Goal: Task Accomplishment & Management: Use online tool/utility

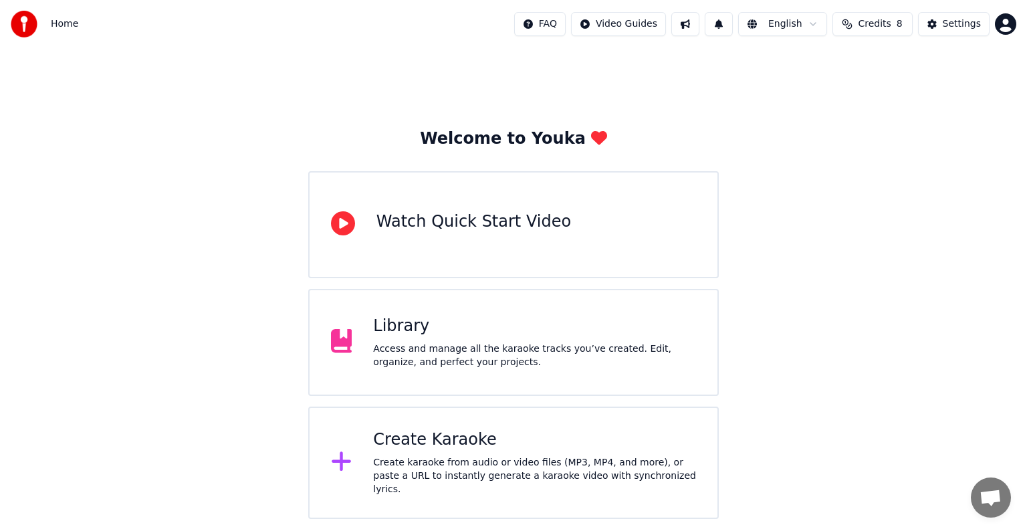
click at [430, 450] on div "Create Karaoke" at bounding box center [534, 439] width 323 height 21
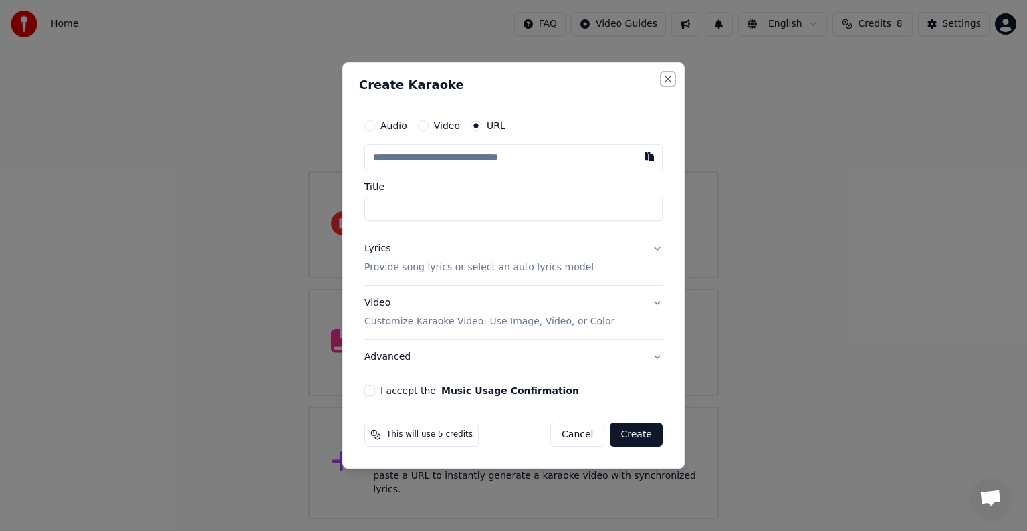
click at [668, 77] on button "Close" at bounding box center [667, 79] width 11 height 11
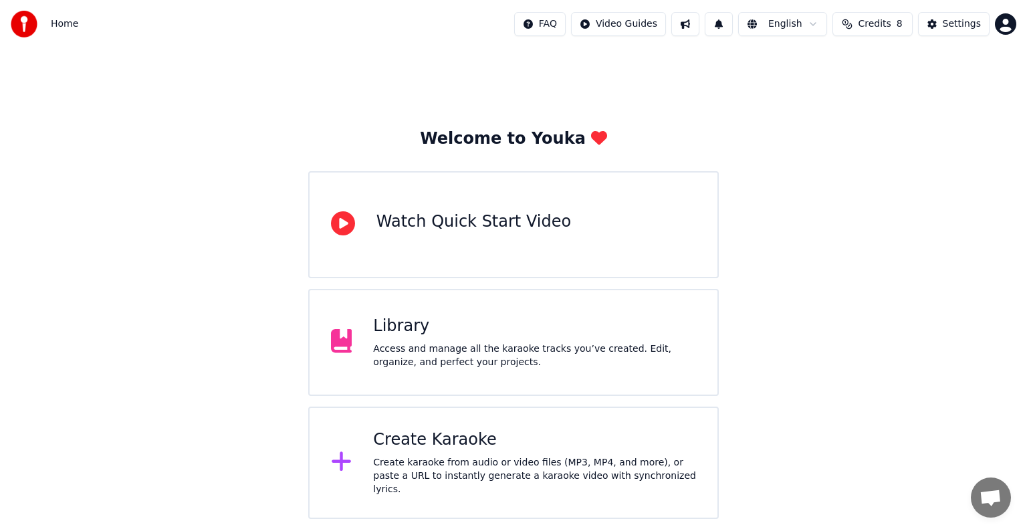
click at [456, 330] on div "Library" at bounding box center [534, 325] width 323 height 21
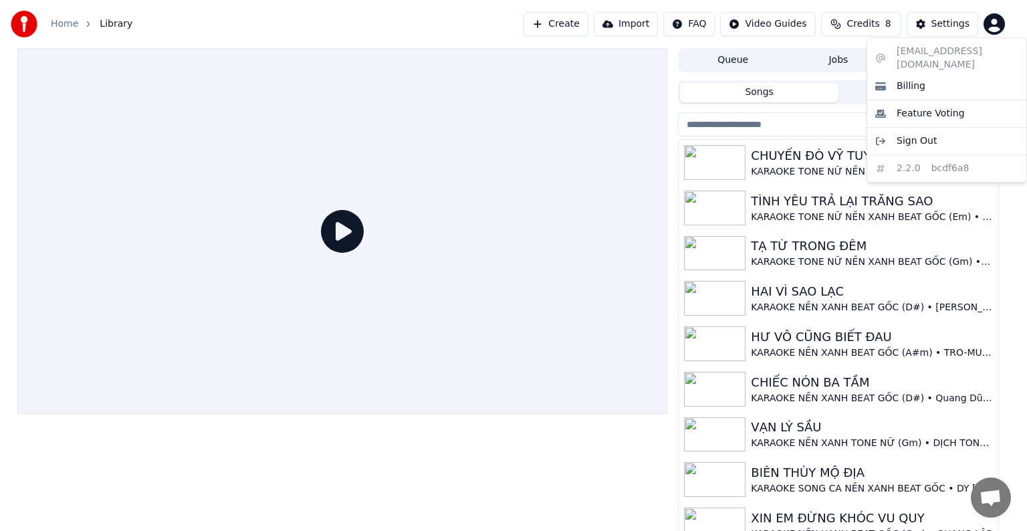
click at [999, 21] on html "Home Library Create Import FAQ Video Guides Credits 8 Settings Queue Jobs Libra…" at bounding box center [513, 265] width 1027 height 531
click at [567, 24] on html "Home Library Create Import FAQ Video Guides Credits 8 Settings Queue Jobs Libra…" at bounding box center [513, 265] width 1027 height 531
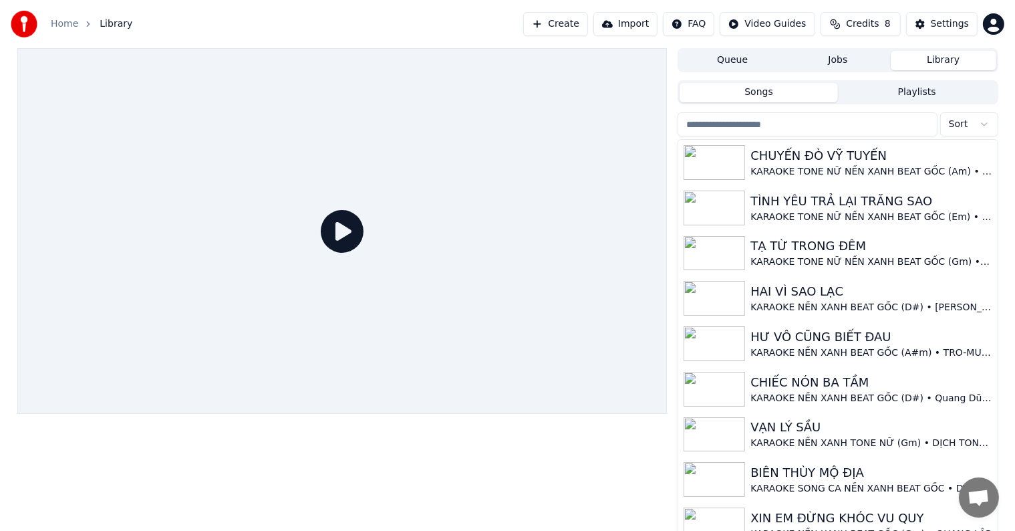
click at [579, 24] on button "Create" at bounding box center [555, 24] width 65 height 24
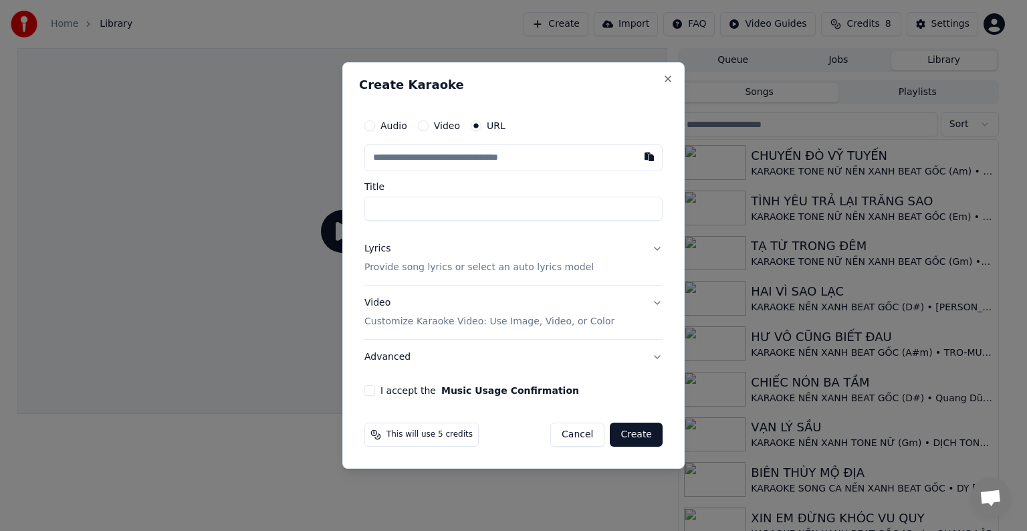
click at [444, 160] on input "text" at bounding box center [513, 157] width 298 height 27
type input "**********"
click at [559, 209] on input "**********" at bounding box center [513, 209] width 298 height 24
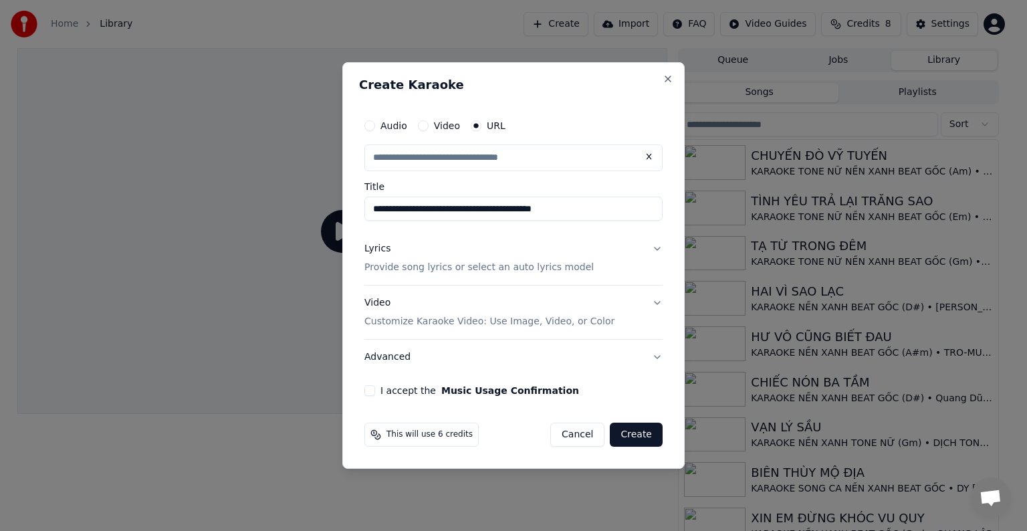
drag, startPoint x: 591, startPoint y: 209, endPoint x: 310, endPoint y: 204, distance: 280.8
click at [310, 204] on body "Home Library Create Import FAQ Video Guides Credits 8 Settings Queue Jobs Libra…" at bounding box center [507, 265] width 1015 height 531
type input "**********"
type input "*"
type input "**********"
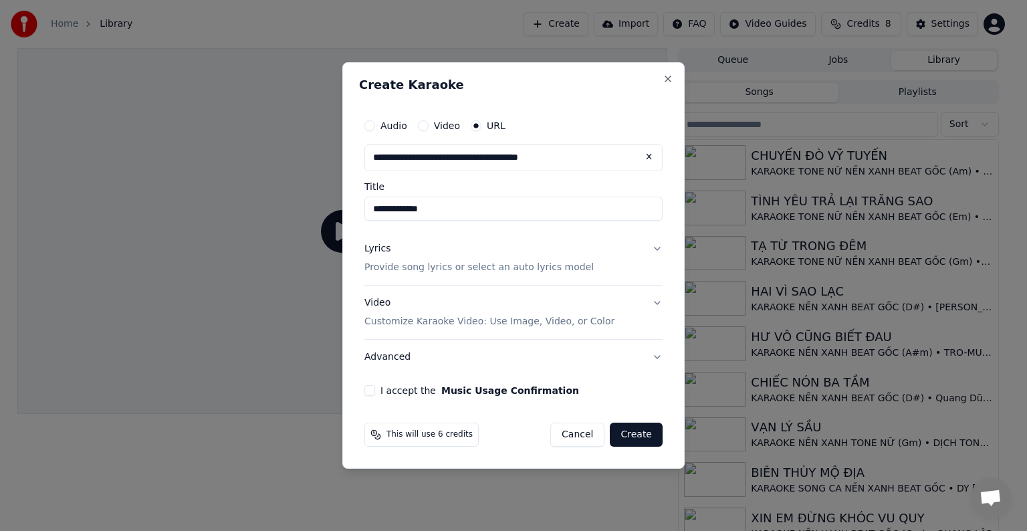
click at [395, 263] on p "Provide song lyrics or select an auto lyrics model" at bounding box center [478, 267] width 229 height 13
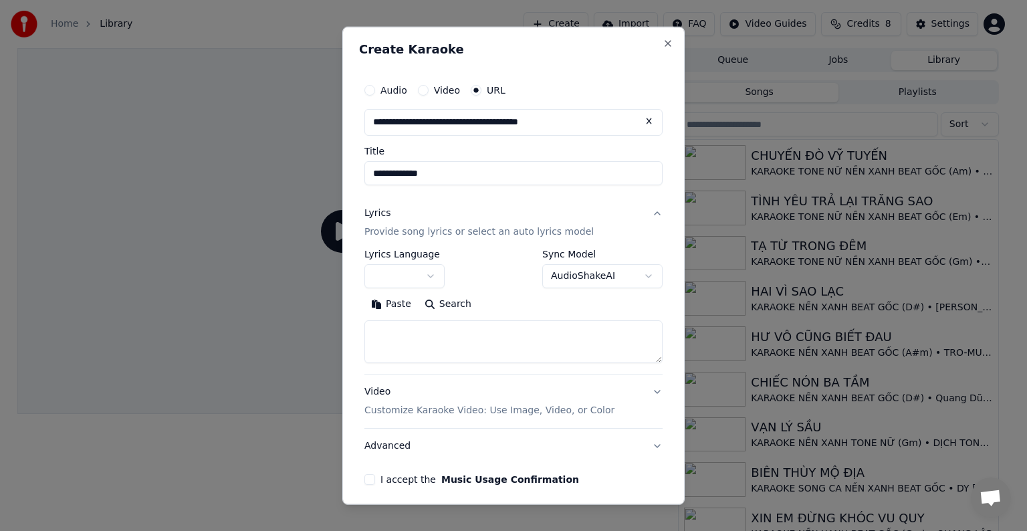
click at [390, 279] on body "Home Library Create Import FAQ Video Guides Credits 8 Settings Queue Jobs Libra…" at bounding box center [507, 265] width 1015 height 531
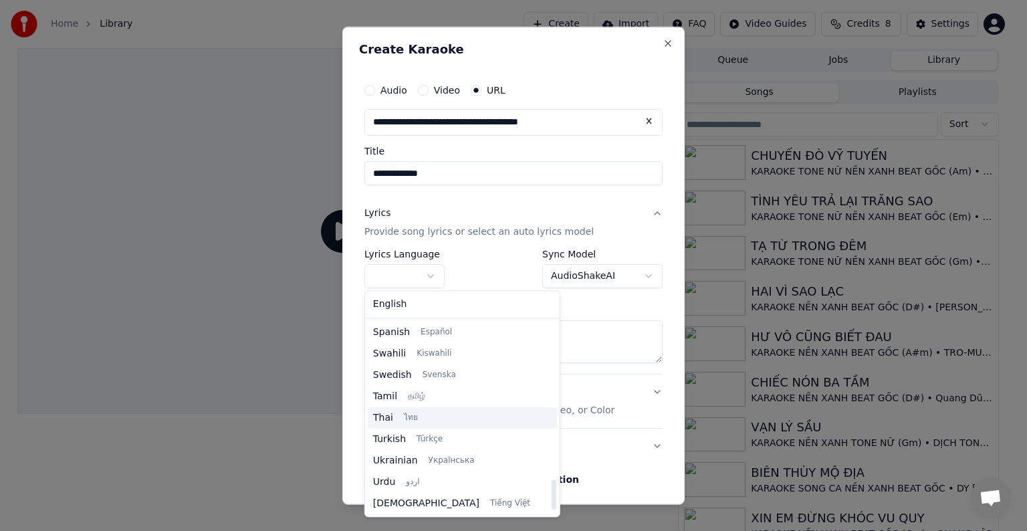
scroll to position [1026, 0]
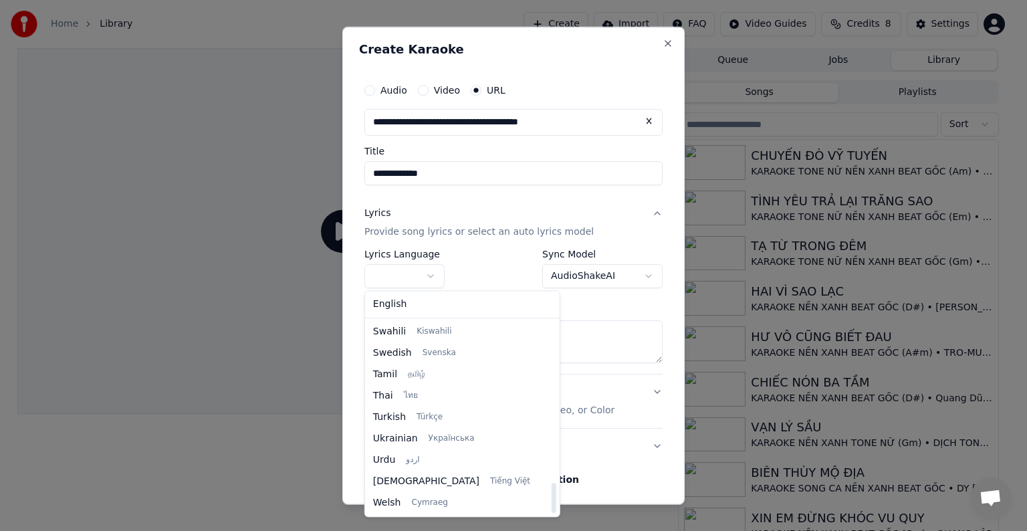
select select "**"
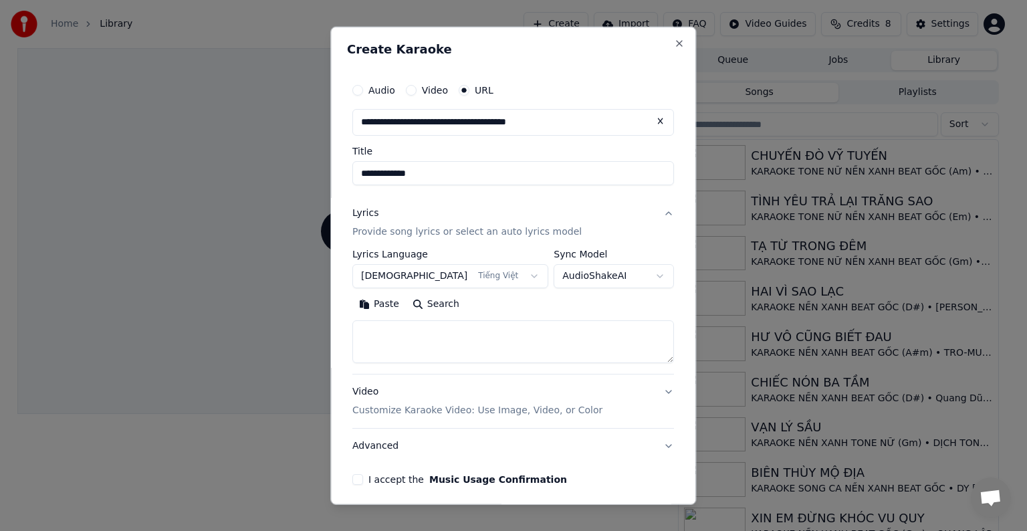
click at [400, 334] on textarea at bounding box center [512, 341] width 321 height 43
paste textarea "**********"
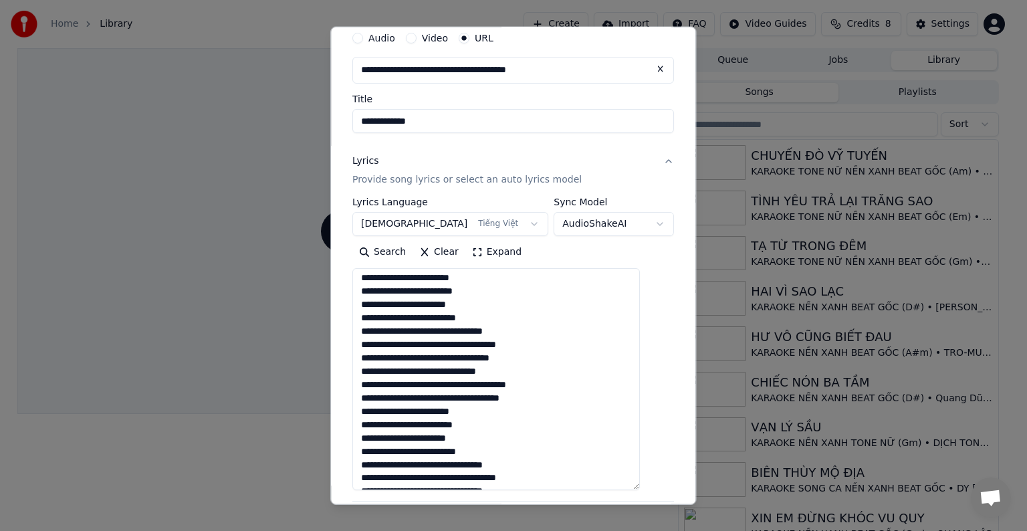
drag, startPoint x: 647, startPoint y: 307, endPoint x: 604, endPoint y: 430, distance: 130.2
click at [626, 485] on textarea at bounding box center [495, 379] width 287 height 222
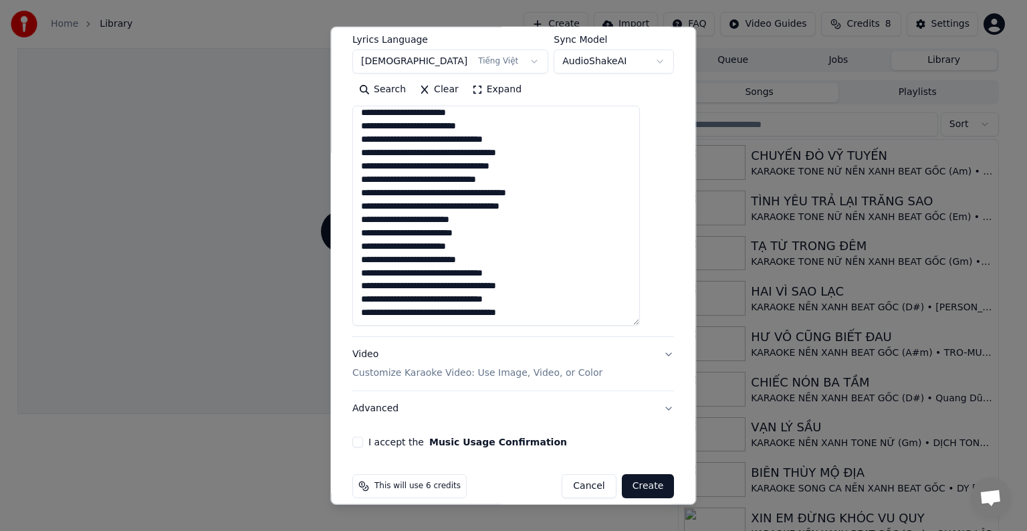
scroll to position [230, 0]
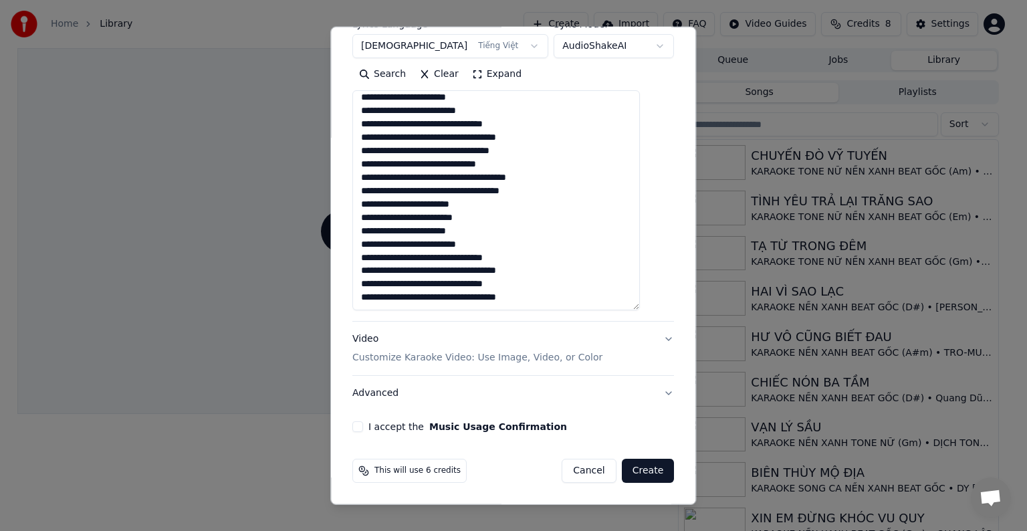
drag, startPoint x: 650, startPoint y: 310, endPoint x: 652, endPoint y: 318, distance: 8.3
click at [652, 318] on div "**********" at bounding box center [513, 140] width 332 height 596
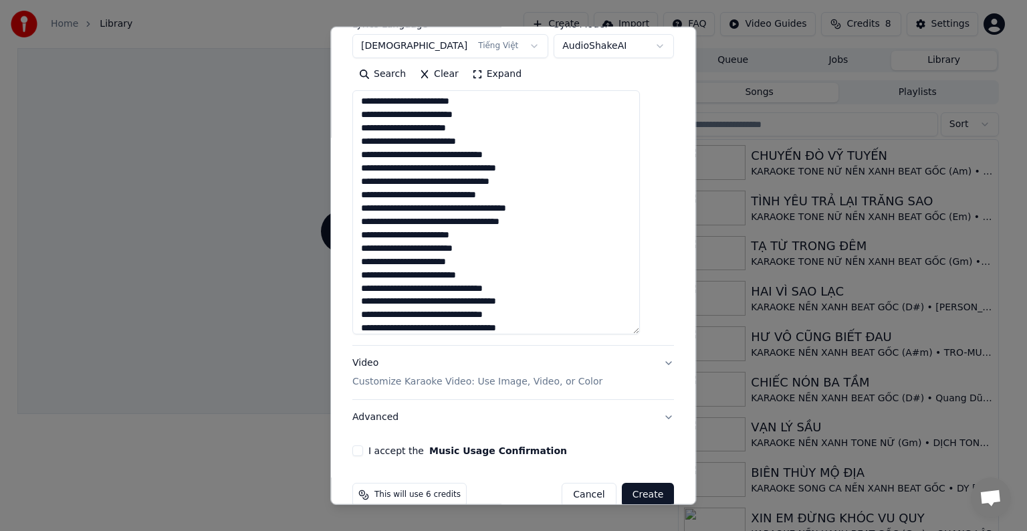
drag, startPoint x: 644, startPoint y: 305, endPoint x: 646, endPoint y: 336, distance: 30.1
click at [640, 334] on textarea at bounding box center [495, 212] width 287 height 244
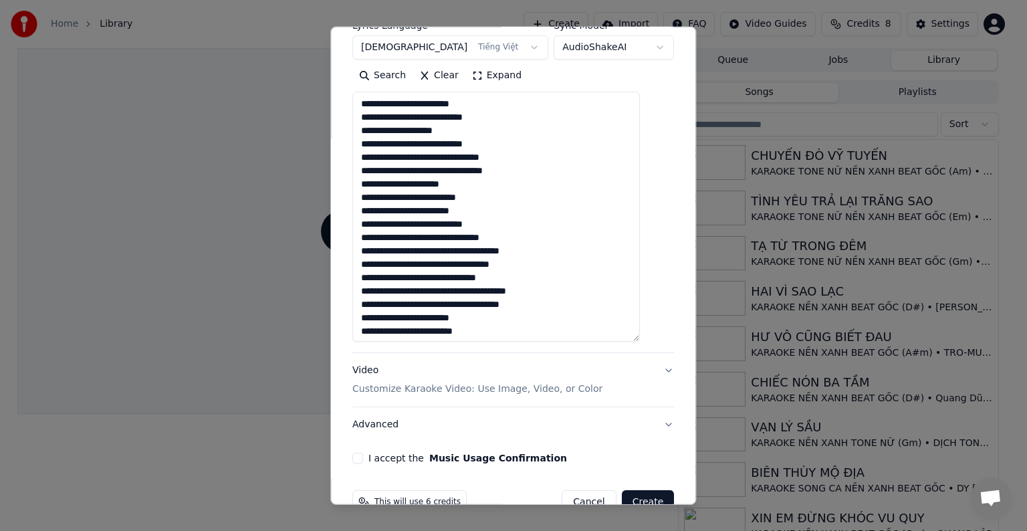
scroll to position [235, 0]
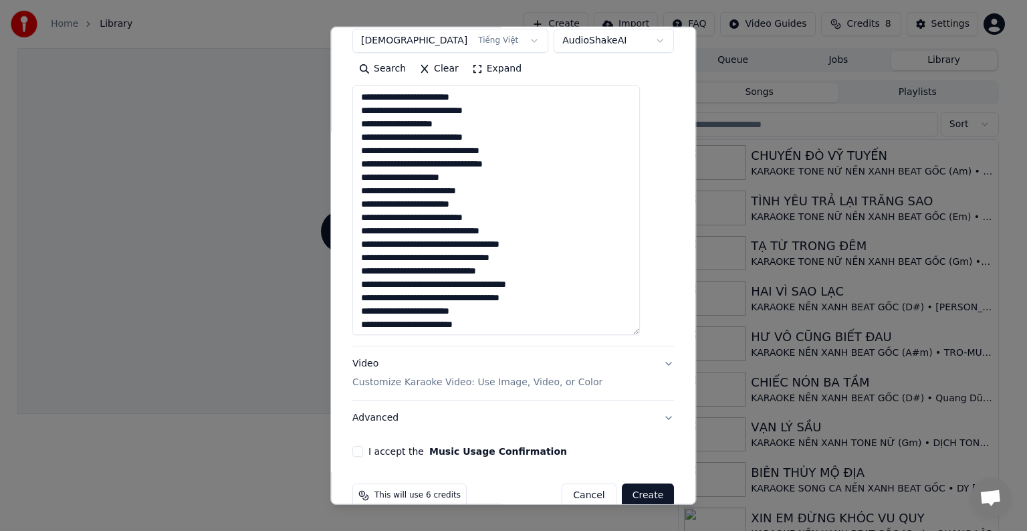
click at [432, 95] on textarea at bounding box center [495, 210] width 287 height 250
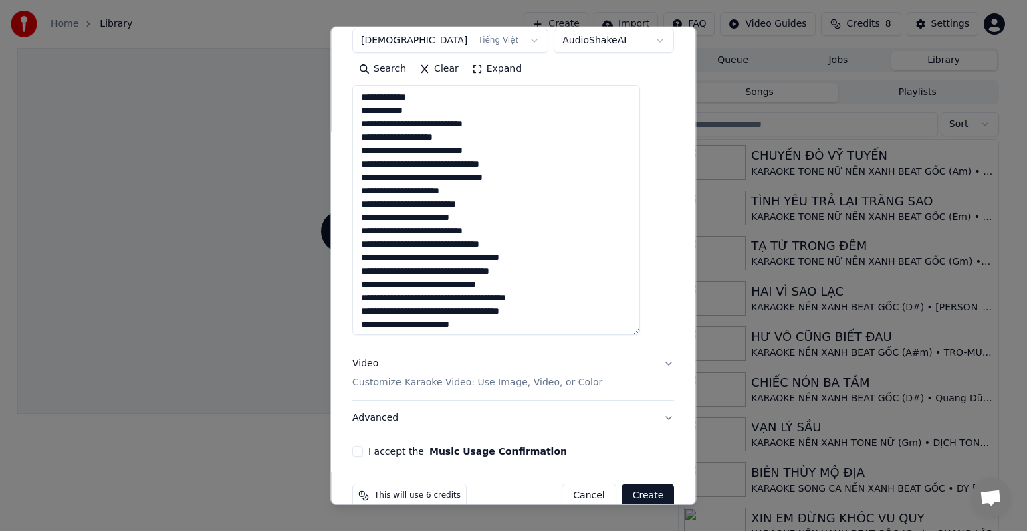
click at [432, 121] on textarea at bounding box center [495, 210] width 287 height 250
click at [434, 124] on textarea at bounding box center [495, 210] width 287 height 250
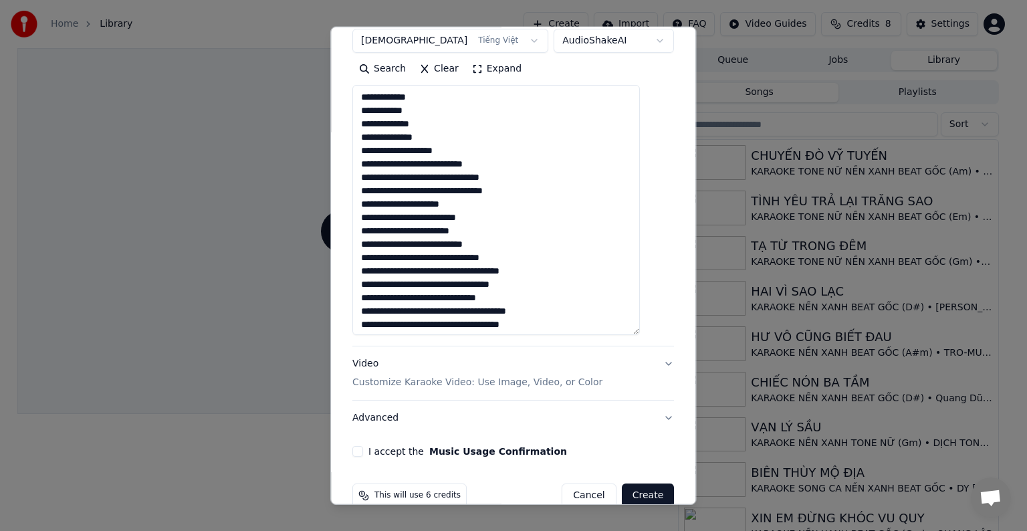
click at [414, 150] on textarea at bounding box center [495, 210] width 287 height 250
click at [450, 174] on textarea at bounding box center [495, 210] width 287 height 250
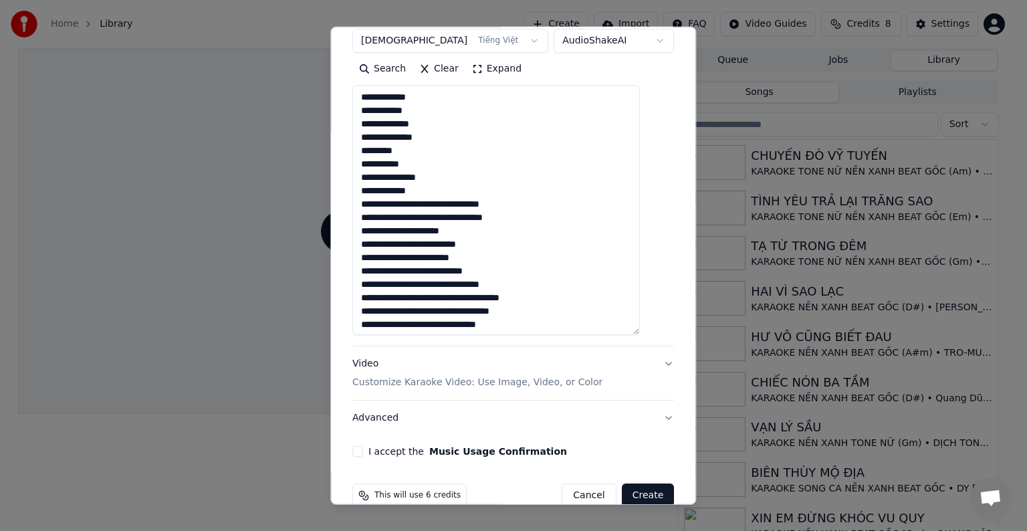
click at [425, 203] on textarea at bounding box center [495, 210] width 287 height 250
click at [420, 216] on textarea at bounding box center [495, 210] width 287 height 250
click at [425, 243] on textarea at bounding box center [495, 210] width 287 height 250
click at [434, 257] on textarea at bounding box center [495, 210] width 287 height 250
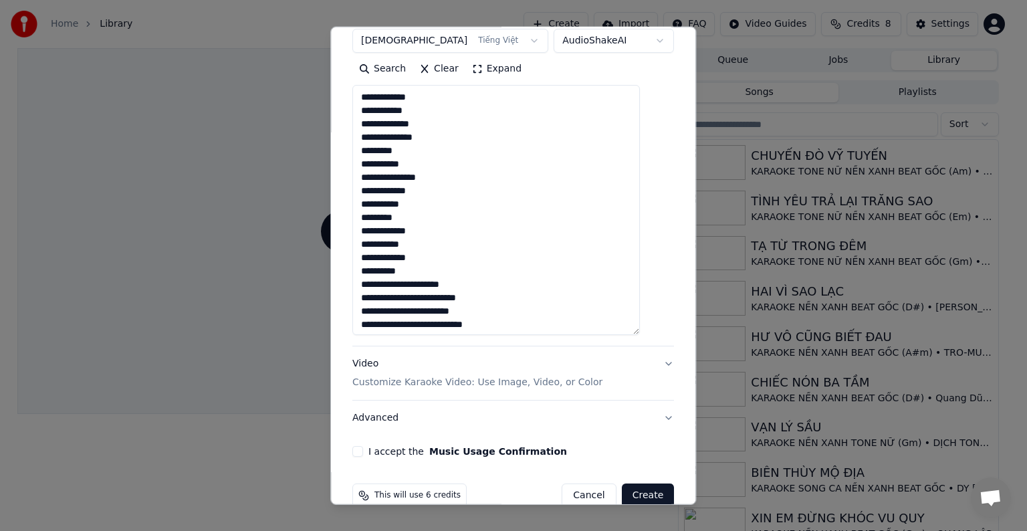
click at [424, 283] on textarea at bounding box center [495, 210] width 287 height 250
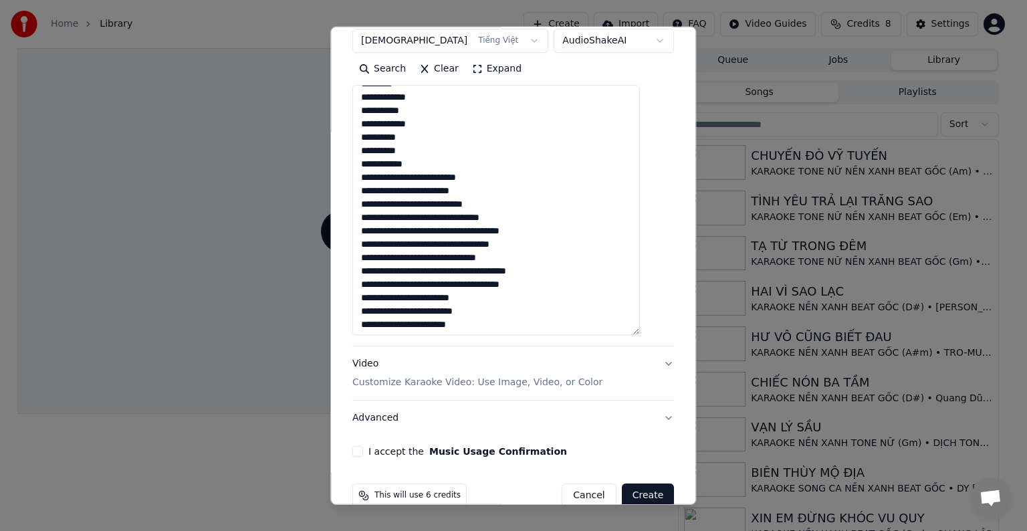
scroll to position [134, 0]
click at [436, 177] on textarea at bounding box center [495, 210] width 287 height 250
drag, startPoint x: 430, startPoint y: 203, endPoint x: 432, endPoint y: 213, distance: 10.2
click at [430, 203] on textarea at bounding box center [495, 210] width 287 height 250
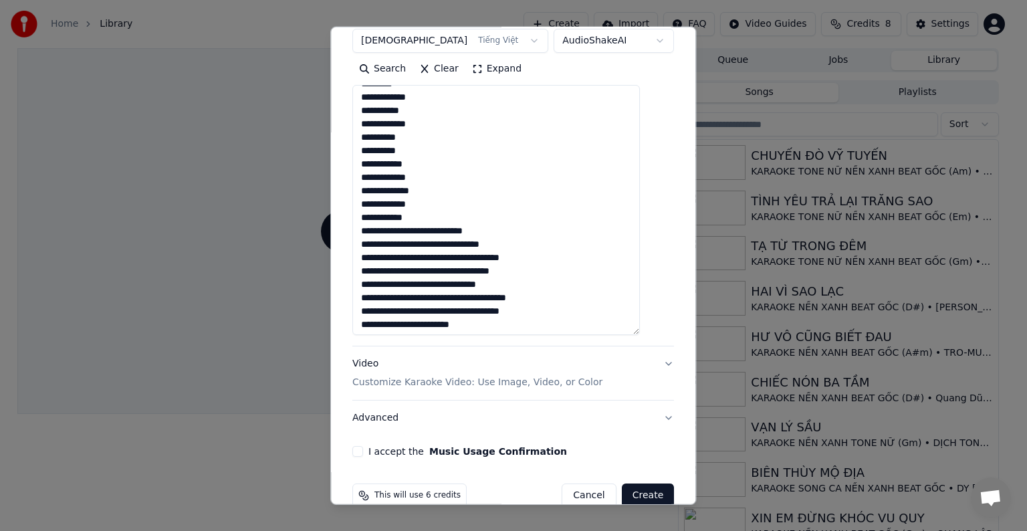
click at [443, 230] on textarea at bounding box center [495, 210] width 287 height 250
click at [433, 257] on textarea at bounding box center [495, 210] width 287 height 250
click at [428, 270] on textarea at bounding box center [495, 210] width 287 height 250
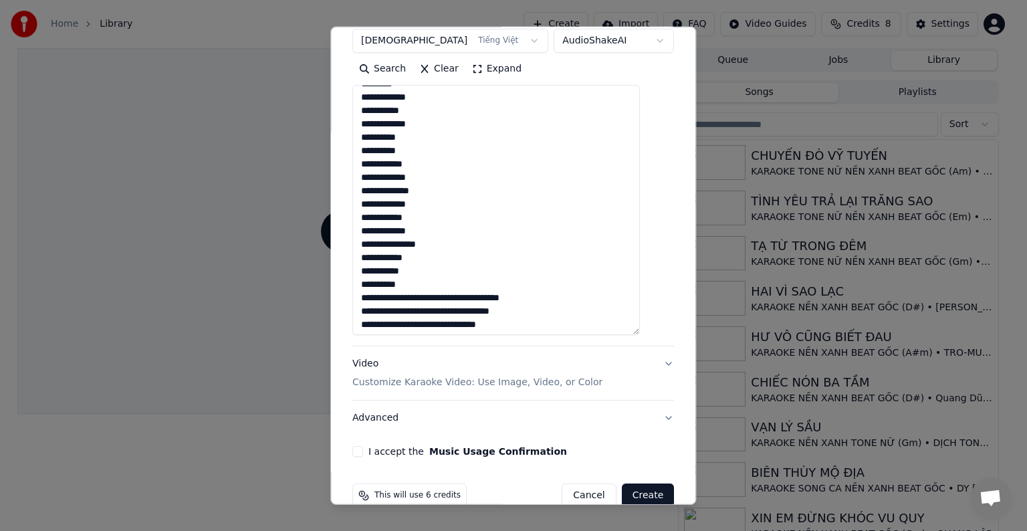
click at [425, 297] on textarea at bounding box center [495, 210] width 287 height 250
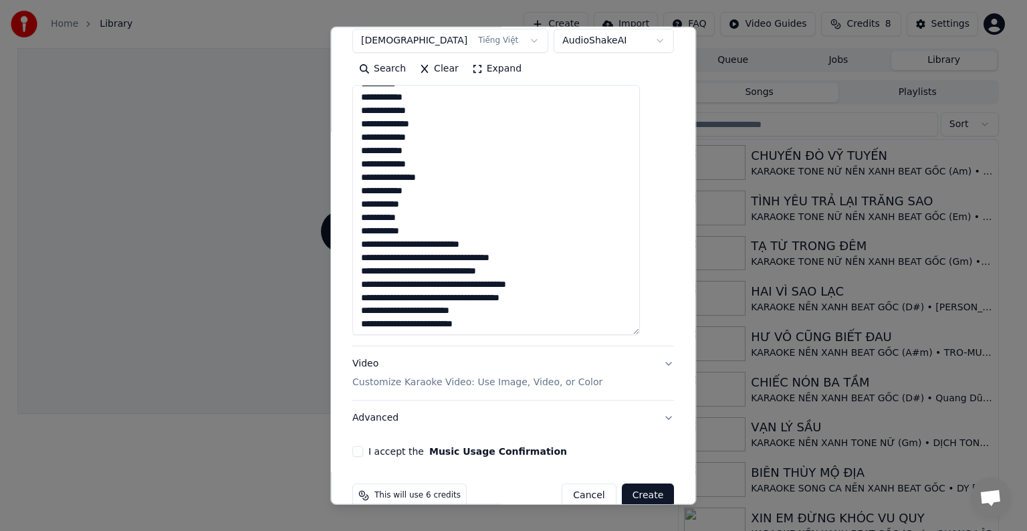
click at [442, 244] on textarea at bounding box center [495, 210] width 287 height 250
click at [433, 269] on textarea at bounding box center [495, 210] width 287 height 250
click at [424, 282] on textarea at bounding box center [495, 210] width 287 height 250
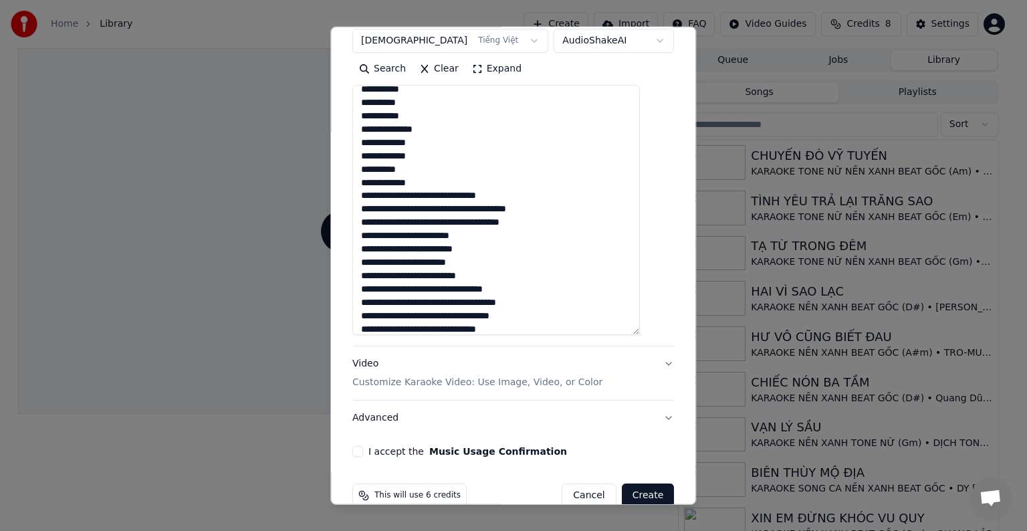
scroll to position [334, 0]
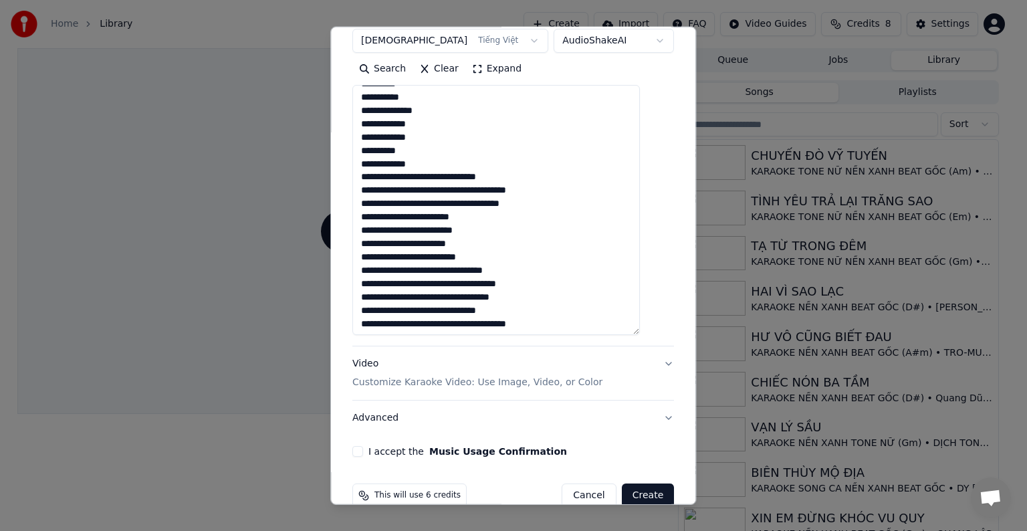
click at [424, 179] on textarea at bounding box center [495, 210] width 287 height 250
click at [414, 189] on textarea at bounding box center [495, 210] width 287 height 250
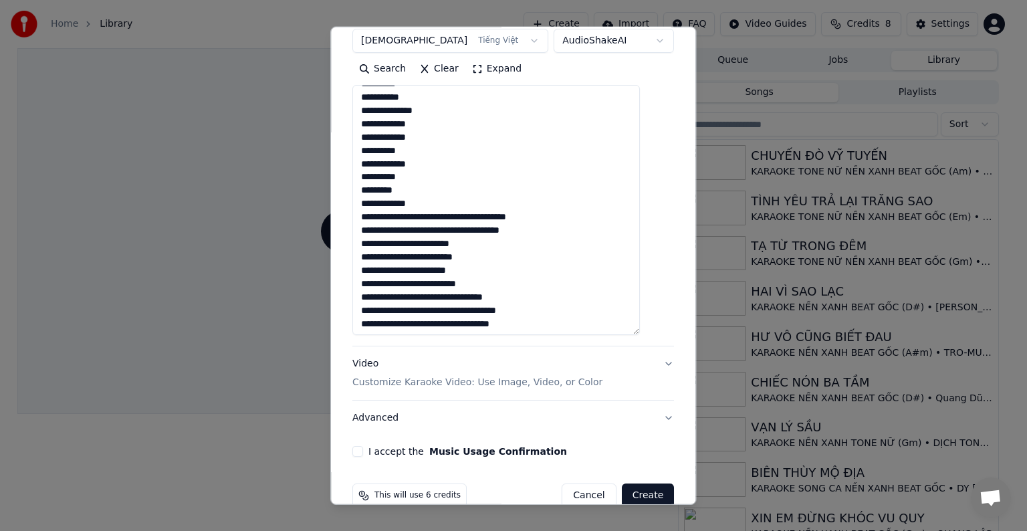
click at [443, 215] on textarea at bounding box center [495, 210] width 287 height 250
click at [417, 230] on textarea at bounding box center [495, 210] width 287 height 250
click at [419, 230] on textarea at bounding box center [495, 210] width 287 height 250
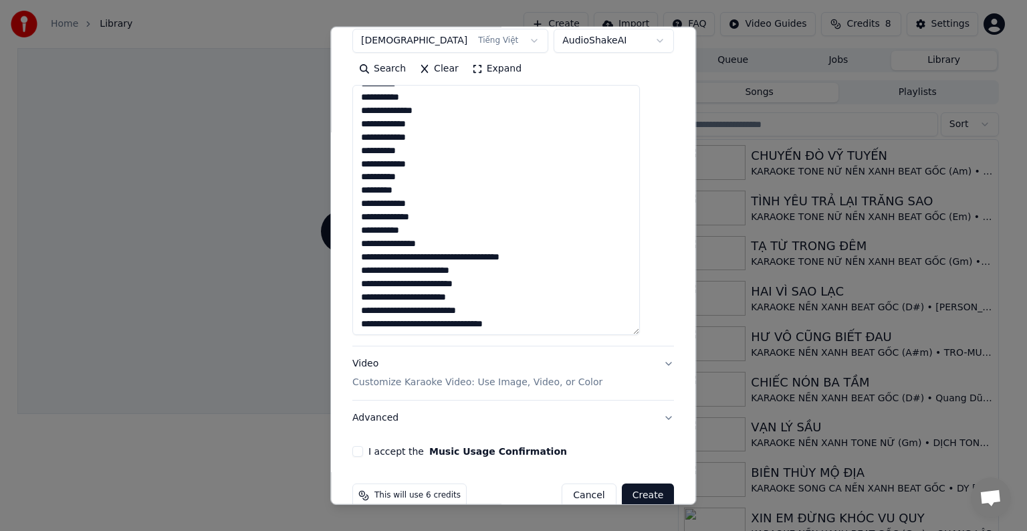
click at [429, 255] on textarea at bounding box center [495, 210] width 287 height 250
click at [432, 255] on textarea at bounding box center [495, 210] width 287 height 250
click at [417, 269] on textarea at bounding box center [495, 210] width 287 height 250
click at [420, 266] on textarea at bounding box center [495, 210] width 287 height 250
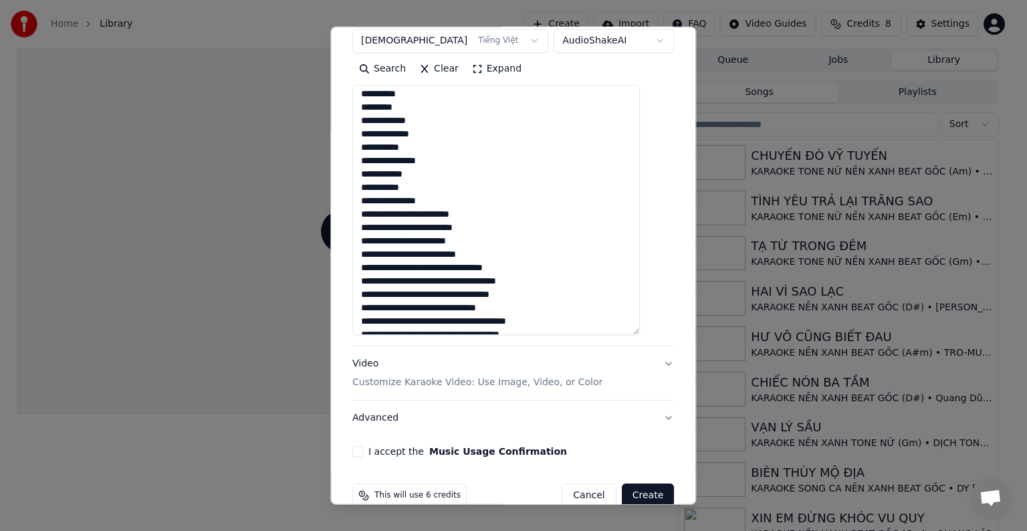
scroll to position [468, 0]
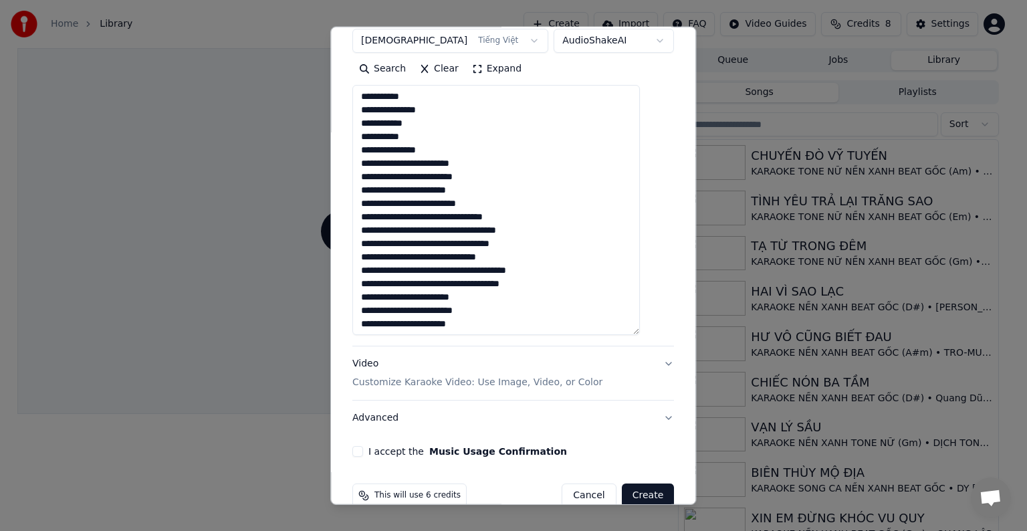
click at [418, 163] on textarea at bounding box center [495, 210] width 287 height 250
click at [437, 189] on textarea at bounding box center [495, 210] width 287 height 250
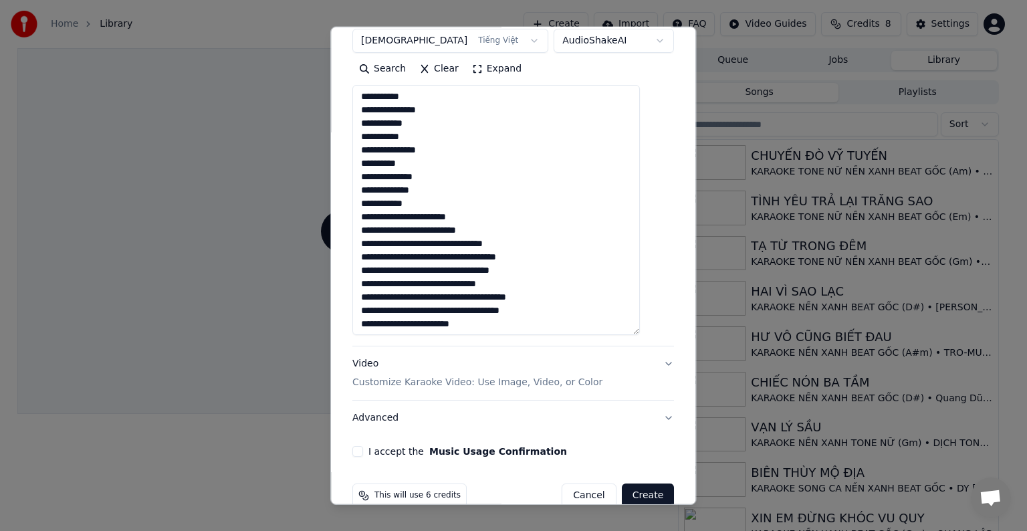
click at [417, 217] on textarea at bounding box center [495, 210] width 287 height 250
click at [438, 243] on textarea at bounding box center [495, 210] width 287 height 250
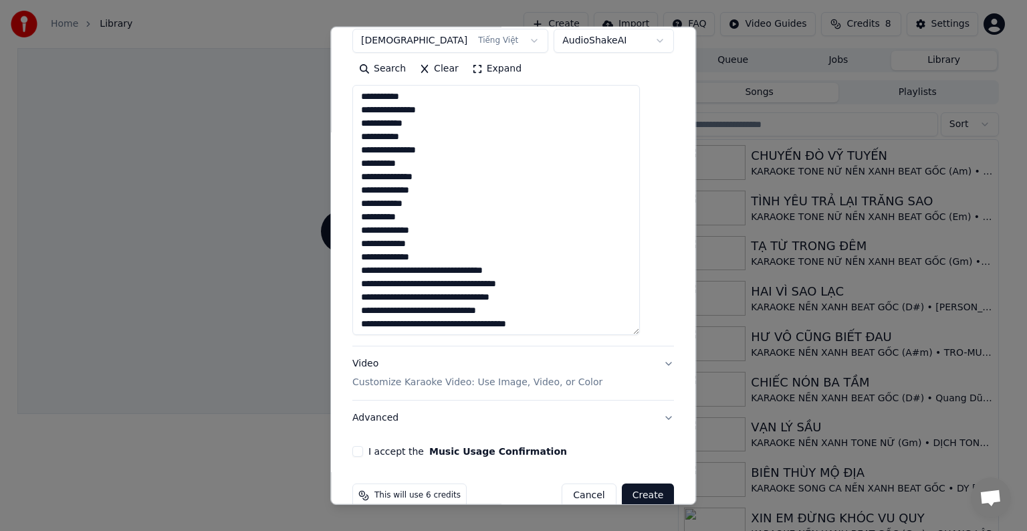
click at [432, 267] on textarea at bounding box center [495, 210] width 287 height 250
click at [425, 283] on textarea at bounding box center [495, 210] width 287 height 250
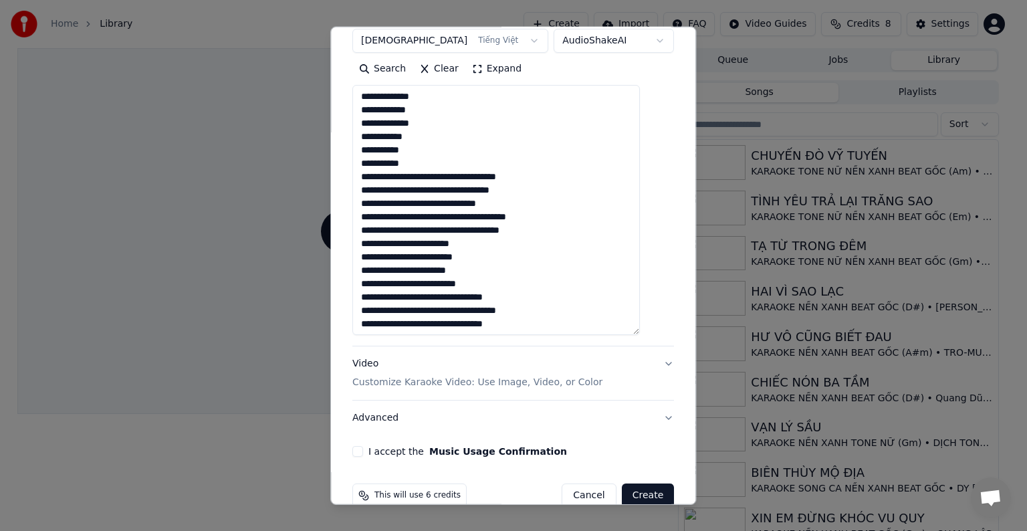
click at [436, 174] on textarea at bounding box center [495, 210] width 287 height 250
click at [428, 188] on textarea at bounding box center [495, 210] width 287 height 250
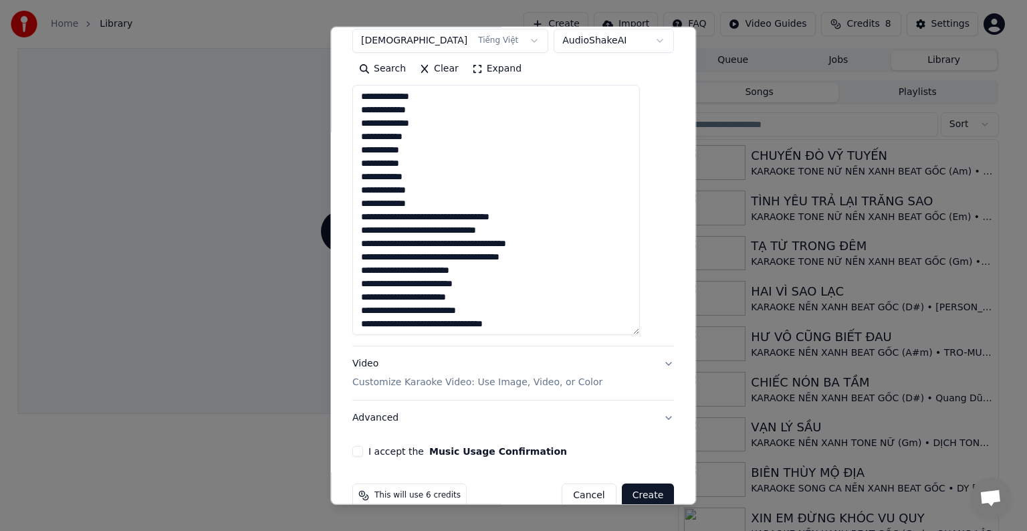
click at [433, 217] on textarea at bounding box center [495, 210] width 287 height 250
click at [425, 230] on textarea at bounding box center [495, 210] width 287 height 250
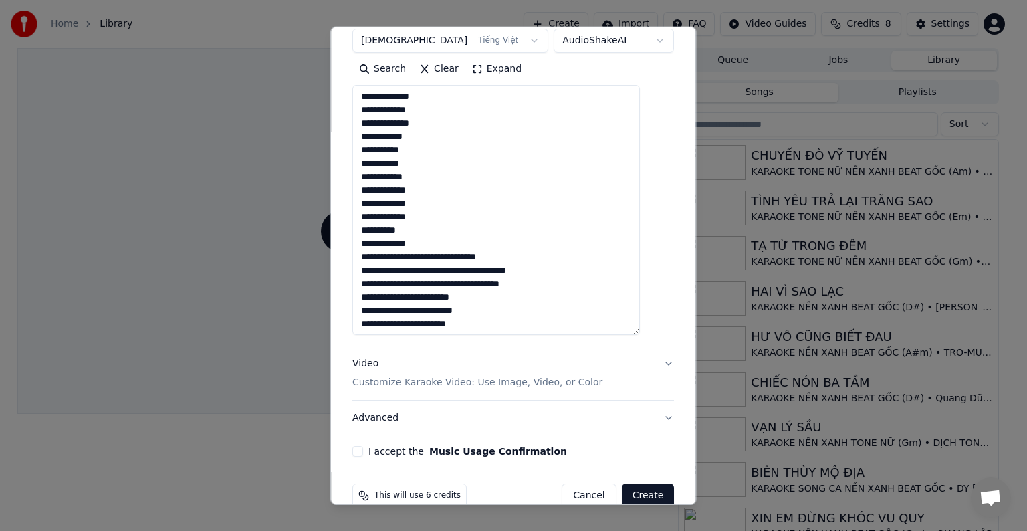
click at [424, 257] on textarea at bounding box center [495, 210] width 287 height 250
click at [413, 272] on textarea at bounding box center [495, 210] width 287 height 250
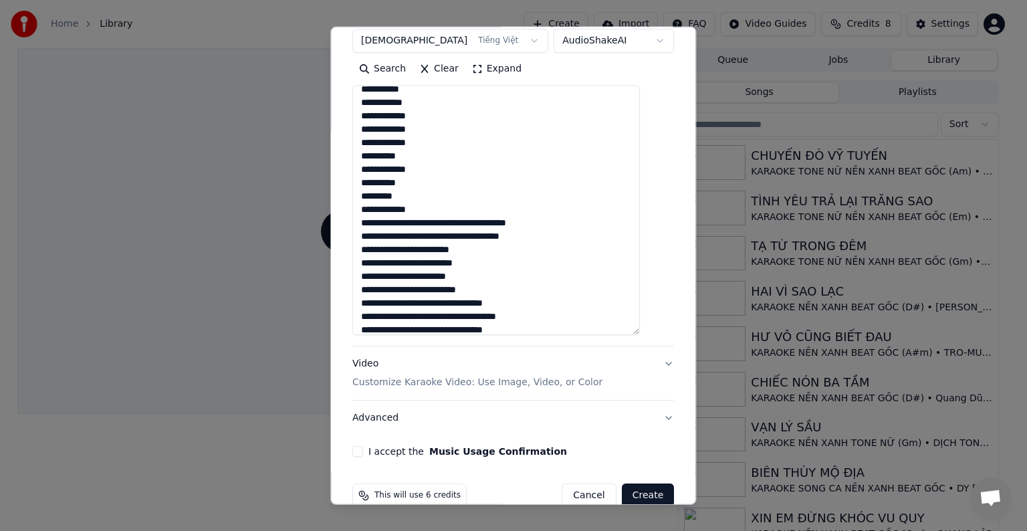
scroll to position [696, 0]
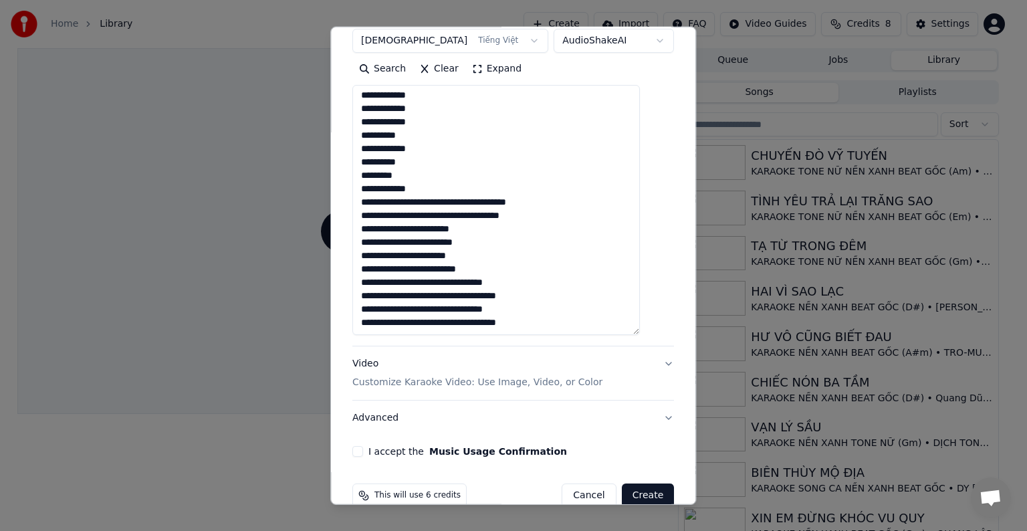
click at [444, 203] on textarea at bounding box center [495, 210] width 287 height 250
click at [419, 217] on textarea at bounding box center [495, 210] width 287 height 250
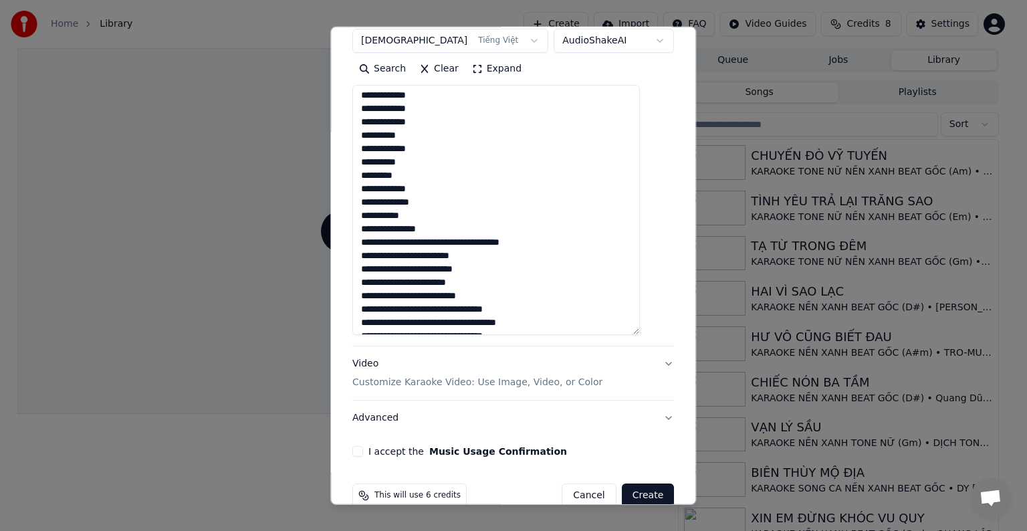
drag, startPoint x: 431, startPoint y: 241, endPoint x: 432, endPoint y: 253, distance: 12.1
click at [432, 246] on textarea at bounding box center [495, 210] width 287 height 250
click at [423, 251] on textarea at bounding box center [495, 210] width 287 height 250
click at [420, 254] on textarea at bounding box center [495, 210] width 287 height 250
click at [421, 283] on textarea at bounding box center [495, 210] width 287 height 250
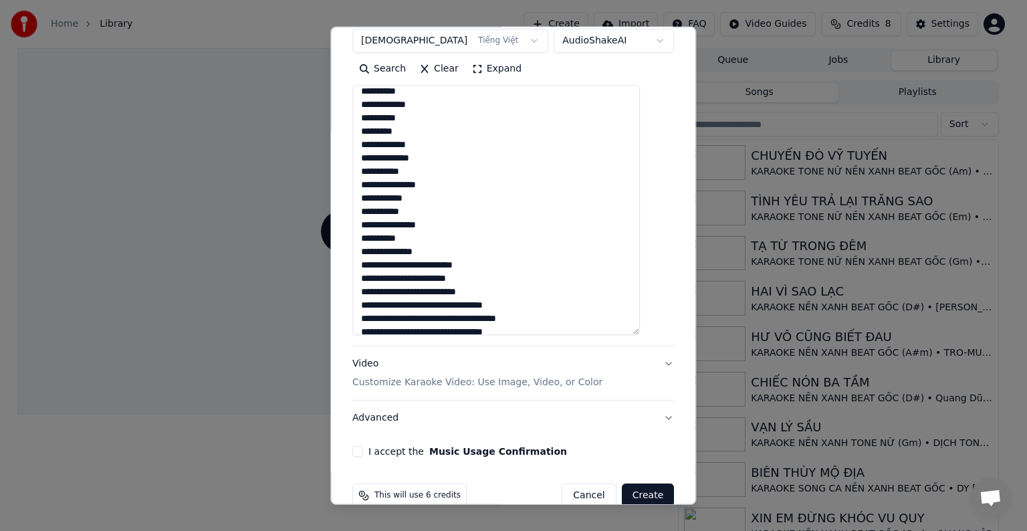
scroll to position [763, 0]
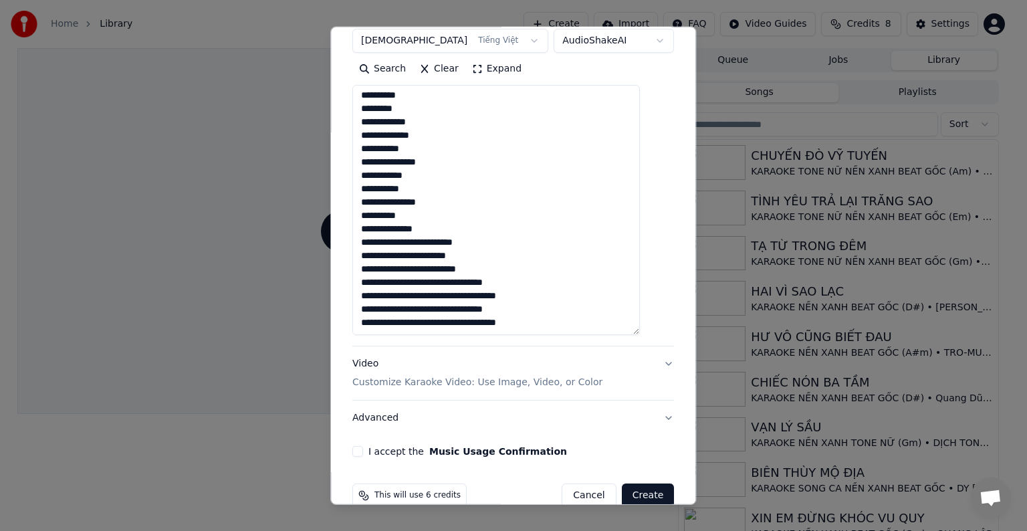
click at [436, 243] on textarea at bounding box center [495, 210] width 287 height 250
click at [439, 240] on textarea at bounding box center [495, 210] width 287 height 250
click at [438, 240] on textarea at bounding box center [495, 210] width 287 height 250
click at [419, 254] on textarea at bounding box center [495, 210] width 287 height 250
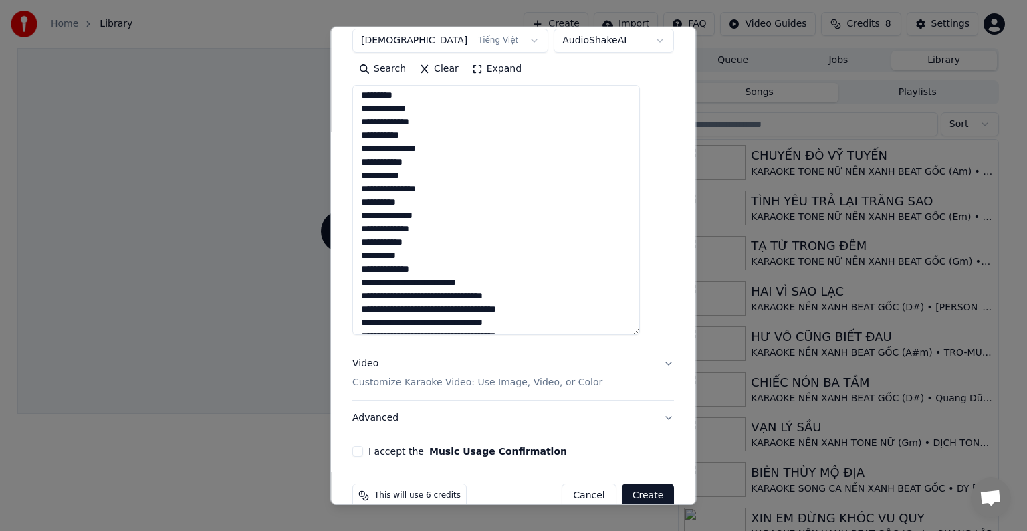
click at [436, 281] on textarea at bounding box center [495, 210] width 287 height 250
click at [432, 281] on textarea at bounding box center [495, 210] width 287 height 250
click at [424, 294] on textarea at bounding box center [495, 210] width 287 height 250
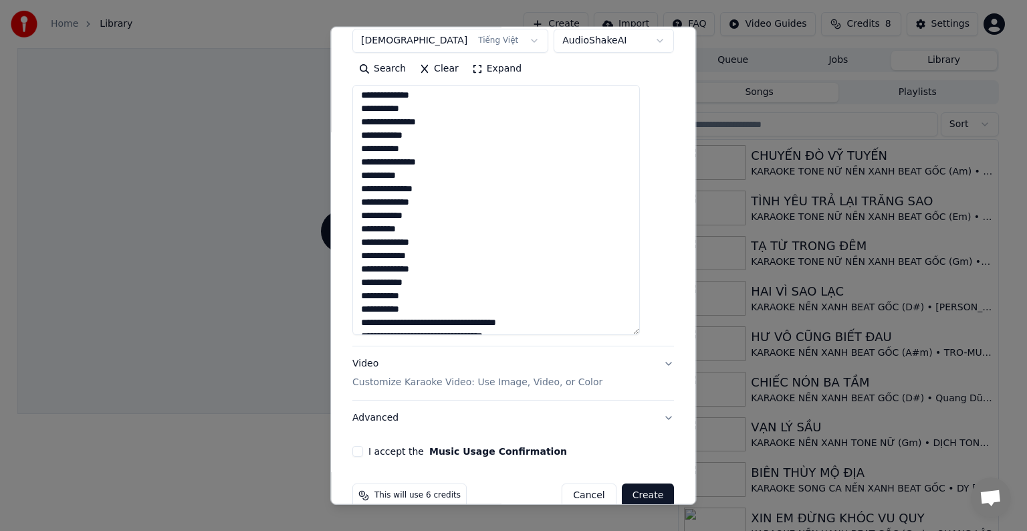
scroll to position [830, 0]
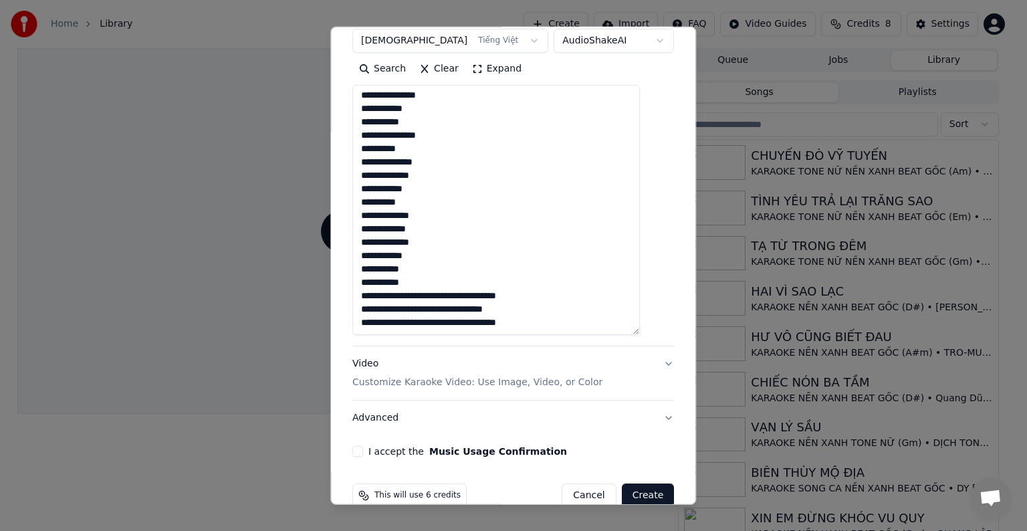
click at [433, 294] on textarea at bounding box center [495, 210] width 287 height 250
click at [428, 309] on textarea at bounding box center [495, 210] width 287 height 250
click at [432, 308] on textarea at bounding box center [495, 210] width 287 height 250
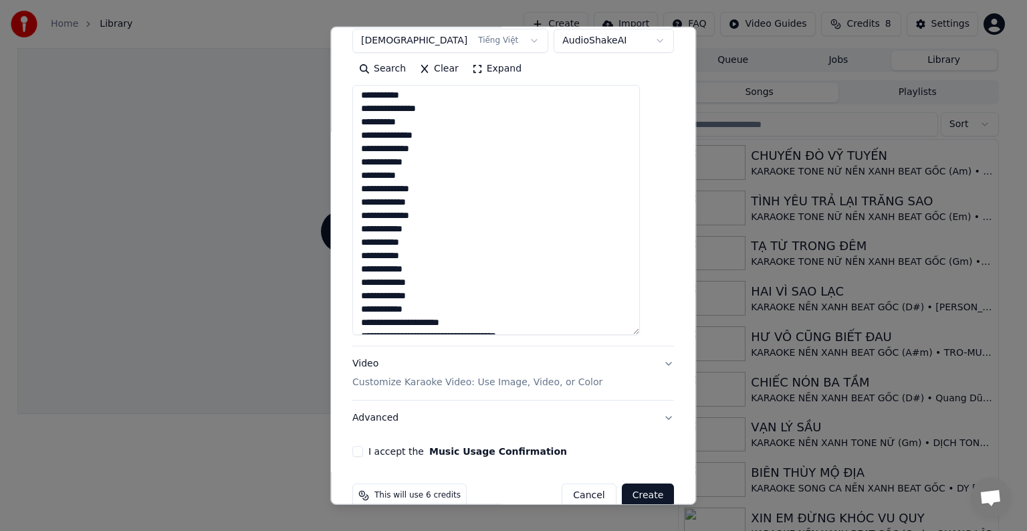
click at [422, 324] on textarea at bounding box center [495, 210] width 287 height 250
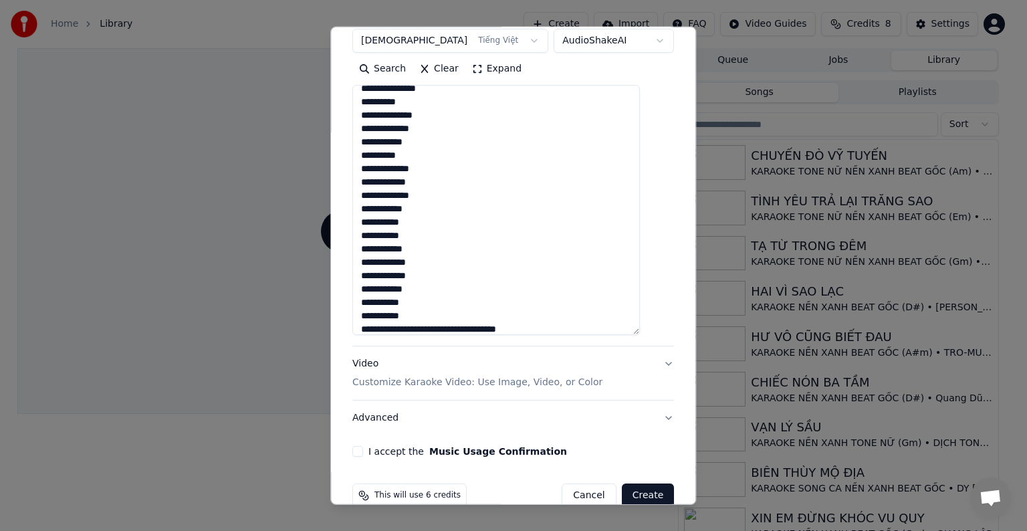
scroll to position [884, 0]
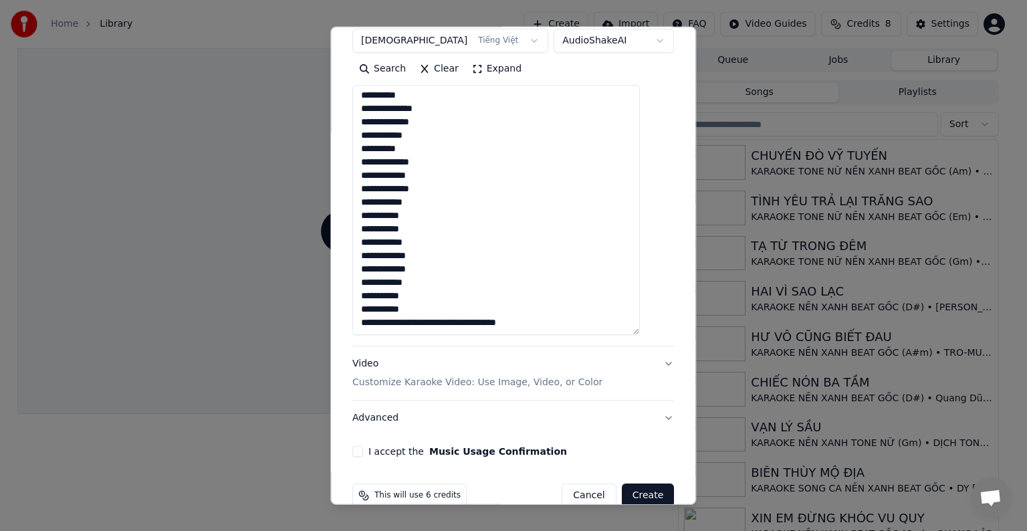
click at [432, 321] on textarea at bounding box center [495, 210] width 287 height 250
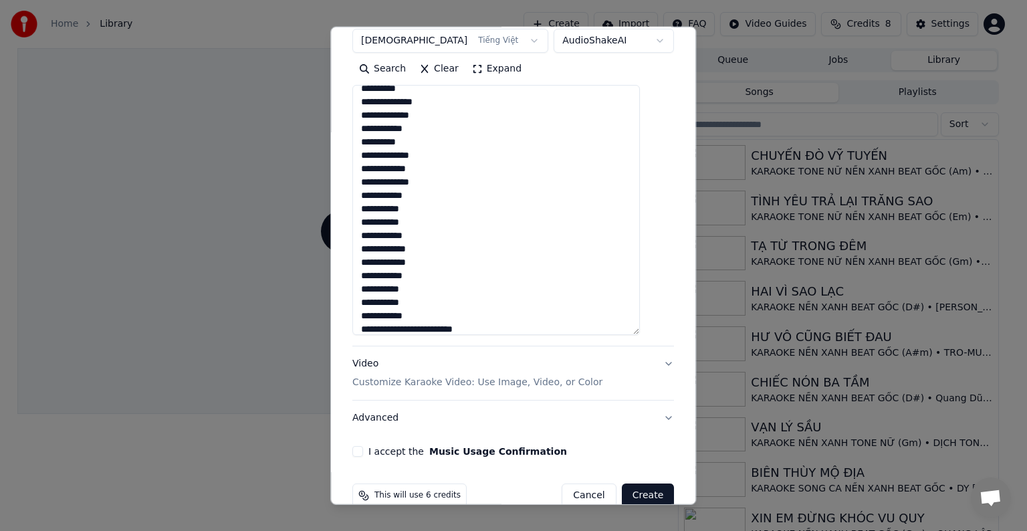
click at [427, 328] on textarea at bounding box center [495, 210] width 287 height 250
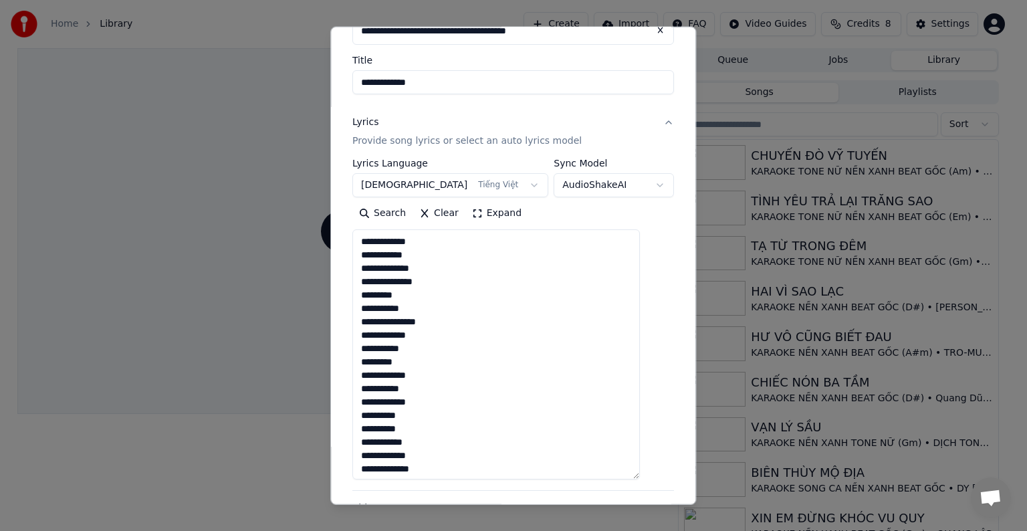
scroll to position [96, 0]
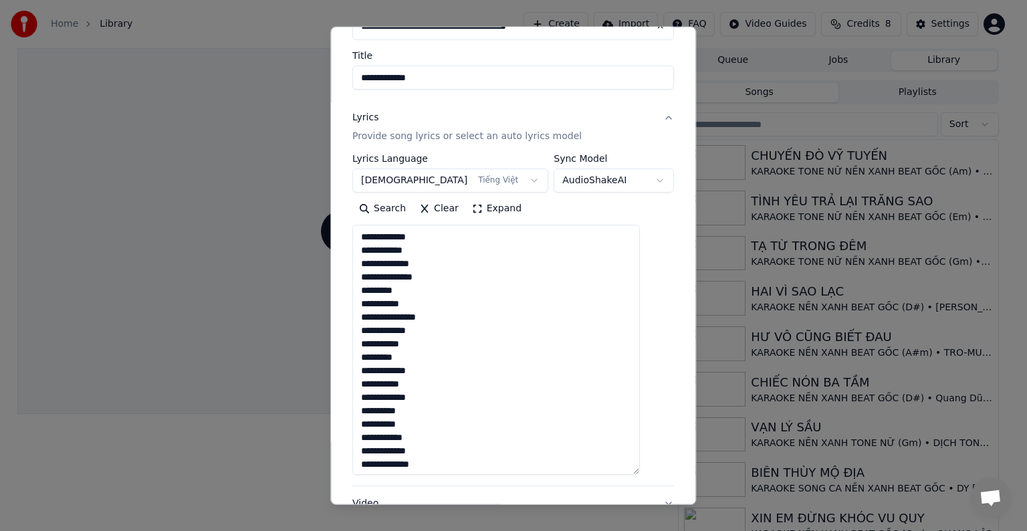
click at [442, 236] on textarea at bounding box center [495, 350] width 287 height 250
click at [440, 249] on textarea at bounding box center [495, 350] width 287 height 250
click at [442, 259] on textarea at bounding box center [495, 350] width 287 height 250
click at [451, 276] on textarea at bounding box center [495, 350] width 287 height 250
click at [431, 289] on textarea at bounding box center [495, 350] width 287 height 250
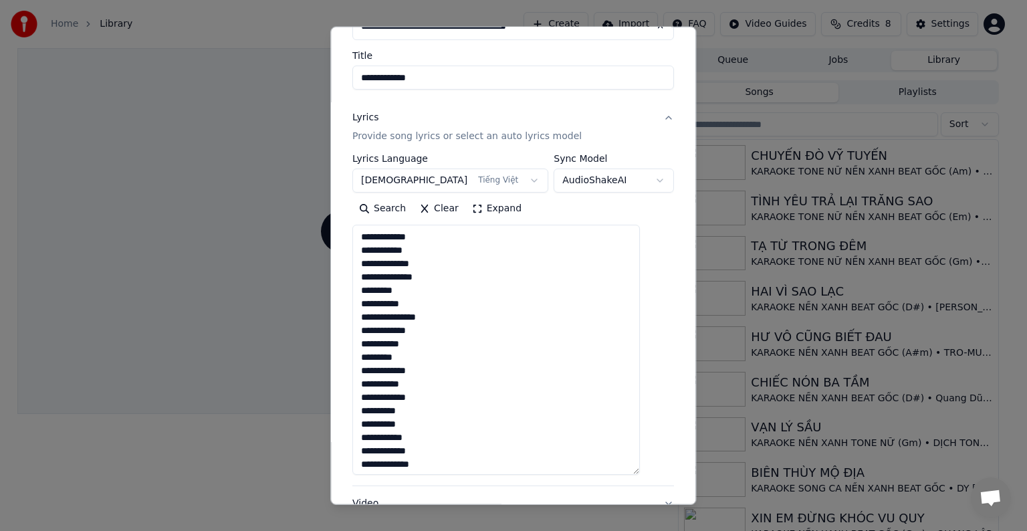
click at [430, 302] on textarea at bounding box center [495, 350] width 287 height 250
click at [453, 317] on textarea at bounding box center [495, 350] width 287 height 250
click at [442, 261] on textarea at bounding box center [495, 350] width 287 height 250
click at [432, 277] on textarea at bounding box center [495, 350] width 287 height 250
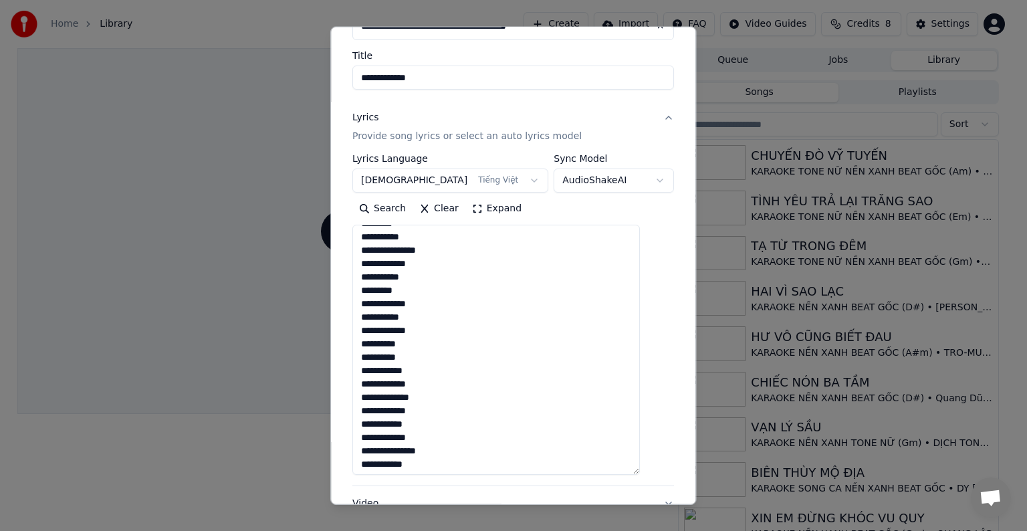
click at [434, 318] on textarea at bounding box center [495, 350] width 287 height 250
click at [441, 326] on textarea at bounding box center [495, 350] width 287 height 250
click at [441, 339] on textarea at bounding box center [495, 350] width 287 height 250
click at [440, 354] on textarea at bounding box center [495, 350] width 287 height 250
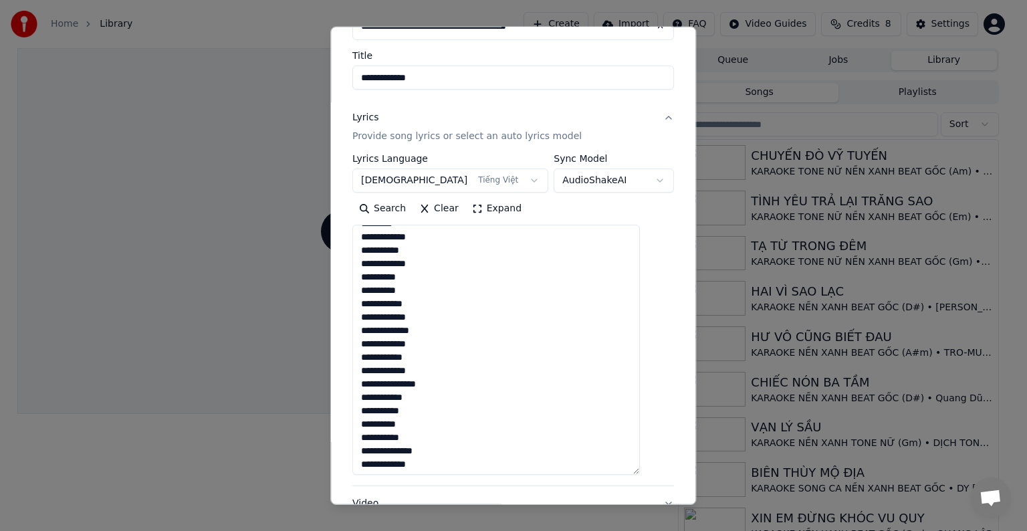
click at [442, 300] on textarea at bounding box center [495, 350] width 287 height 250
click at [452, 313] on textarea at bounding box center [495, 350] width 287 height 250
click at [457, 330] on textarea at bounding box center [495, 350] width 287 height 250
click at [455, 346] on textarea at bounding box center [495, 350] width 287 height 250
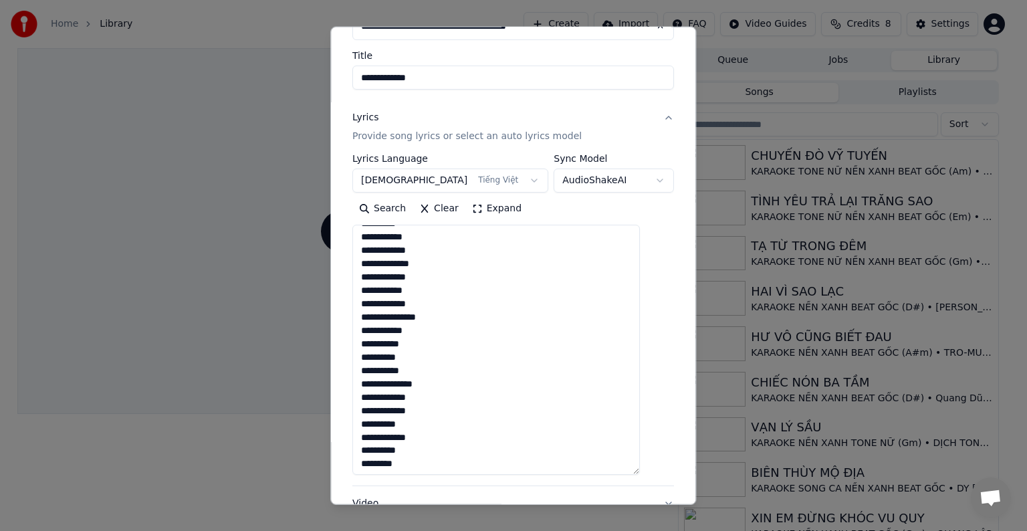
click at [446, 286] on textarea at bounding box center [495, 350] width 287 height 250
click at [461, 300] on textarea at bounding box center [495, 350] width 287 height 250
click at [461, 318] on textarea at bounding box center [495, 350] width 287 height 250
click at [459, 329] on textarea at bounding box center [495, 350] width 287 height 250
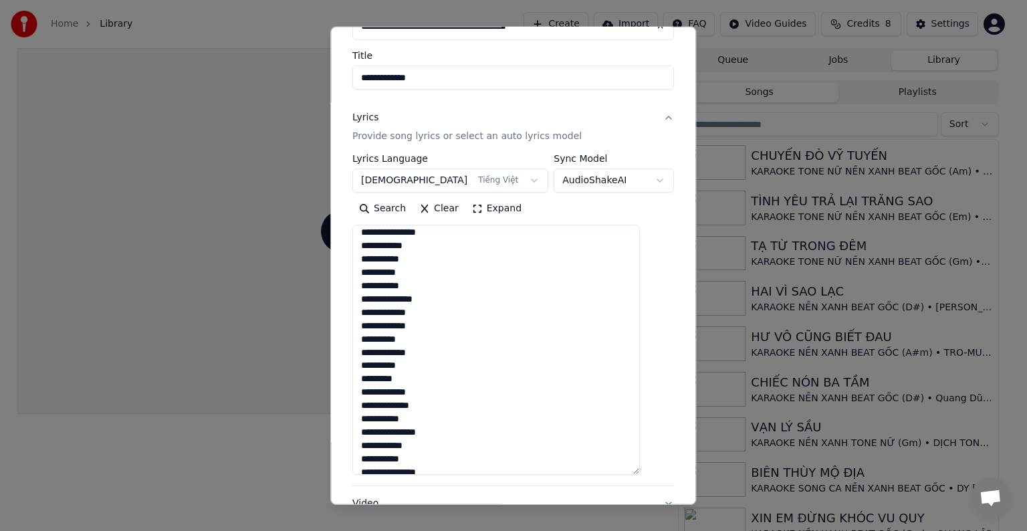
scroll to position [267, 0]
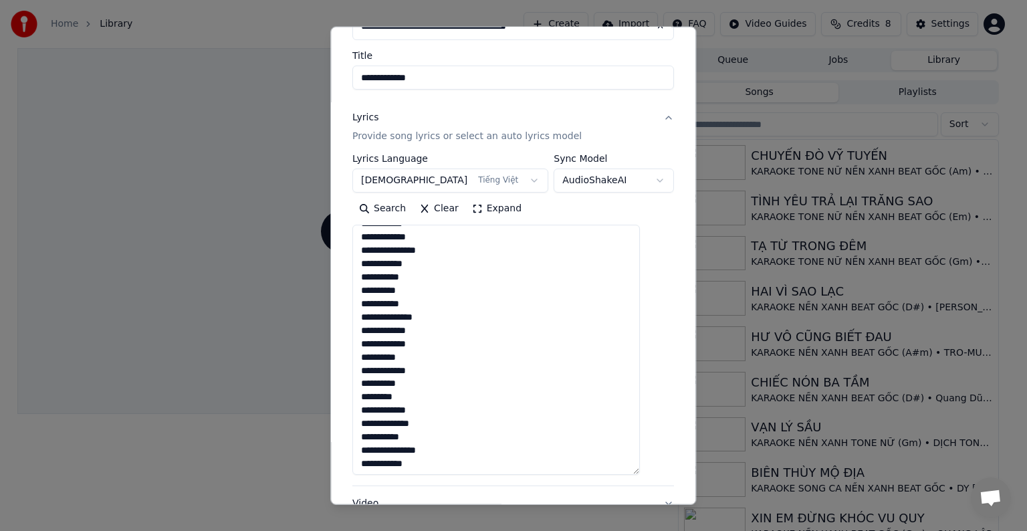
click at [436, 289] on textarea at bounding box center [495, 350] width 287 height 250
click at [438, 305] on textarea at bounding box center [495, 350] width 287 height 250
click at [448, 316] on textarea at bounding box center [495, 350] width 287 height 250
click at [445, 336] on textarea at bounding box center [495, 350] width 287 height 250
drag, startPoint x: 392, startPoint y: 303, endPoint x: 404, endPoint y: 303, distance: 11.4
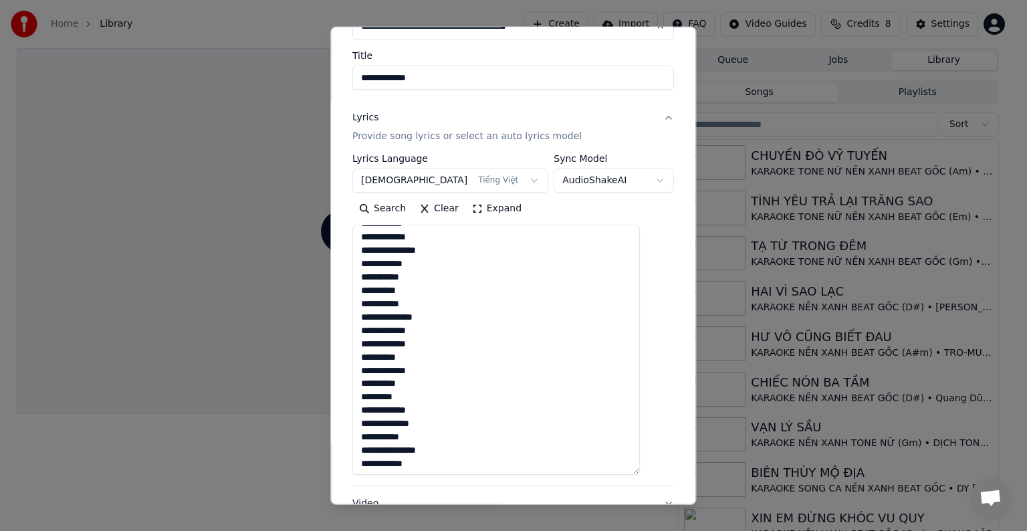
click at [404, 303] on textarea at bounding box center [495, 350] width 287 height 250
click at [433, 370] on textarea at bounding box center [495, 350] width 287 height 250
click at [444, 292] on textarea at bounding box center [495, 350] width 287 height 250
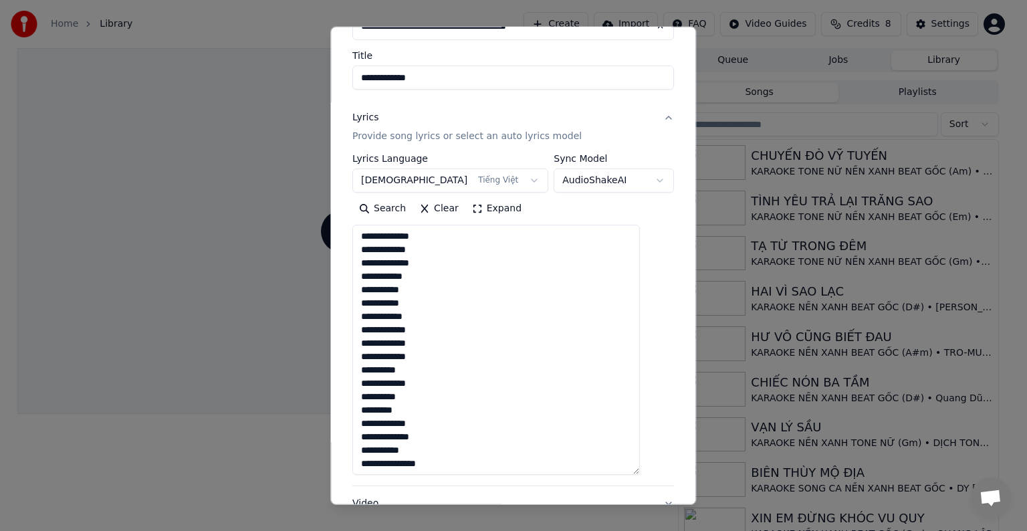
click at [440, 348] on textarea at bounding box center [495, 350] width 287 height 250
click at [443, 291] on textarea at bounding box center [495, 350] width 287 height 250
click at [443, 281] on textarea at bounding box center [495, 350] width 287 height 250
click at [452, 305] on textarea at bounding box center [495, 350] width 287 height 250
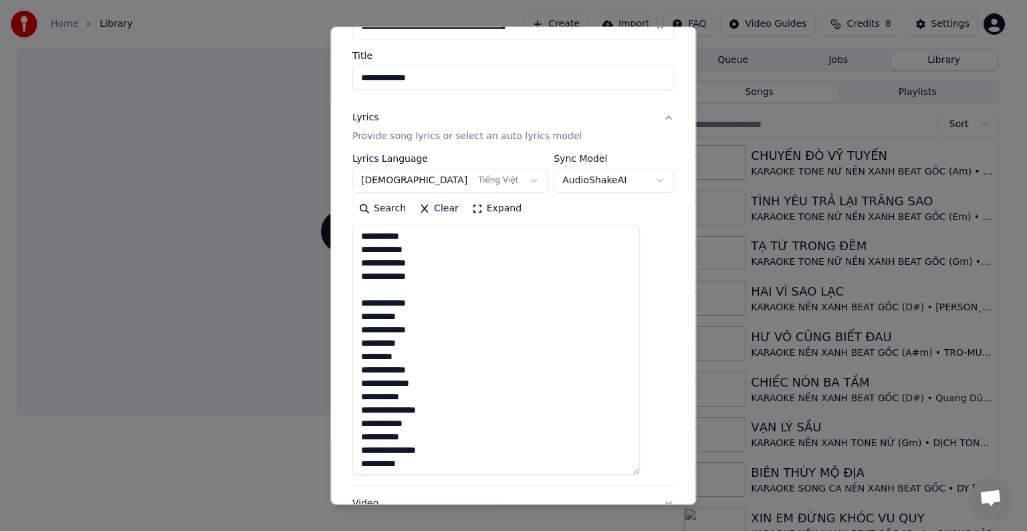
click at [452, 313] on textarea at bounding box center [495, 350] width 287 height 250
click at [453, 329] on textarea at bounding box center [495, 350] width 287 height 250
click at [452, 336] on textarea at bounding box center [495, 350] width 287 height 250
click at [449, 340] on textarea at bounding box center [495, 350] width 287 height 250
click at [446, 352] on textarea at bounding box center [495, 350] width 287 height 250
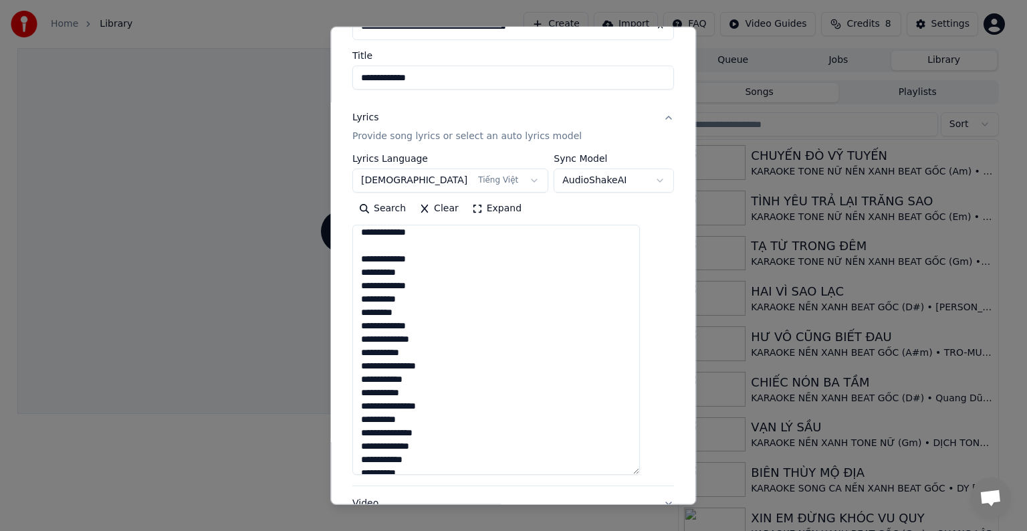
scroll to position [735, 0]
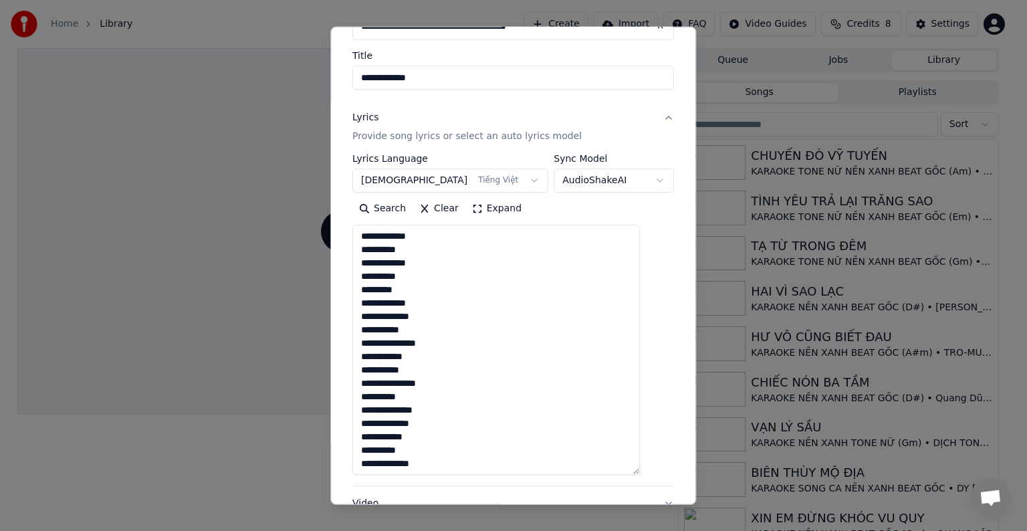
click at [457, 299] on textarea at bounding box center [495, 350] width 287 height 250
click at [457, 317] on textarea at bounding box center [495, 350] width 287 height 250
click at [453, 329] on textarea at bounding box center [495, 350] width 287 height 250
click at [455, 340] on textarea at bounding box center [495, 350] width 287 height 250
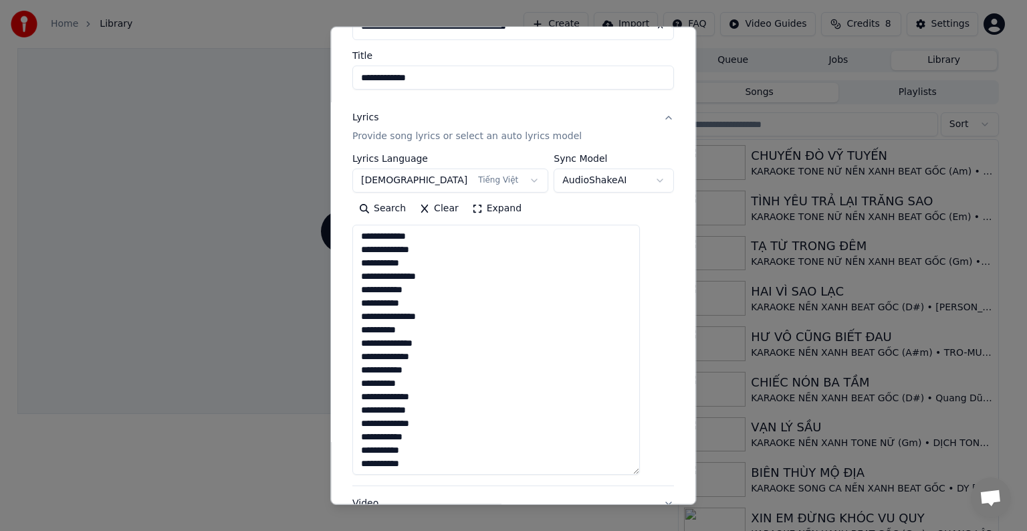
click at [431, 288] on textarea at bounding box center [495, 350] width 287 height 250
click at [444, 383] on textarea at bounding box center [495, 350] width 287 height 250
click at [455, 326] on textarea at bounding box center [495, 350] width 287 height 250
click at [457, 342] on textarea at bounding box center [495, 350] width 287 height 250
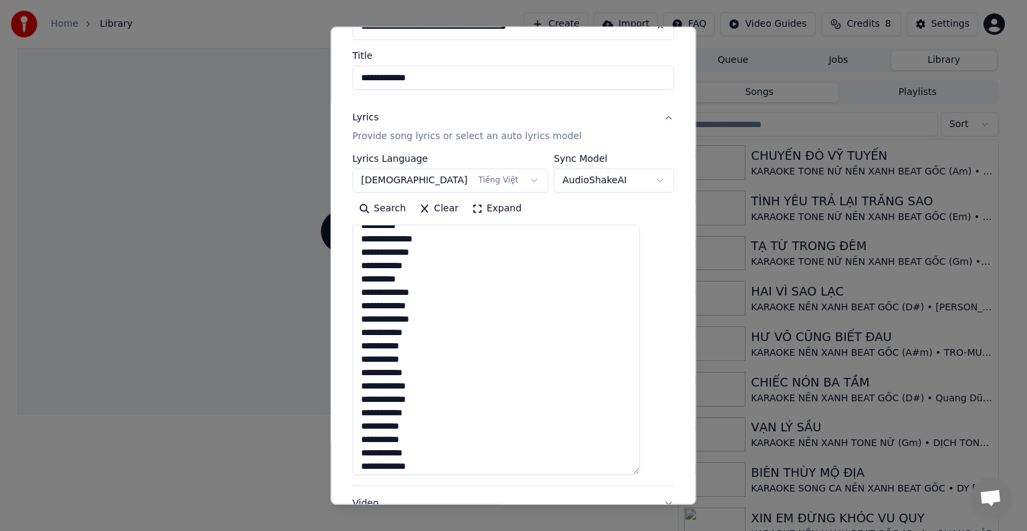
scroll to position [924, 0]
click at [463, 309] on textarea at bounding box center [495, 350] width 287 height 250
click at [459, 334] on textarea at bounding box center [495, 350] width 287 height 250
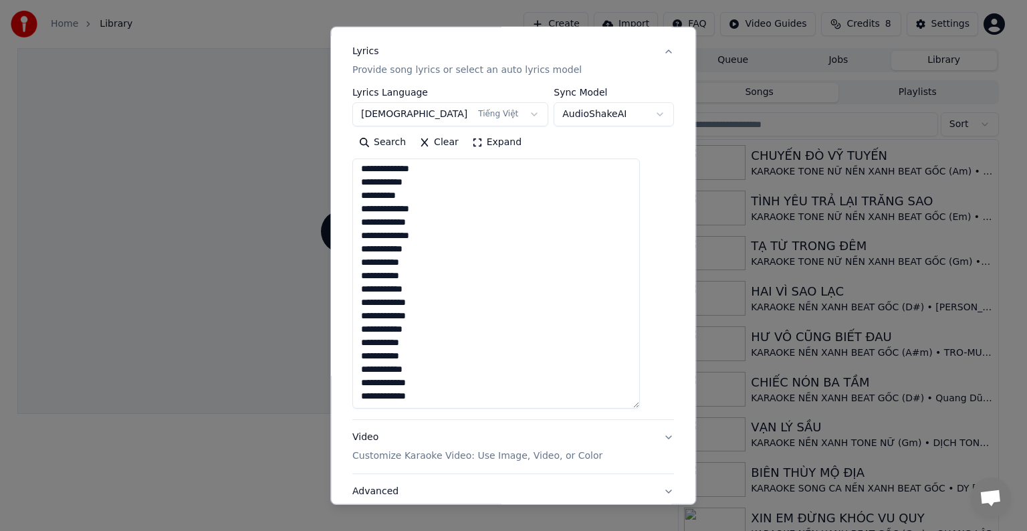
scroll to position [162, 0]
click at [439, 317] on textarea at bounding box center [495, 283] width 287 height 250
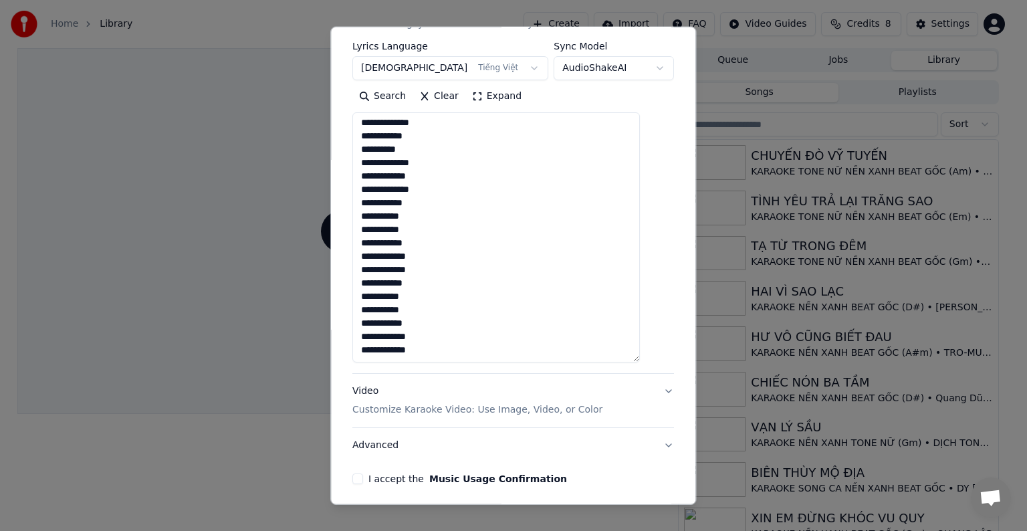
scroll to position [229, 0]
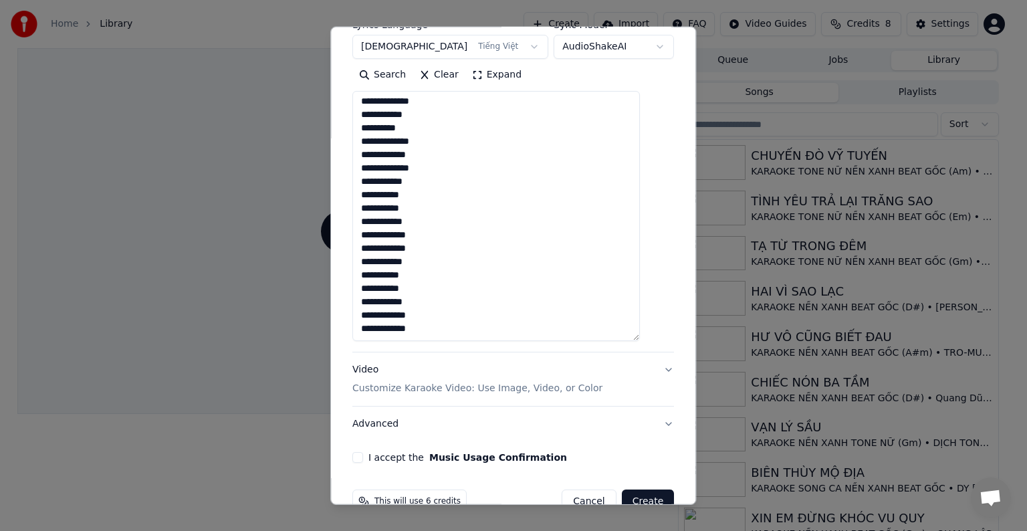
click at [433, 259] on textarea at bounding box center [495, 216] width 287 height 250
click at [388, 329] on textarea at bounding box center [495, 216] width 287 height 250
click at [412, 329] on textarea at bounding box center [495, 216] width 287 height 250
click at [457, 329] on textarea at bounding box center [495, 216] width 287 height 250
click at [390, 326] on textarea at bounding box center [495, 216] width 287 height 250
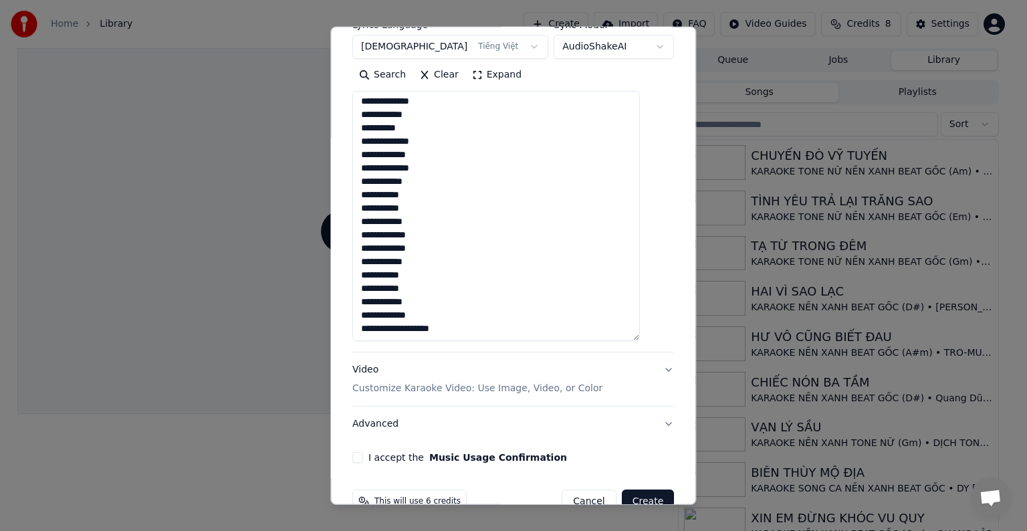
click at [464, 290] on textarea at bounding box center [495, 216] width 287 height 250
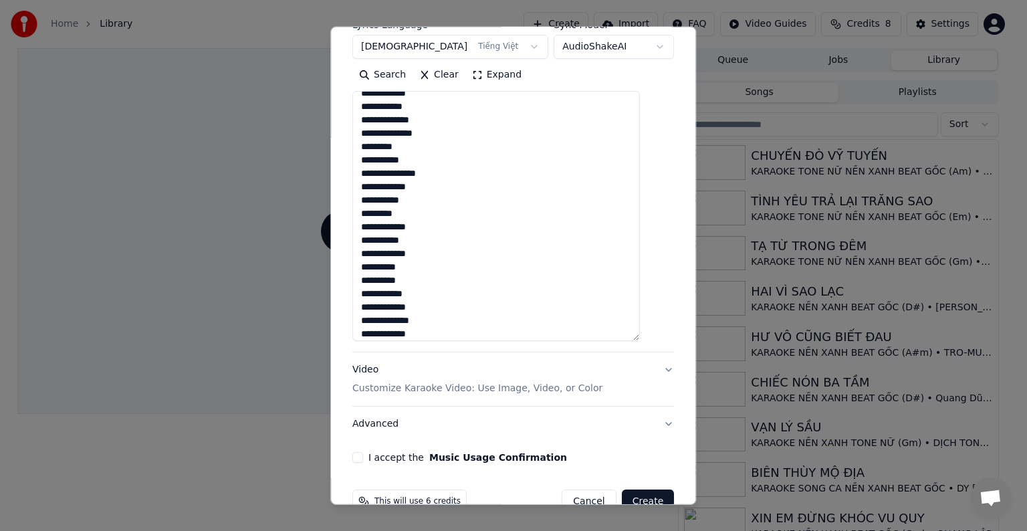
scroll to position [0, 0]
click at [396, 221] on textarea at bounding box center [495, 216] width 287 height 250
type textarea "**********"
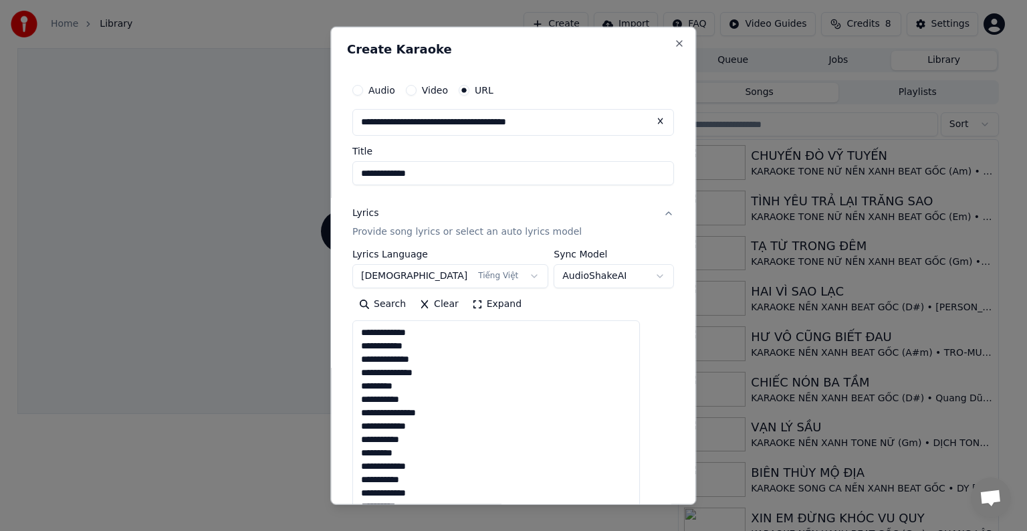
click at [394, 396] on textarea at bounding box center [495, 445] width 287 height 250
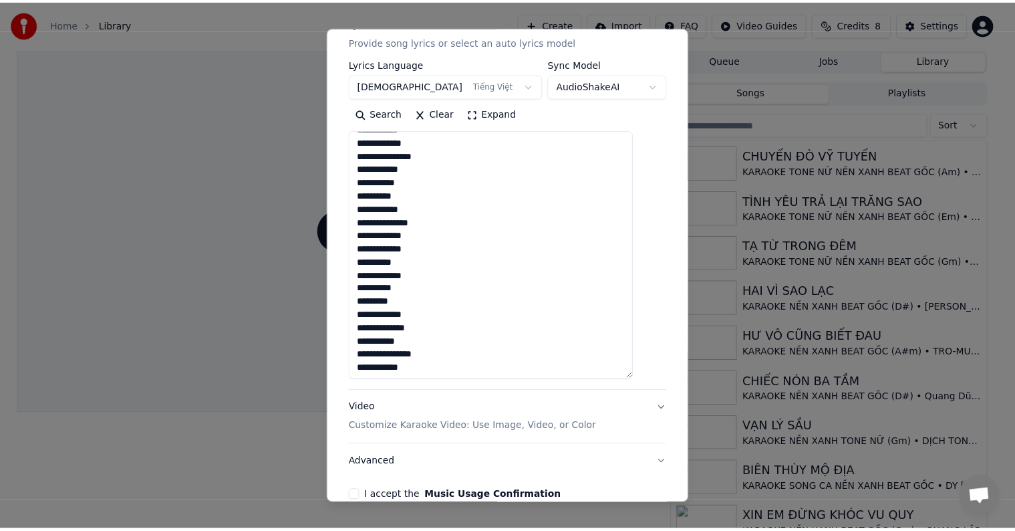
scroll to position [259, 0]
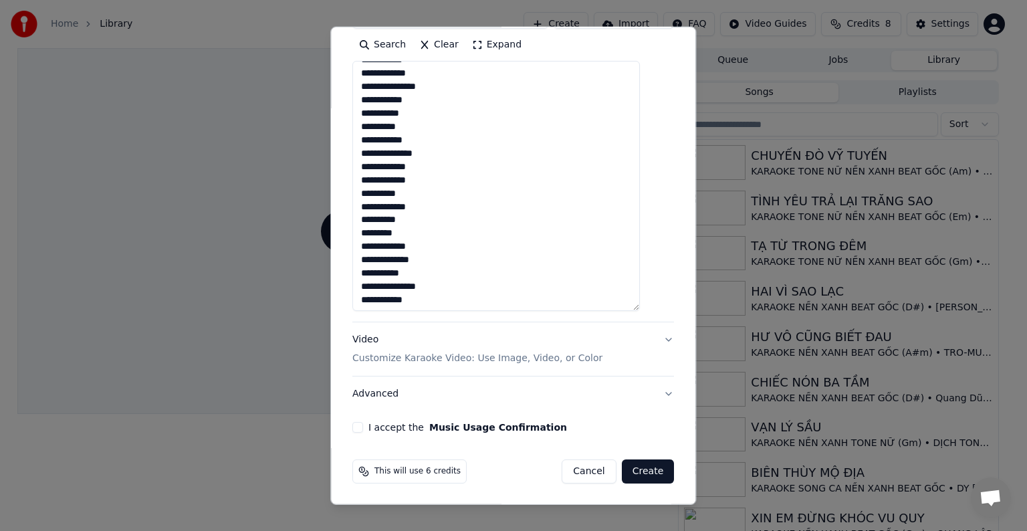
click at [363, 424] on button "I accept the Music Usage Confirmation" at bounding box center [357, 427] width 11 height 11
click at [631, 469] on button "Create" at bounding box center [648, 471] width 53 height 24
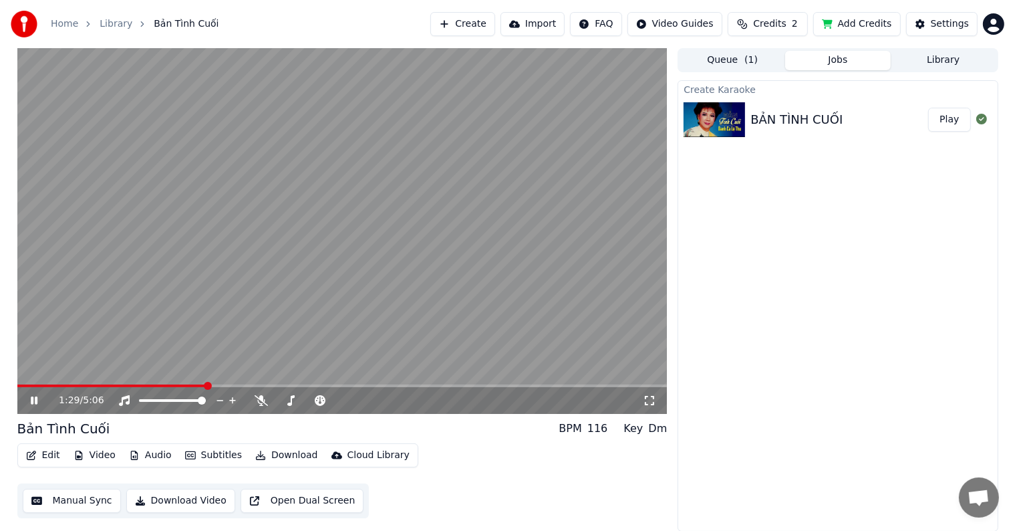
click at [102, 287] on video at bounding box center [342, 231] width 650 height 366
click at [76, 499] on button "Manual Sync" at bounding box center [72, 501] width 98 height 24
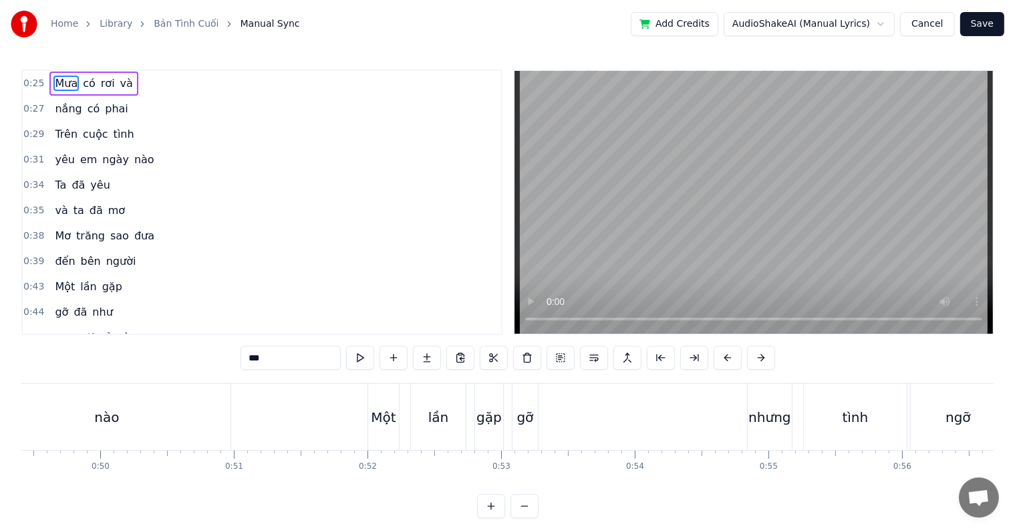
scroll to position [0, 5363]
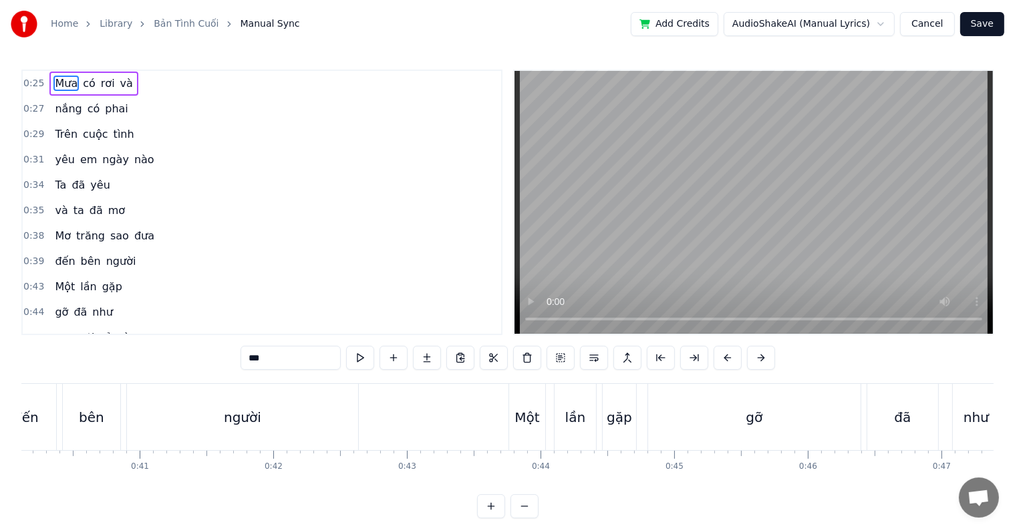
click at [234, 410] on div "người" at bounding box center [242, 417] width 37 height 20
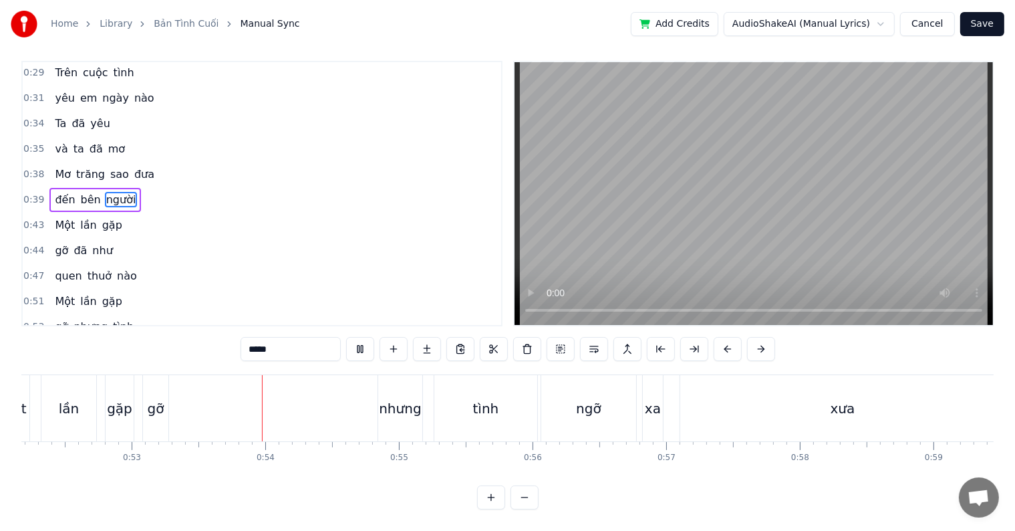
scroll to position [0, 7062]
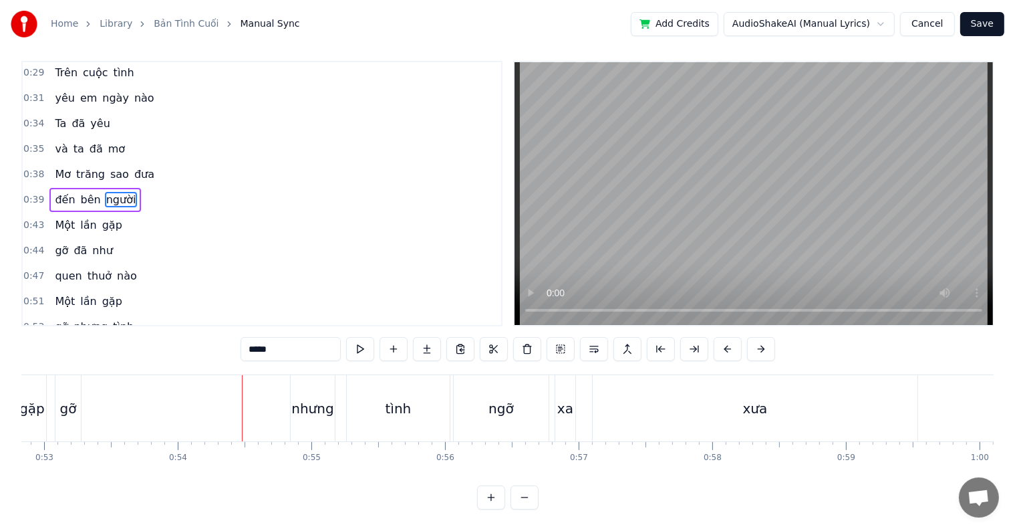
click at [65, 401] on div "gỡ" at bounding box center [68, 408] width 17 height 20
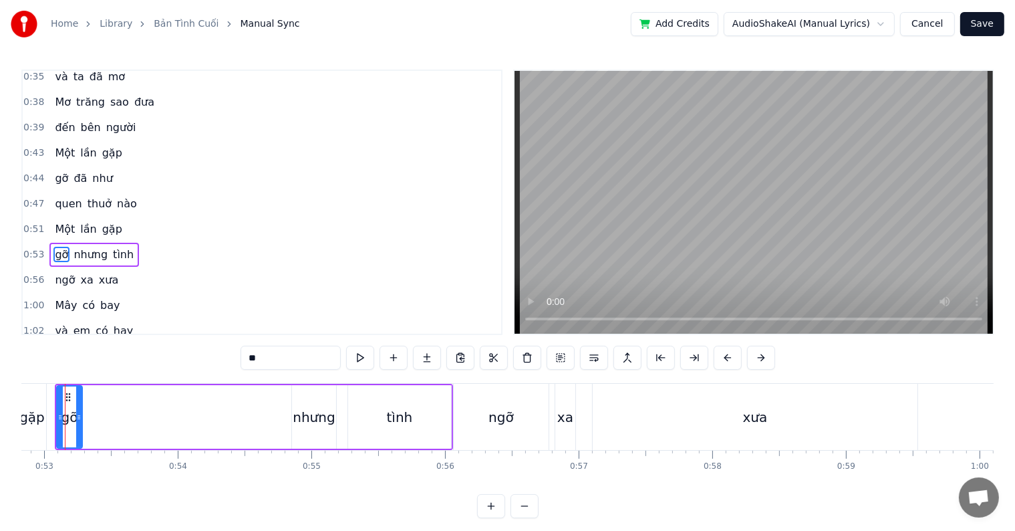
scroll to position [0, 7039]
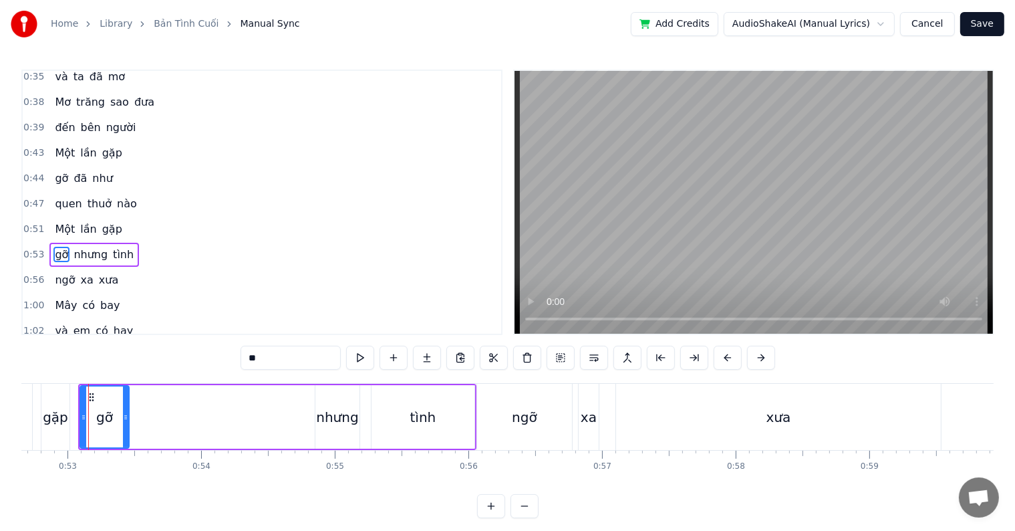
drag, startPoint x: 100, startPoint y: 412, endPoint x: 123, endPoint y: 416, distance: 23.7
click at [123, 416] on icon at bounding box center [125, 417] width 5 height 11
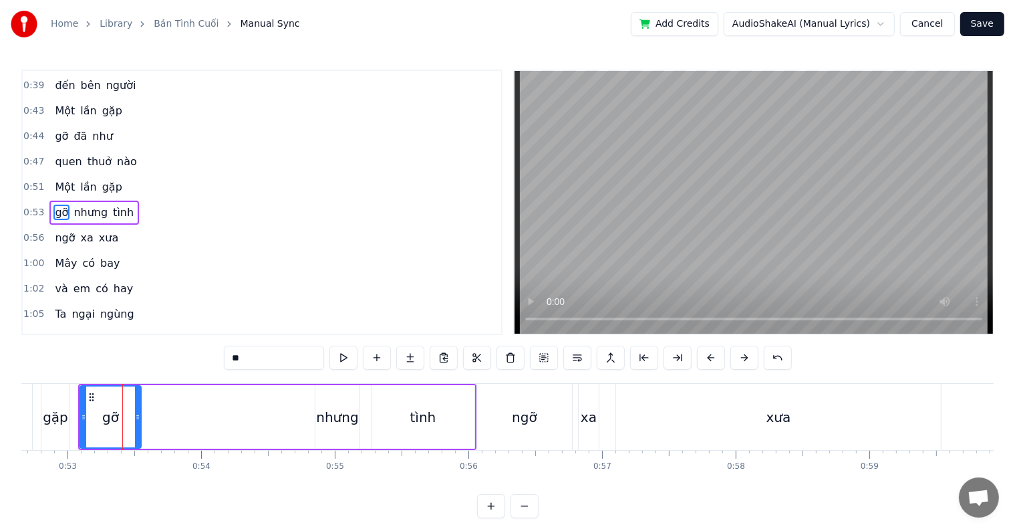
drag, startPoint x: 124, startPoint y: 416, endPoint x: 136, endPoint y: 417, distance: 12.0
click at [136, 417] on icon at bounding box center [137, 417] width 5 height 11
drag, startPoint x: 136, startPoint y: 417, endPoint x: 150, endPoint y: 419, distance: 13.5
click at [150, 419] on icon at bounding box center [150, 417] width 5 height 11
drag, startPoint x: 150, startPoint y: 419, endPoint x: 174, endPoint y: 420, distance: 24.1
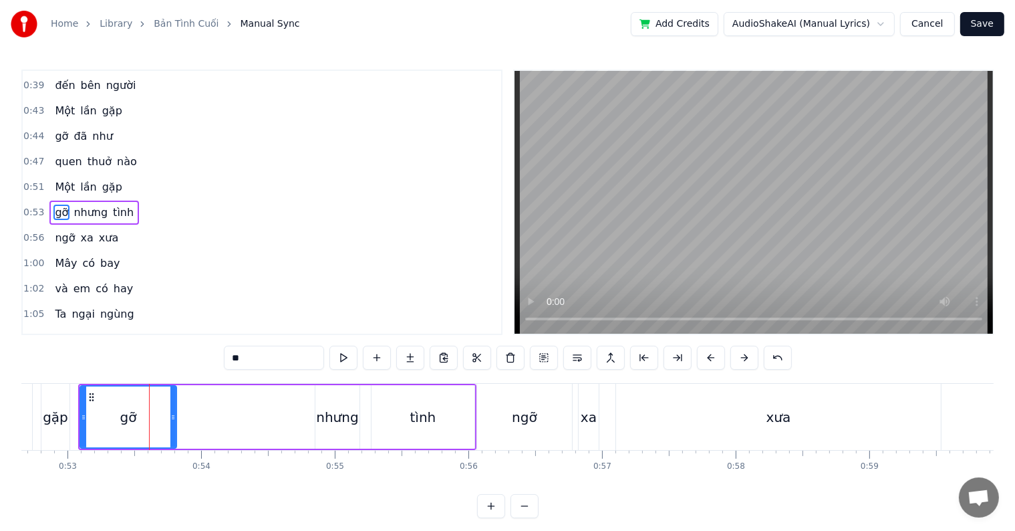
click at [174, 420] on icon at bounding box center [172, 417] width 5 height 11
drag, startPoint x: 174, startPoint y: 420, endPoint x: 205, endPoint y: 424, distance: 31.7
click at [205, 424] on div at bounding box center [206, 416] width 5 height 61
drag, startPoint x: 205, startPoint y: 424, endPoint x: 243, endPoint y: 426, distance: 38.2
click at [235, 426] on div at bounding box center [232, 416] width 5 height 61
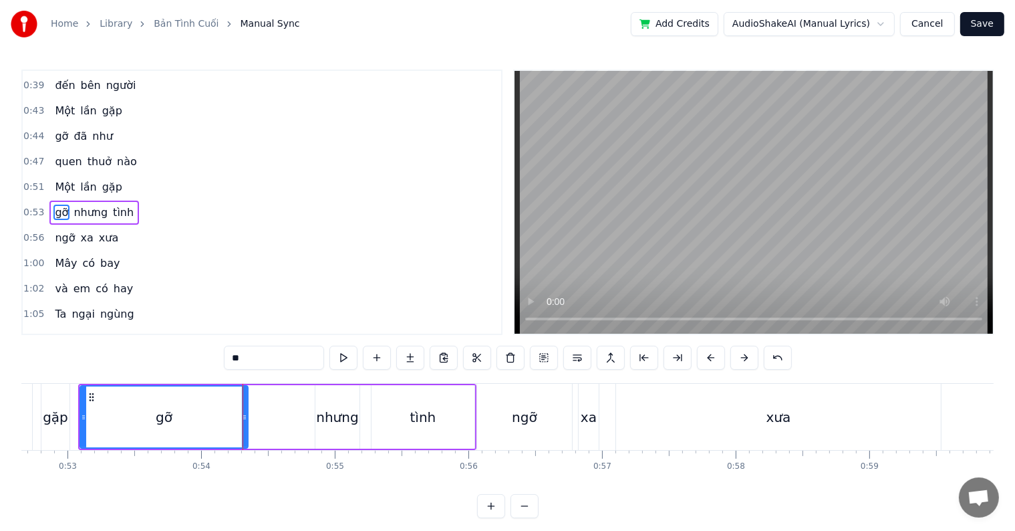
scroll to position [0, 6628]
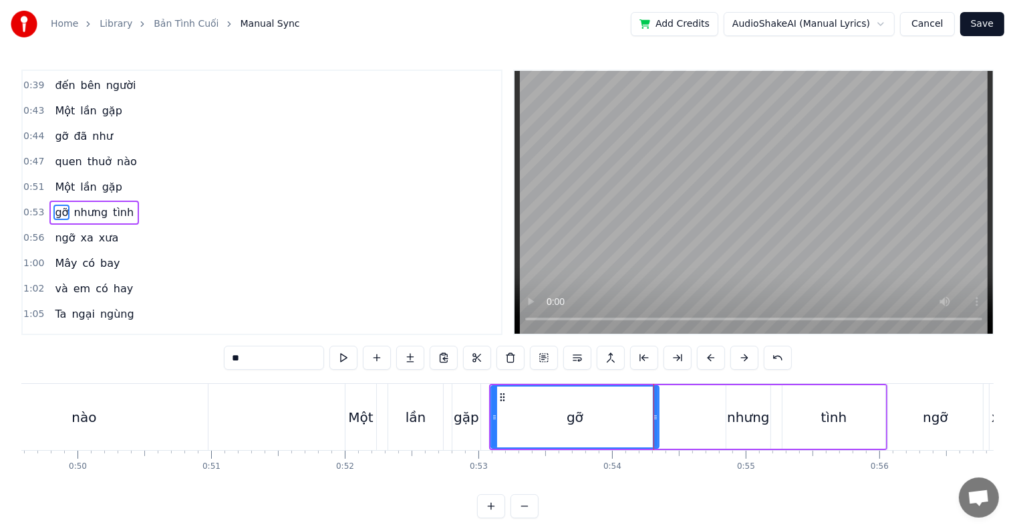
click at [141, 411] on div "nào" at bounding box center [84, 417] width 247 height 66
type input "***"
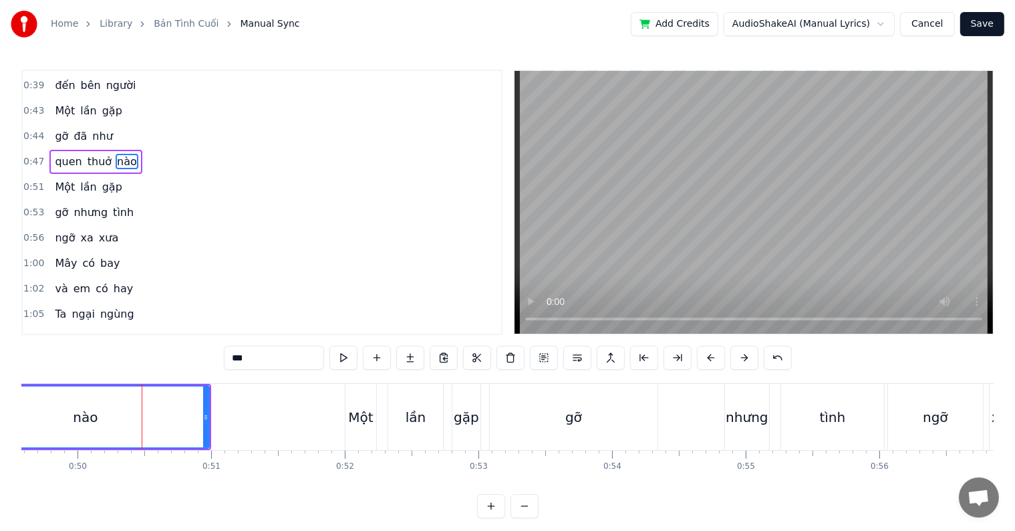
scroll to position [126, 0]
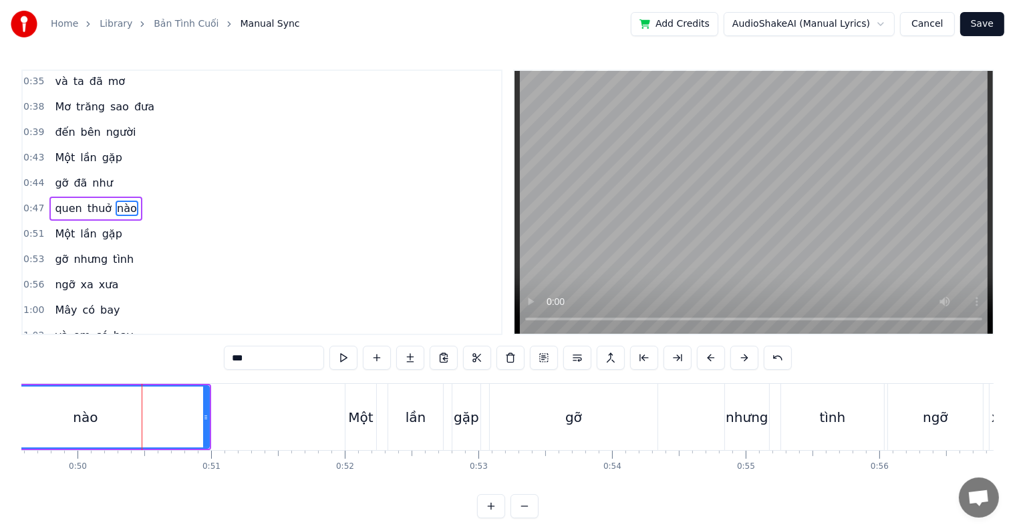
click at [142, 411] on div at bounding box center [142, 417] width 1 height 66
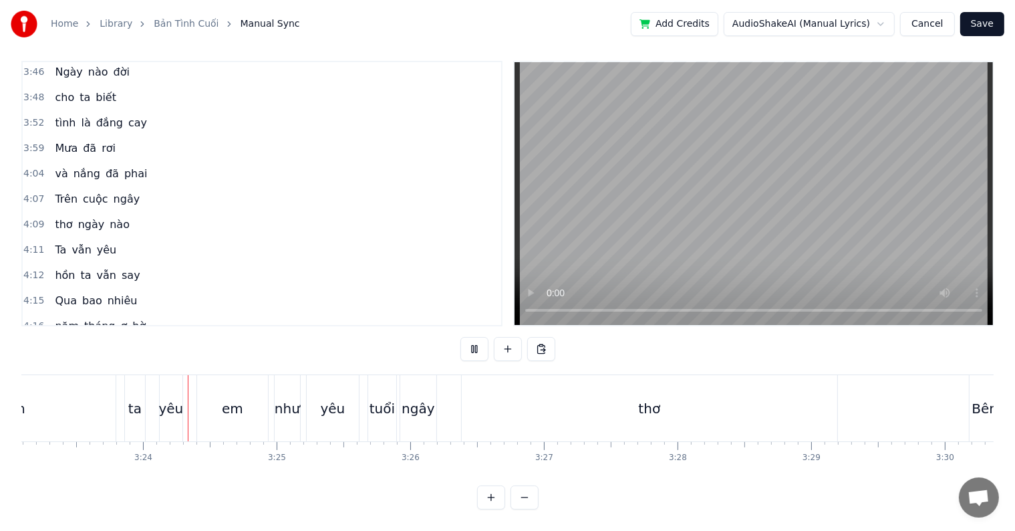
scroll to position [0, 27164]
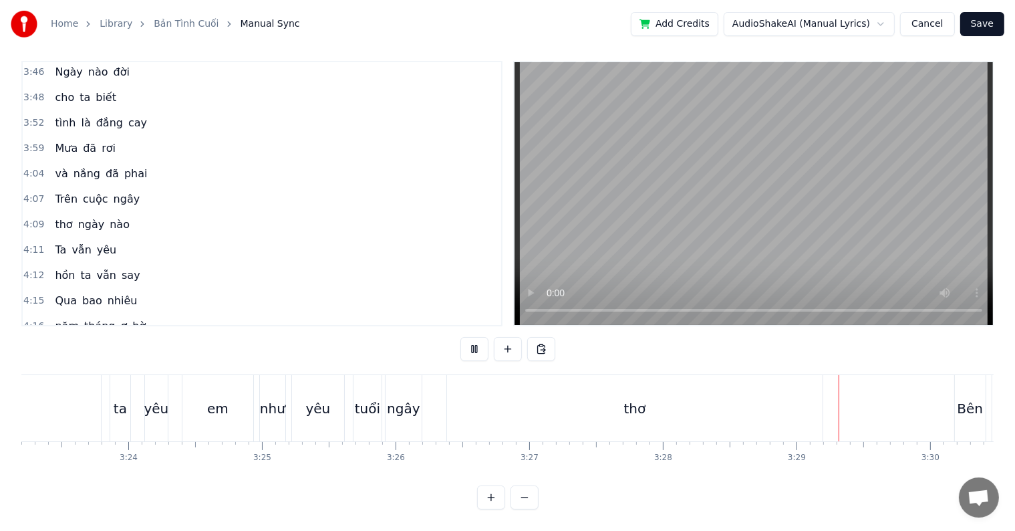
click at [633, 398] on div "thơ" at bounding box center [635, 408] width 22 height 20
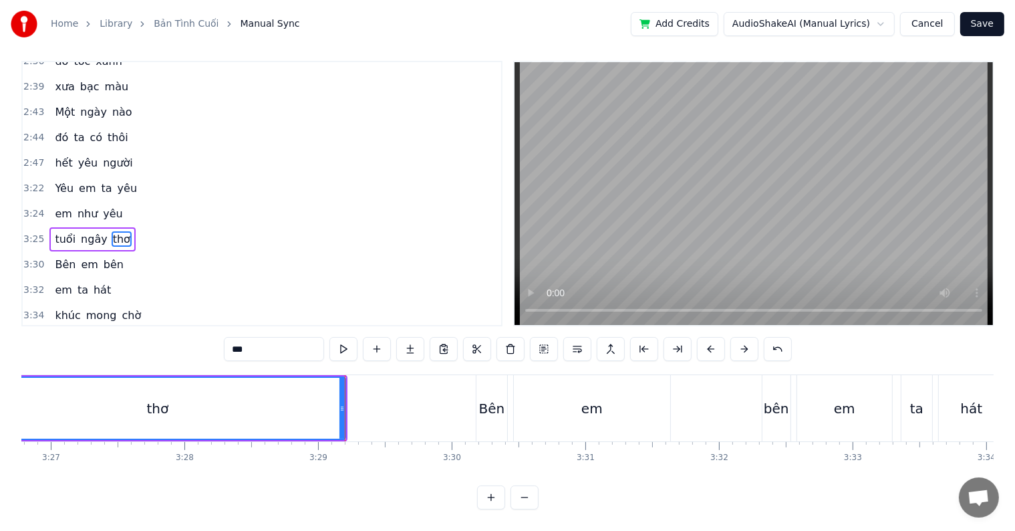
scroll to position [0, 27780]
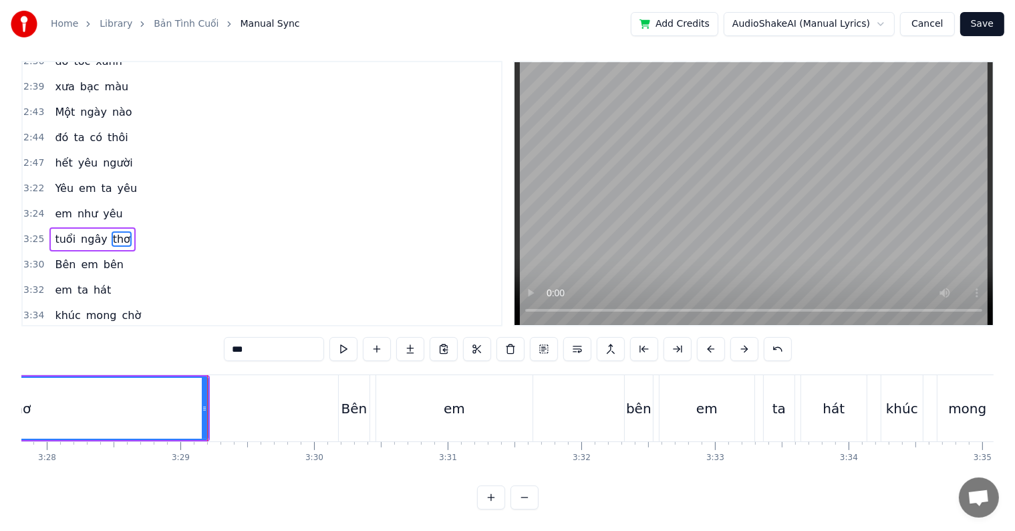
click at [358, 401] on div "Bên" at bounding box center [355, 408] width 26 height 20
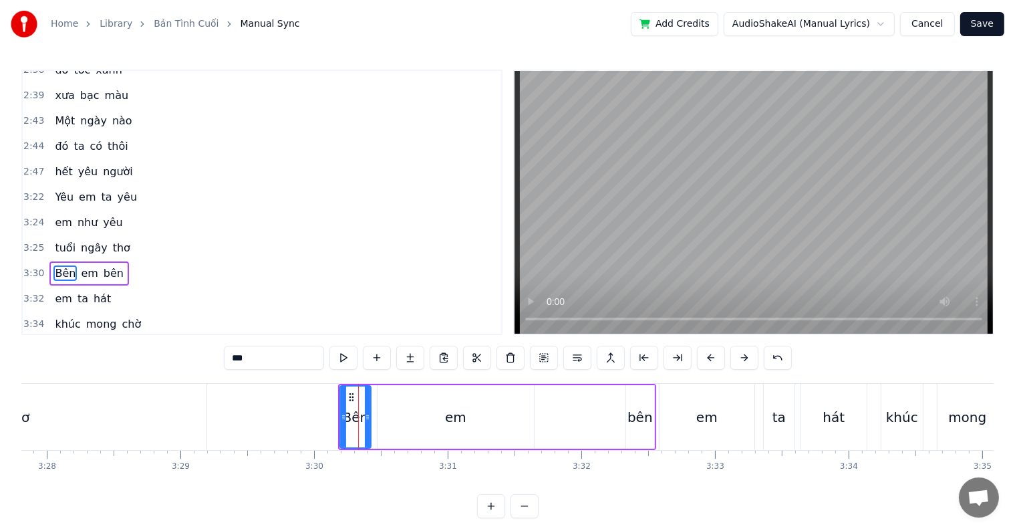
scroll to position [1283, 0]
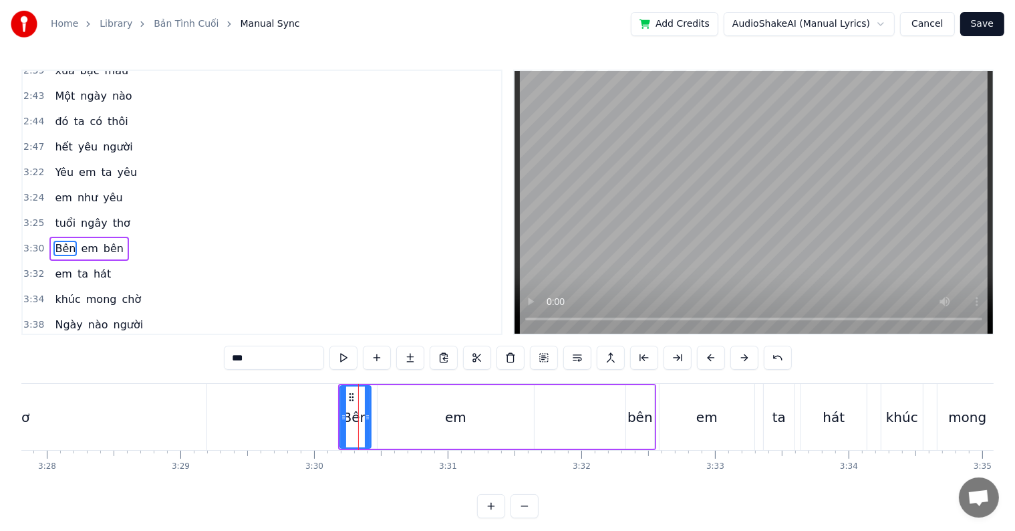
click at [156, 406] on div "thơ" at bounding box center [19, 417] width 376 height 66
type input "***"
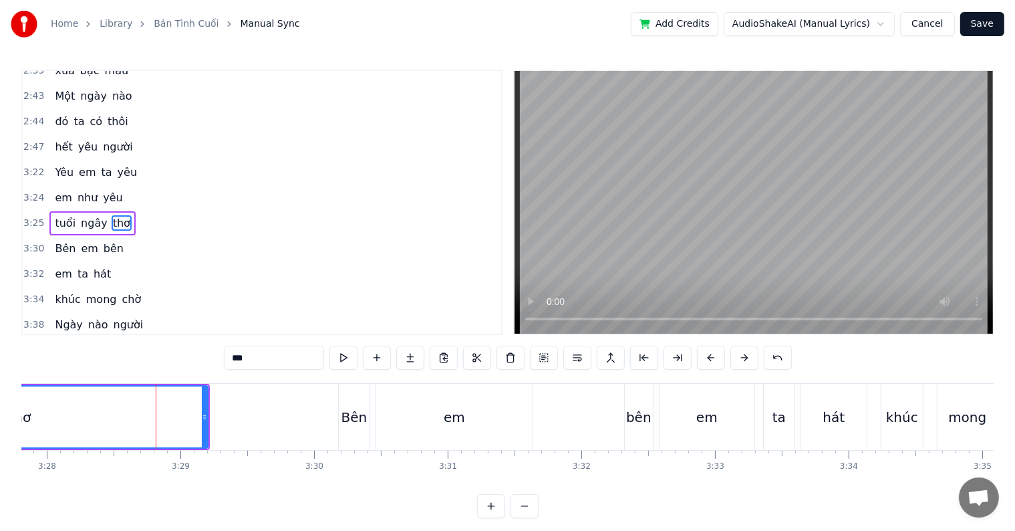
scroll to position [1258, 0]
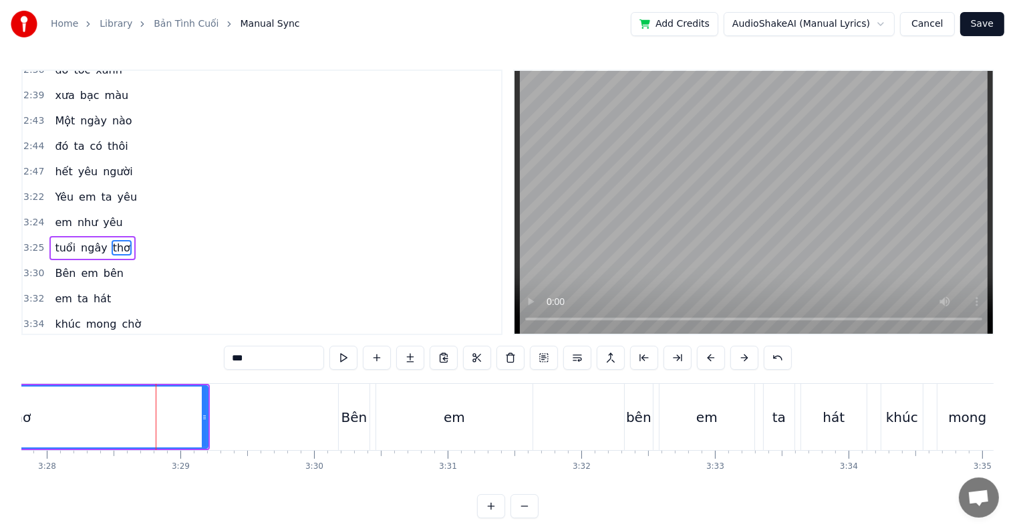
click at [156, 406] on div at bounding box center [156, 417] width 1 height 66
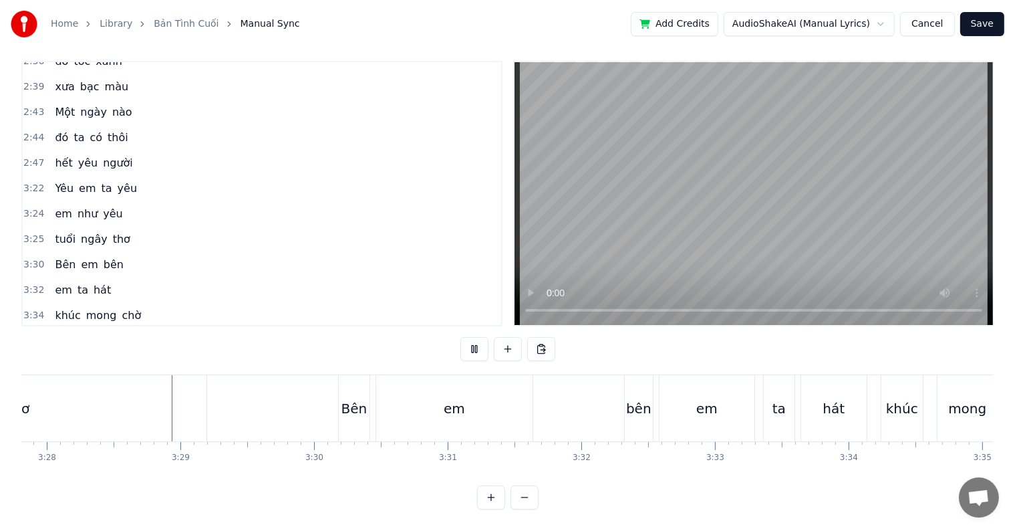
scroll to position [20, 0]
click at [448, 400] on div "em" at bounding box center [454, 408] width 21 height 20
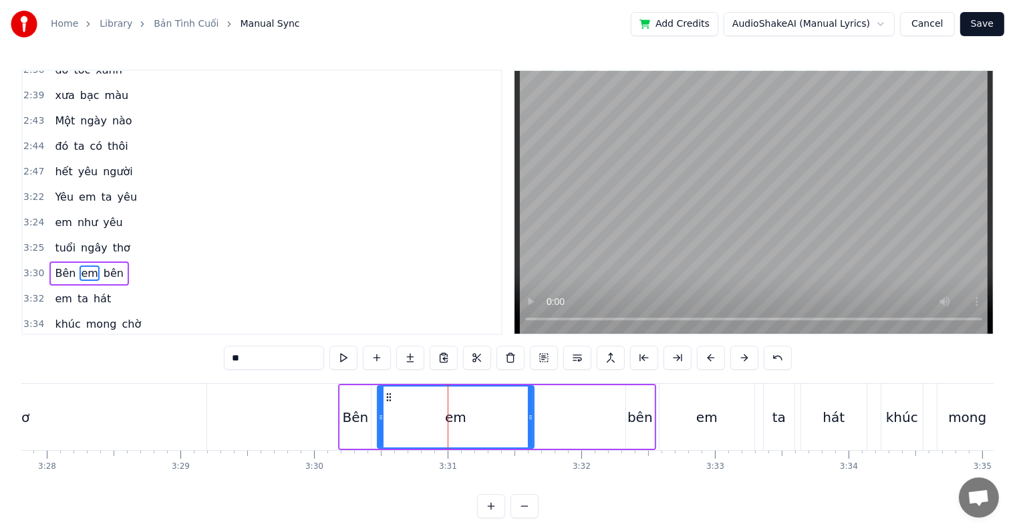
scroll to position [1283, 0]
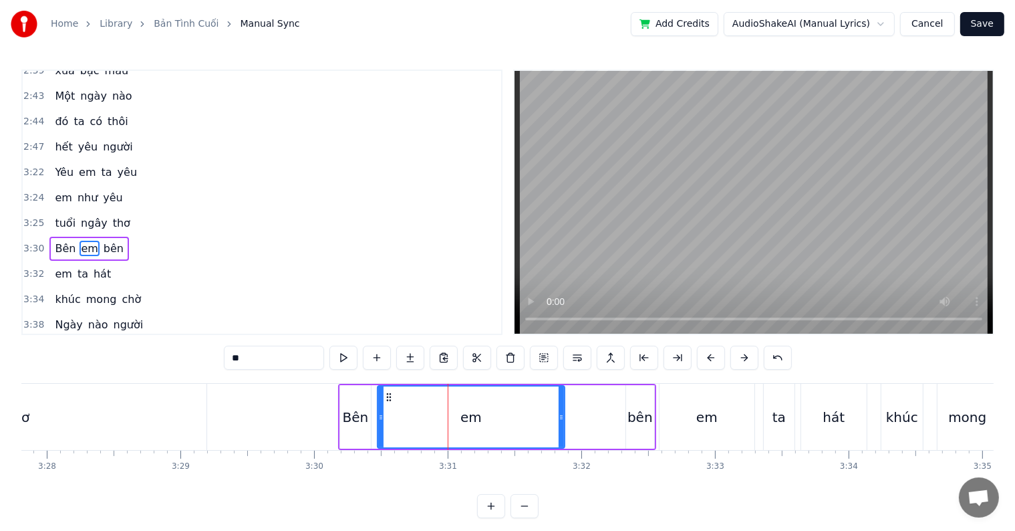
drag, startPoint x: 530, startPoint y: 411, endPoint x: 564, endPoint y: 414, distance: 34.2
click at [564, 414] on icon at bounding box center [561, 417] width 5 height 11
drag, startPoint x: 564, startPoint y: 419, endPoint x: 557, endPoint y: 420, distance: 7.5
click at [557, 420] on icon at bounding box center [557, 417] width 5 height 11
click at [549, 422] on div at bounding box center [550, 416] width 5 height 61
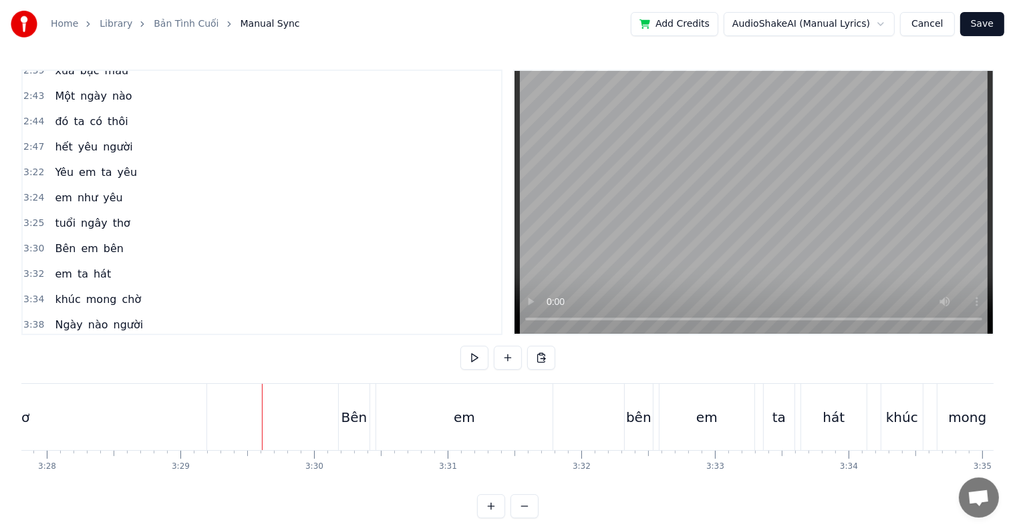
click at [262, 416] on div at bounding box center [262, 417] width 1 height 66
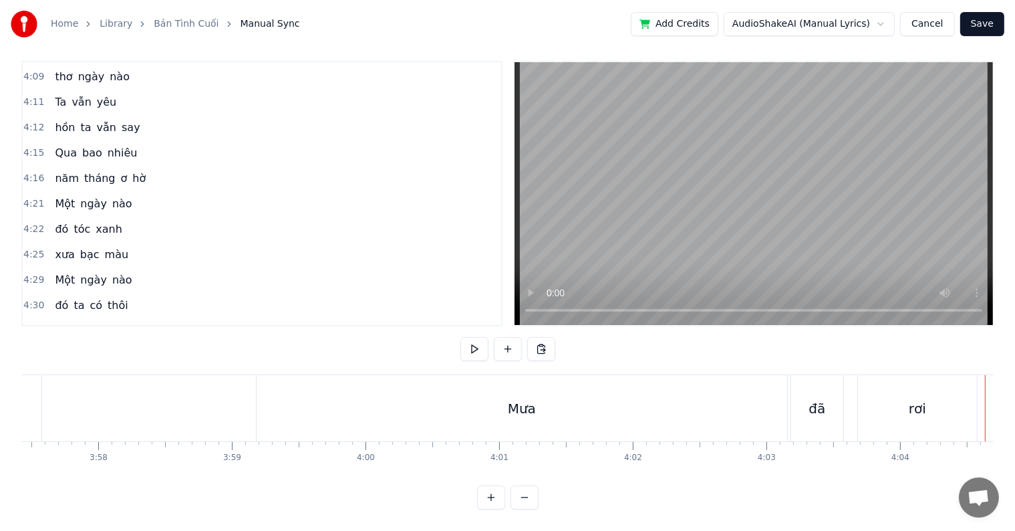
scroll to position [0, 31440]
click at [117, 389] on div "cay" at bounding box center [211, 408] width 258 height 66
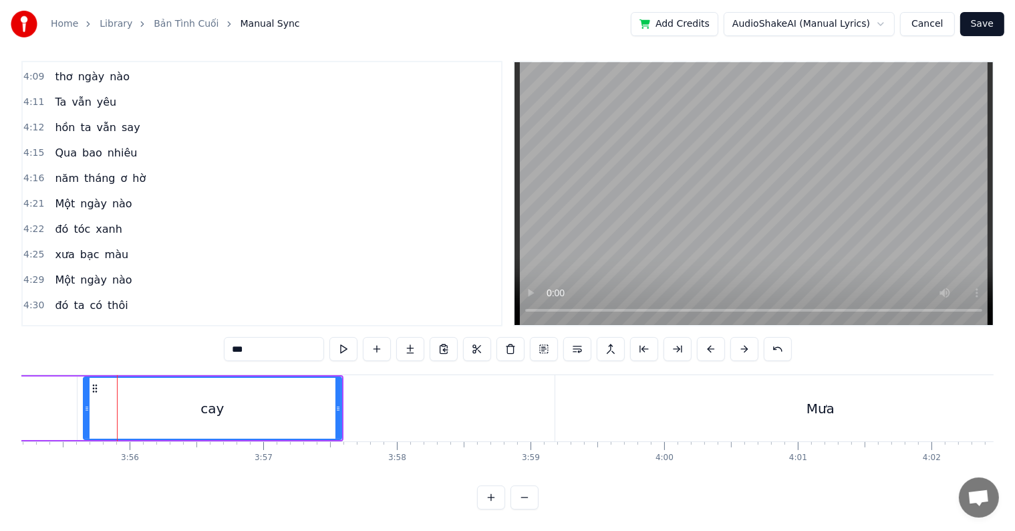
scroll to position [0, 0]
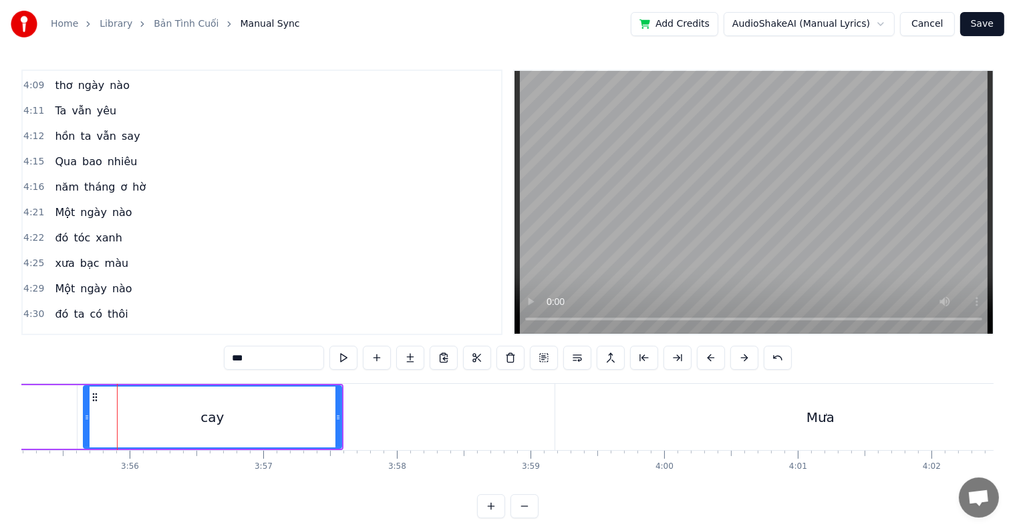
click at [117, 389] on div at bounding box center [117, 417] width 1 height 66
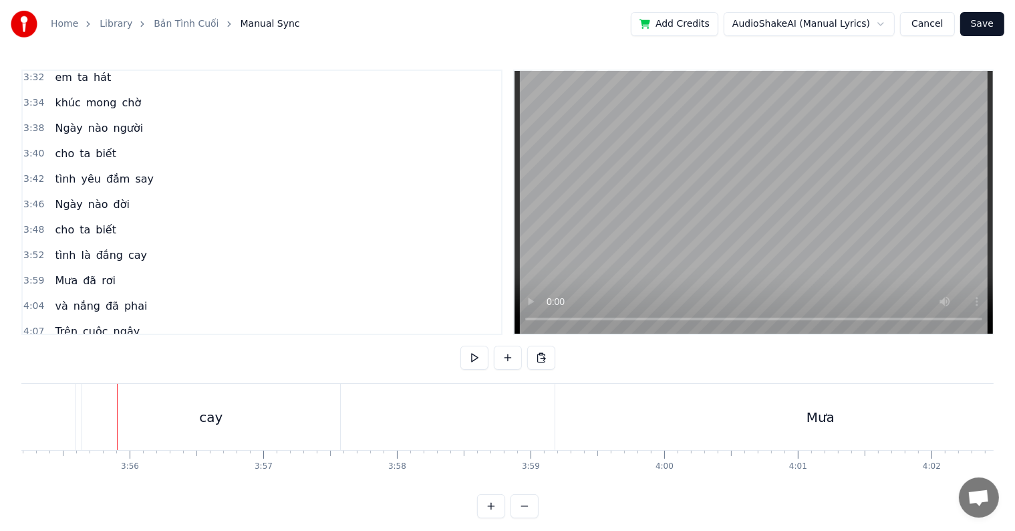
scroll to position [20, 0]
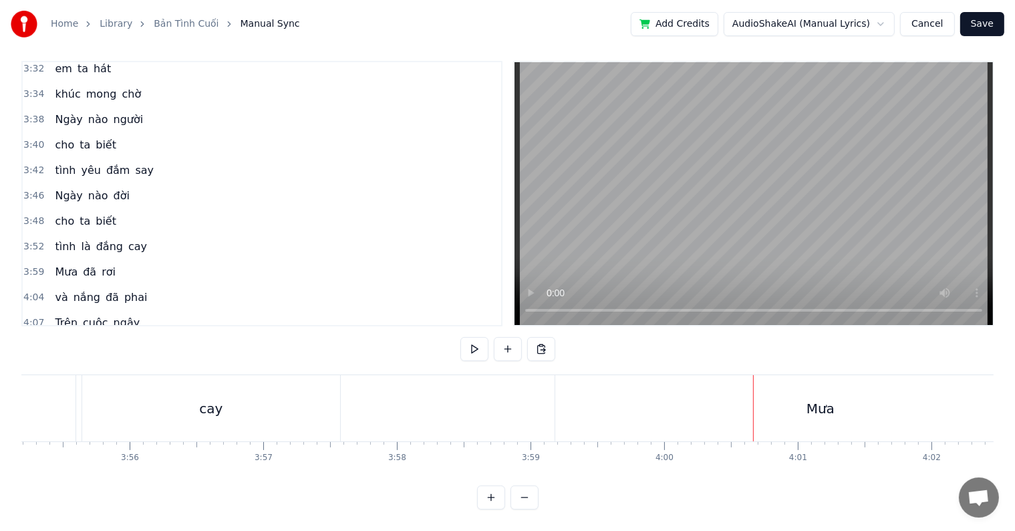
click at [622, 400] on div "Mưa" at bounding box center [820, 408] width 531 height 66
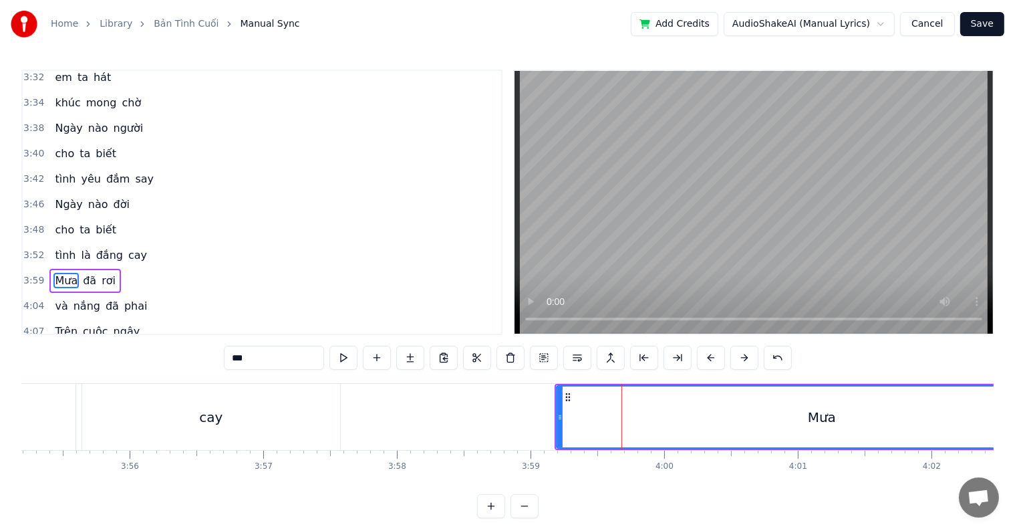
scroll to position [1504, 0]
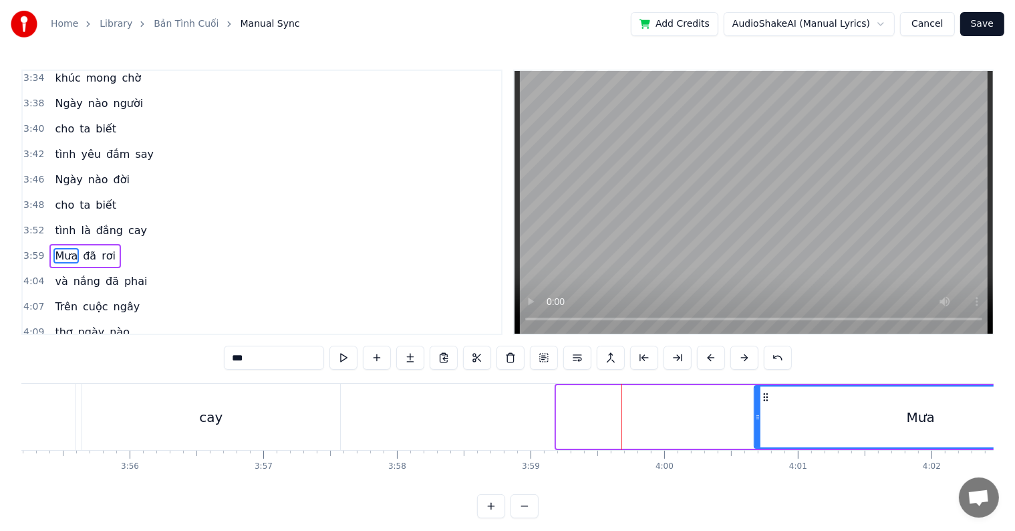
drag, startPoint x: 559, startPoint y: 418, endPoint x: 757, endPoint y: 420, distance: 197.9
click at [757, 420] on icon at bounding box center [757, 417] width 5 height 11
click at [160, 412] on div "cay" at bounding box center [211, 417] width 258 height 66
type input "***"
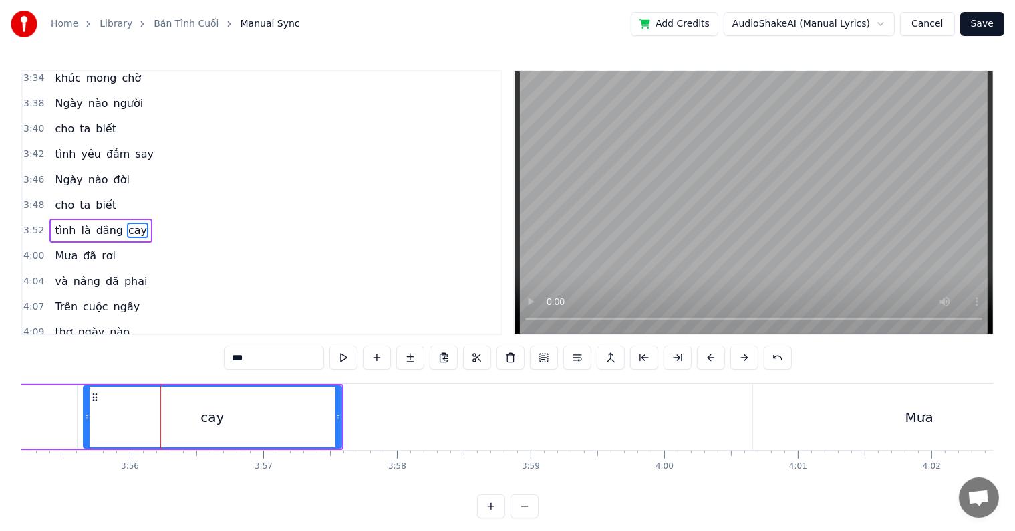
scroll to position [1479, 0]
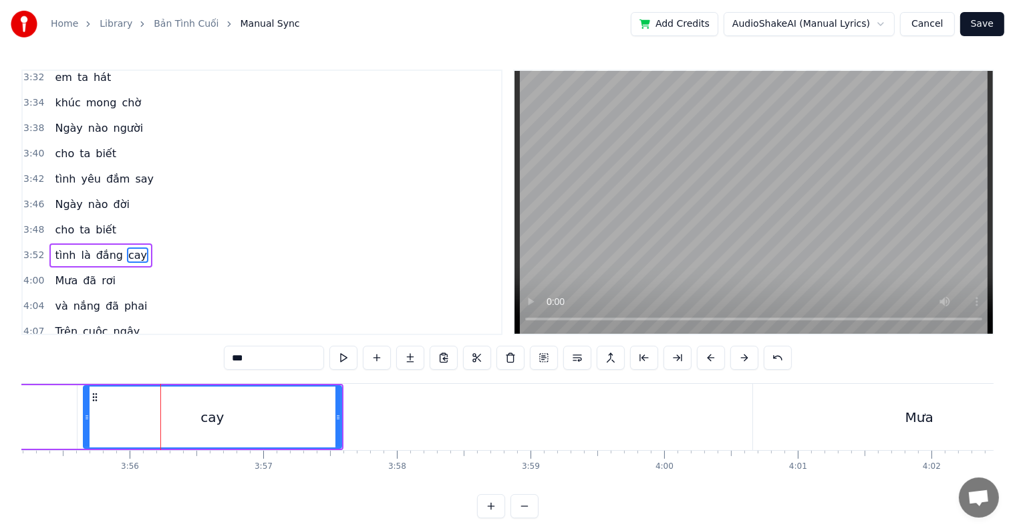
click at [160, 412] on div at bounding box center [160, 417] width 1 height 66
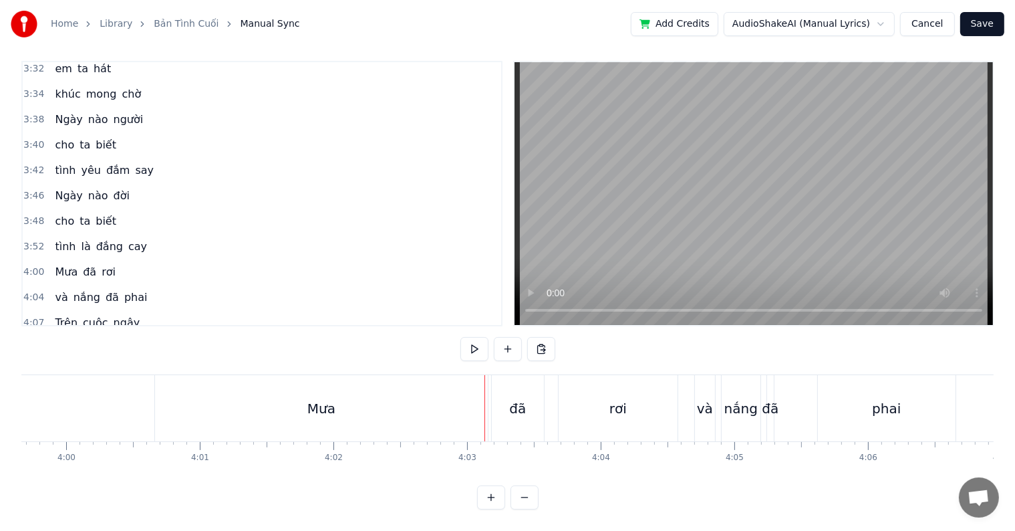
scroll to position [0, 31992]
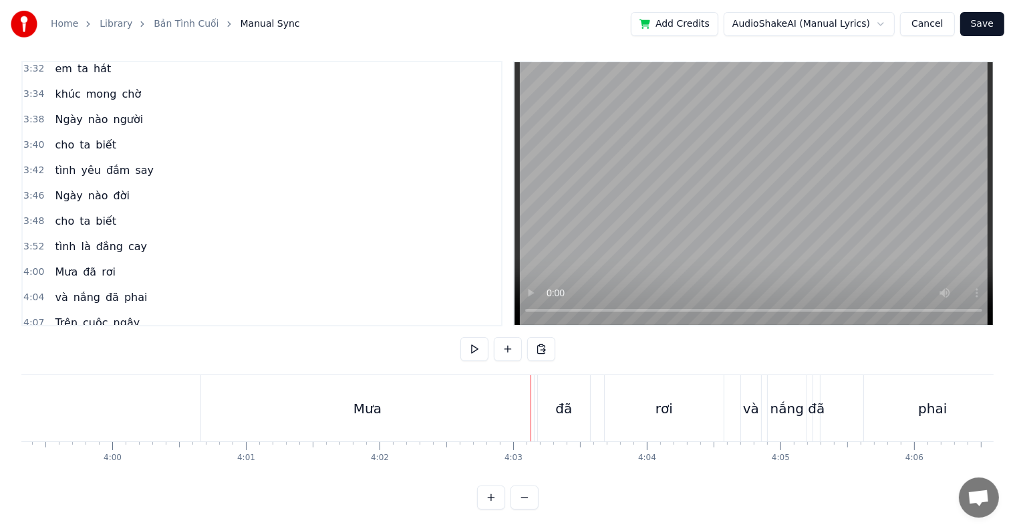
click at [227, 402] on div "Mưa" at bounding box center [367, 408] width 333 height 66
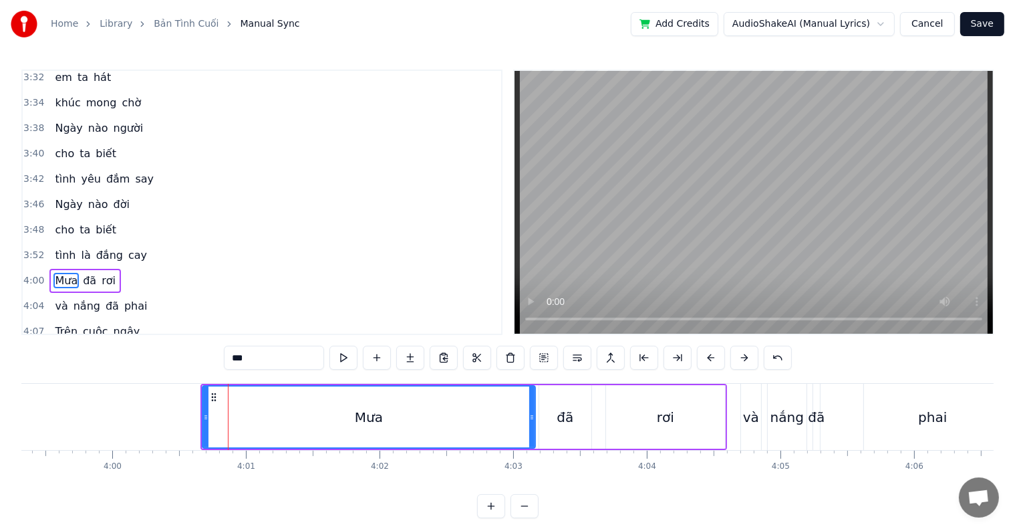
scroll to position [1504, 0]
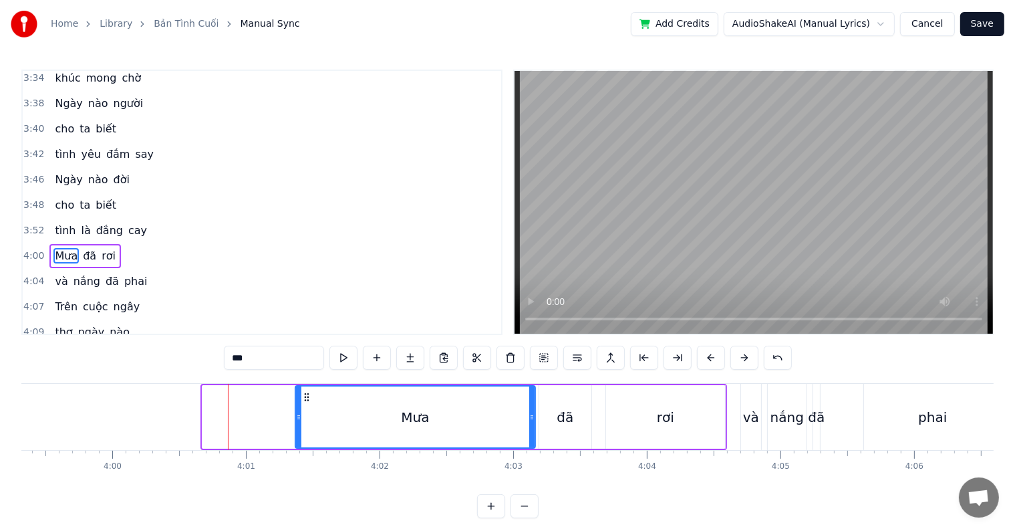
drag, startPoint x: 205, startPoint y: 424, endPoint x: 297, endPoint y: 429, distance: 93.1
click at [297, 429] on div at bounding box center [298, 416] width 5 height 61
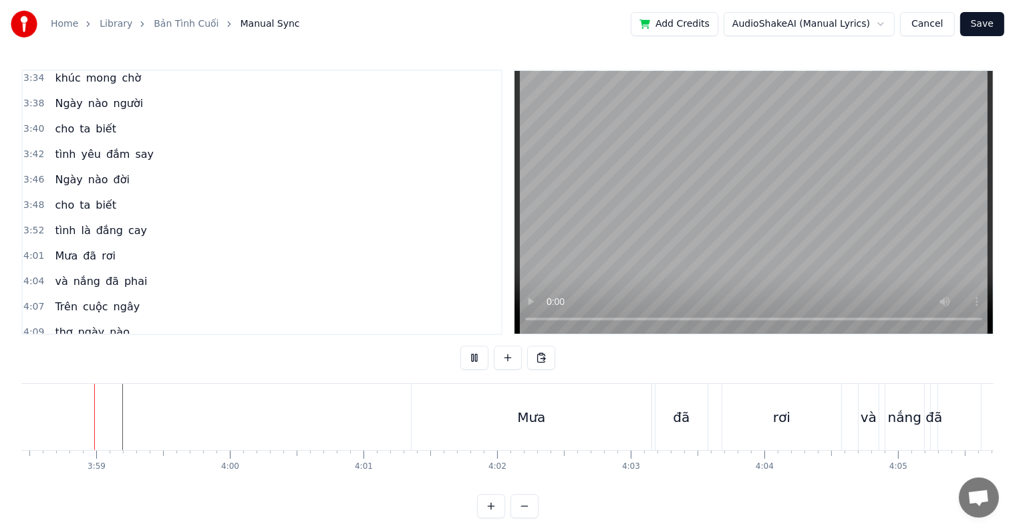
scroll to position [20, 0]
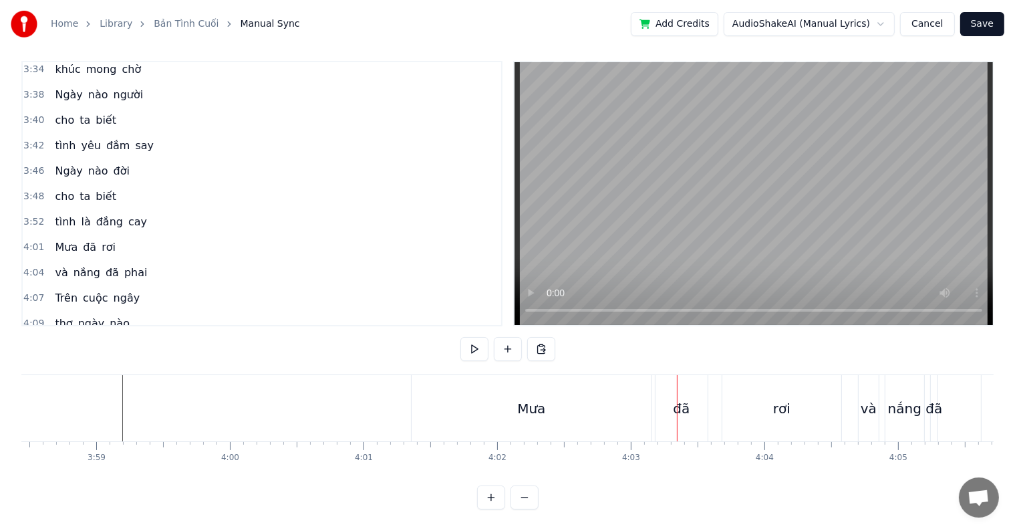
click at [475, 399] on div "Mưa" at bounding box center [532, 408] width 240 height 66
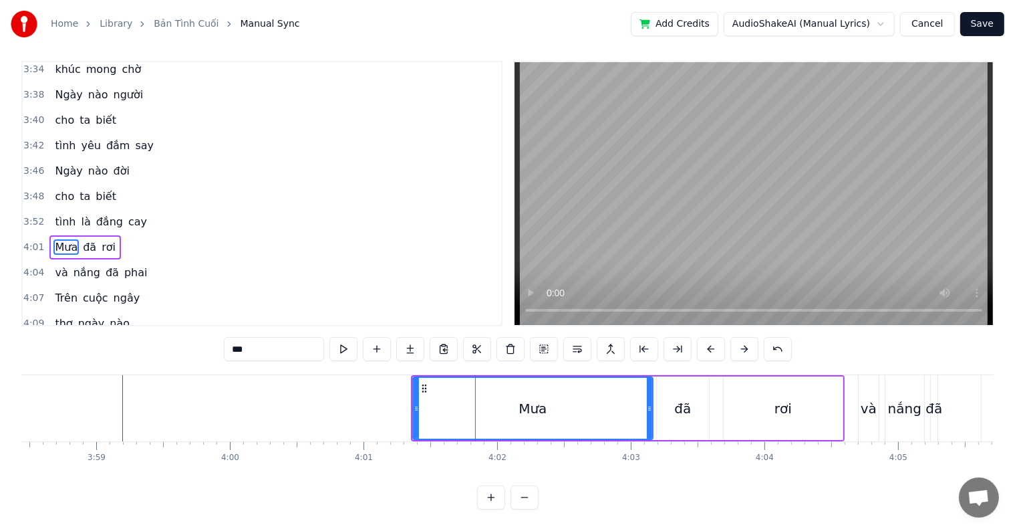
scroll to position [0, 0]
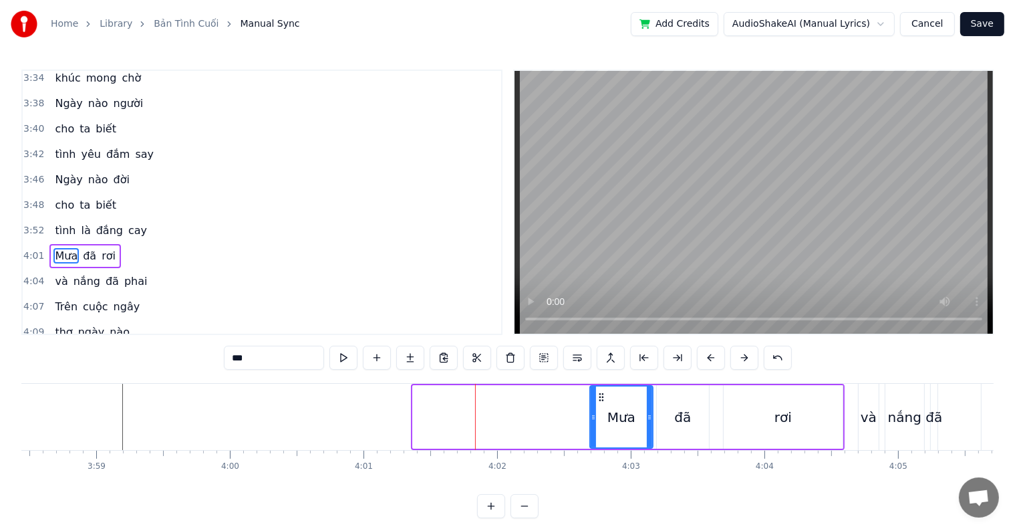
drag, startPoint x: 415, startPoint y: 414, endPoint x: 592, endPoint y: 428, distance: 177.6
click at [592, 428] on div at bounding box center [593, 416] width 5 height 61
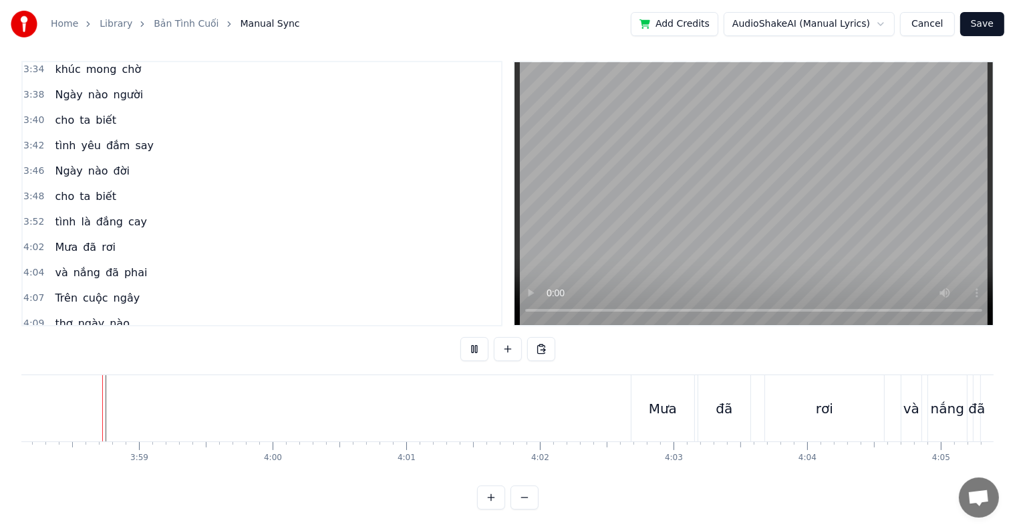
scroll to position [20, 0]
click at [665, 398] on div "Mưa" at bounding box center [663, 408] width 28 height 20
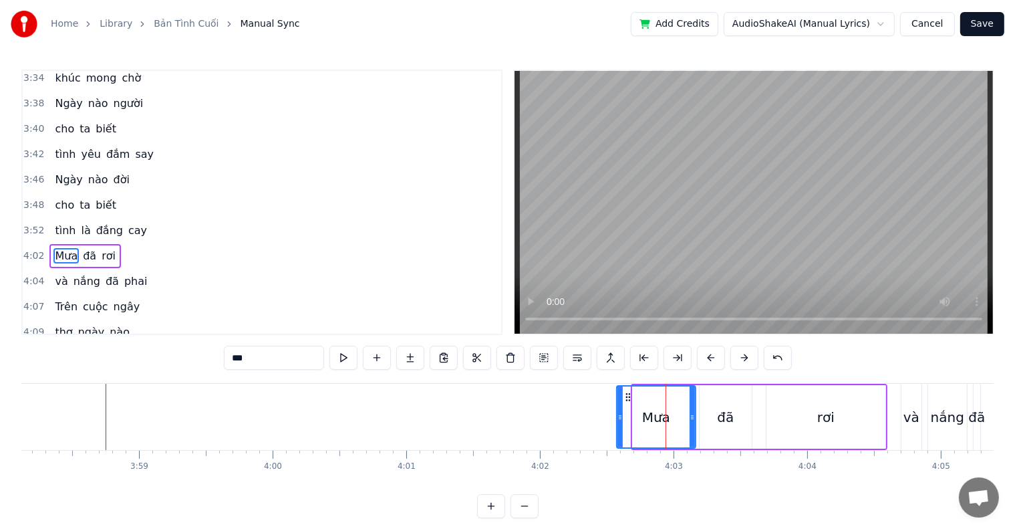
drag, startPoint x: 634, startPoint y: 414, endPoint x: 618, endPoint y: 419, distance: 16.7
click at [618, 419] on icon at bounding box center [620, 417] width 5 height 11
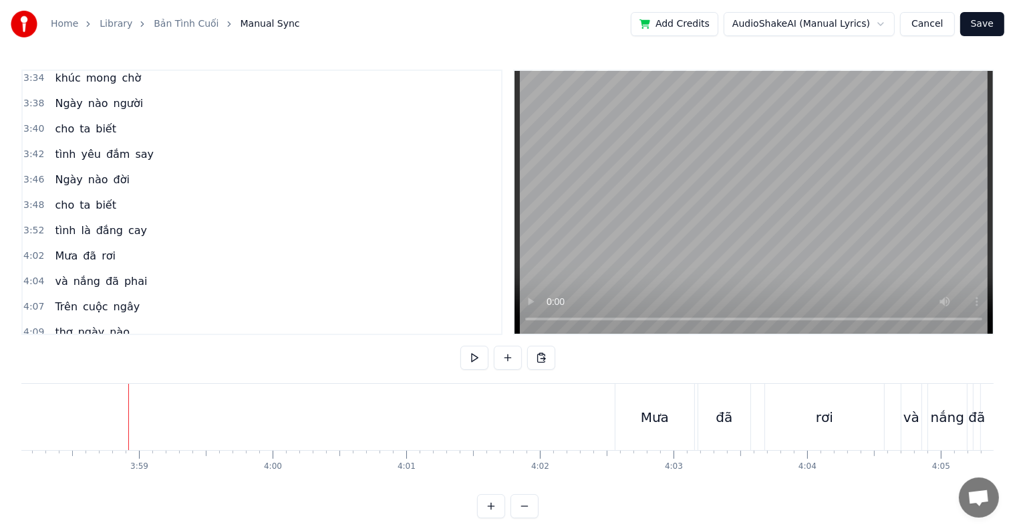
click at [128, 417] on div at bounding box center [128, 417] width 1 height 66
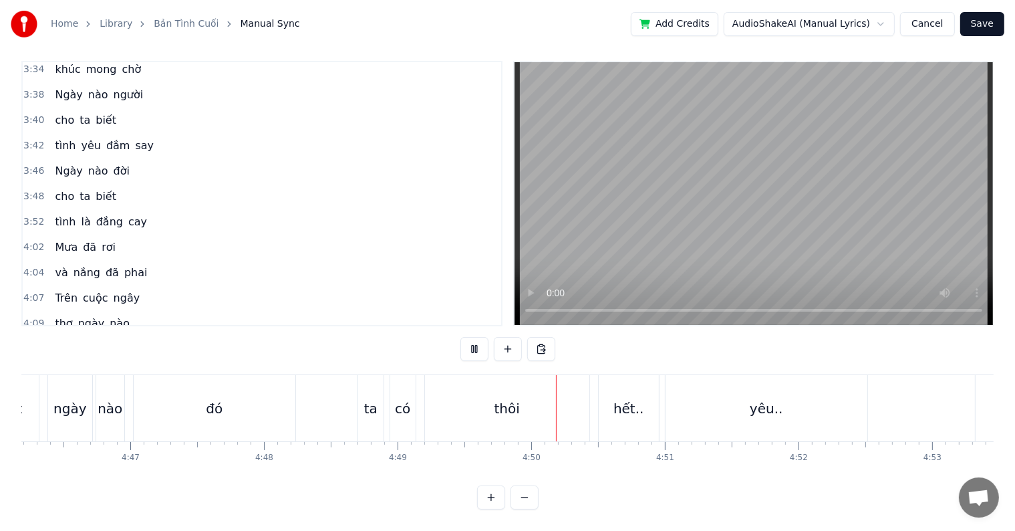
scroll to position [0, 38647]
click at [233, 401] on div "hết.." at bounding box center [239, 408] width 31 height 20
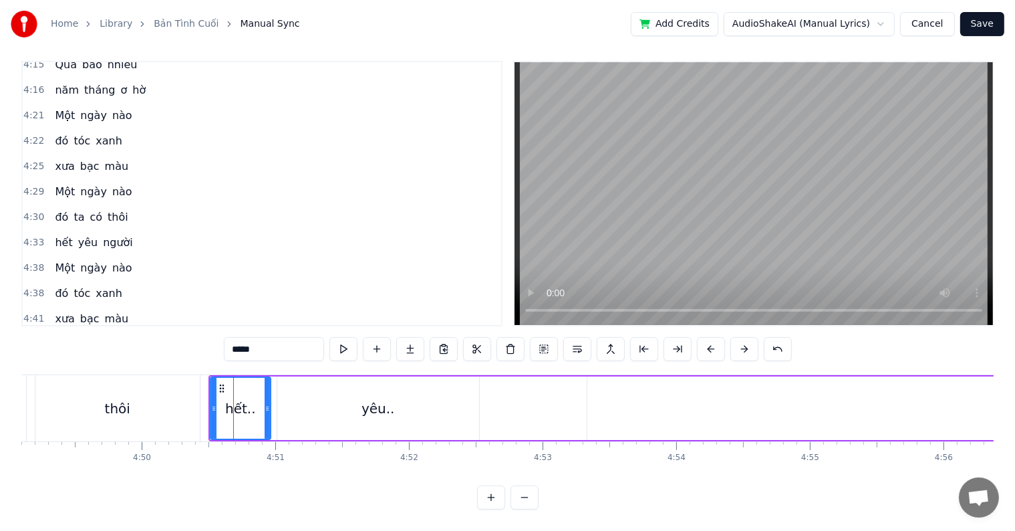
scroll to position [1852, 0]
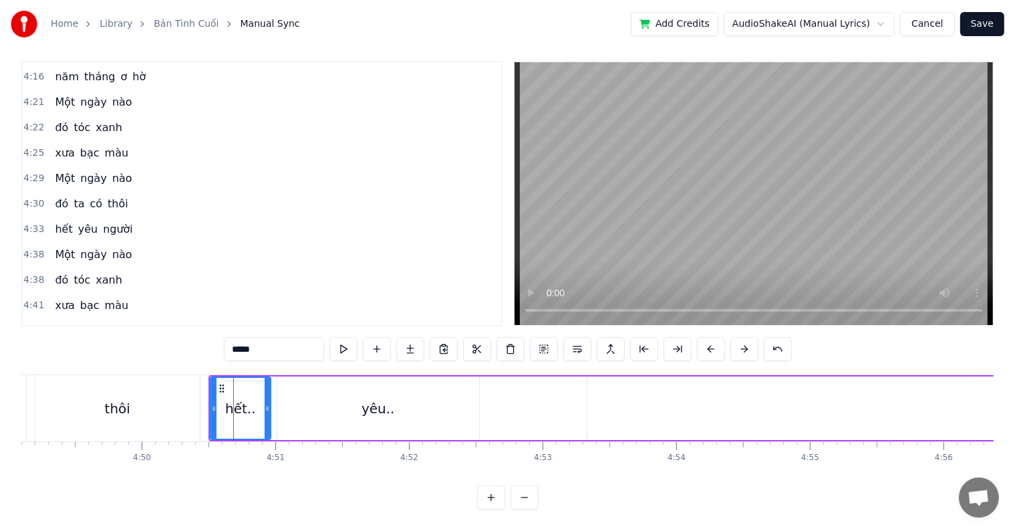
click at [348, 393] on div "yêu.." at bounding box center [378, 407] width 202 height 63
type input "*****"
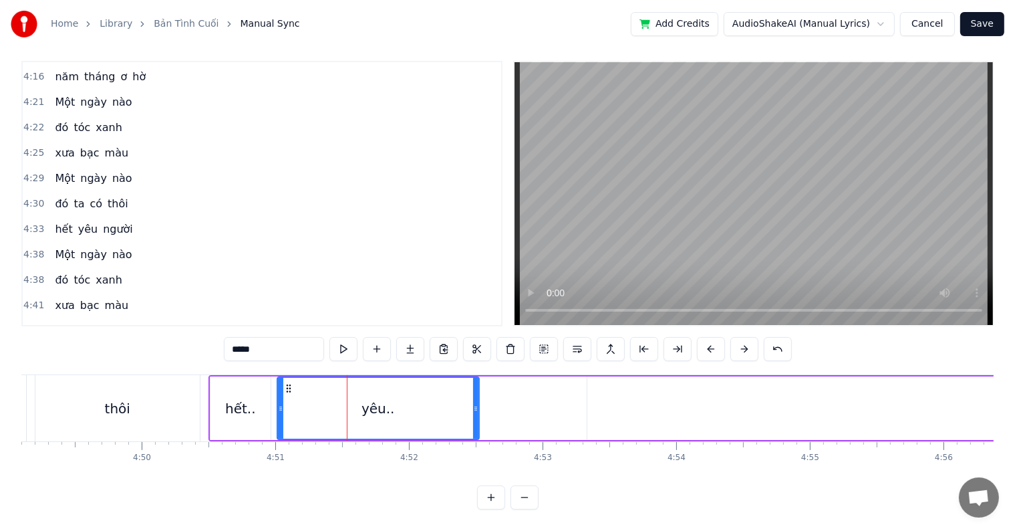
click at [571, 395] on div "hết.. yêu.. người..." at bounding box center [1022, 408] width 1626 height 66
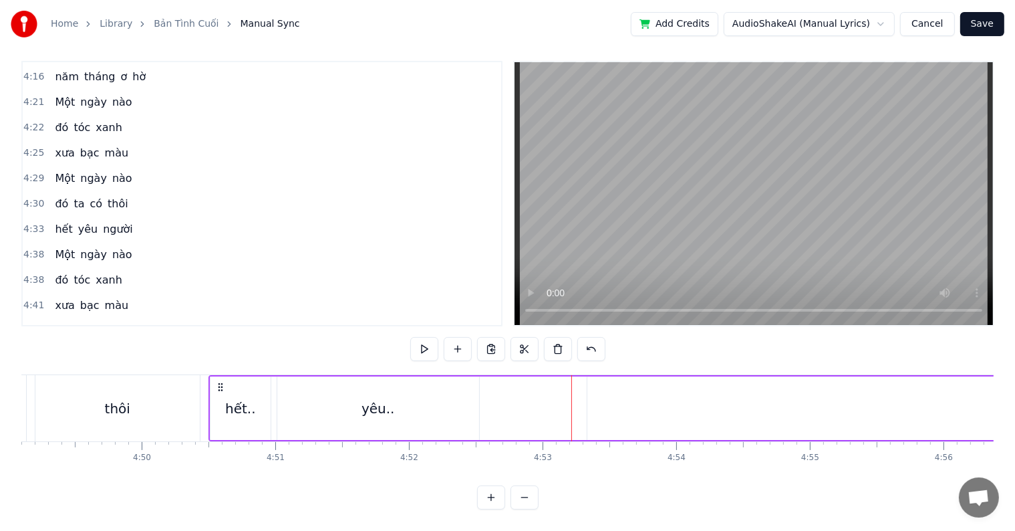
click at [462, 396] on div "yêu.." at bounding box center [378, 407] width 202 height 63
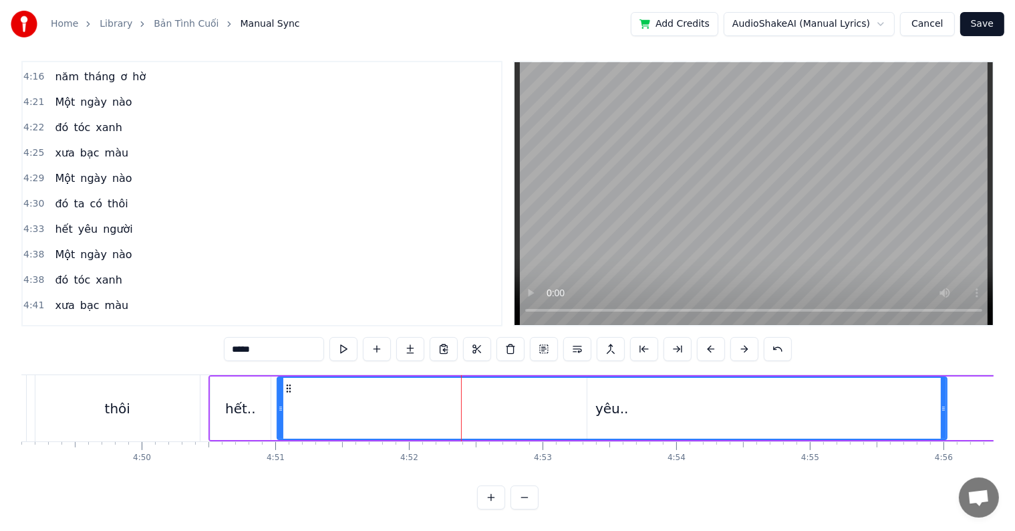
drag, startPoint x: 476, startPoint y: 396, endPoint x: 944, endPoint y: 414, distance: 468.2
click at [944, 414] on div at bounding box center [943, 408] width 5 height 61
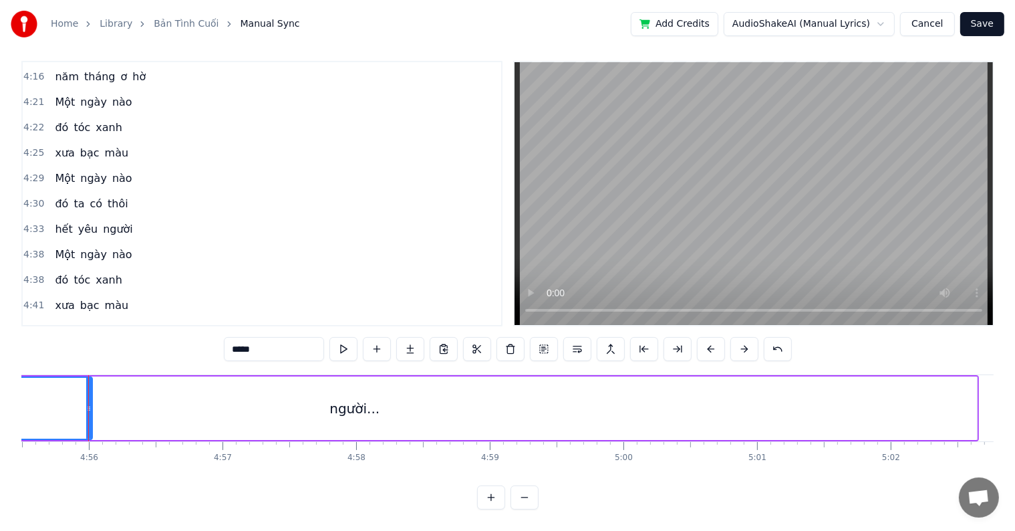
scroll to position [0, 38736]
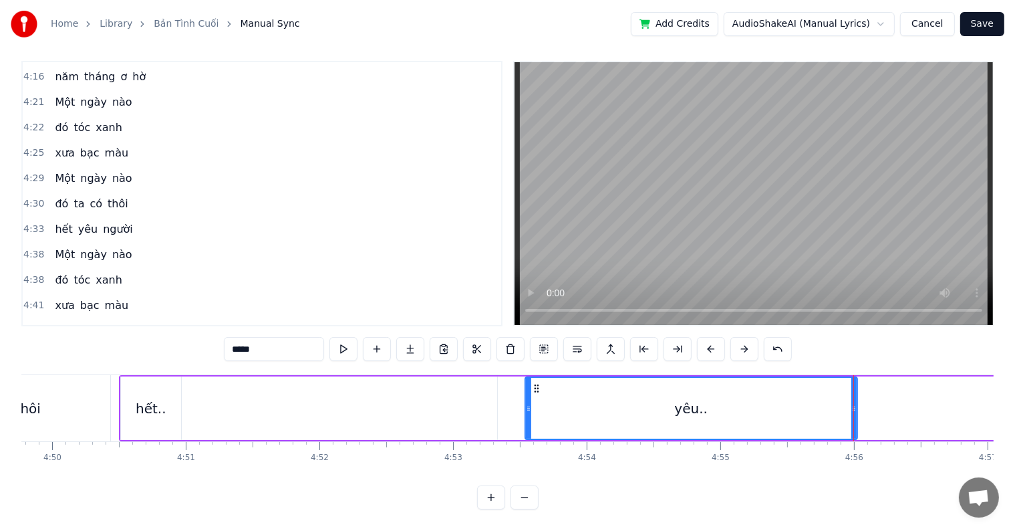
drag, startPoint x: 190, startPoint y: 388, endPoint x: 529, endPoint y: 407, distance: 338.7
click at [144, 383] on div "hết.." at bounding box center [151, 407] width 60 height 63
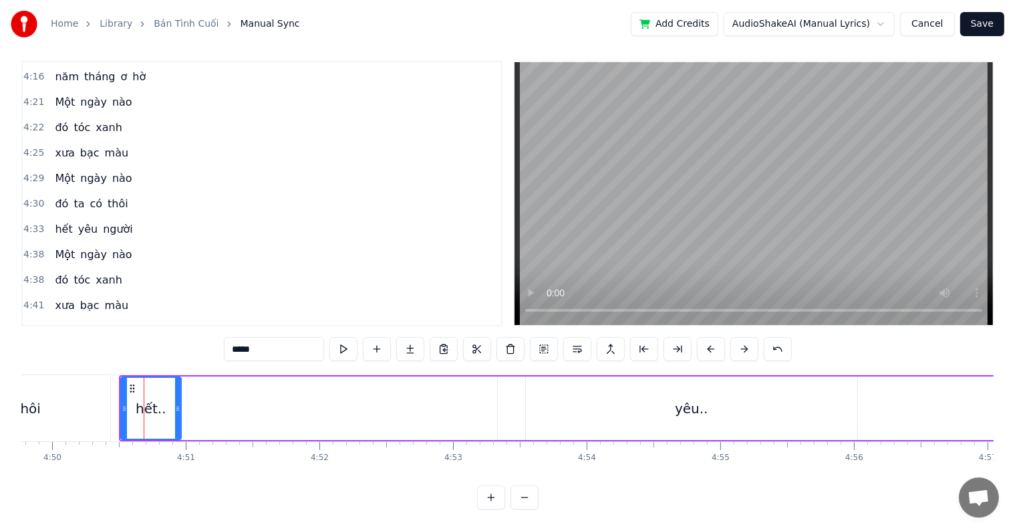
click at [78, 384] on div "thôi" at bounding box center [28, 408] width 164 height 66
type input "****"
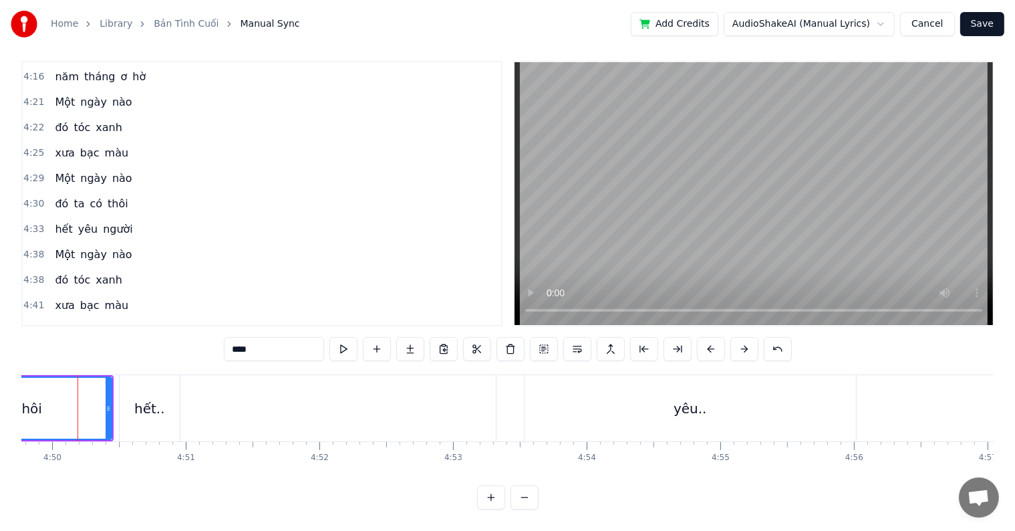
click at [78, 384] on div at bounding box center [78, 408] width 1 height 66
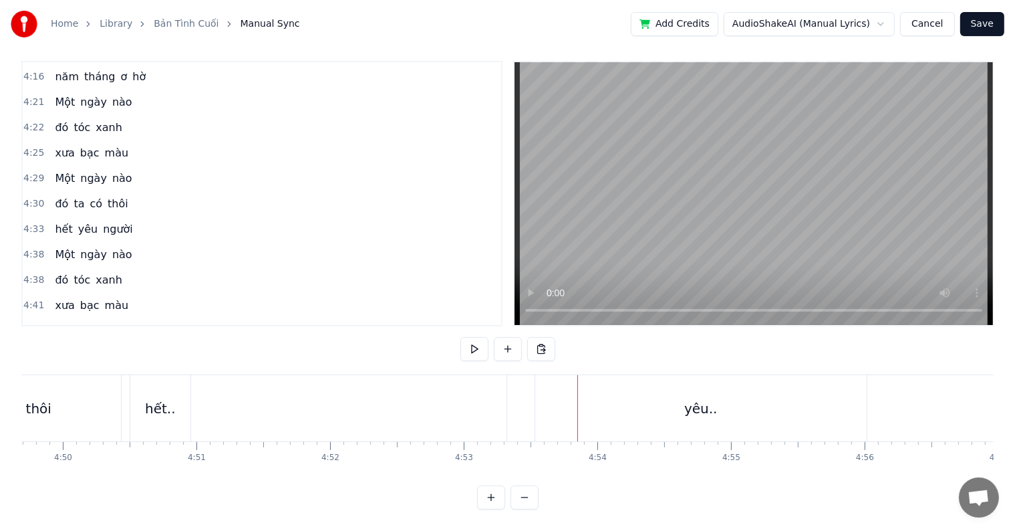
click at [168, 398] on div "hết.." at bounding box center [160, 408] width 31 height 20
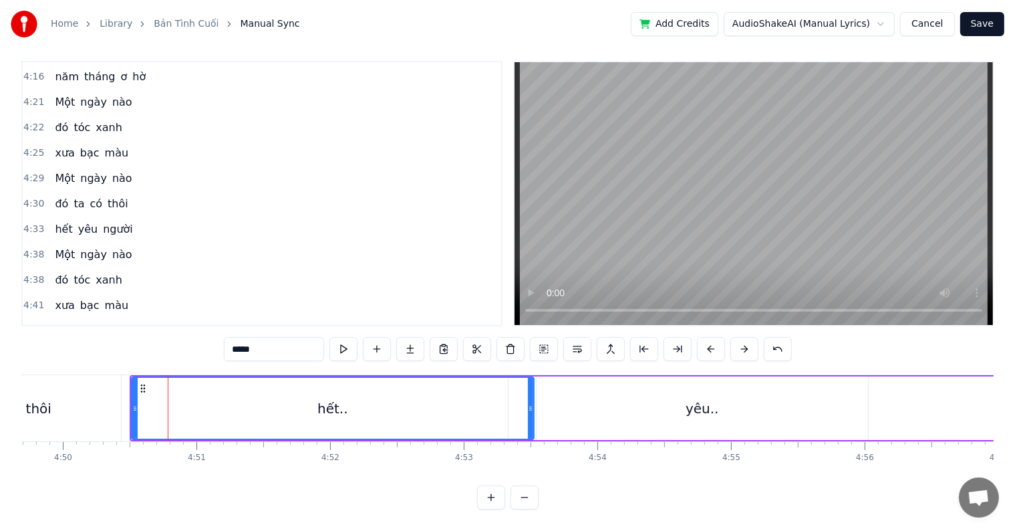
drag, startPoint x: 188, startPoint y: 397, endPoint x: 531, endPoint y: 412, distance: 342.5
click at [531, 412] on div at bounding box center [530, 408] width 5 height 61
click at [88, 389] on div "thôi" at bounding box center [39, 408] width 164 height 66
type input "****"
click at [530, 389] on div at bounding box center [530, 408] width 1 height 66
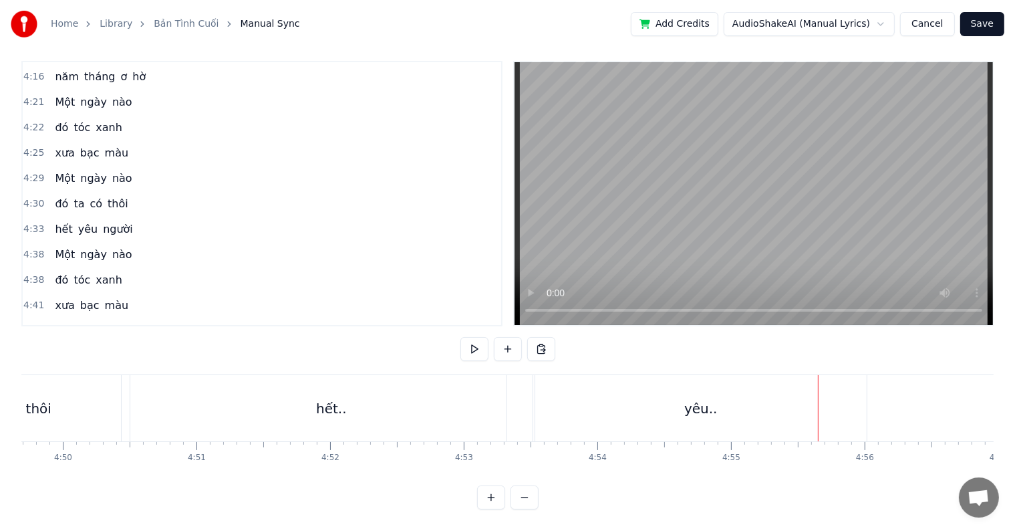
click at [68, 396] on div "thôi" at bounding box center [39, 408] width 164 height 66
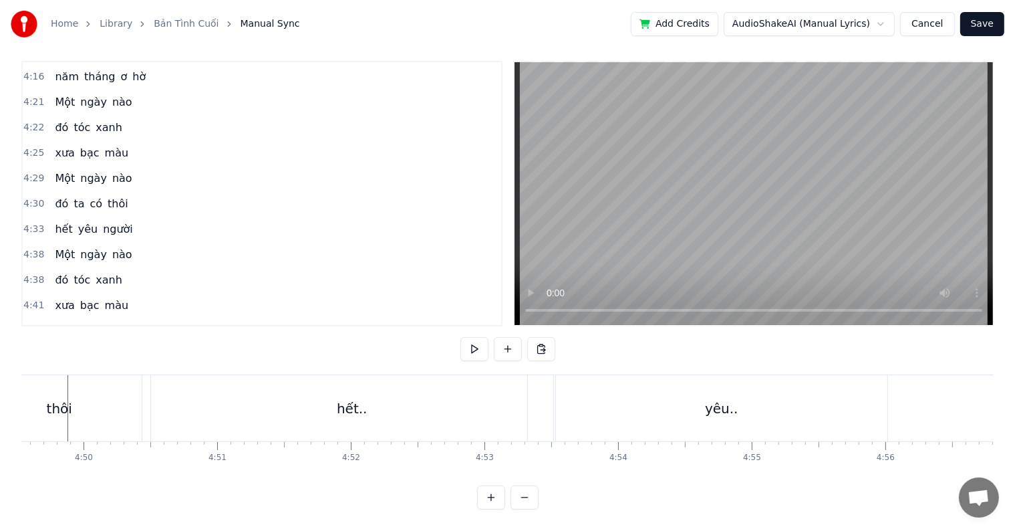
scroll to position [0, 38684]
click at [53, 396] on div "thôi" at bounding box center [80, 408] width 164 height 66
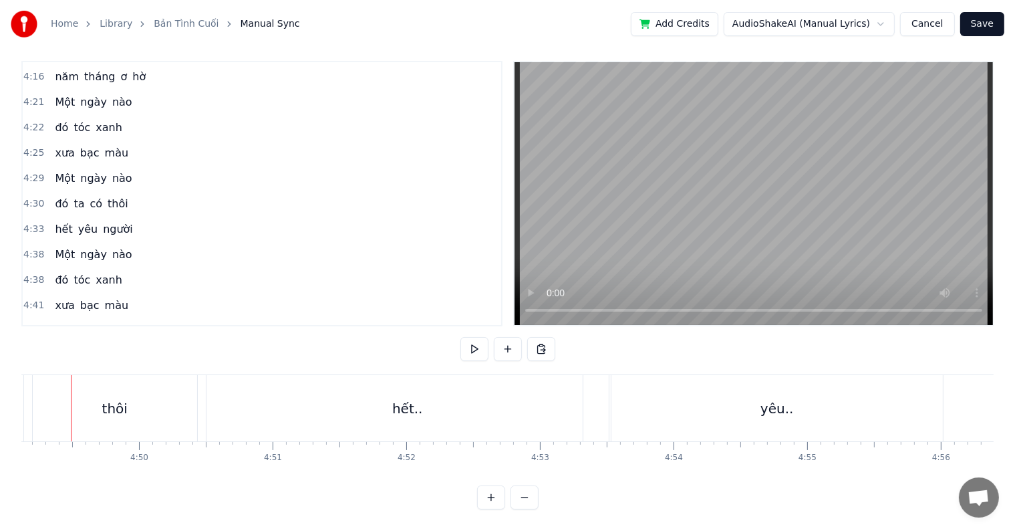
scroll to position [0, 38631]
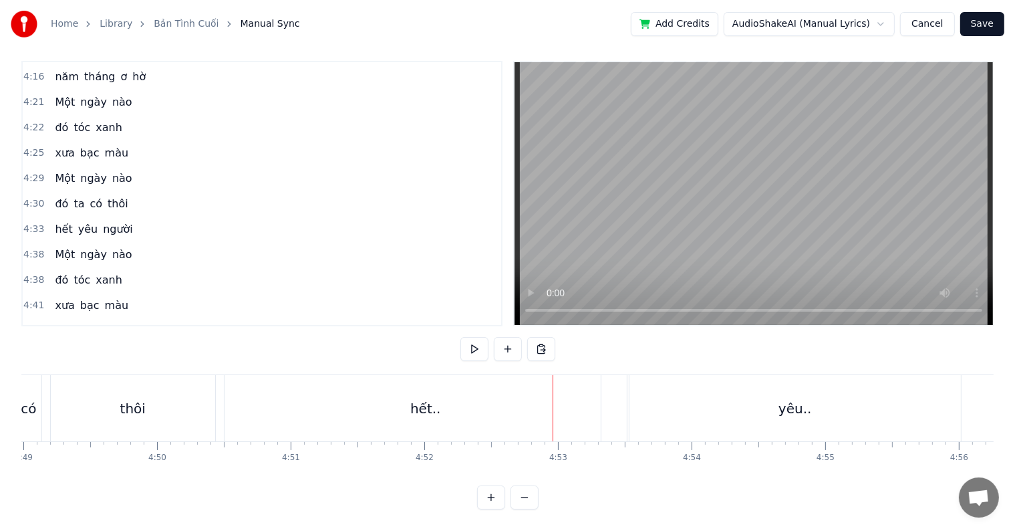
drag, startPoint x: 61, startPoint y: 250, endPoint x: 27, endPoint y: 265, distance: 37.7
click at [49, 319] on div "Một ngày nào" at bounding box center [93, 331] width 88 height 24
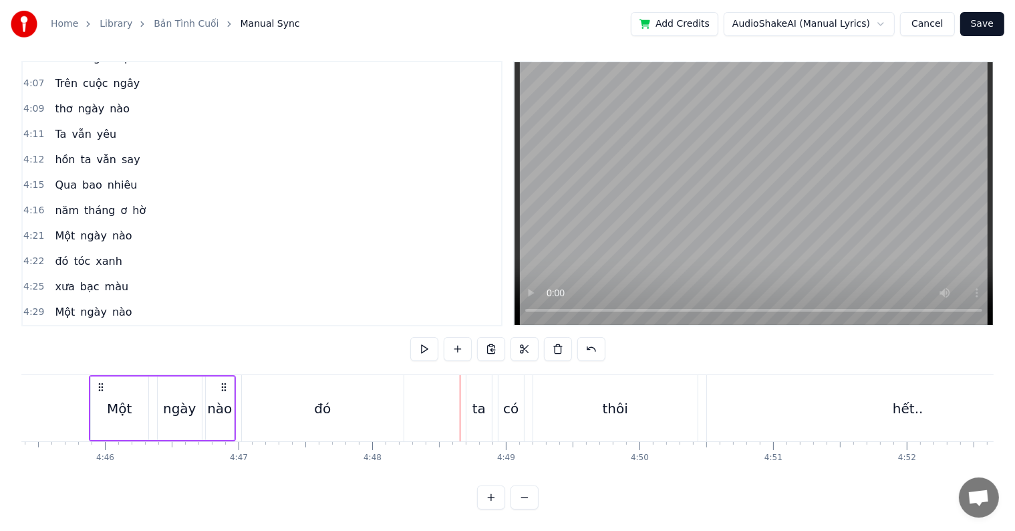
scroll to position [1852, 0]
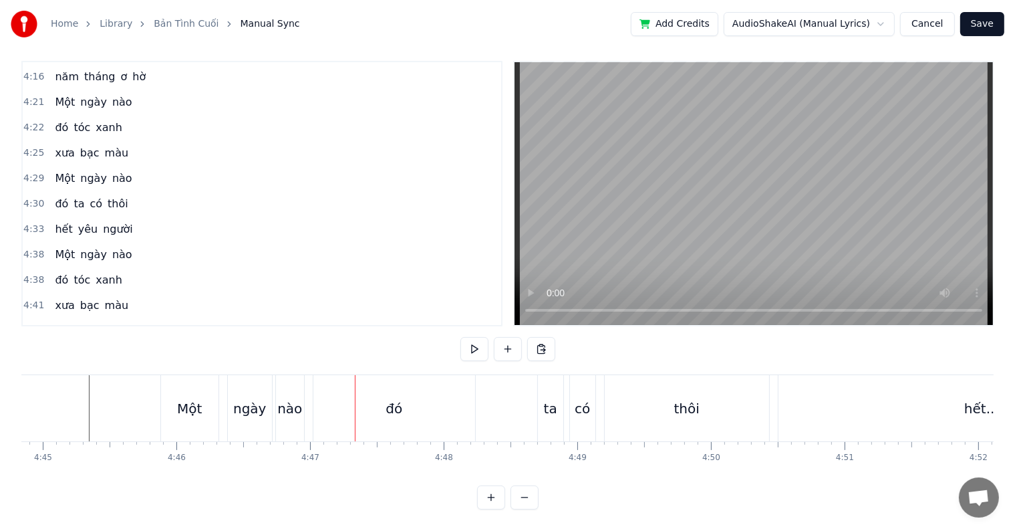
click at [72, 389] on div at bounding box center [72, 408] width 1 height 66
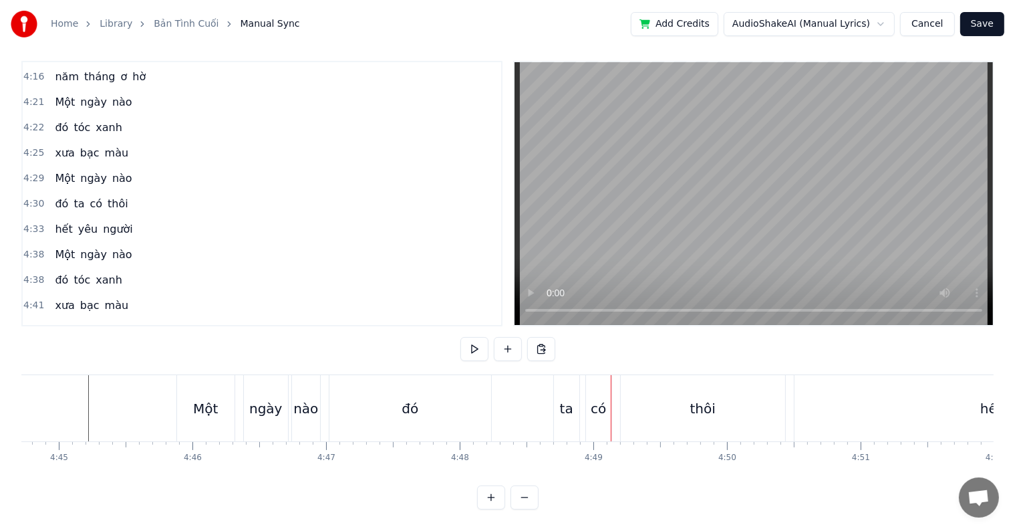
click at [393, 384] on div "đó" at bounding box center [411, 408] width 162 height 66
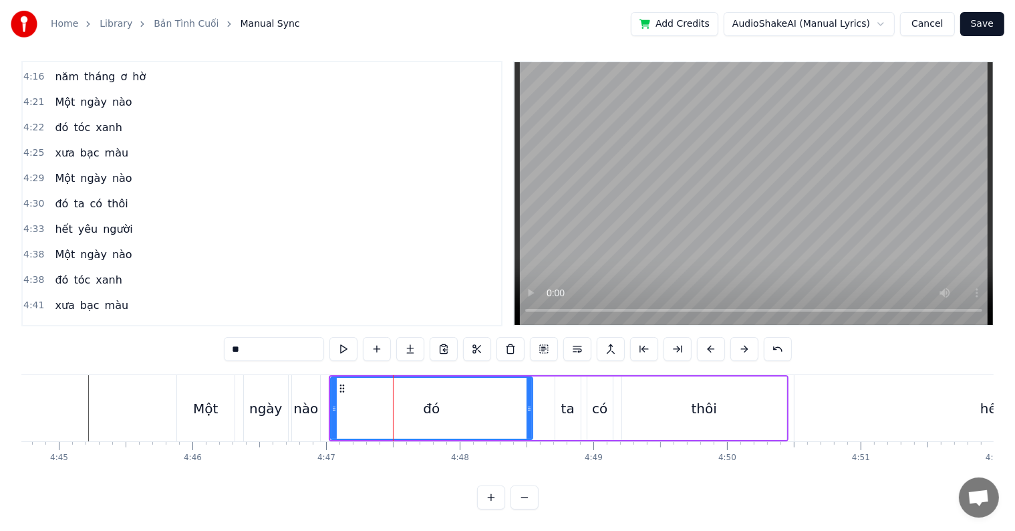
drag, startPoint x: 489, startPoint y: 396, endPoint x: 519, endPoint y: 403, distance: 30.3
click at [530, 403] on icon at bounding box center [529, 408] width 5 height 11
drag, startPoint x: 532, startPoint y: 400, endPoint x: 441, endPoint y: 413, distance: 91.8
click at [511, 403] on icon at bounding box center [508, 408] width 5 height 11
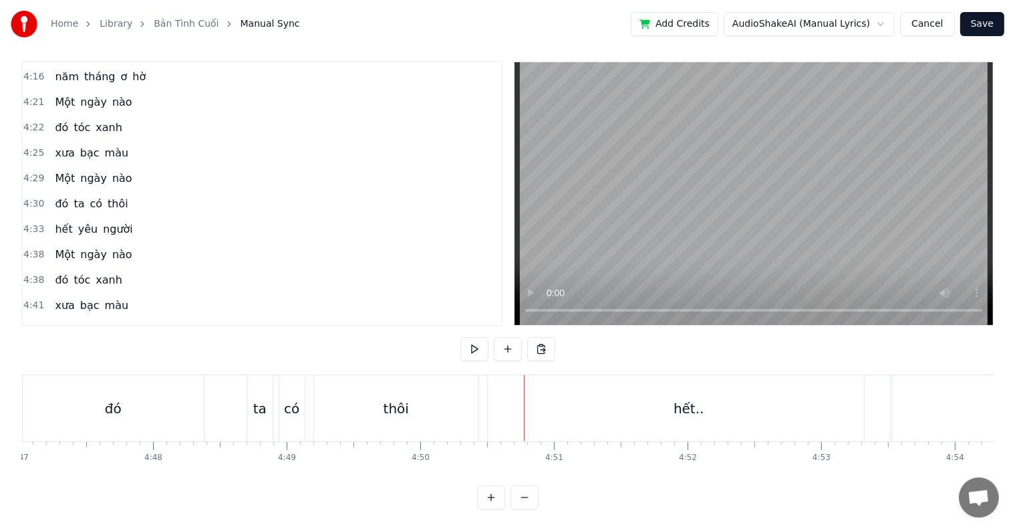
click at [406, 403] on div "thôi" at bounding box center [396, 408] width 25 height 20
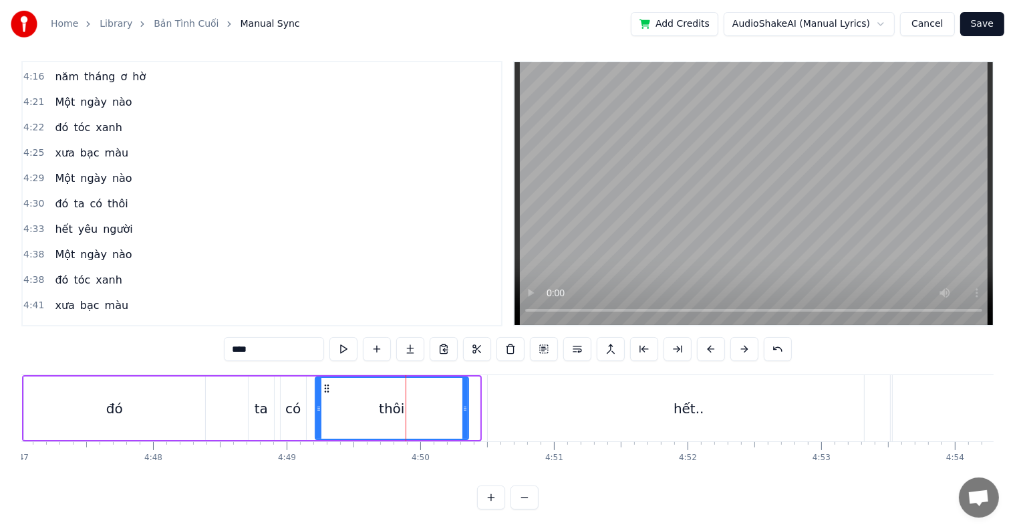
drag, startPoint x: 473, startPoint y: 401, endPoint x: 462, endPoint y: 400, distance: 11.4
click at [463, 403] on icon at bounding box center [465, 408] width 5 height 11
click at [9, 401] on div "Home Library Bản Tình Cuối Manual Sync Add Credits AudioShakeAI (Manual Lyrics)…" at bounding box center [507, 250] width 1015 height 518
click at [29, 401] on div "đó" at bounding box center [114, 407] width 181 height 63
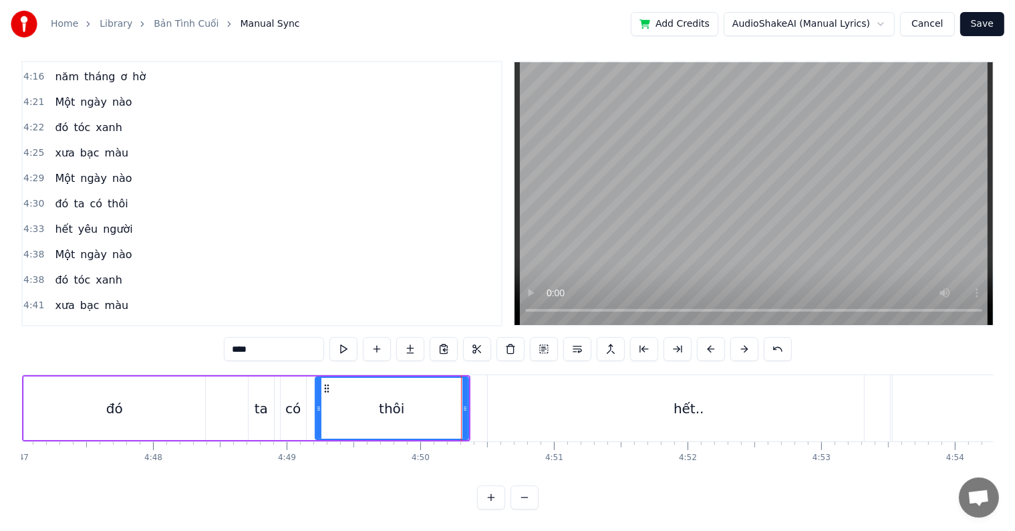
type input "**"
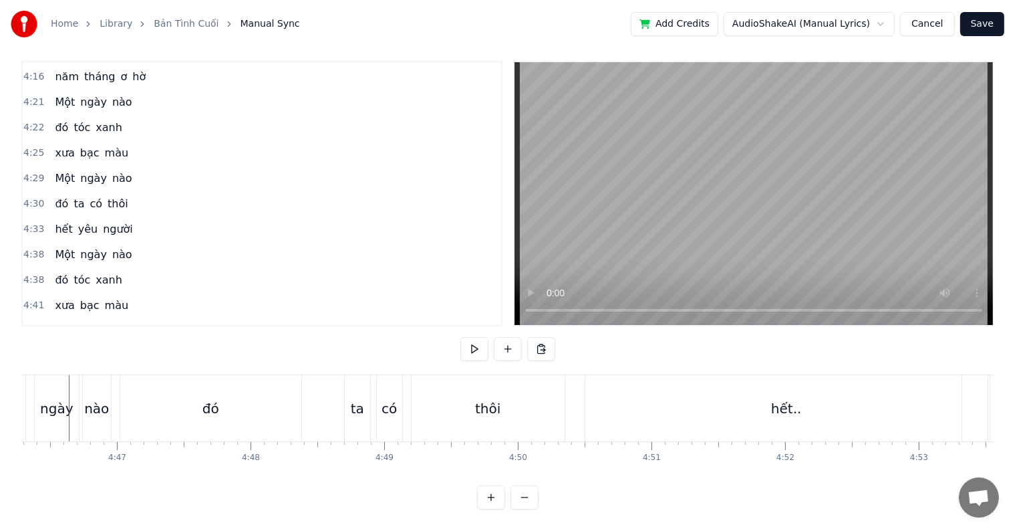
scroll to position [0, 38250]
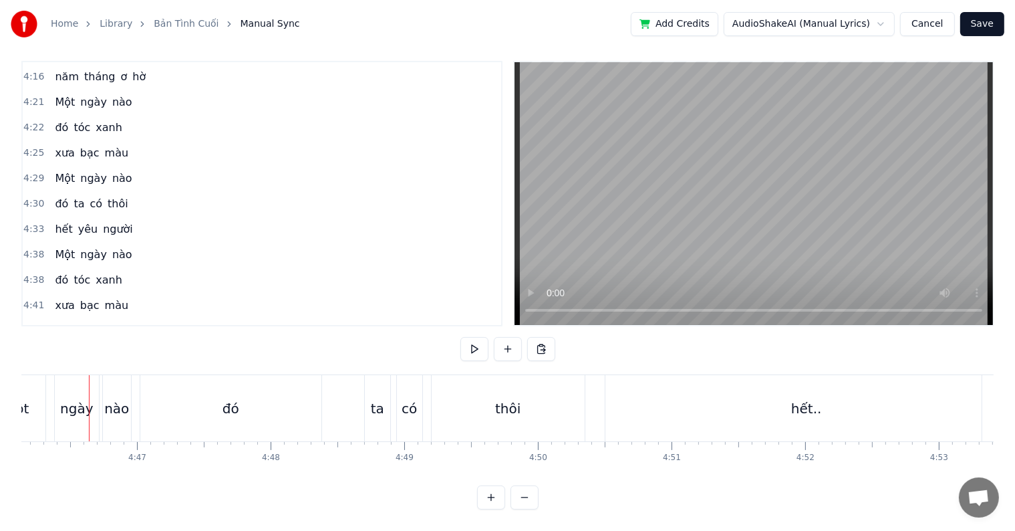
click at [51, 404] on div "Một ngày nào" at bounding box center [60, 408] width 147 height 66
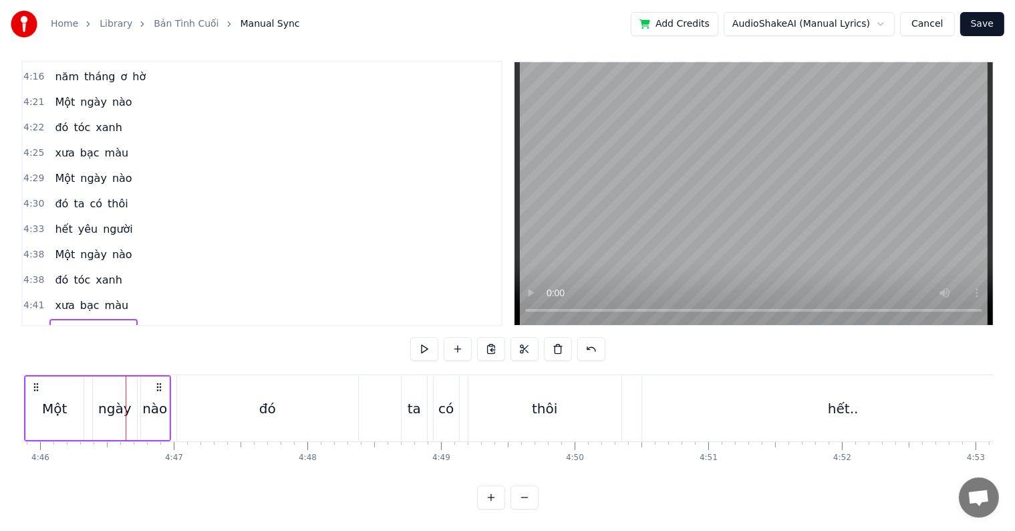
click at [51, 404] on div "Một" at bounding box center [54, 407] width 57 height 63
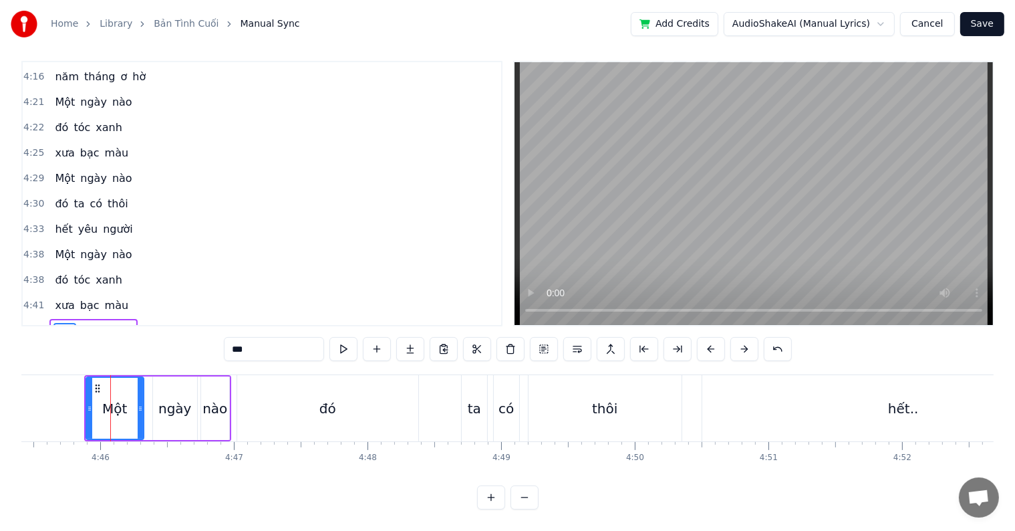
scroll to position [0, 38149]
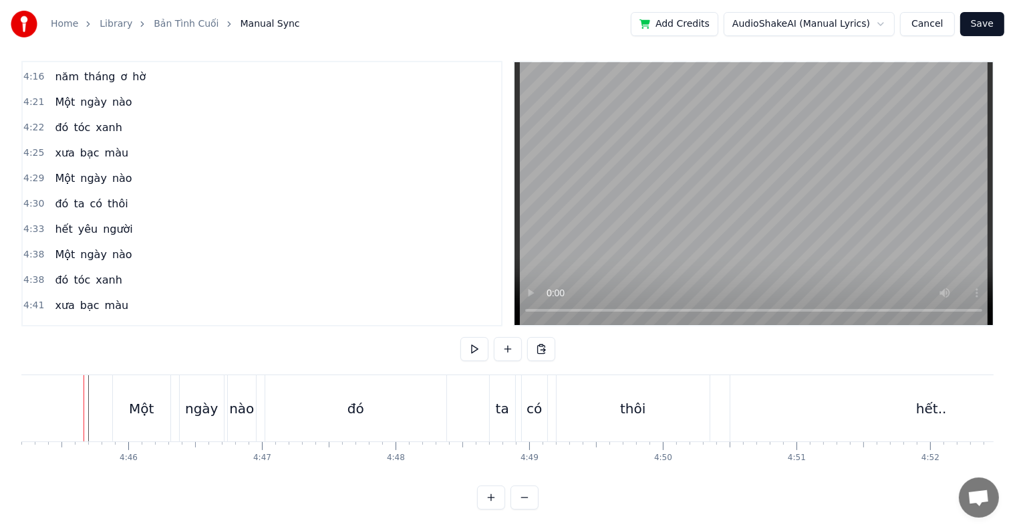
scroll to position [0, 38120]
click at [708, 394] on div "thôi" at bounding box center [638, 408] width 153 height 66
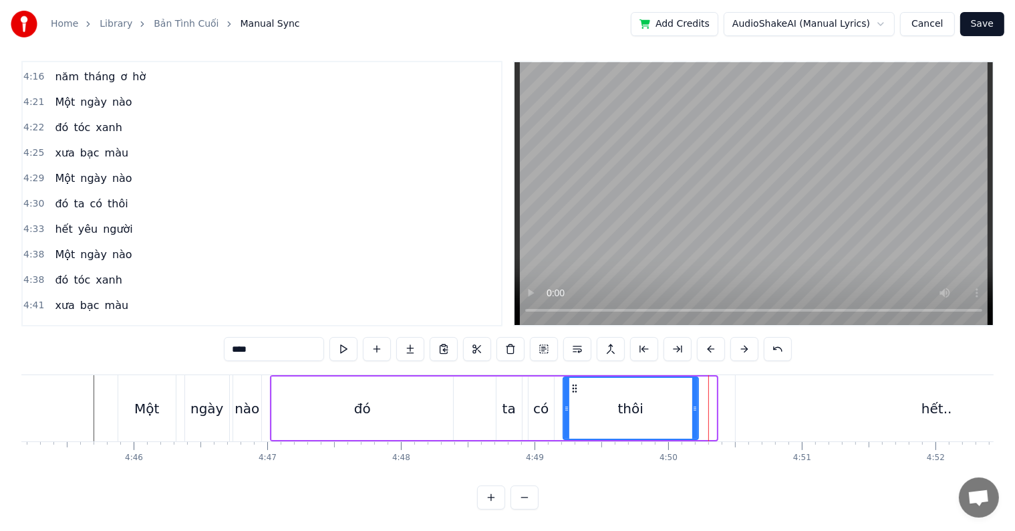
drag, startPoint x: 711, startPoint y: 396, endPoint x: 693, endPoint y: 396, distance: 18.0
click at [694, 408] on circle at bounding box center [694, 408] width 1 height 1
click at [856, 390] on div "hết.." at bounding box center [937, 408] width 402 height 66
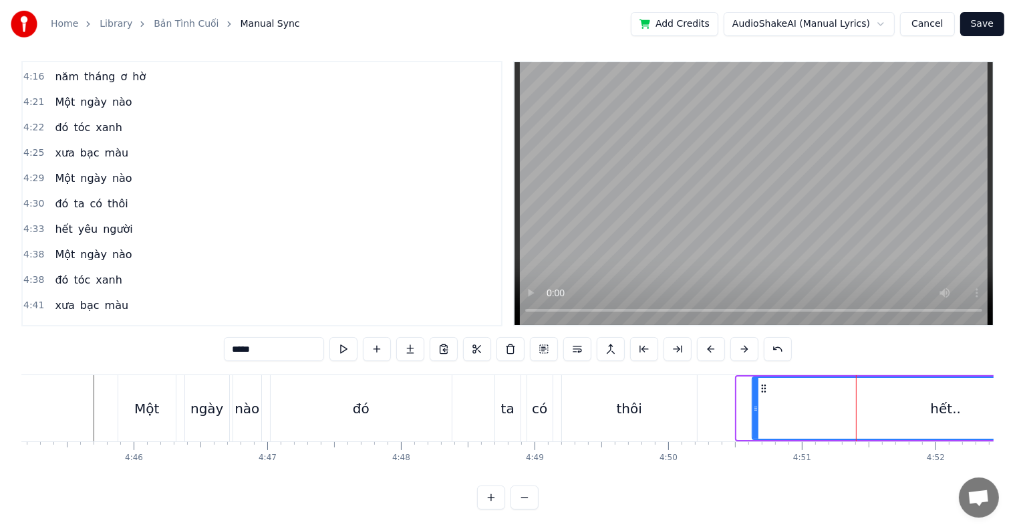
drag, startPoint x: 736, startPoint y: 399, endPoint x: 753, endPoint y: 399, distance: 17.4
click at [753, 399] on div "hết.." at bounding box center [946, 407] width 388 height 63
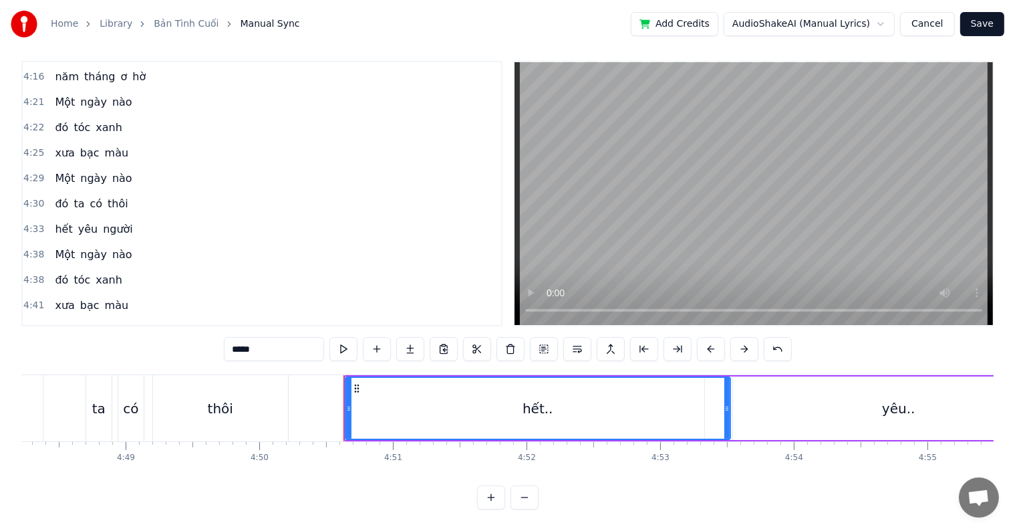
scroll to position [0, 38621]
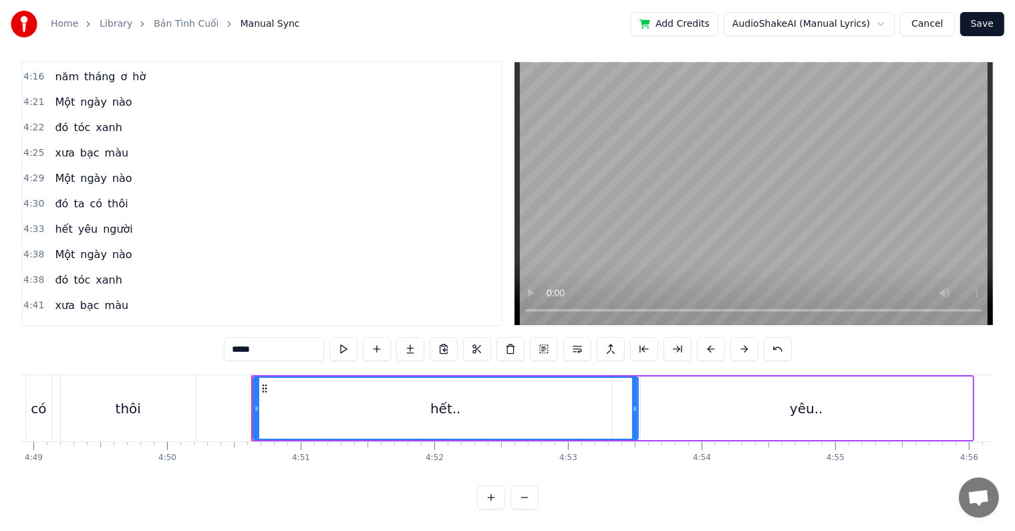
click at [803, 398] on div "yêu.." at bounding box center [806, 408] width 33 height 20
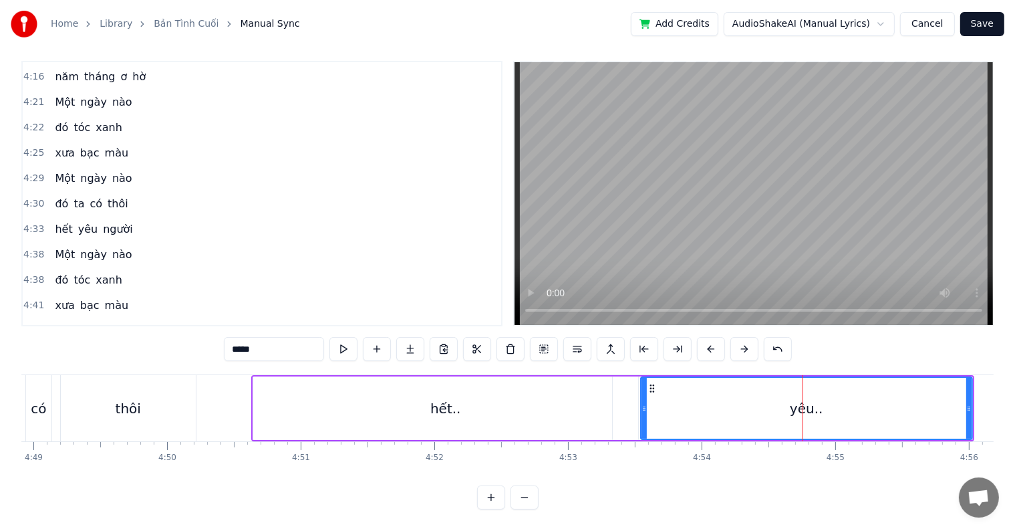
click at [688, 404] on div "yêu.." at bounding box center [807, 408] width 330 height 61
click at [479, 401] on div "hết.." at bounding box center [445, 407] width 385 height 63
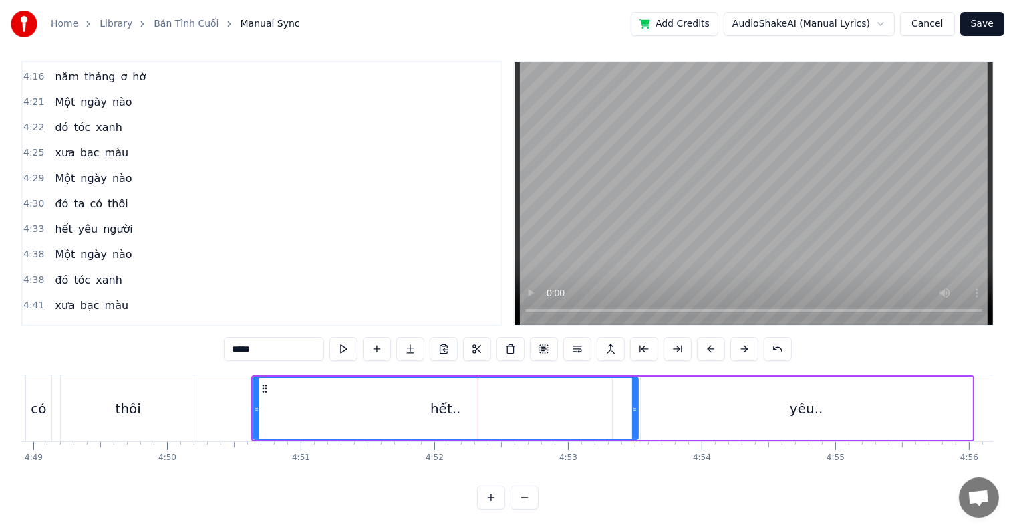
click at [692, 398] on div "yêu.." at bounding box center [807, 407] width 332 height 63
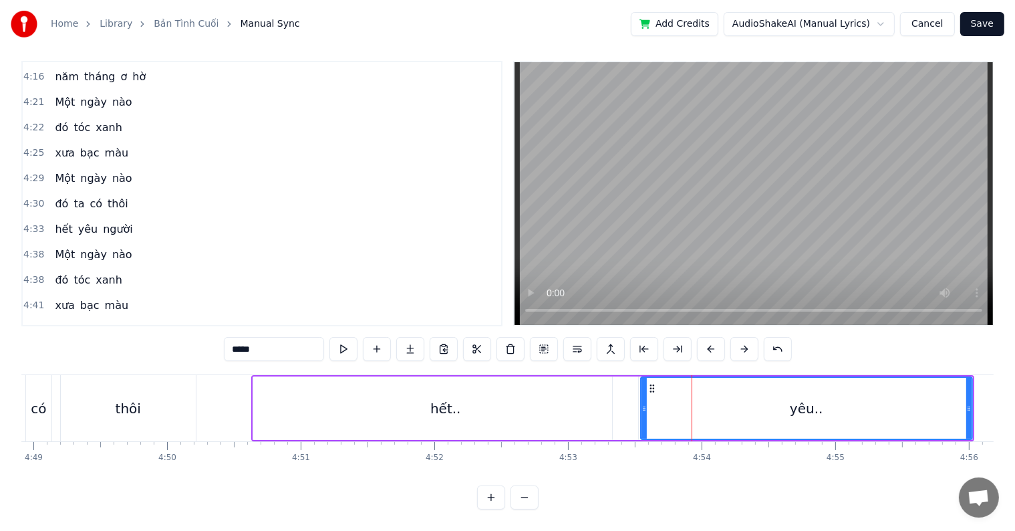
click at [783, 393] on div "yêu.." at bounding box center [807, 408] width 330 height 61
click at [798, 398] on div "yêu.." at bounding box center [806, 408] width 33 height 20
click at [793, 398] on div "yêu.." at bounding box center [806, 408] width 33 height 20
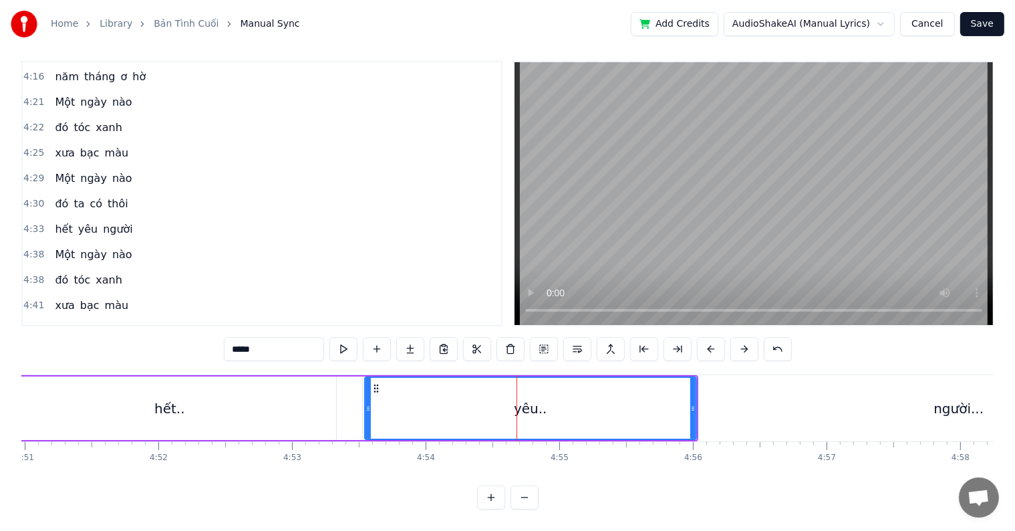
scroll to position [0, 39128]
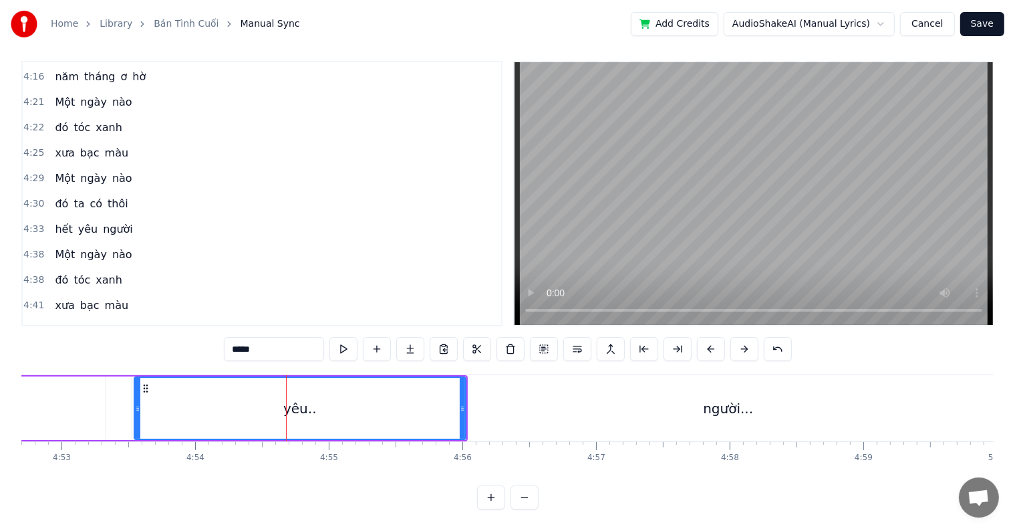
click at [749, 398] on div "người..." at bounding box center [728, 408] width 50 height 20
type input "********"
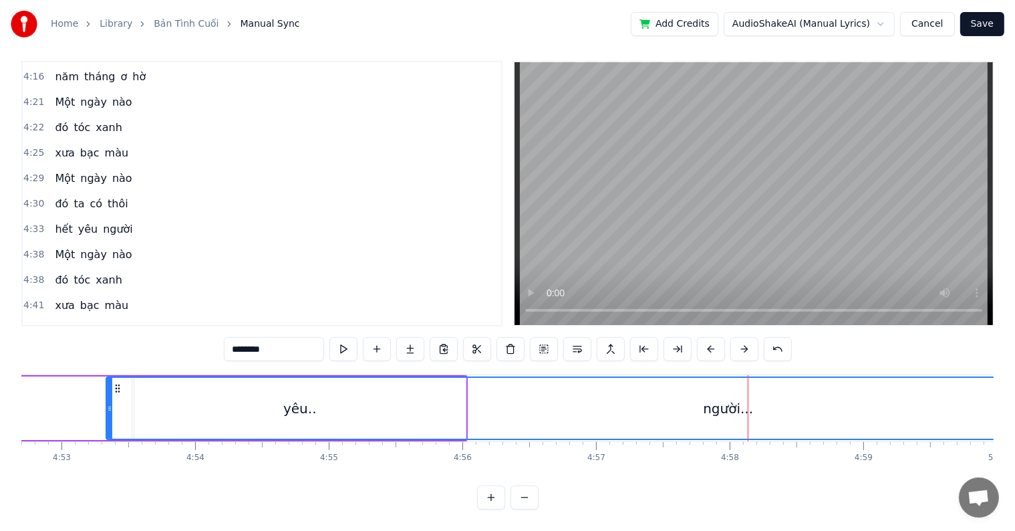
click at [739, 398] on div "người..." at bounding box center [728, 408] width 50 height 20
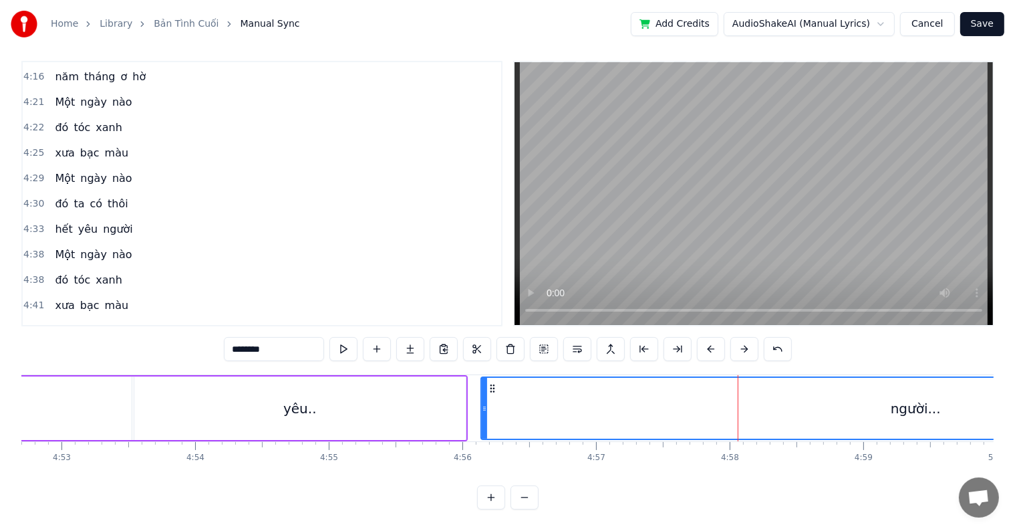
drag, startPoint x: 110, startPoint y: 396, endPoint x: 485, endPoint y: 398, distance: 375.0
drag, startPoint x: 952, startPoint y: 463, endPoint x: 941, endPoint y: 470, distance: 13.0
click at [916, 469] on div "Mưa có rơi và nắng có phai Trên cuộc tình yêu em ngày nào Ta đã yêu và ta đã mơ…" at bounding box center [507, 424] width 973 height 100
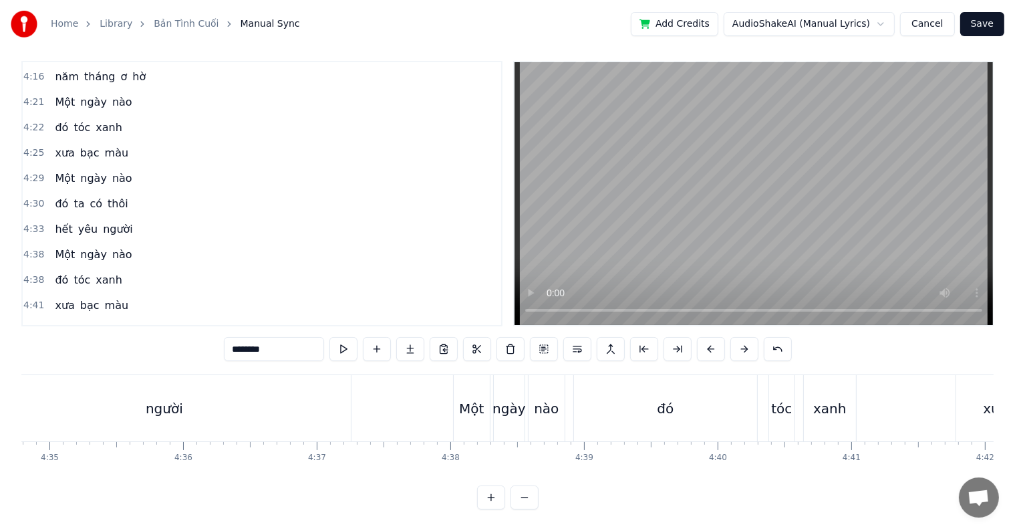
scroll to position [0, 36711]
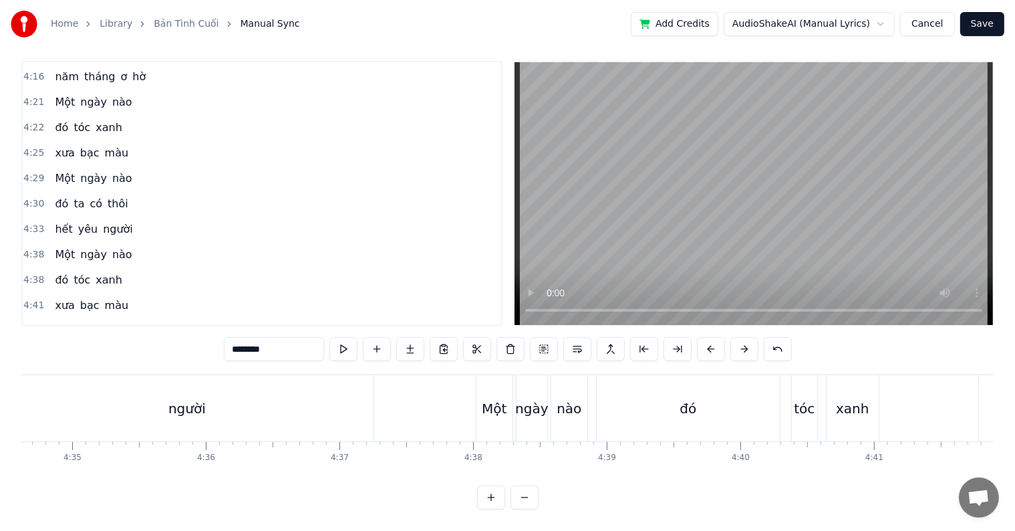
click at [408, 414] on div at bounding box center [408, 408] width 1 height 66
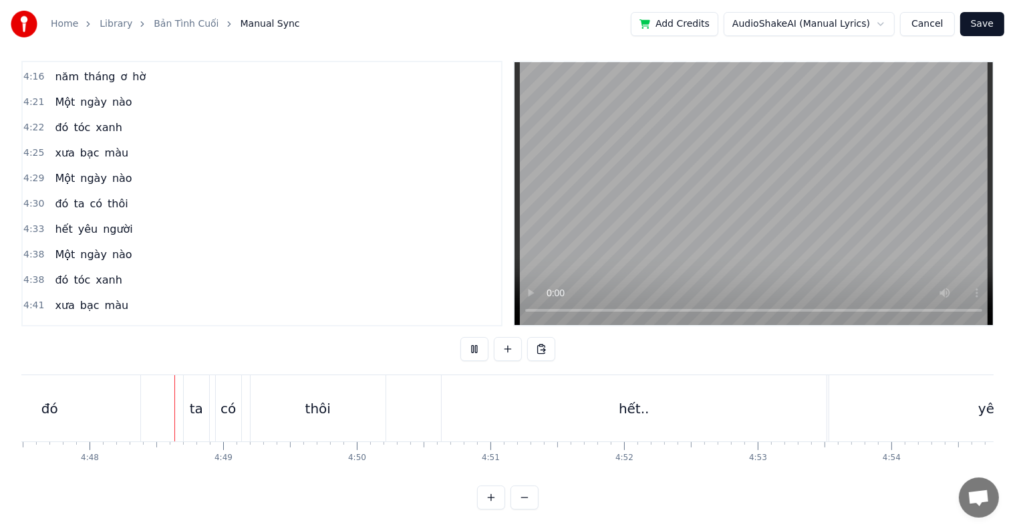
scroll to position [0, 38433]
click at [709, 402] on div "hết.." at bounding box center [632, 408] width 385 height 66
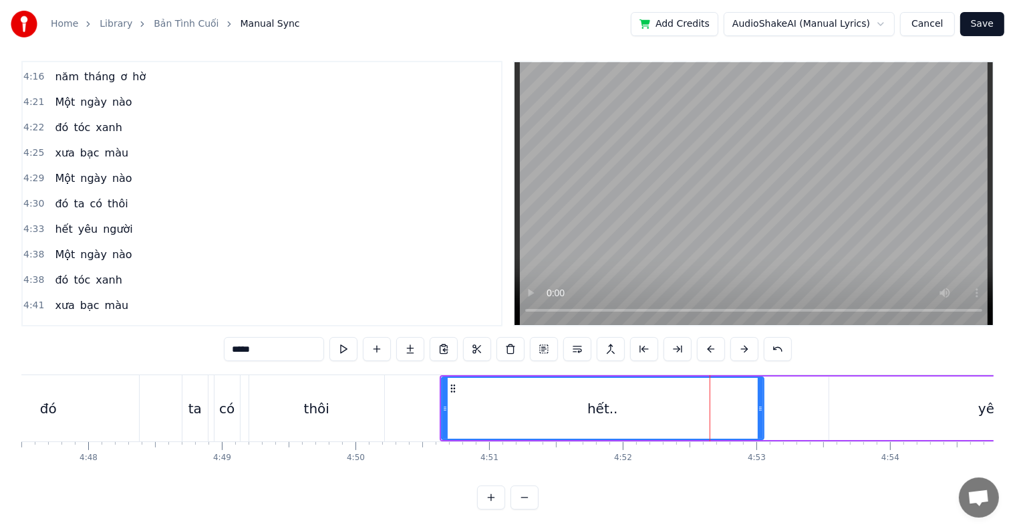
drag, startPoint x: 821, startPoint y: 394, endPoint x: 759, endPoint y: 398, distance: 63.0
click at [759, 403] on icon at bounding box center [760, 408] width 5 height 11
click at [904, 398] on div "yêu.." at bounding box center [995, 407] width 332 height 63
type input "*****"
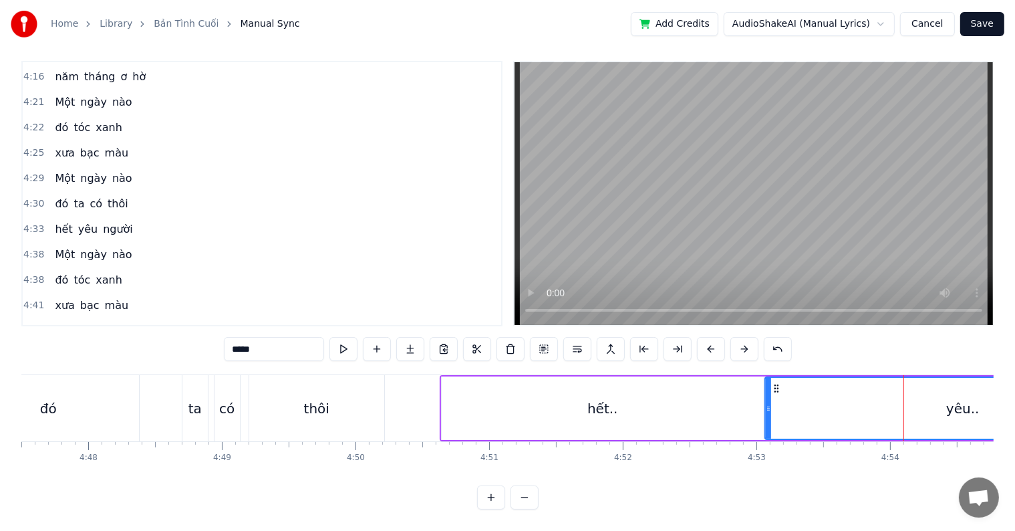
drag, startPoint x: 831, startPoint y: 397, endPoint x: 767, endPoint y: 394, distance: 64.3
click at [767, 403] on icon at bounding box center [768, 408] width 5 height 11
click at [158, 397] on div "đó ta có thôi" at bounding box center [172, 408] width 430 height 66
click at [767, 397] on div at bounding box center [767, 408] width 1 height 66
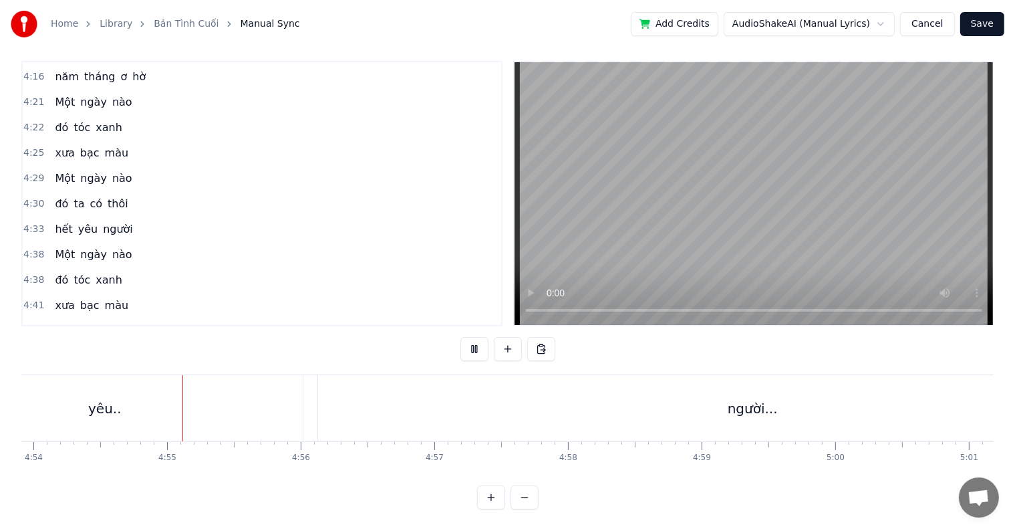
scroll to position [0, 39301]
click at [193, 398] on div "yêu.." at bounding box center [94, 408] width 396 height 66
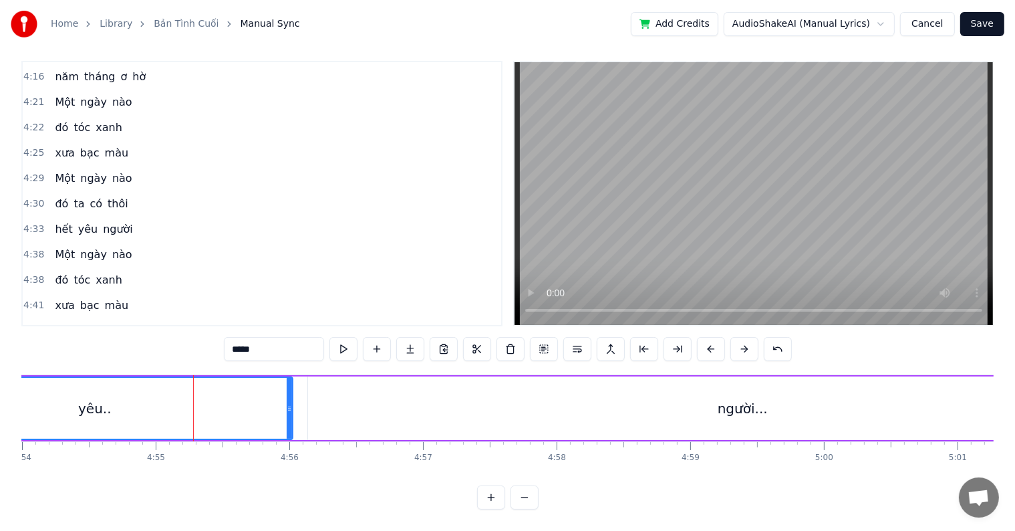
click at [353, 395] on div "người..." at bounding box center [743, 407] width 870 height 63
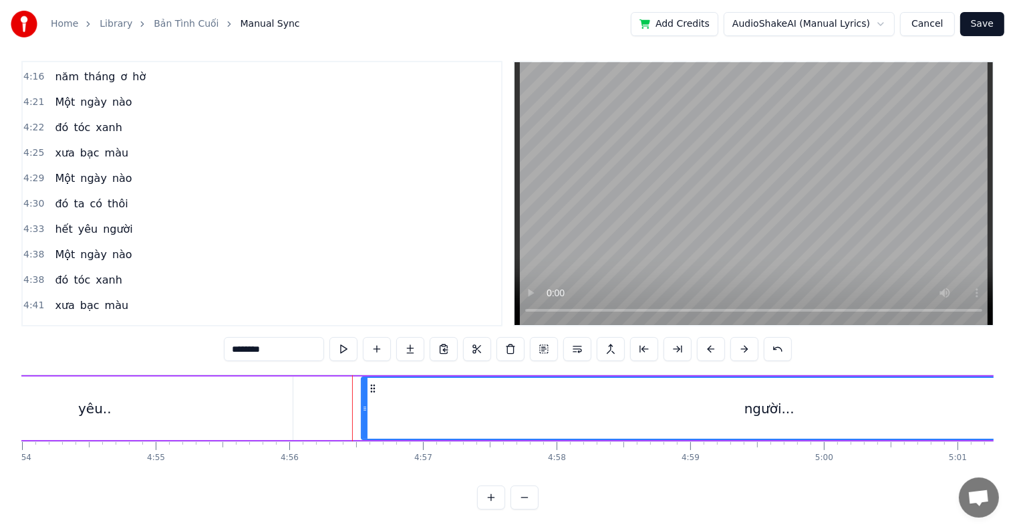
drag, startPoint x: 309, startPoint y: 396, endPoint x: 363, endPoint y: 393, distance: 53.6
click at [363, 403] on icon at bounding box center [364, 408] width 5 height 11
click at [188, 394] on div "yêu.." at bounding box center [95, 407] width 396 height 63
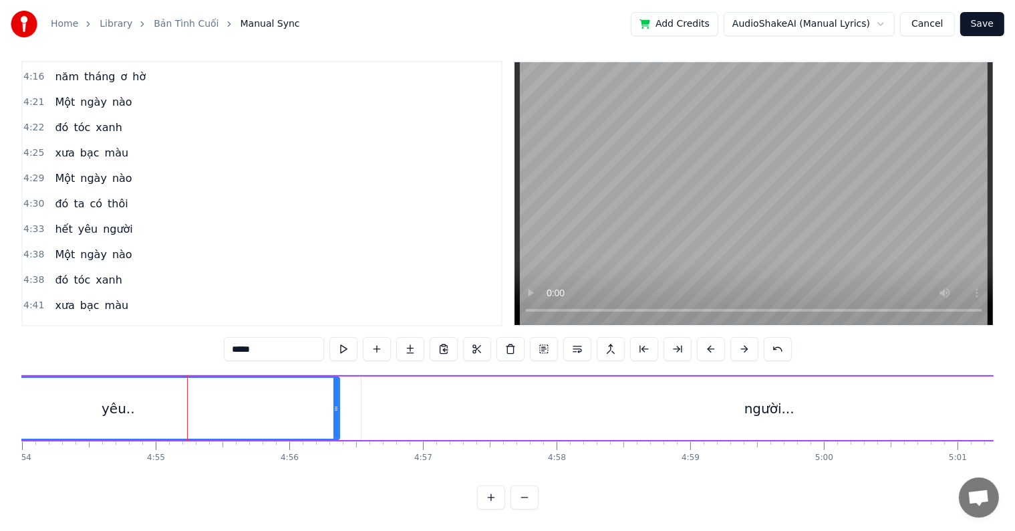
drag, startPoint x: 289, startPoint y: 393, endPoint x: 336, endPoint y: 392, distance: 46.8
click at [336, 403] on icon at bounding box center [336, 408] width 5 height 11
click at [521, 396] on div "người..." at bounding box center [770, 407] width 816 height 63
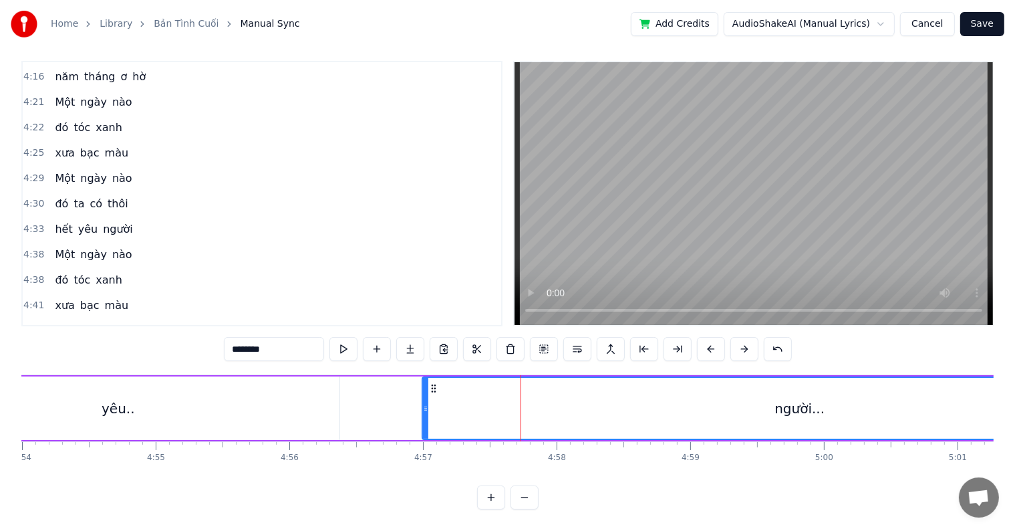
drag, startPoint x: 363, startPoint y: 398, endPoint x: 424, endPoint y: 398, distance: 60.8
click at [424, 403] on icon at bounding box center [425, 408] width 5 height 11
click at [225, 398] on div "yêu.." at bounding box center [118, 407] width 442 height 63
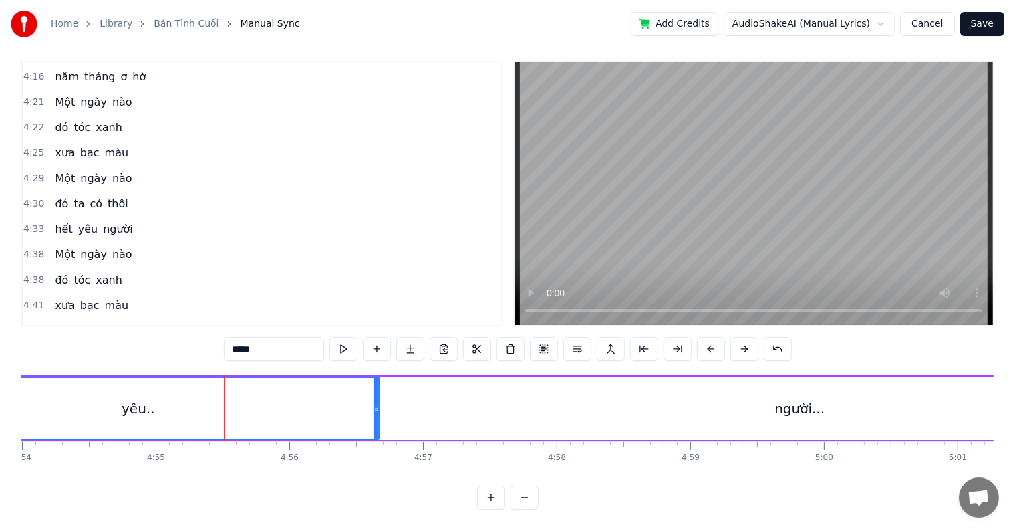
drag, startPoint x: 337, startPoint y: 394, endPoint x: 377, endPoint y: 394, distance: 40.1
click at [377, 403] on icon at bounding box center [376, 408] width 5 height 11
click at [58, 348] on span "đó" at bounding box center [61, 355] width 16 height 15
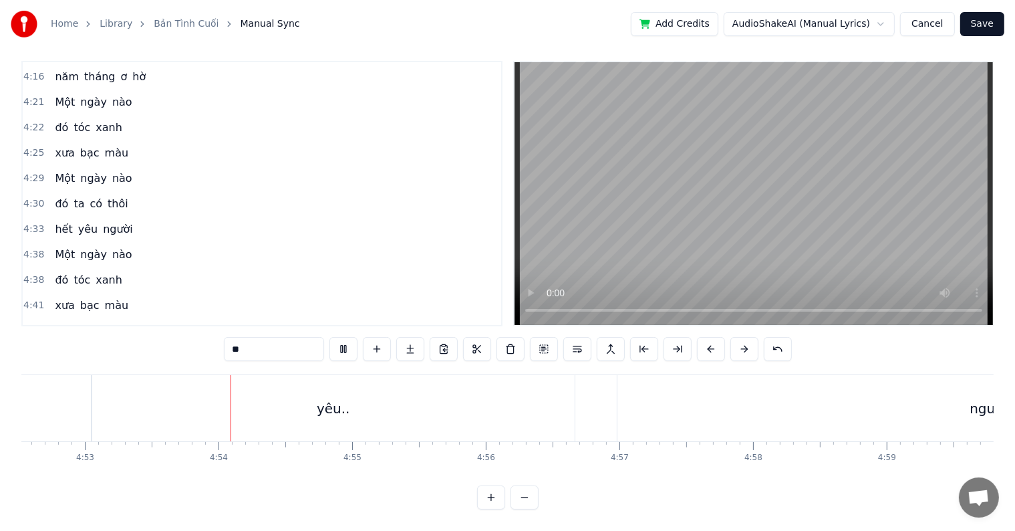
scroll to position [0, 39159]
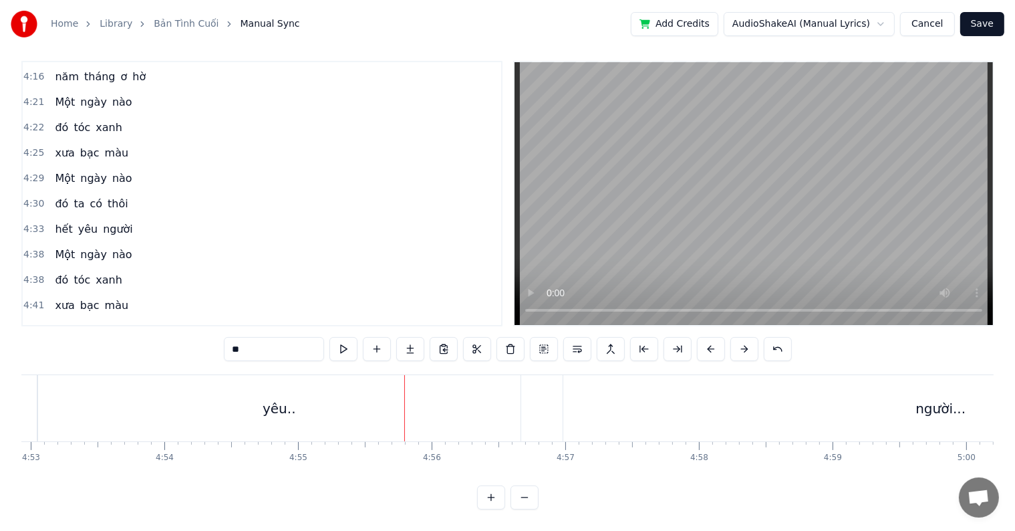
click at [352, 395] on div "yêu.." at bounding box center [279, 408] width 483 height 66
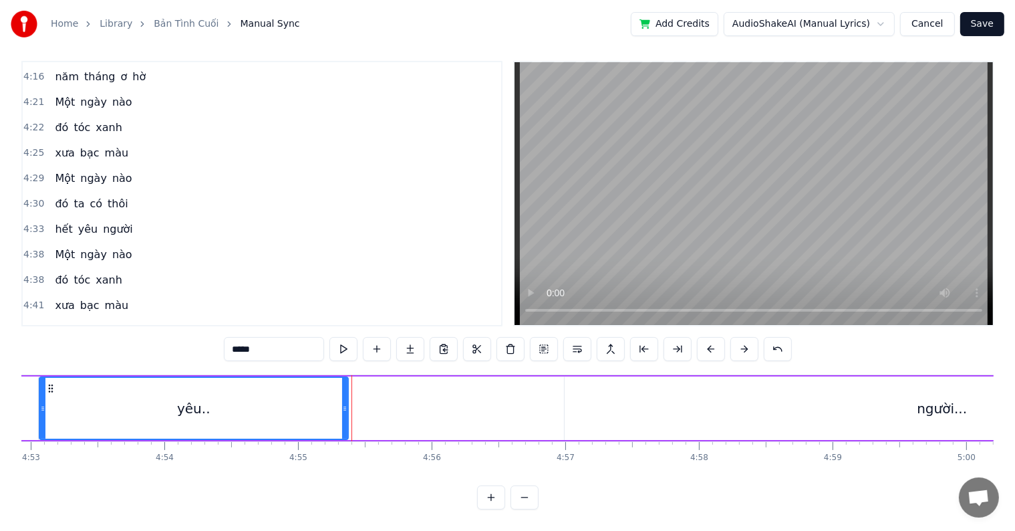
drag, startPoint x: 519, startPoint y: 395, endPoint x: 346, endPoint y: 393, distance: 173.8
click at [346, 403] on icon at bounding box center [344, 408] width 5 height 11
click at [735, 394] on div "người..." at bounding box center [942, 407] width 755 height 63
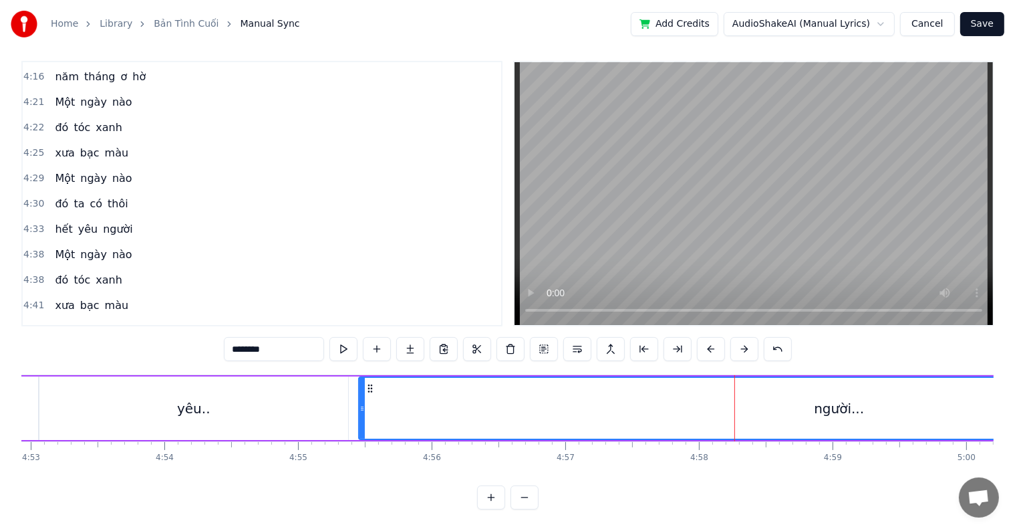
drag, startPoint x: 569, startPoint y: 395, endPoint x: 364, endPoint y: 396, distance: 205.9
click at [364, 403] on icon at bounding box center [362, 408] width 5 height 11
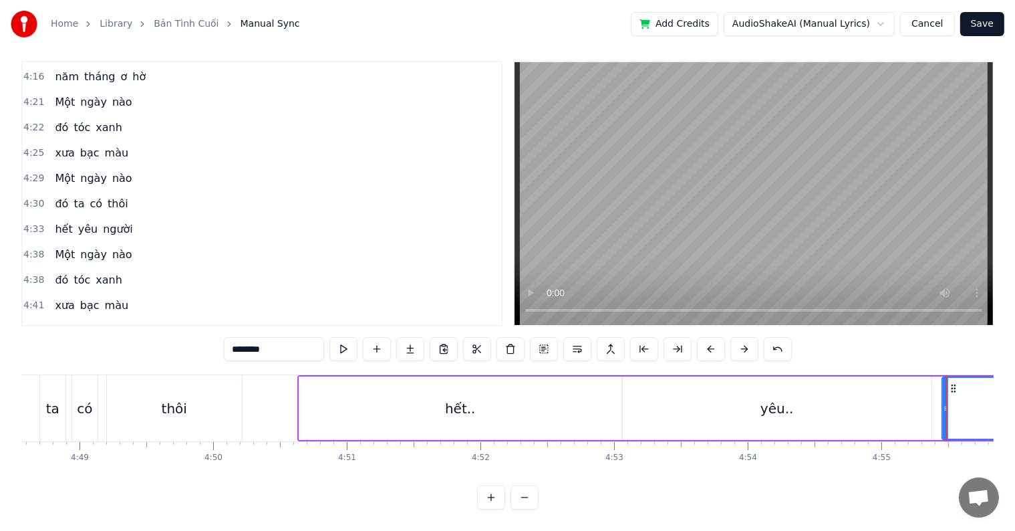
scroll to position [0, 38506]
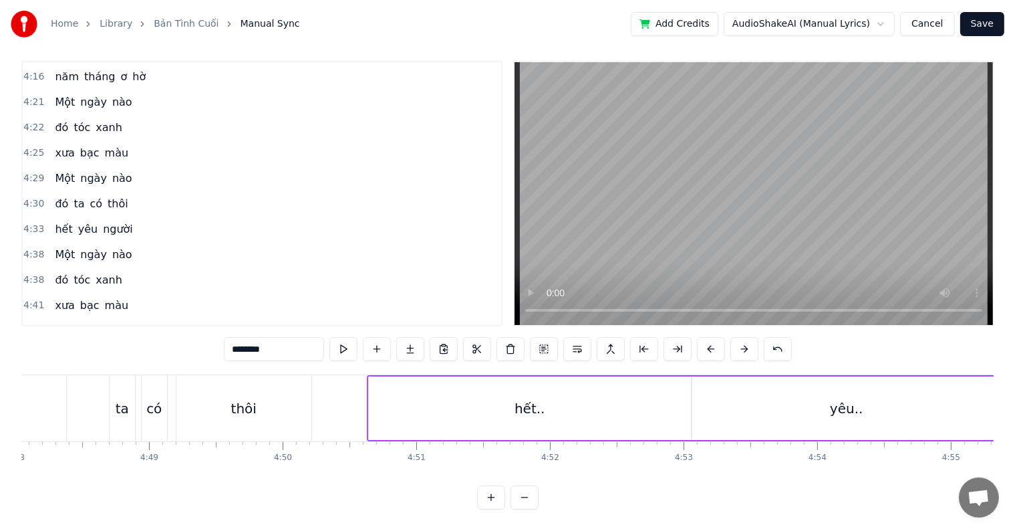
click at [294, 401] on div "thôi" at bounding box center [243, 408] width 135 height 66
type input "****"
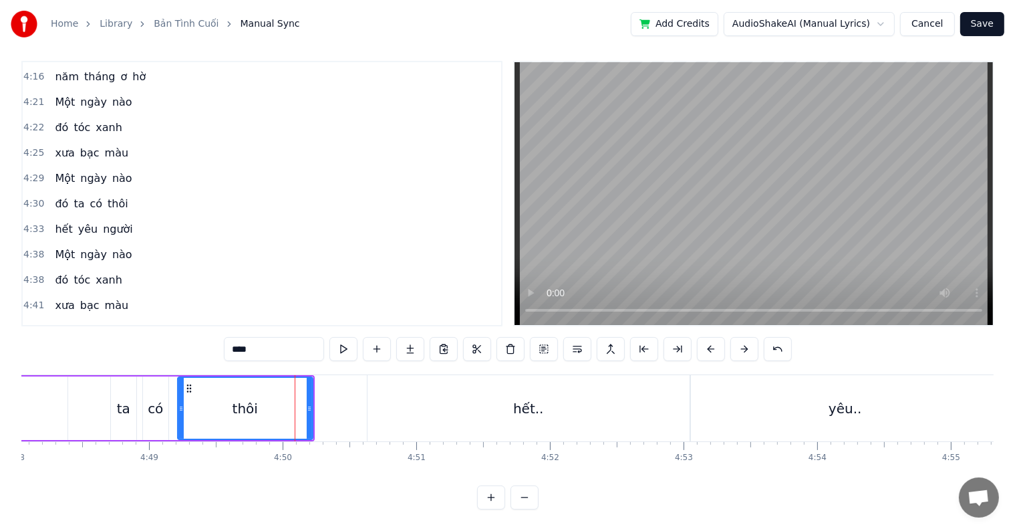
click at [295, 401] on div at bounding box center [295, 408] width 1 height 66
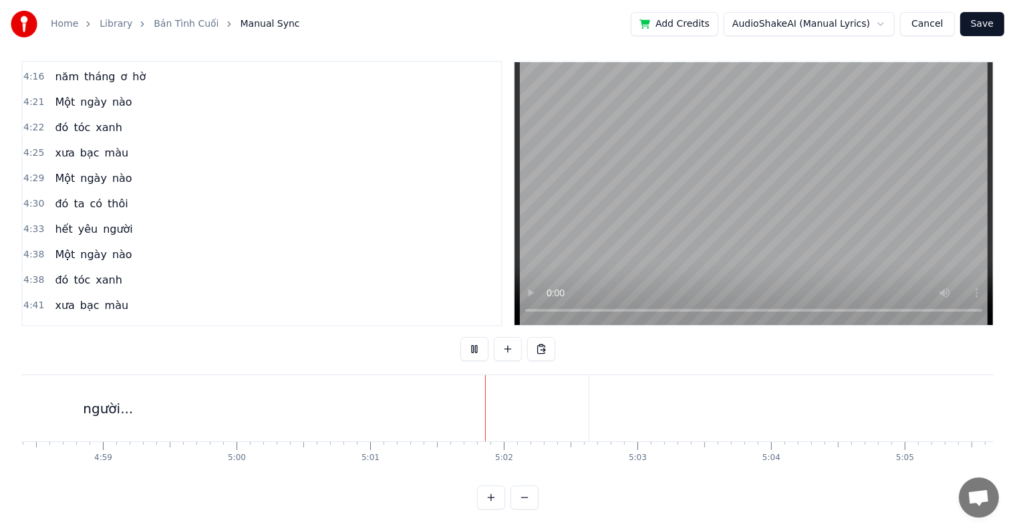
scroll to position [0, 39933]
click at [385, 380] on div "người..." at bounding box center [64, 408] width 961 height 66
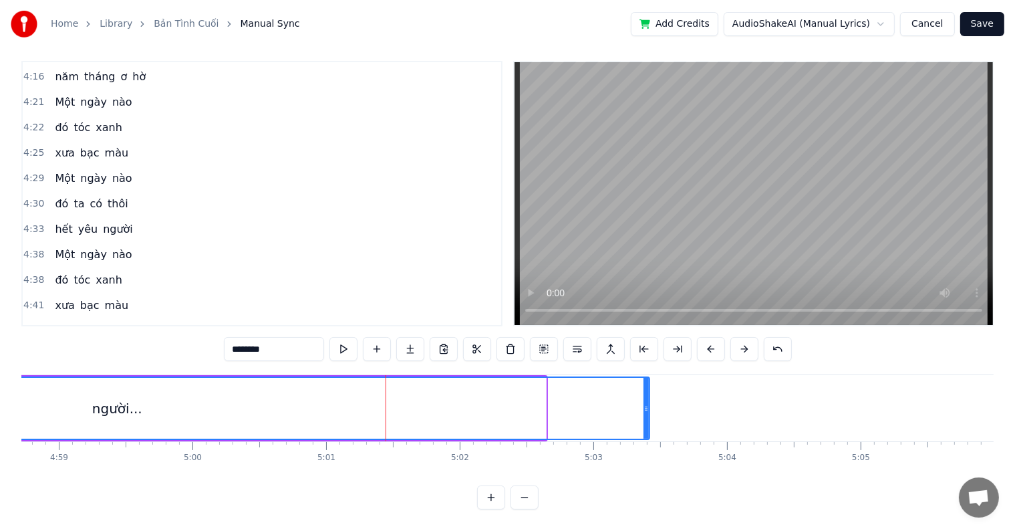
drag, startPoint x: 540, startPoint y: 394, endPoint x: 644, endPoint y: 394, distance: 103.6
click at [644, 403] on icon at bounding box center [646, 408] width 5 height 11
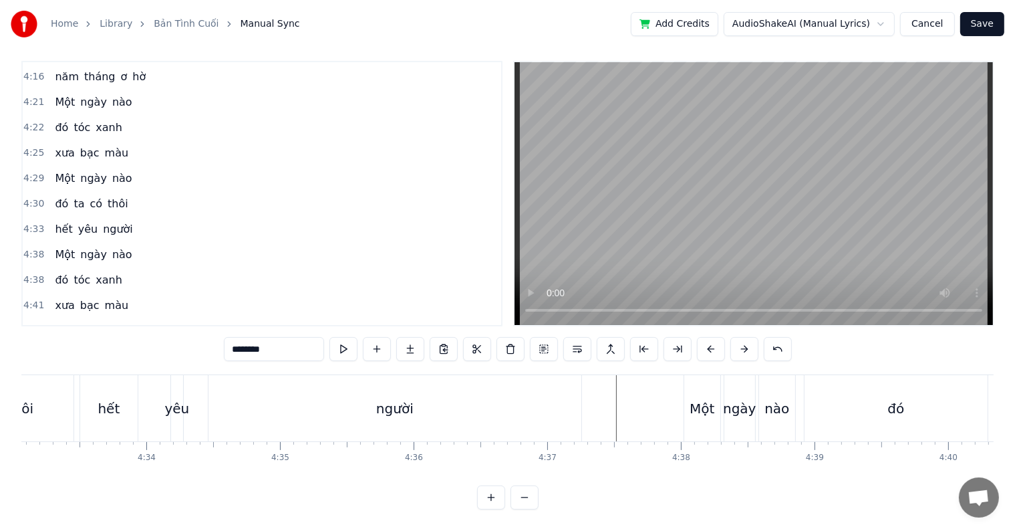
scroll to position [0, 36089]
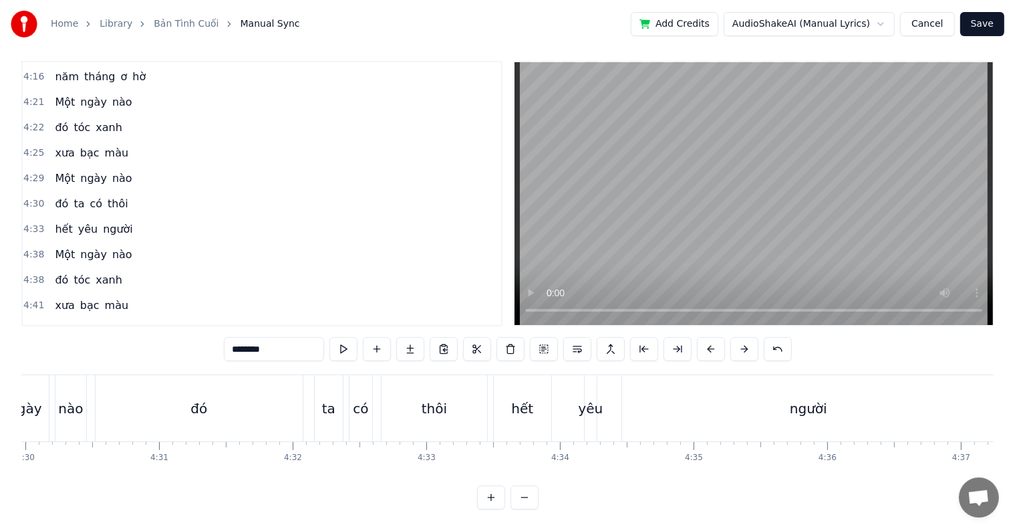
click at [511, 408] on div "hết" at bounding box center [522, 408] width 57 height 66
type input "***"
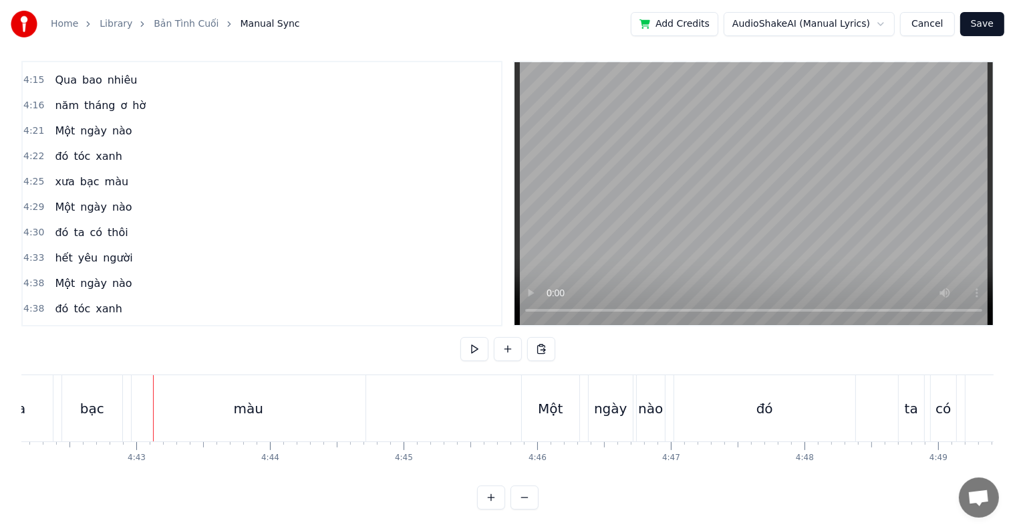
scroll to position [0, 37780]
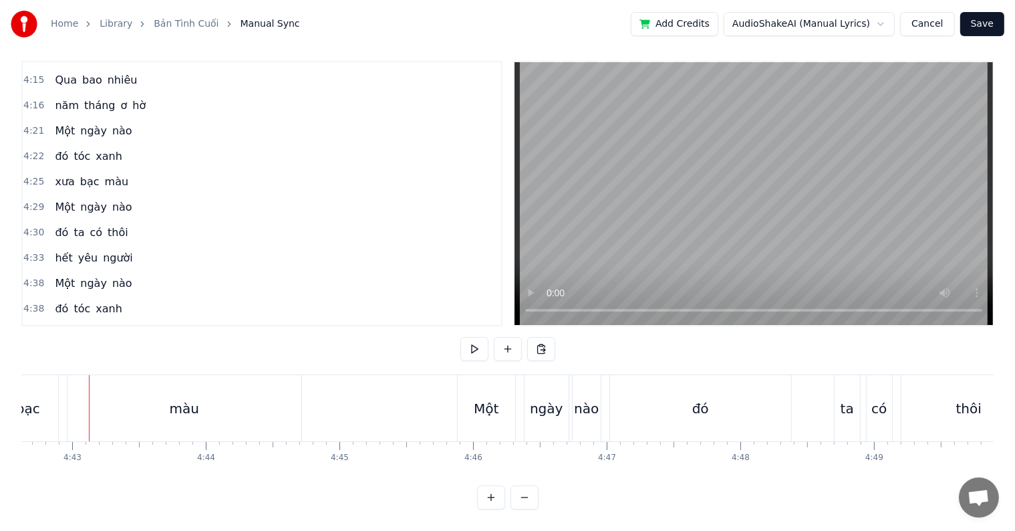
click at [80, 301] on span "tóc" at bounding box center [81, 308] width 19 height 15
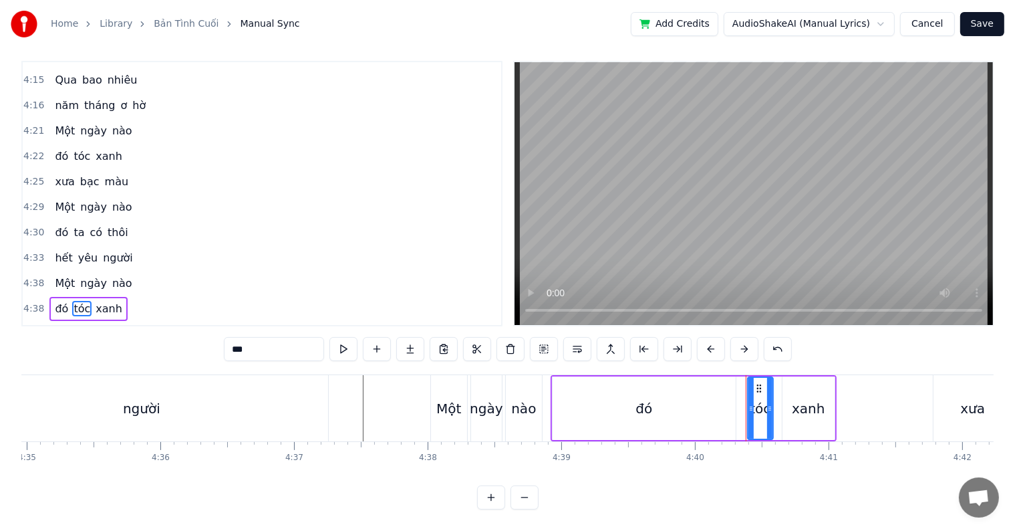
scroll to position [0, 36895]
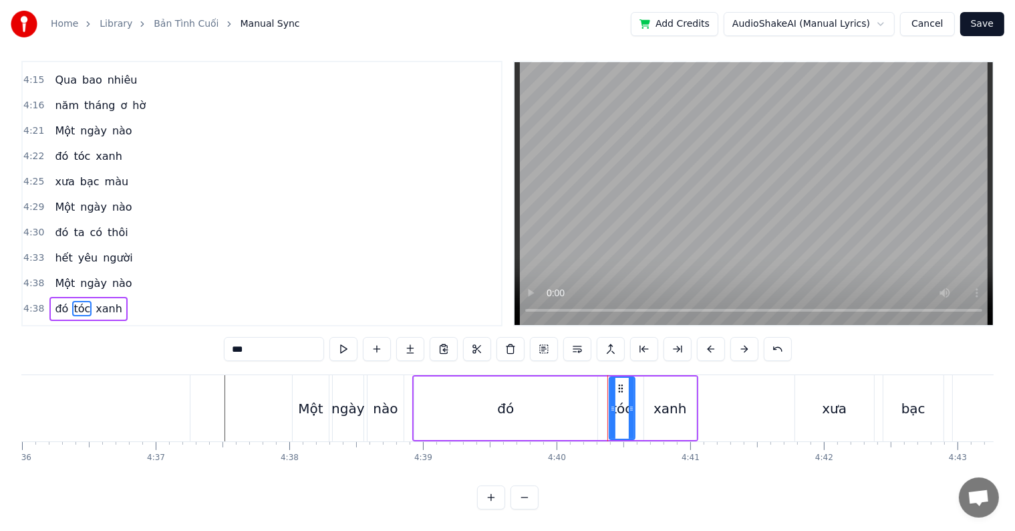
click at [112, 394] on div "người" at bounding box center [3, 408] width 373 height 66
type input "*****"
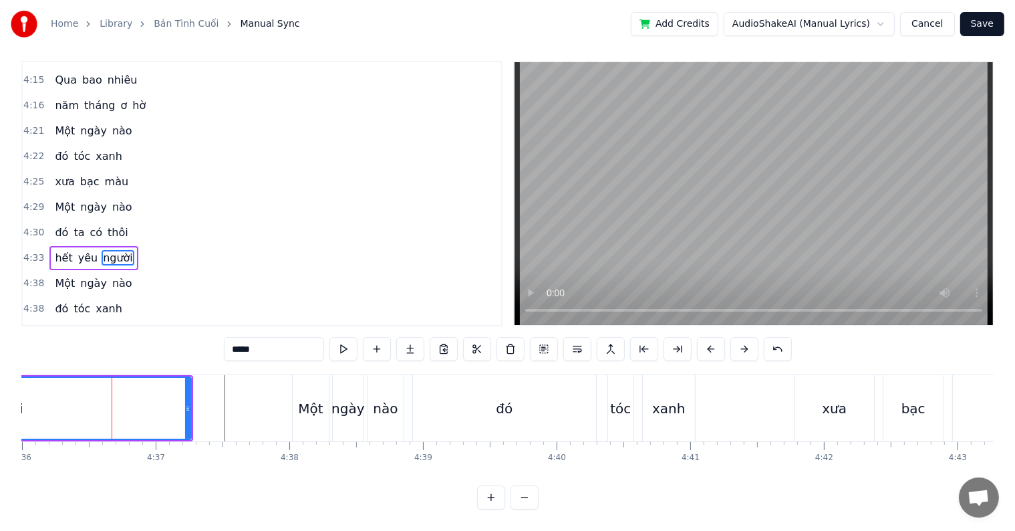
scroll to position [0, 0]
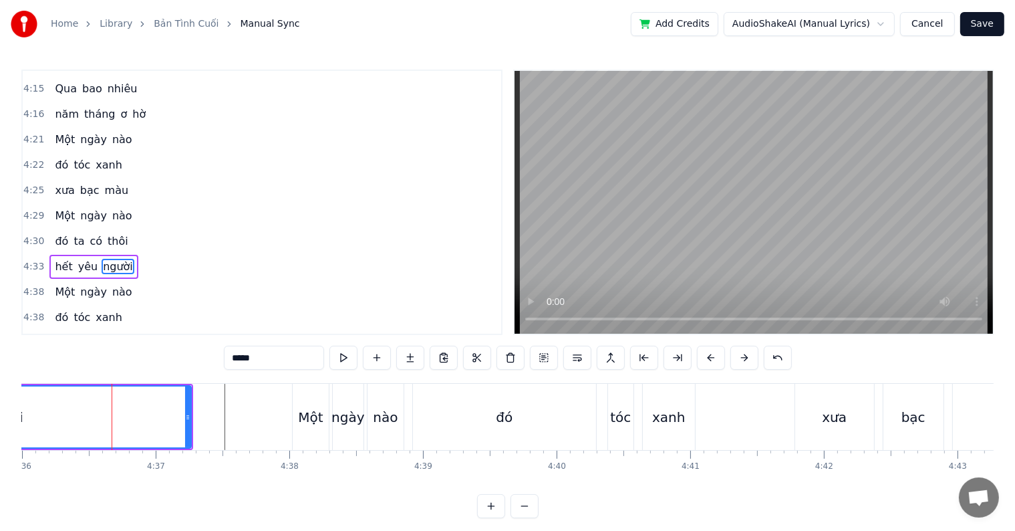
click at [112, 394] on div at bounding box center [112, 417] width 1 height 66
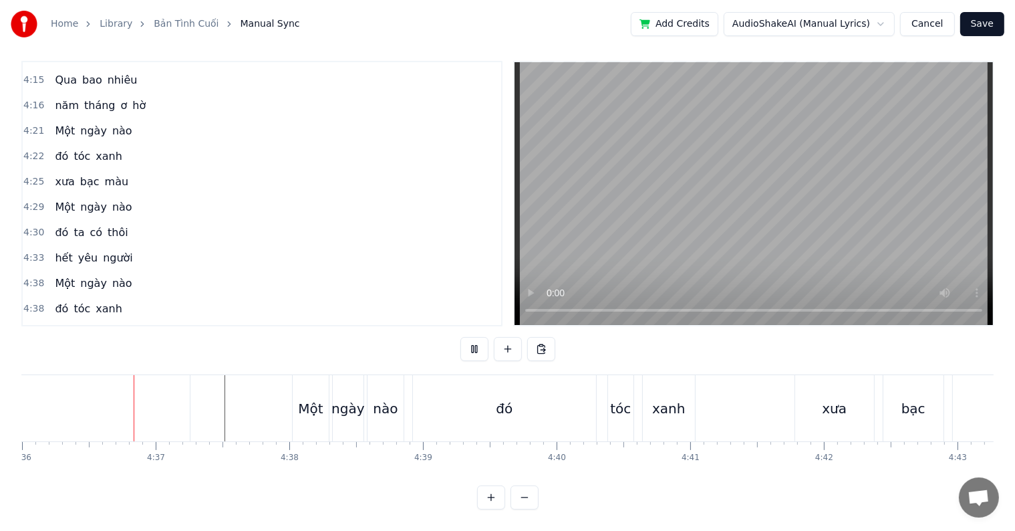
scroll to position [20, 0]
click at [652, 401] on div "xanh" at bounding box center [669, 408] width 52 height 66
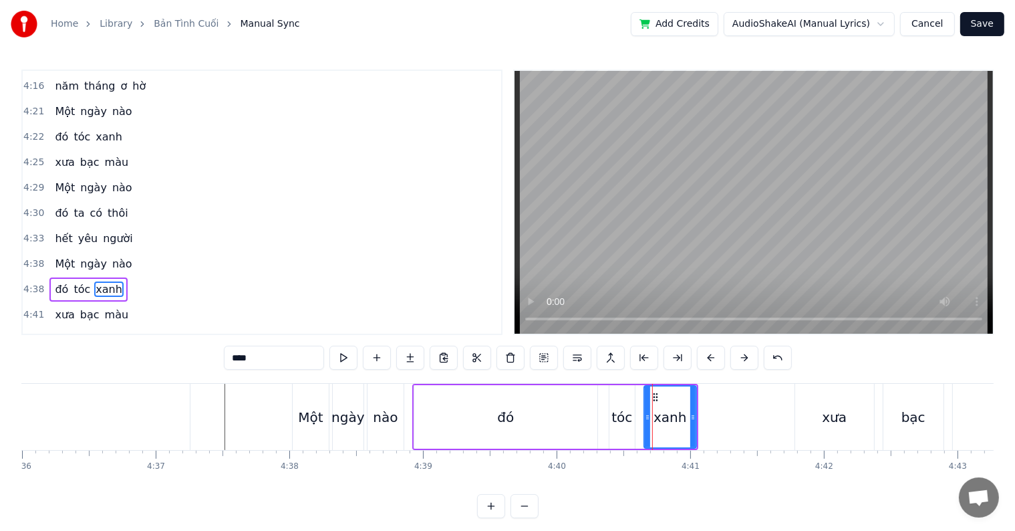
scroll to position [1852, 0]
drag, startPoint x: 653, startPoint y: 394, endPoint x: 693, endPoint y: 394, distance: 40.1
click at [693, 394] on icon at bounding box center [695, 397] width 11 height 11
click at [823, 411] on div "xưa" at bounding box center [834, 417] width 25 height 20
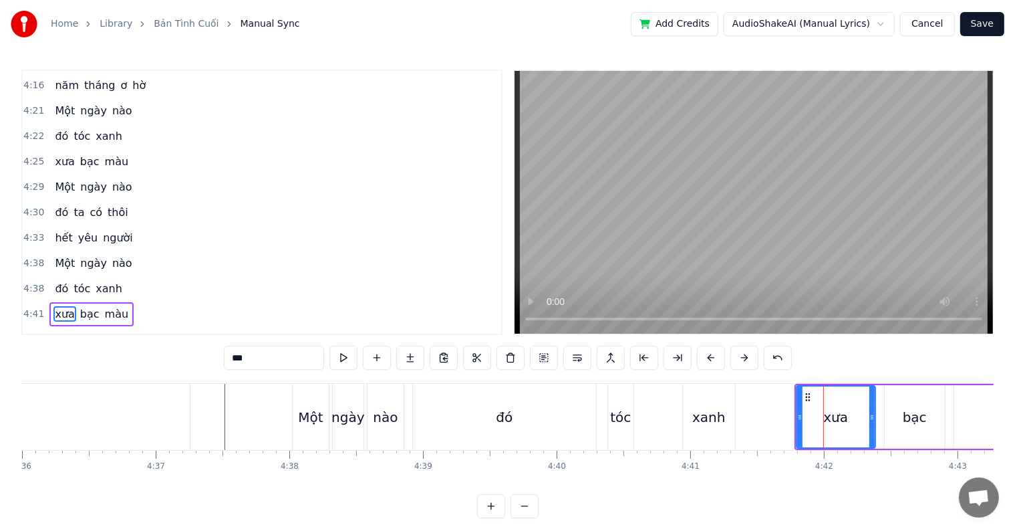
click at [175, 430] on div "người" at bounding box center [3, 417] width 373 height 66
type input "*****"
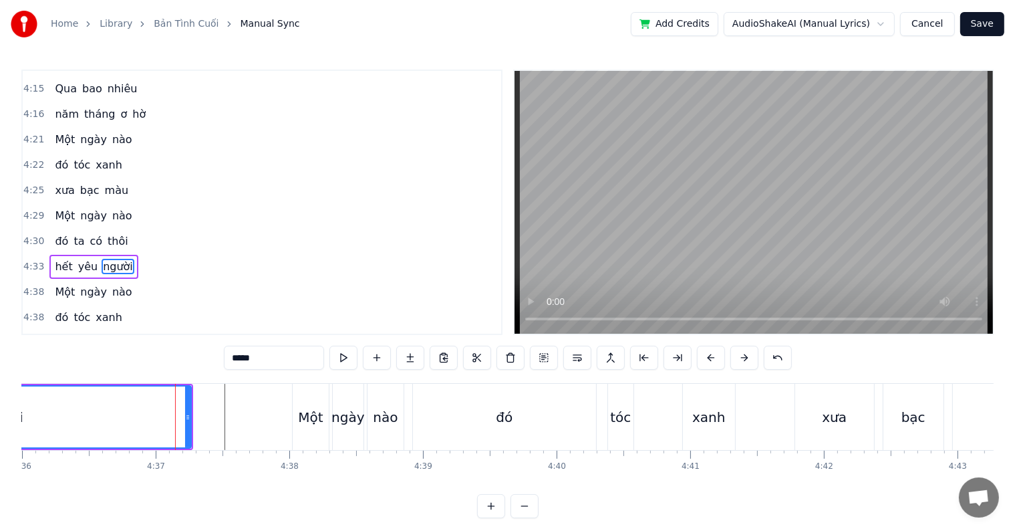
click at [175, 430] on div at bounding box center [175, 417] width 1 height 66
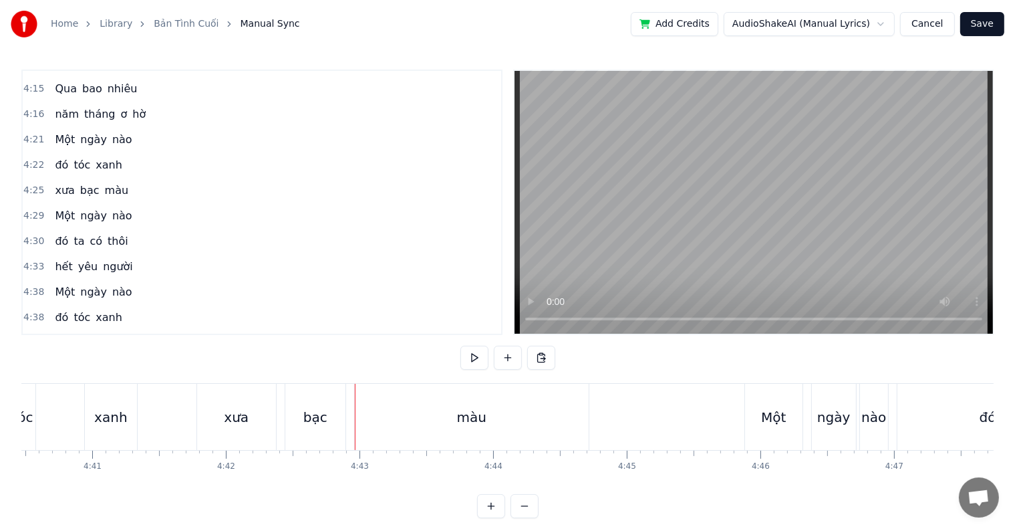
scroll to position [0, 37401]
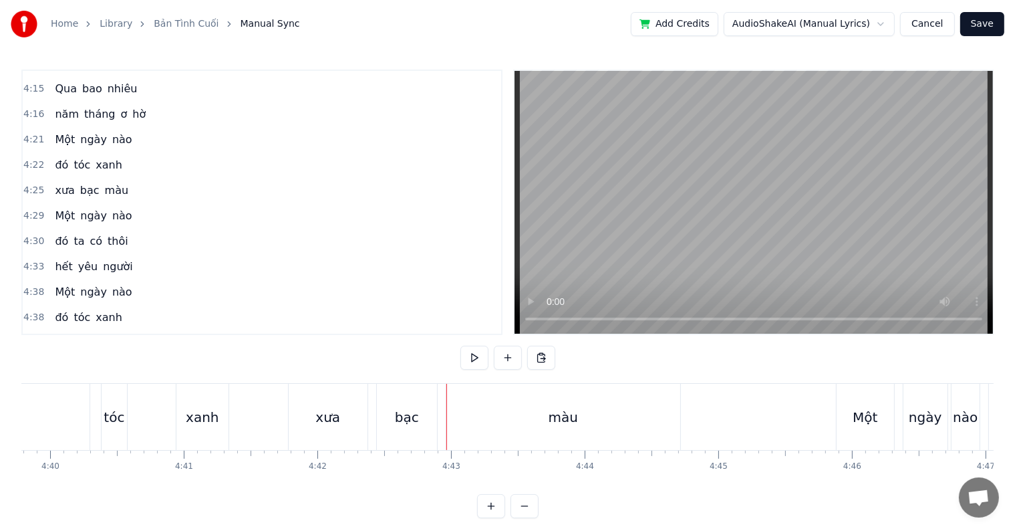
click at [118, 420] on div "tóc" at bounding box center [114, 417] width 21 height 20
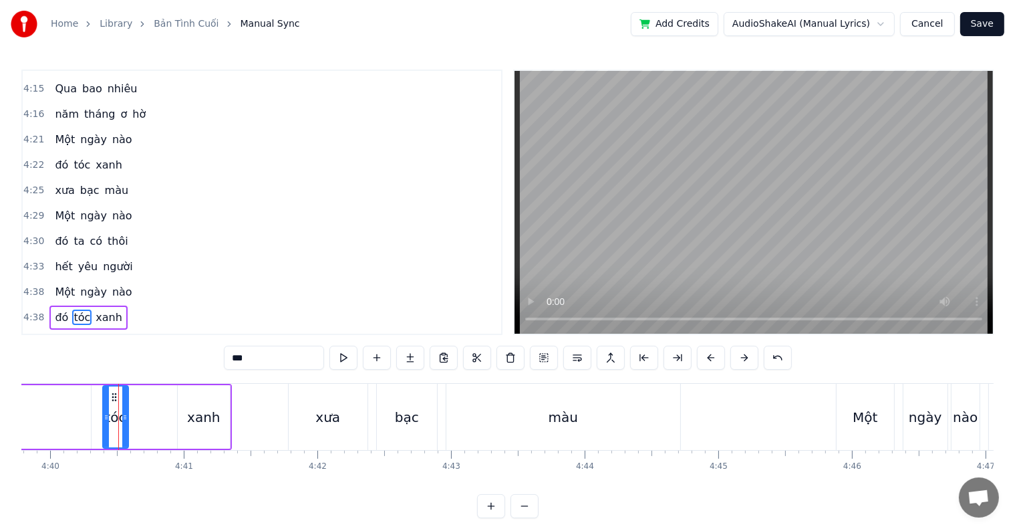
scroll to position [1852, 0]
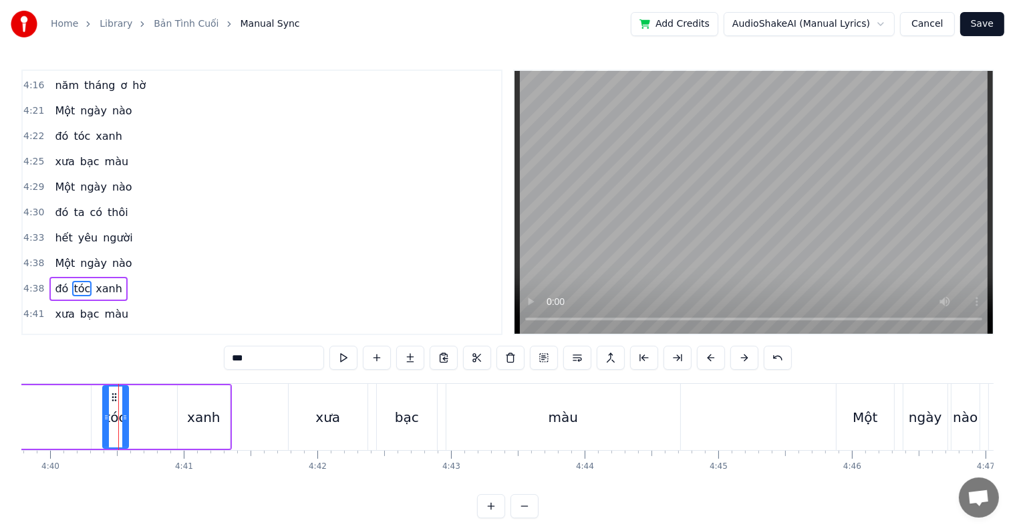
click at [170, 420] on div "đó tóc xanh" at bounding box center [69, 417] width 326 height 66
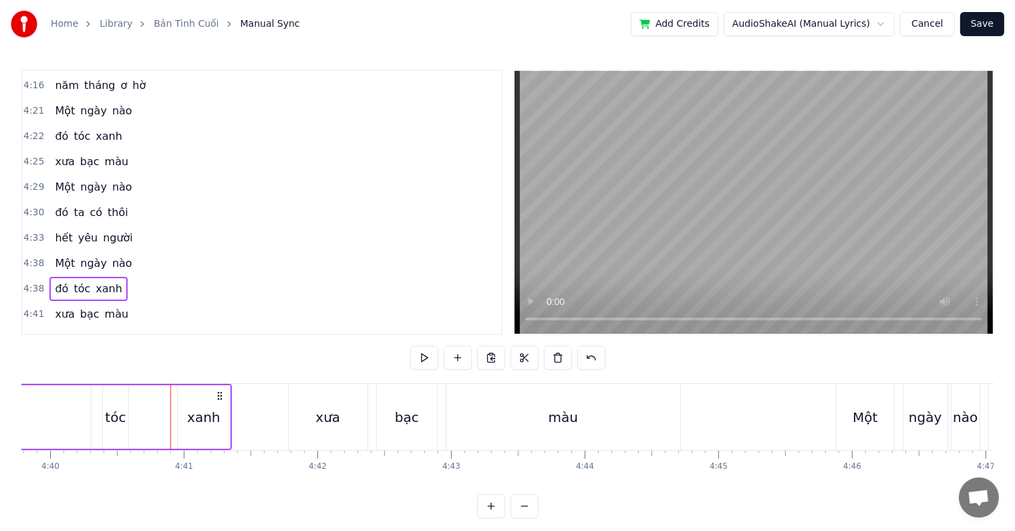
click at [215, 420] on div "xanh" at bounding box center [203, 417] width 33 height 20
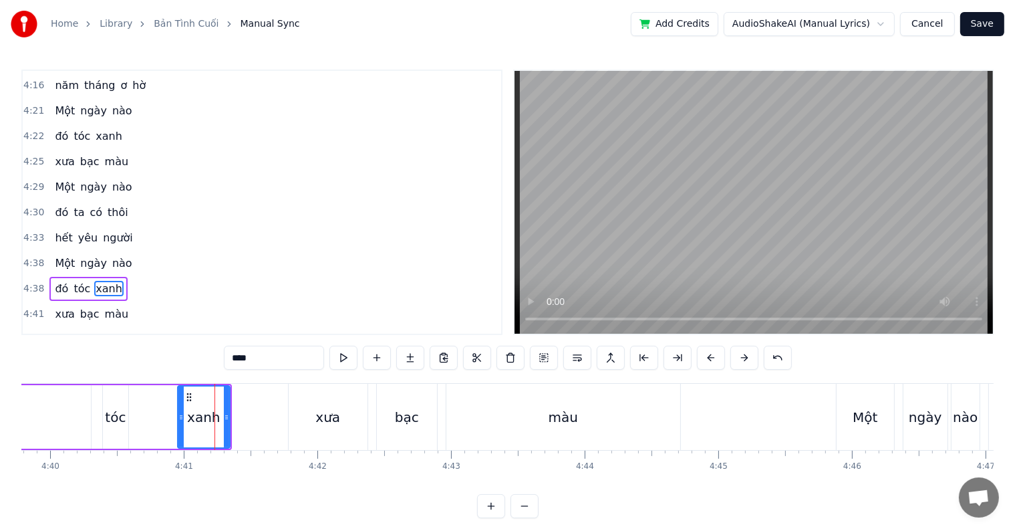
click at [112, 421] on div "tóc" at bounding box center [115, 417] width 21 height 20
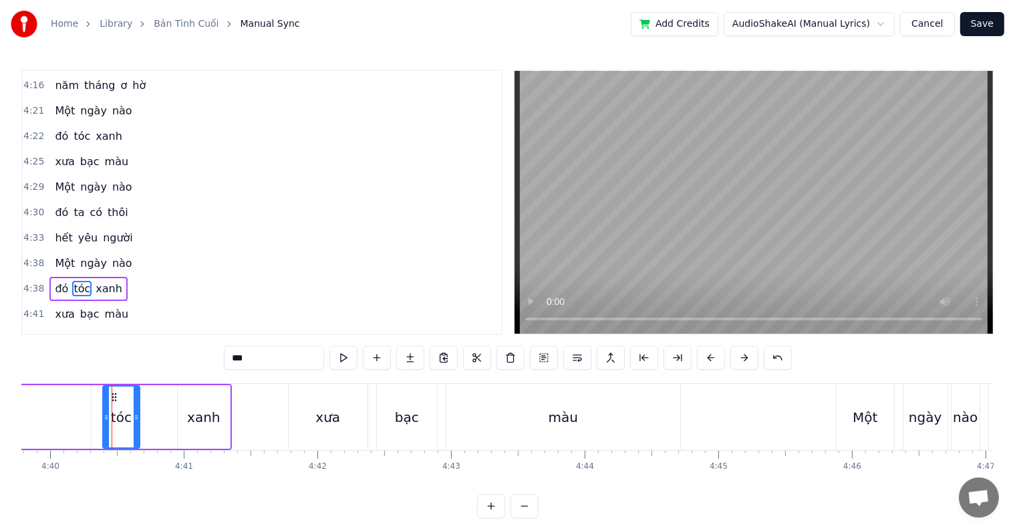
drag, startPoint x: 125, startPoint y: 412, endPoint x: 136, endPoint y: 412, distance: 11.4
click at [136, 412] on icon at bounding box center [136, 417] width 5 height 11
click at [214, 412] on div "xanh" at bounding box center [203, 417] width 33 height 20
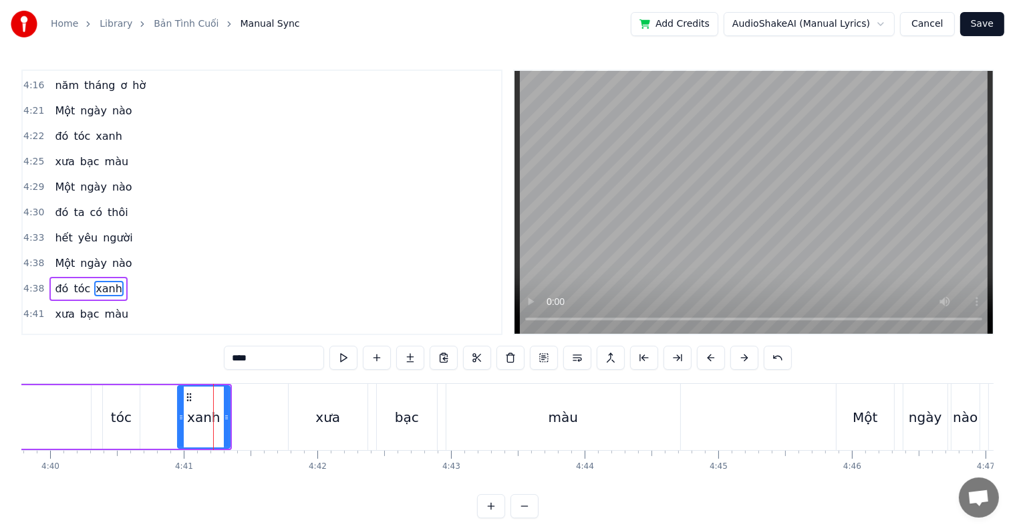
click at [326, 419] on div "xưa" at bounding box center [327, 417] width 25 height 20
type input "***"
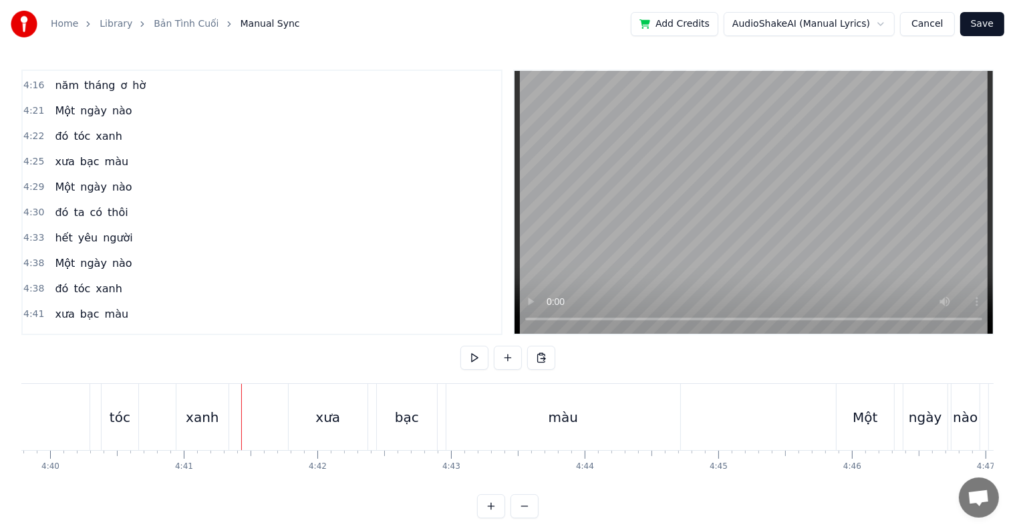
click at [207, 418] on div "xanh" at bounding box center [202, 417] width 33 height 20
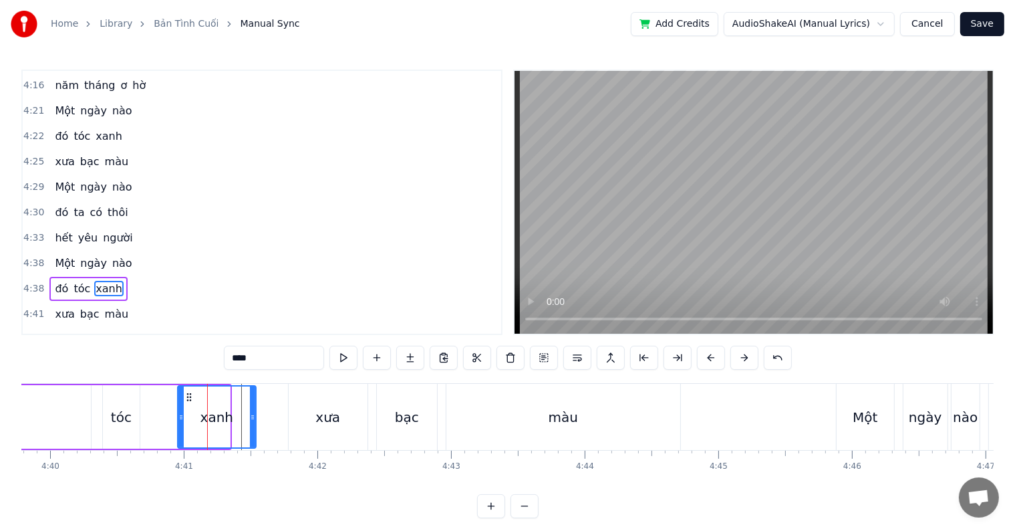
drag, startPoint x: 227, startPoint y: 420, endPoint x: 253, endPoint y: 420, distance: 26.1
click at [253, 420] on icon at bounding box center [252, 417] width 5 height 11
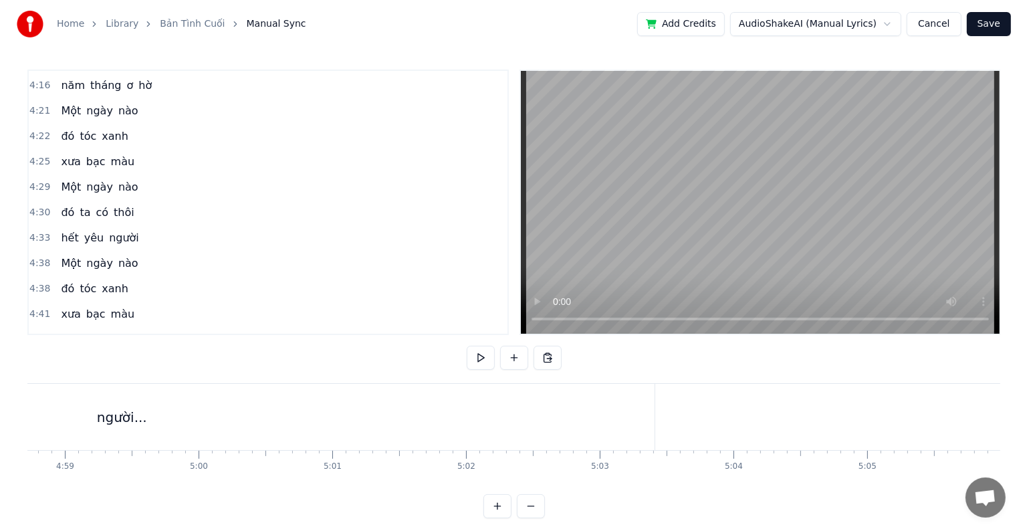
scroll to position [0, 39933]
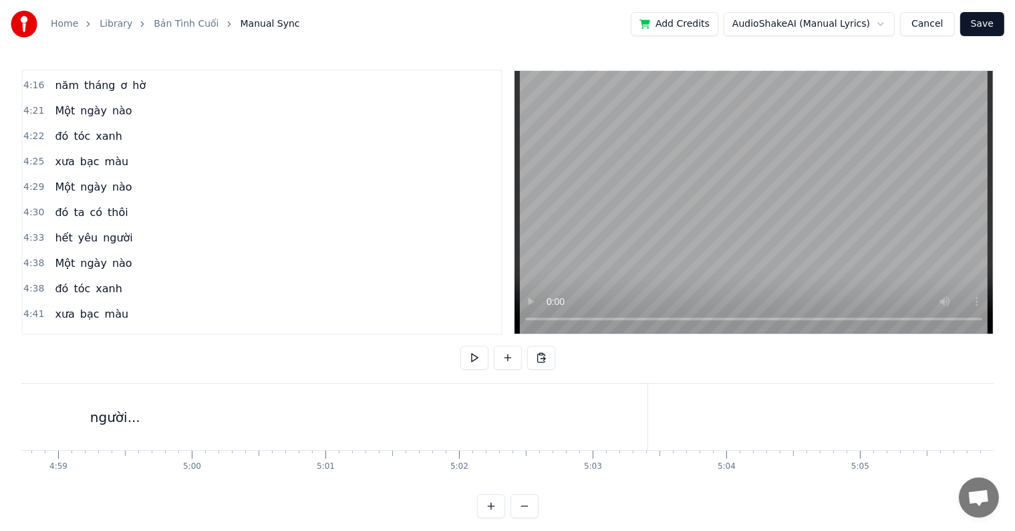
click at [985, 21] on button "Save" at bounding box center [982, 24] width 44 height 24
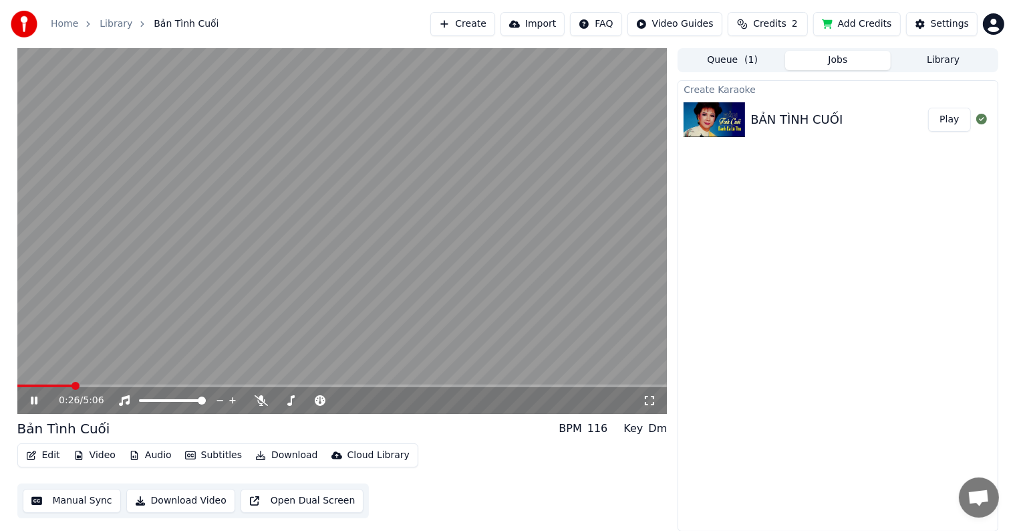
click at [72, 385] on span at bounding box center [76, 386] width 8 height 8
click at [61, 384] on span at bounding box center [65, 386] width 8 height 8
click at [70, 382] on span at bounding box center [74, 386] width 8 height 8
click at [945, 24] on div "Settings" at bounding box center [950, 23] width 38 height 13
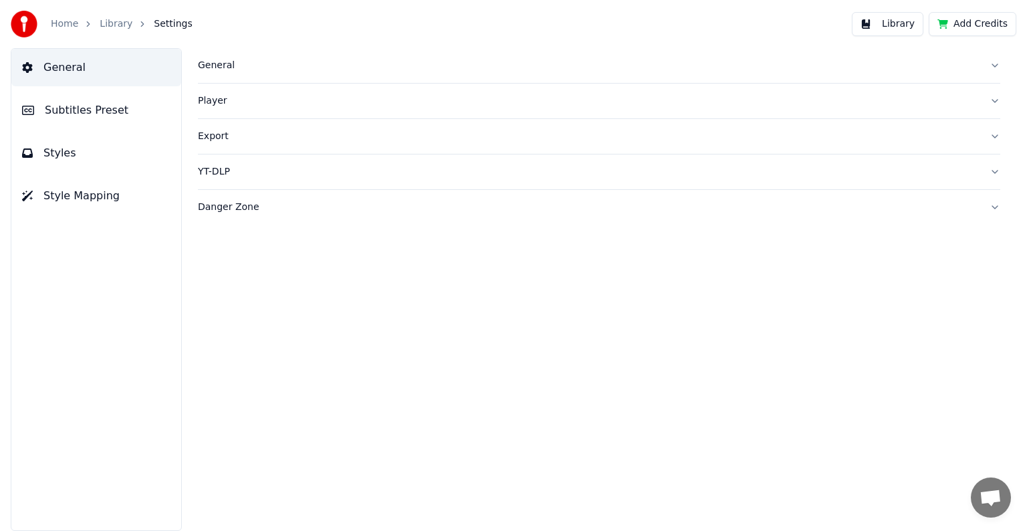
click at [96, 113] on span "Subtitles Preset" at bounding box center [87, 110] width 84 height 16
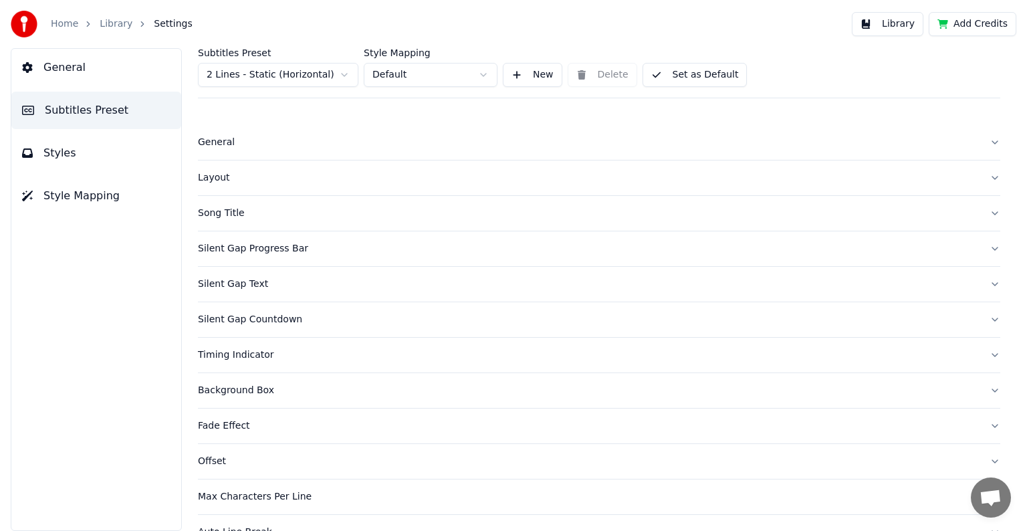
click at [231, 212] on div "Song Title" at bounding box center [588, 213] width 781 height 13
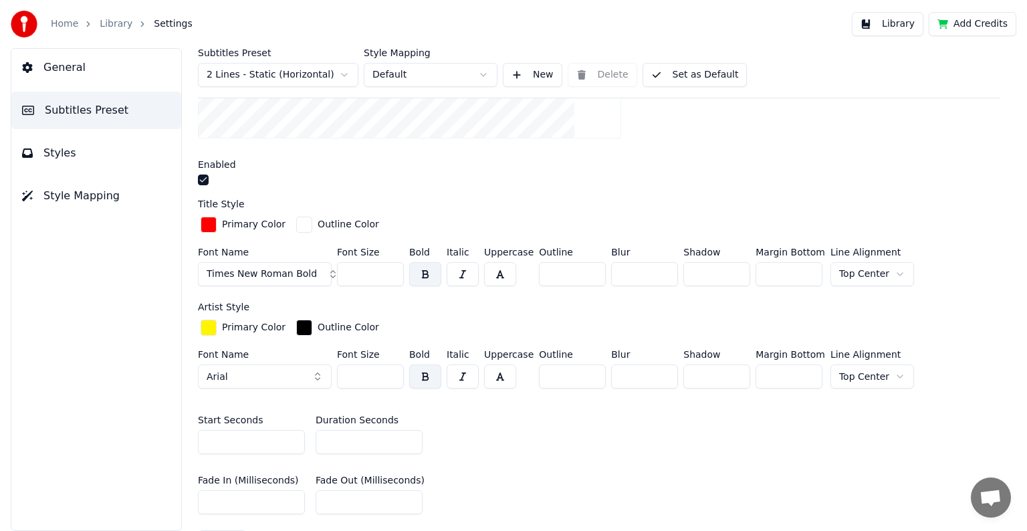
scroll to position [468, 0]
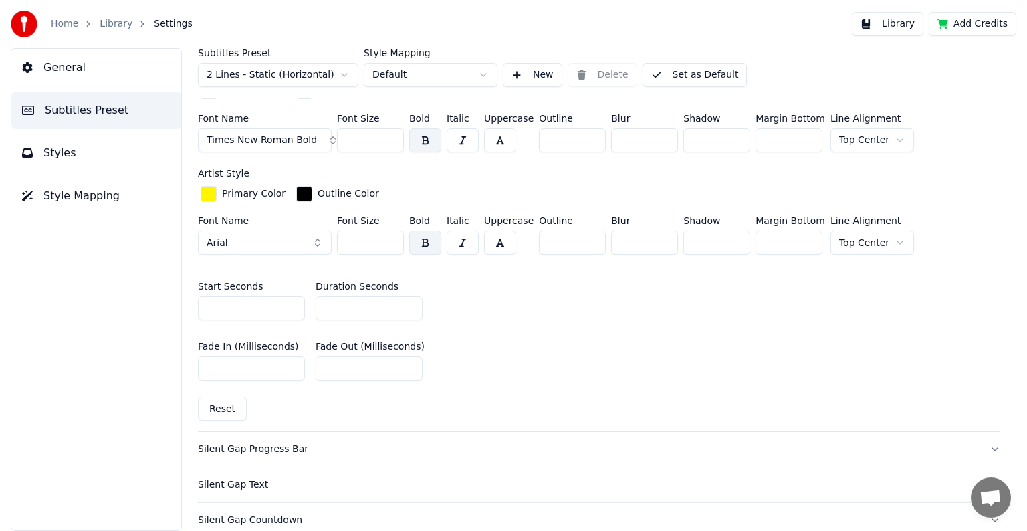
drag, startPoint x: 352, startPoint y: 303, endPoint x: 321, endPoint y: 307, distance: 31.0
click at [321, 307] on input "**" at bounding box center [368, 308] width 107 height 24
type input "**"
click at [902, 25] on button "Library" at bounding box center [888, 24] width 72 height 24
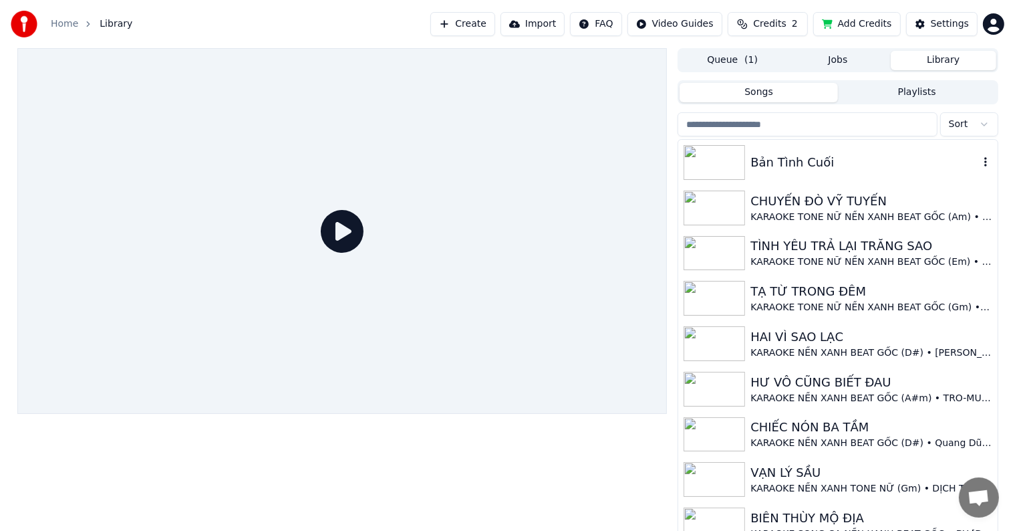
click at [815, 156] on div "Bản Tình Cuối" at bounding box center [865, 162] width 228 height 19
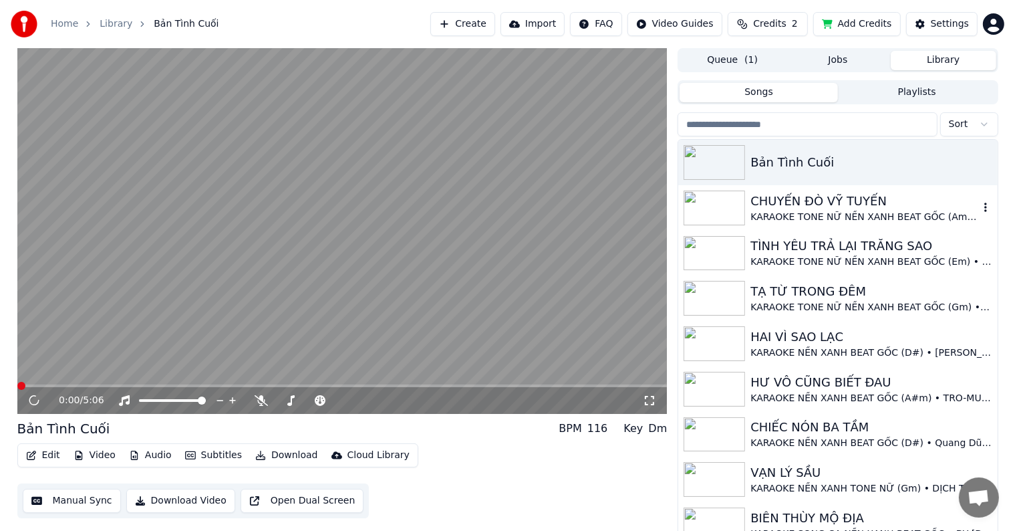
click at [846, 211] on div "KARAOKE TONE NỮ NỀN XANH BEAT GỐC (Am) • HOÀNG OANH" at bounding box center [865, 217] width 228 height 13
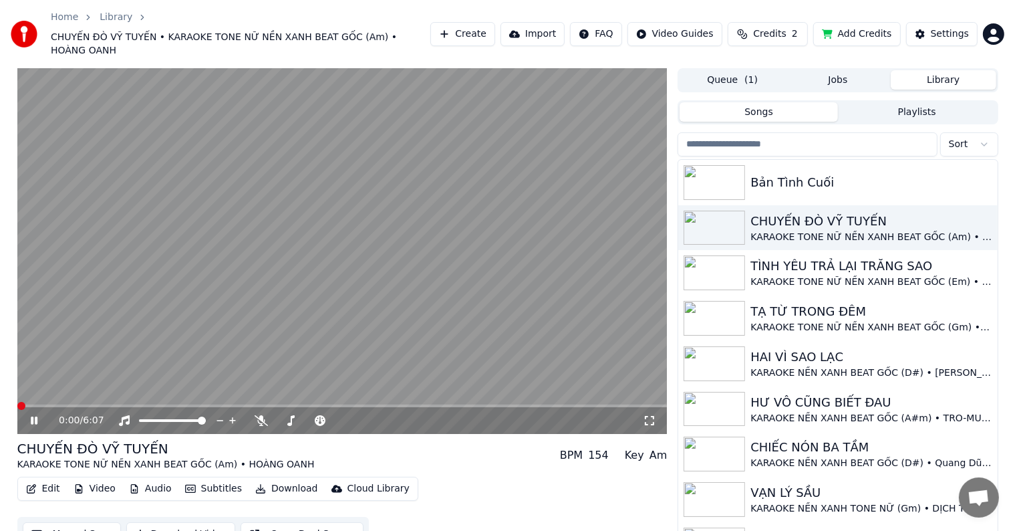
click at [153, 330] on video at bounding box center [342, 251] width 650 height 366
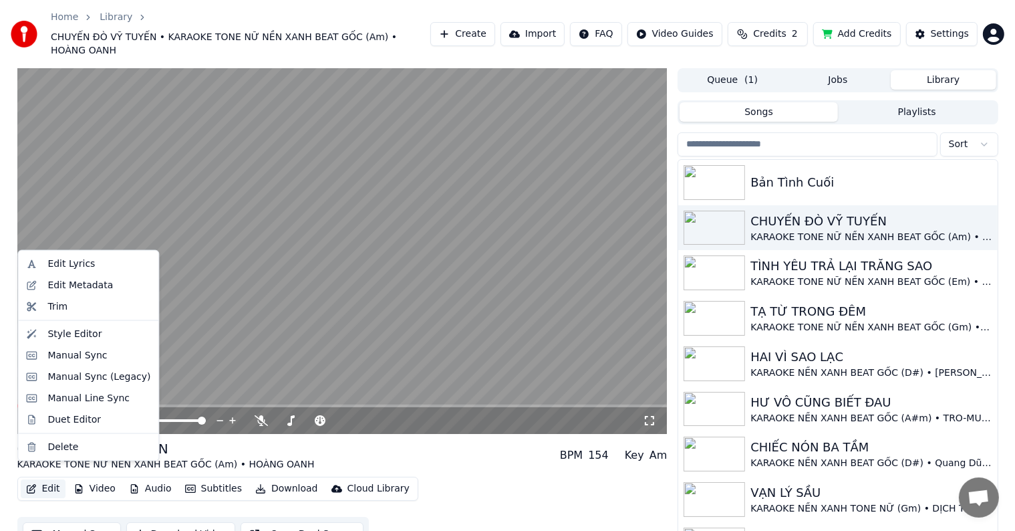
click at [47, 479] on button "Edit" at bounding box center [43, 488] width 45 height 19
click at [94, 285] on div "Edit Metadata" at bounding box center [80, 285] width 66 height 13
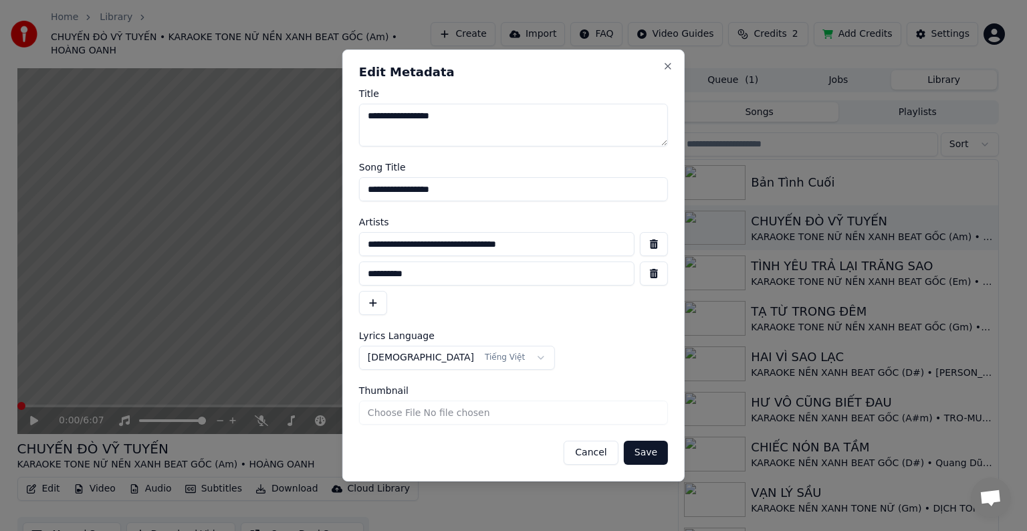
drag, startPoint x: 579, startPoint y: 243, endPoint x: 332, endPoint y: 246, distance: 247.3
click at [332, 246] on body "Home Library CHUYẾN ĐÒ VỸ TUYẾN • KARAOKE TONE NỮ NỀN XANH BEAT GỐC (Am) • HOÀN…" at bounding box center [507, 265] width 1015 height 531
click at [592, 454] on button "Cancel" at bounding box center [590, 452] width 54 height 24
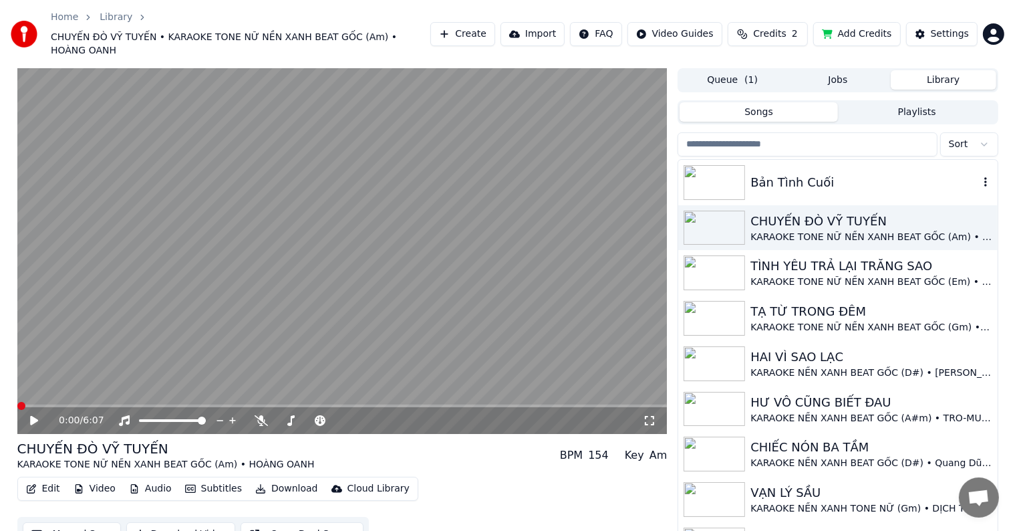
click at [783, 173] on div "Bản Tình Cuối" at bounding box center [865, 182] width 228 height 19
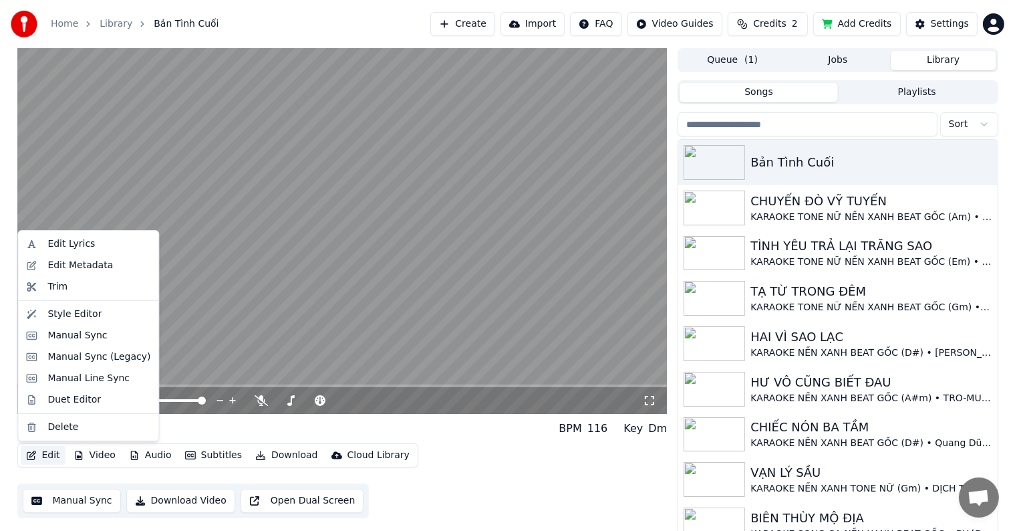
click at [49, 455] on button "Edit" at bounding box center [43, 455] width 45 height 19
click at [76, 265] on div "Edit Metadata" at bounding box center [80, 265] width 66 height 13
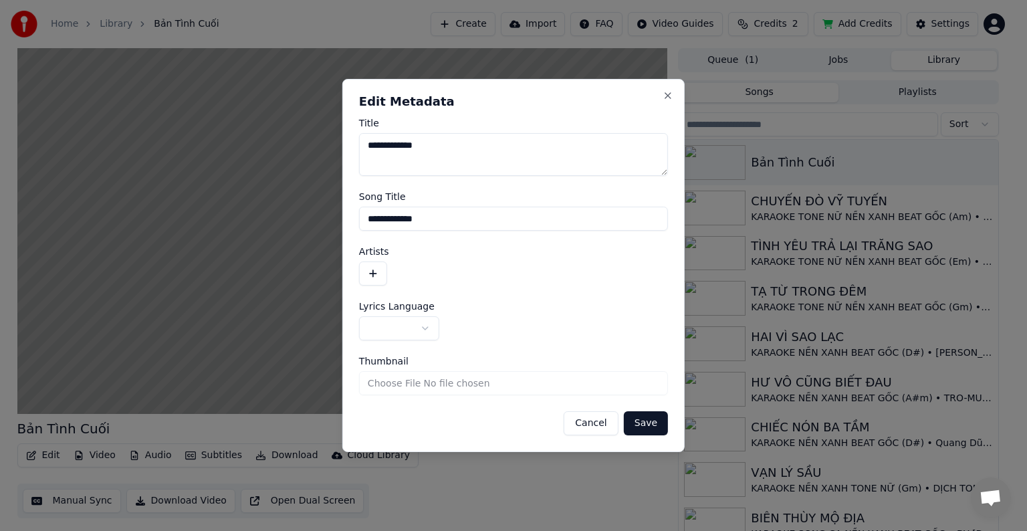
click at [372, 270] on button "button" at bounding box center [373, 273] width 28 height 24
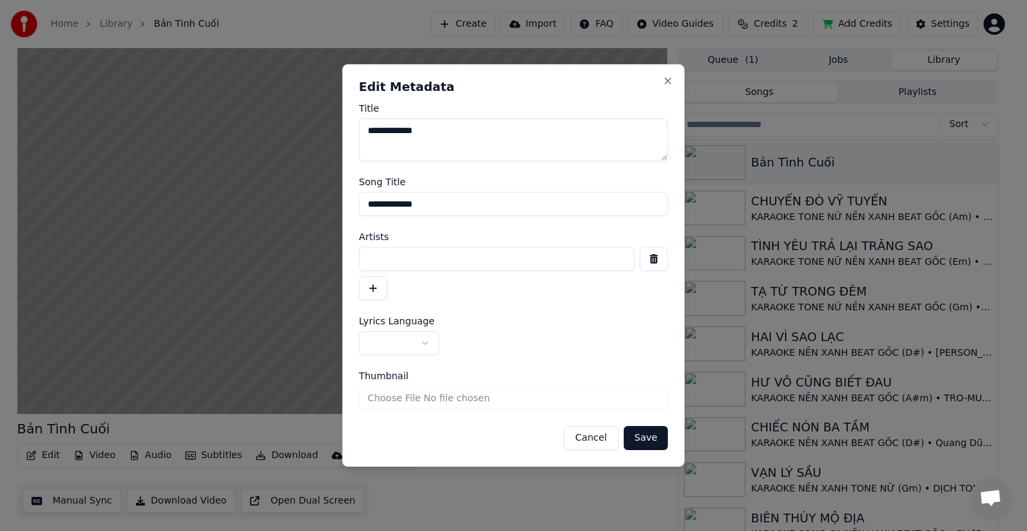
click at [398, 254] on input at bounding box center [496, 259] width 275 height 24
paste input "**********"
type input "**********"
click at [374, 284] on button "button" at bounding box center [373, 288] width 28 height 24
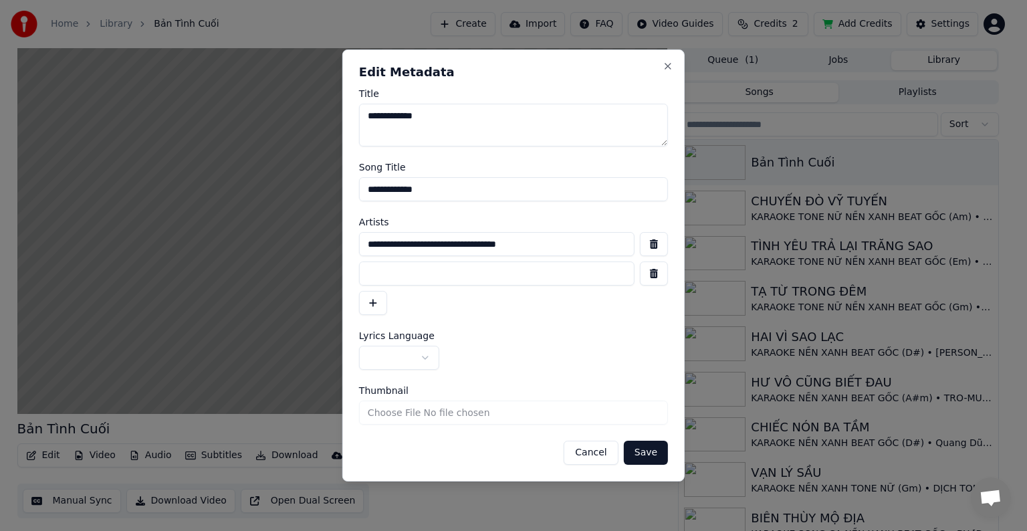
click at [398, 274] on input at bounding box center [496, 273] width 275 height 24
type input "******"
click at [556, 245] on input "**********" at bounding box center [496, 244] width 275 height 24
type input "**********"
click at [648, 452] on button "Save" at bounding box center [646, 452] width 44 height 24
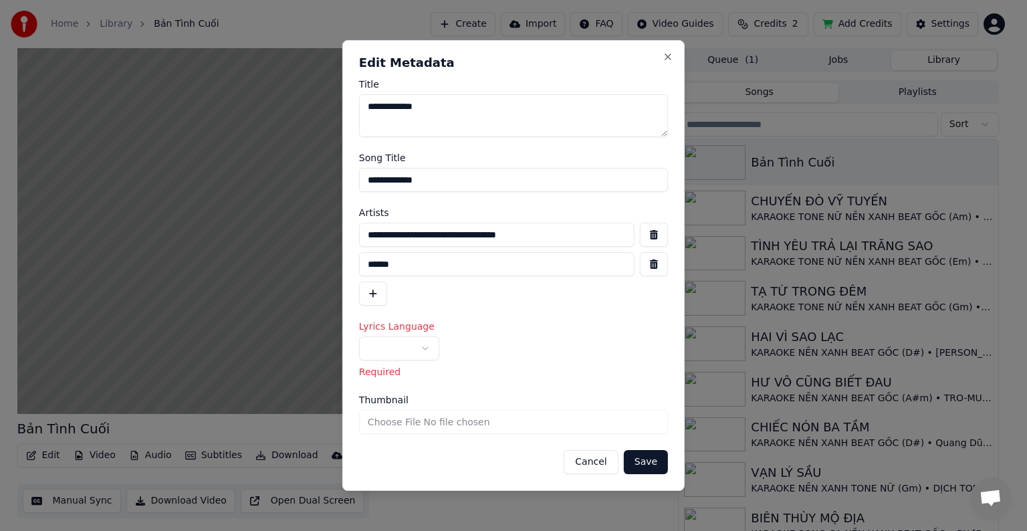
click at [650, 462] on button "Save" at bounding box center [646, 462] width 44 height 24
click at [649, 460] on button "Save" at bounding box center [646, 462] width 44 height 24
click at [398, 345] on body "Home Library Bản Tình Cuối Create Import FAQ Video Guides Credits 2 Add Credits…" at bounding box center [507, 265] width 1015 height 531
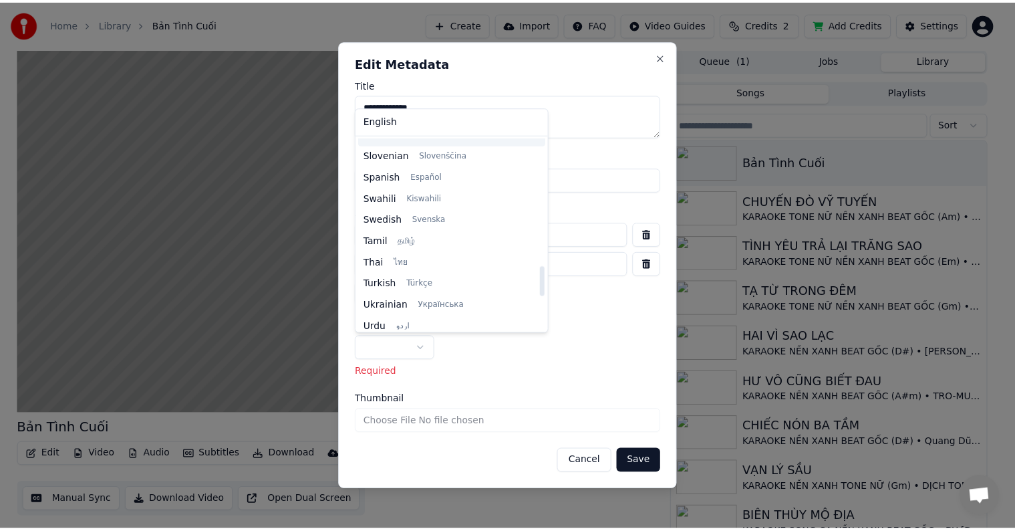
scroll to position [1026, 0]
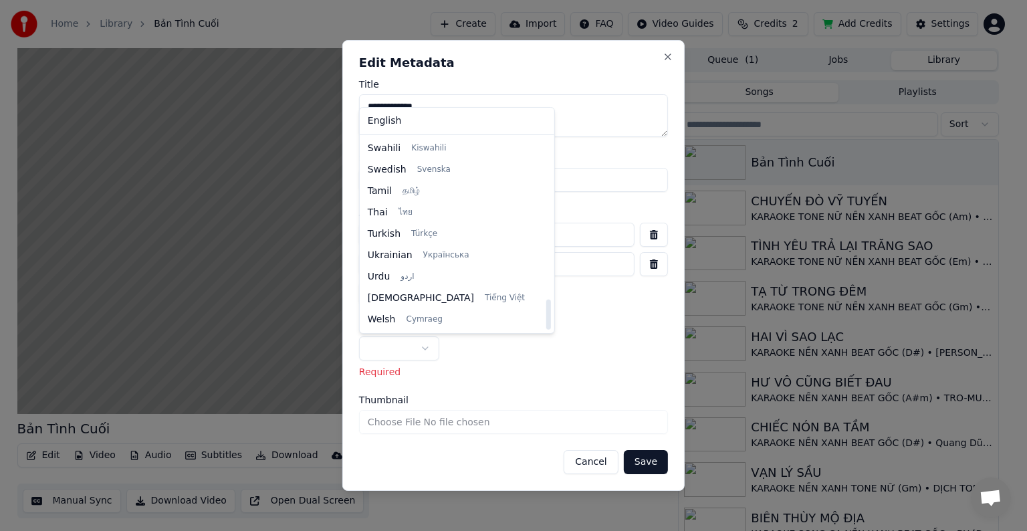
select select "**"
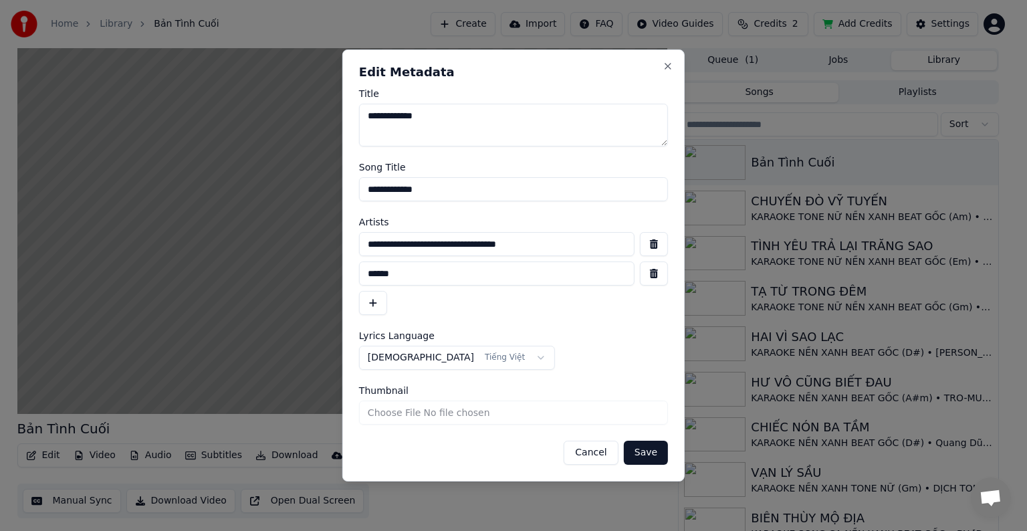
click at [647, 456] on button "Save" at bounding box center [646, 452] width 44 height 24
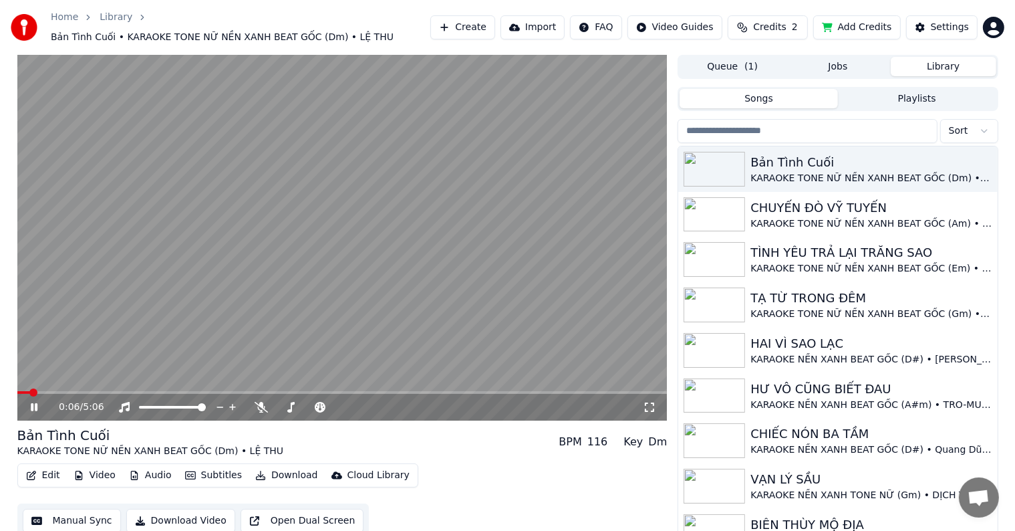
click at [30, 388] on span at bounding box center [33, 392] width 8 height 8
click at [47, 468] on button "Edit" at bounding box center [43, 475] width 45 height 19
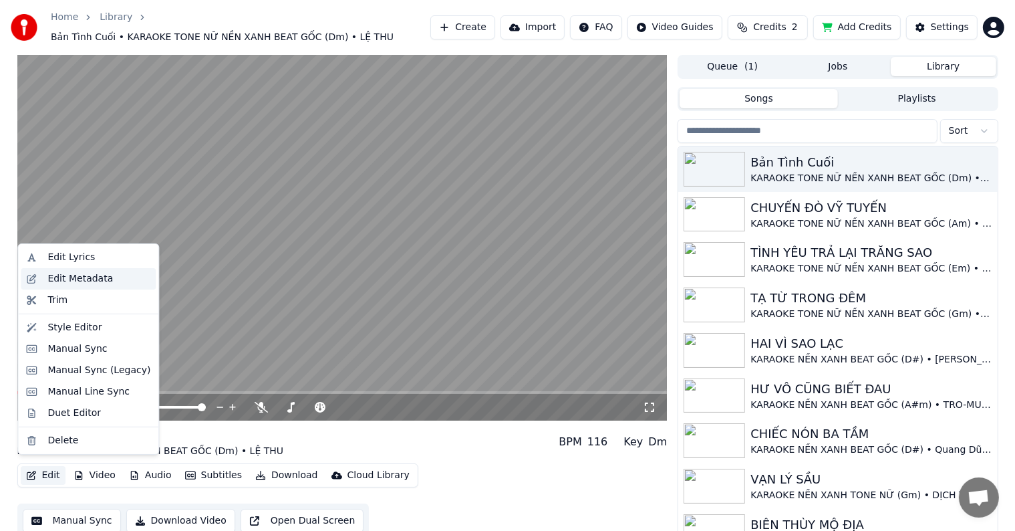
click at [73, 277] on div "Edit Metadata" at bounding box center [80, 278] width 66 height 13
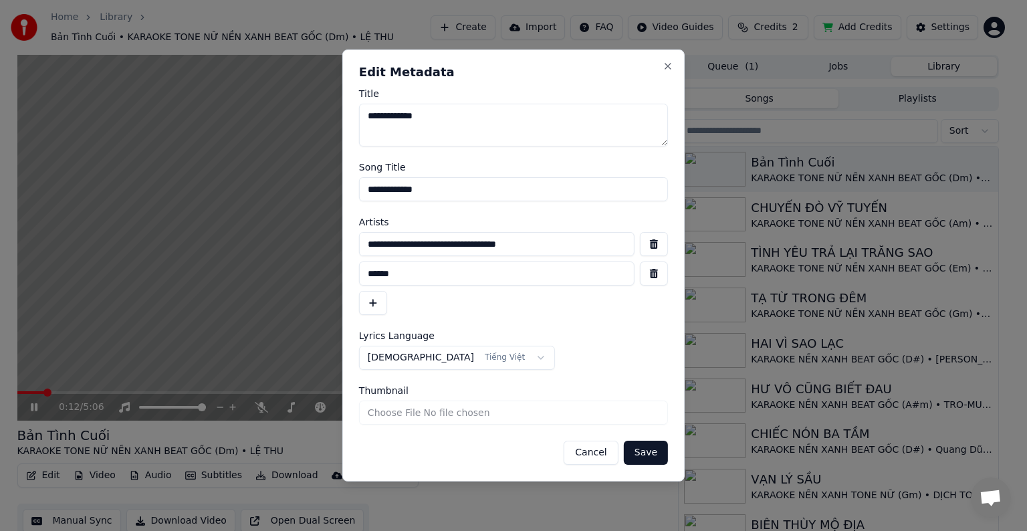
click at [429, 194] on input "**********" at bounding box center [513, 189] width 309 height 24
drag, startPoint x: 438, startPoint y: 186, endPoint x: 334, endPoint y: 186, distance: 104.9
click at [334, 186] on body "Home Library Bản Tình Cuối • KARAOKE TONE NỮ NỀN XANH BEAT GỐC (Dm) • LỆ THU Cr…" at bounding box center [507, 265] width 1015 height 531
drag, startPoint x: 474, startPoint y: 112, endPoint x: 295, endPoint y: 107, distance: 178.5
click at [295, 107] on body "Home Library Bản Tình Cuối • KARAOKE TONE NỮ NỀN XANH BEAT GỐC (Dm) • LỆ THU Cr…" at bounding box center [507, 265] width 1015 height 531
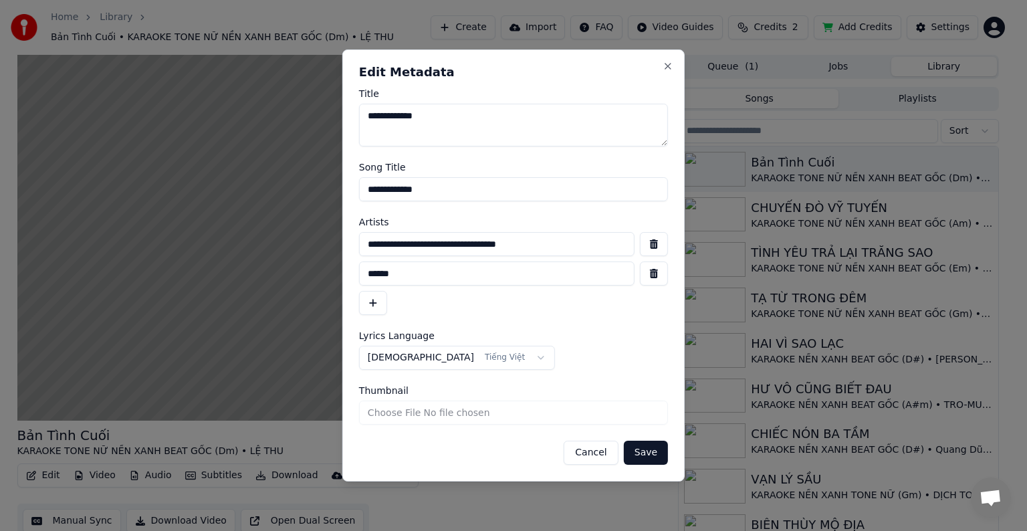
click at [438, 188] on input "**********" at bounding box center [513, 189] width 309 height 24
drag, startPoint x: 452, startPoint y: 190, endPoint x: 299, endPoint y: 187, distance: 152.4
click at [300, 187] on body "Home Library Bản Tình Cuối • KARAOKE TONE NỮ NỀN XANH BEAT GỐC (Dm) • LỆ THU Cr…" at bounding box center [507, 265] width 1015 height 531
paste input
type input "**********"
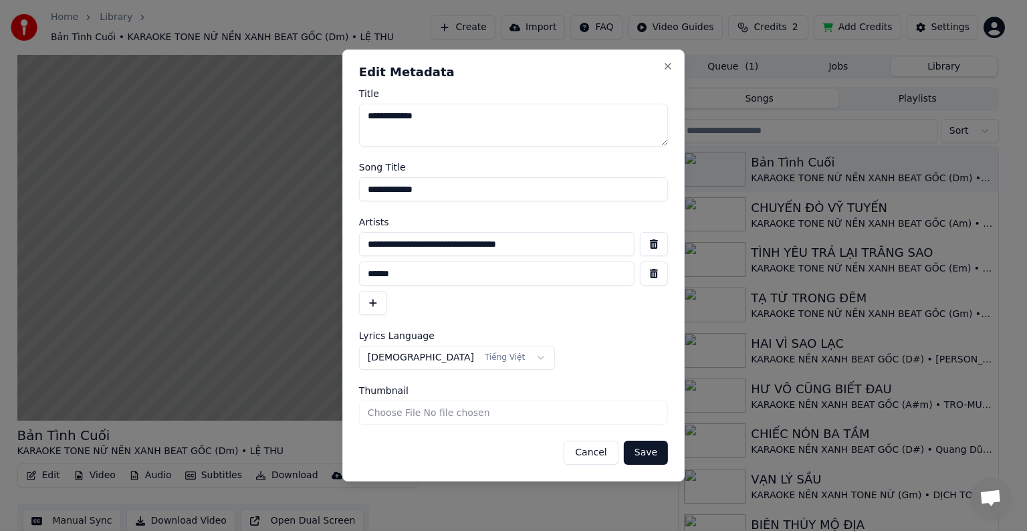
click at [644, 452] on button "Save" at bounding box center [646, 452] width 44 height 24
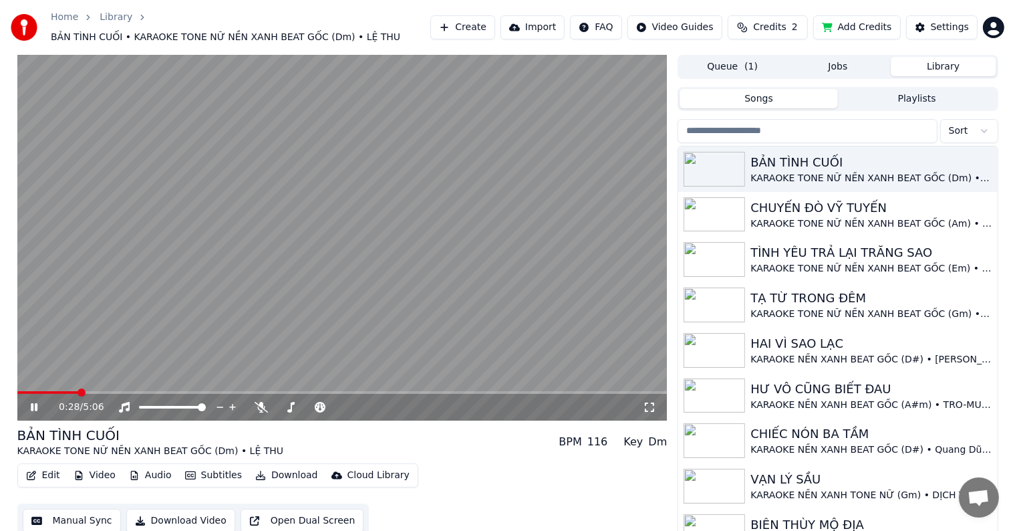
drag, startPoint x: 79, startPoint y: 388, endPoint x: 43, endPoint y: 389, distance: 36.1
click at [43, 389] on video at bounding box center [342, 238] width 650 height 366
click at [36, 389] on span at bounding box center [40, 392] width 8 height 8
click at [33, 405] on icon at bounding box center [34, 406] width 8 height 9
click at [61, 388] on span at bounding box center [65, 392] width 8 height 8
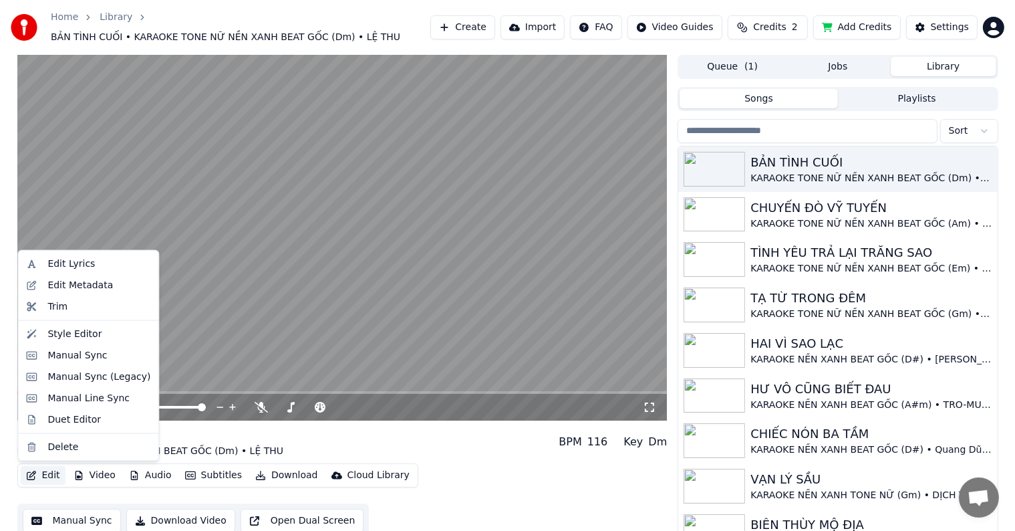
click at [53, 473] on button "Edit" at bounding box center [43, 475] width 45 height 19
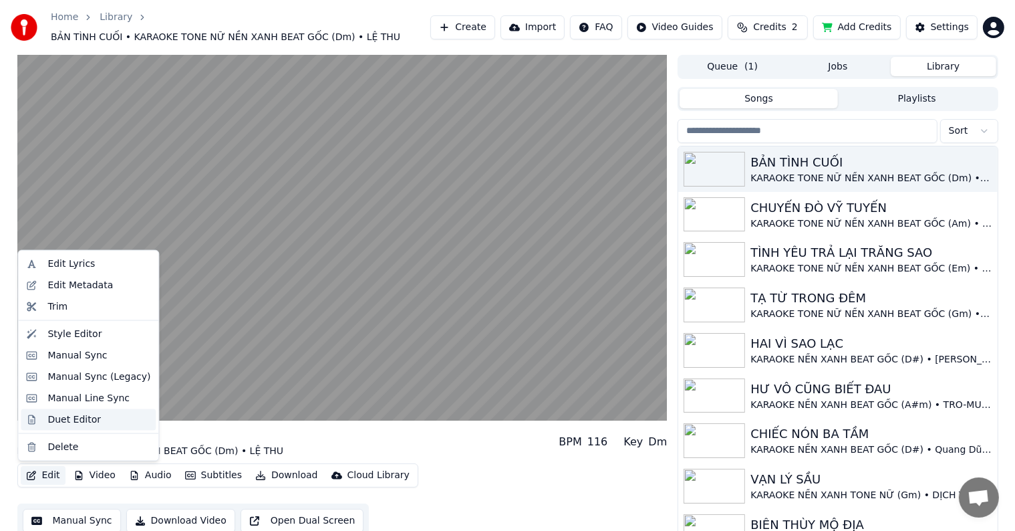
click at [80, 414] on div "Duet Editor" at bounding box center [73, 418] width 53 height 13
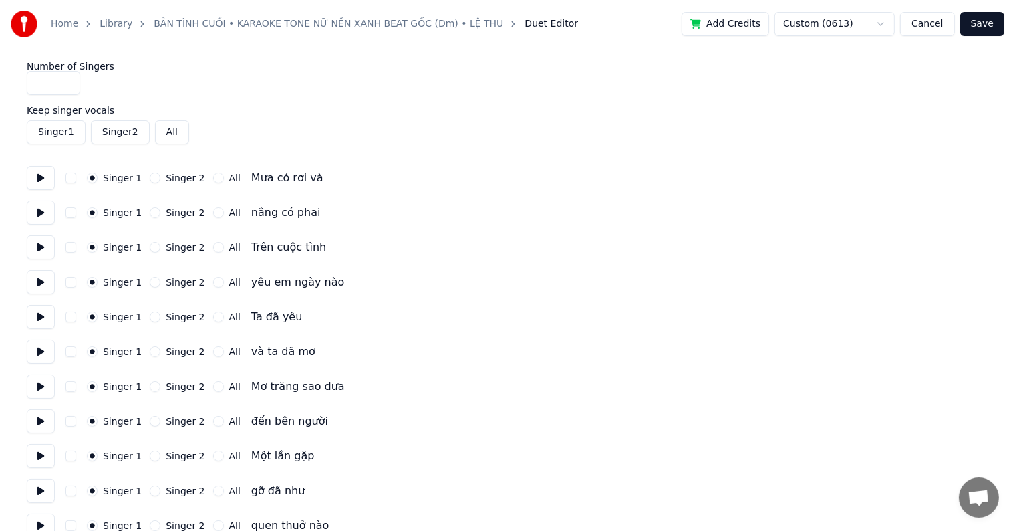
type input "*"
click at [68, 80] on input "*" at bounding box center [53, 83] width 53 height 24
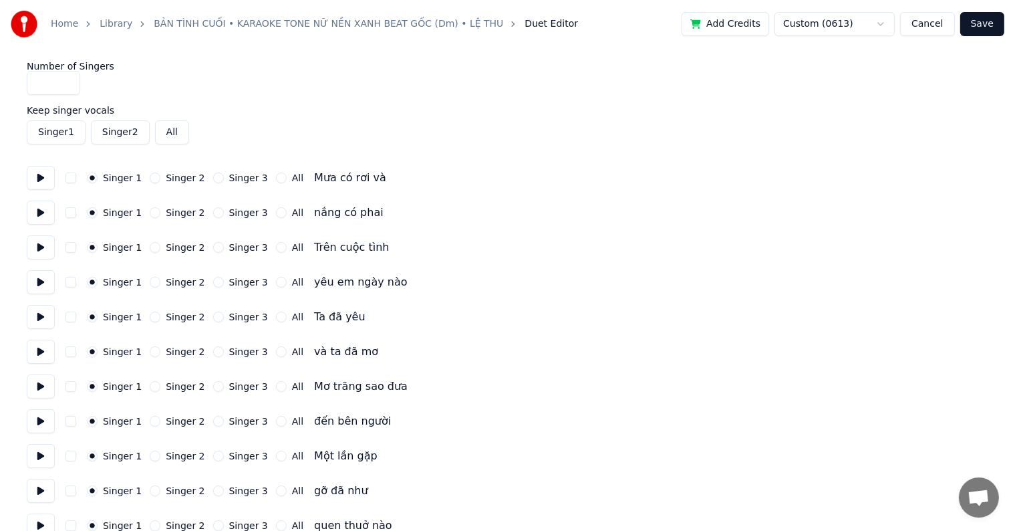
click at [241, 174] on label "Singer 3" at bounding box center [248, 177] width 39 height 9
click at [224, 174] on button "Singer 3" at bounding box center [218, 177] width 11 height 11
click at [241, 174] on label "Singer 3" at bounding box center [248, 177] width 39 height 9
click at [224, 174] on button "Singer 3" at bounding box center [218, 177] width 11 height 11
click at [233, 209] on label "Singer 3" at bounding box center [248, 212] width 39 height 9
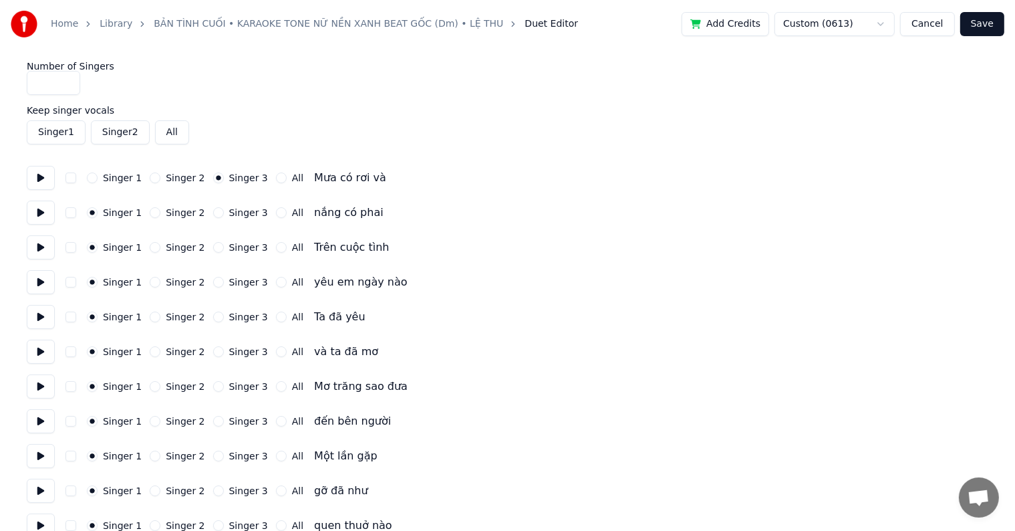
click at [224, 209] on button "Singer 3" at bounding box center [218, 212] width 11 height 11
click at [233, 209] on label "Singer 3" at bounding box center [248, 212] width 39 height 9
click at [224, 209] on button "Singer 3" at bounding box center [218, 212] width 11 height 11
click at [233, 246] on label "Singer 3" at bounding box center [248, 247] width 39 height 9
click at [224, 246] on button "Singer 3" at bounding box center [218, 247] width 11 height 11
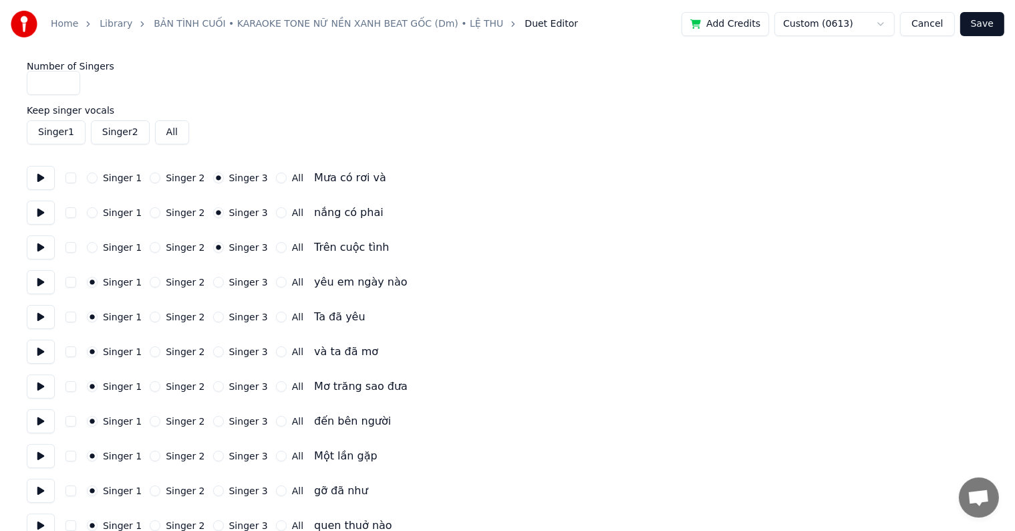
drag, startPoint x: 233, startPoint y: 246, endPoint x: 231, endPoint y: 261, distance: 14.8
click at [233, 247] on label "Singer 3" at bounding box center [248, 247] width 39 height 9
click at [224, 247] on button "Singer 3" at bounding box center [218, 247] width 11 height 11
click at [230, 284] on label "Singer 3" at bounding box center [248, 281] width 39 height 9
click at [224, 284] on button "Singer 3" at bounding box center [218, 282] width 11 height 11
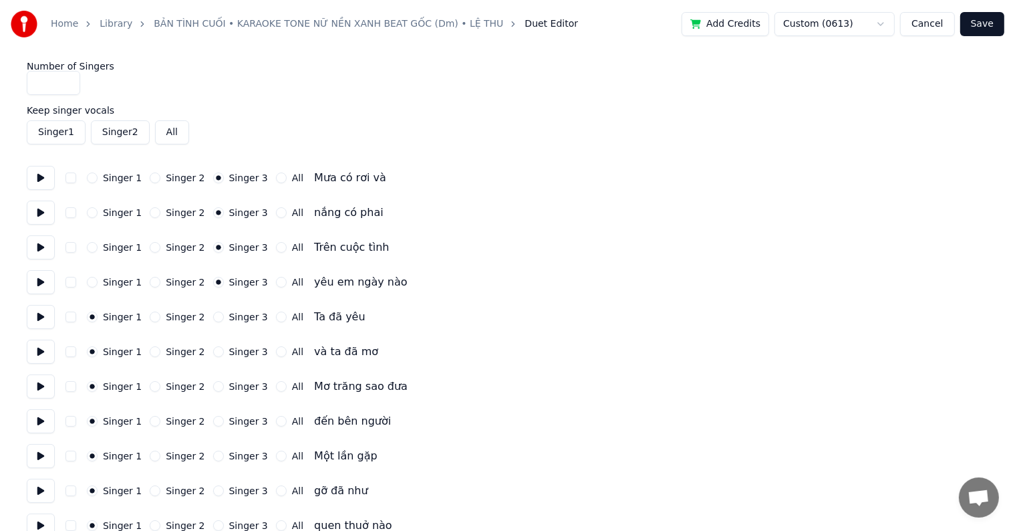
click at [230, 284] on label "Singer 3" at bounding box center [248, 281] width 39 height 9
click at [224, 284] on button "Singer 3" at bounding box center [218, 282] width 11 height 11
click at [230, 315] on label "Singer 3" at bounding box center [248, 316] width 39 height 9
click at [224, 315] on button "Singer 3" at bounding box center [218, 316] width 11 height 11
click at [230, 315] on label "Singer 3" at bounding box center [248, 316] width 39 height 9
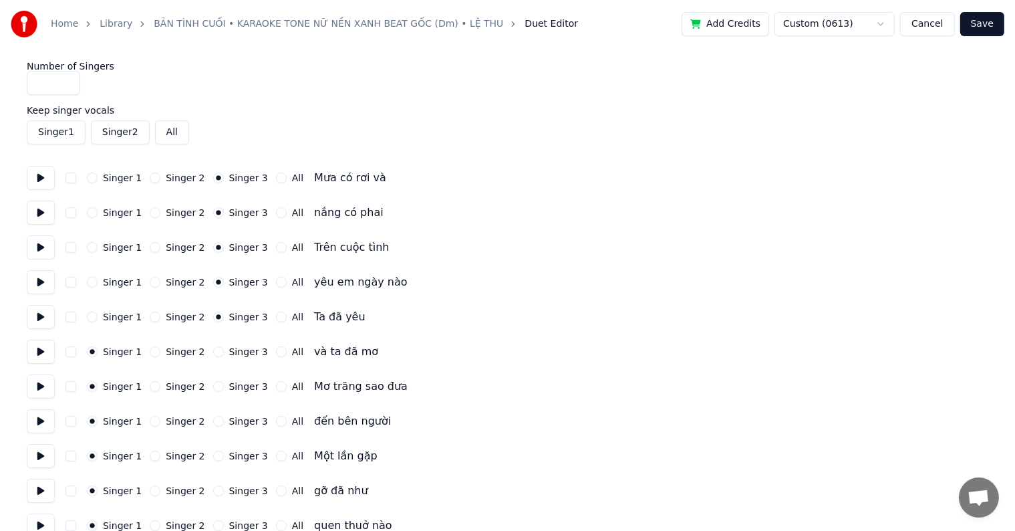
click at [224, 315] on button "Singer 3" at bounding box center [218, 316] width 11 height 11
click at [233, 354] on label "Singer 3" at bounding box center [248, 351] width 39 height 9
click at [224, 354] on button "Singer 3" at bounding box center [218, 351] width 11 height 11
click at [233, 354] on label "Singer 3" at bounding box center [248, 351] width 39 height 9
click at [224, 354] on button "Singer 3" at bounding box center [218, 351] width 11 height 11
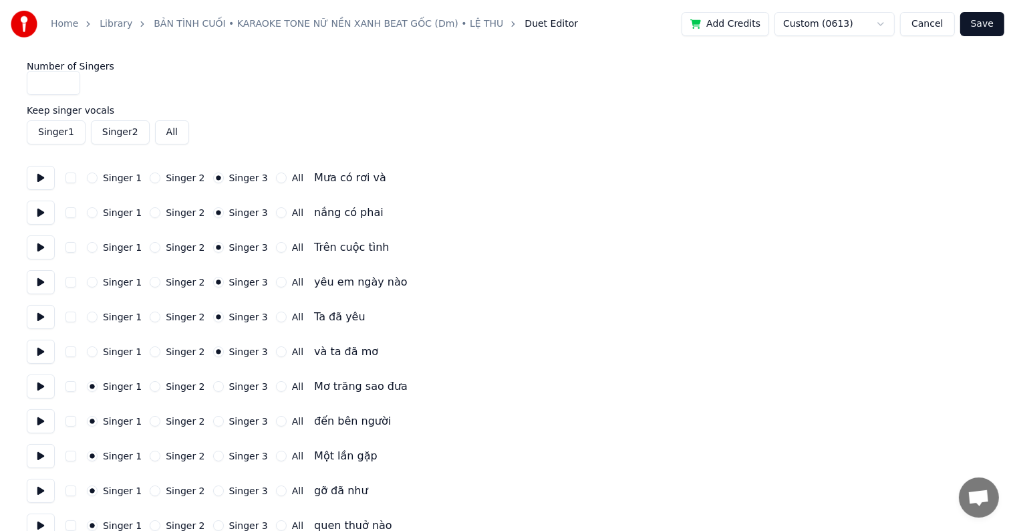
click at [233, 383] on label "Singer 3" at bounding box center [248, 386] width 39 height 9
click at [224, 383] on button "Singer 3" at bounding box center [218, 386] width 11 height 11
click at [233, 383] on label "Singer 3" at bounding box center [248, 386] width 39 height 9
click at [224, 383] on button "Singer 3" at bounding box center [218, 386] width 11 height 11
click at [230, 424] on label "Singer 3" at bounding box center [248, 420] width 39 height 9
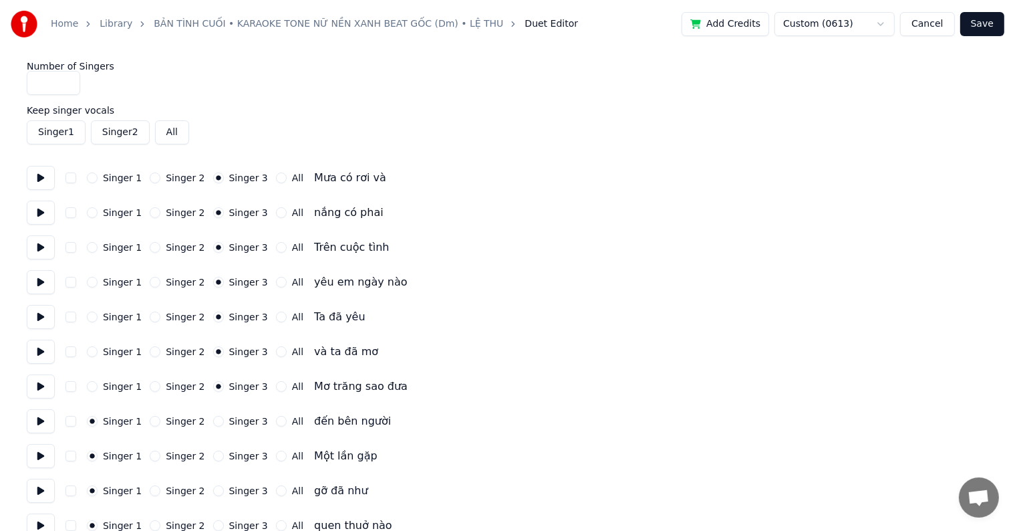
click at [224, 424] on button "Singer 3" at bounding box center [218, 421] width 11 height 11
click at [230, 451] on label "Singer 3" at bounding box center [248, 455] width 39 height 9
click at [224, 451] on button "Singer 3" at bounding box center [218, 455] width 11 height 11
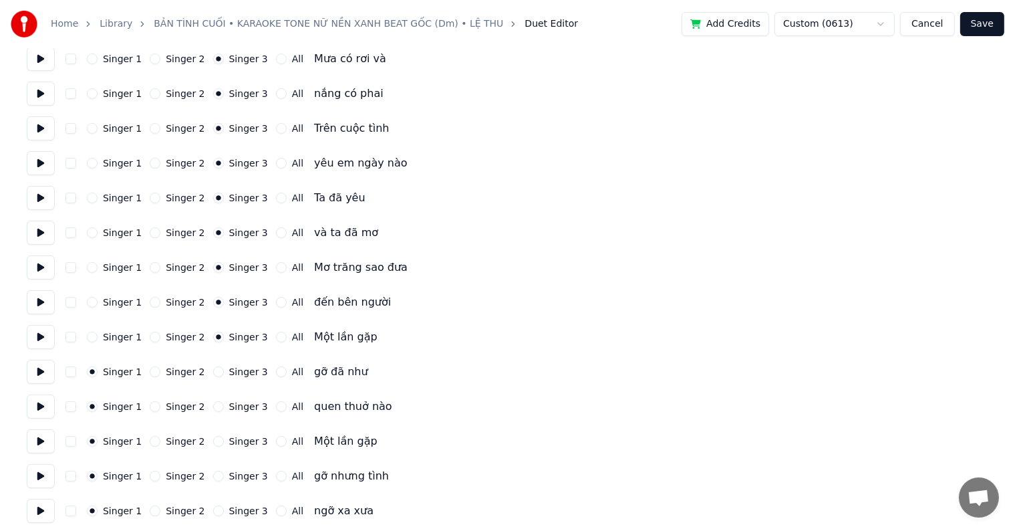
scroll to position [201, 0]
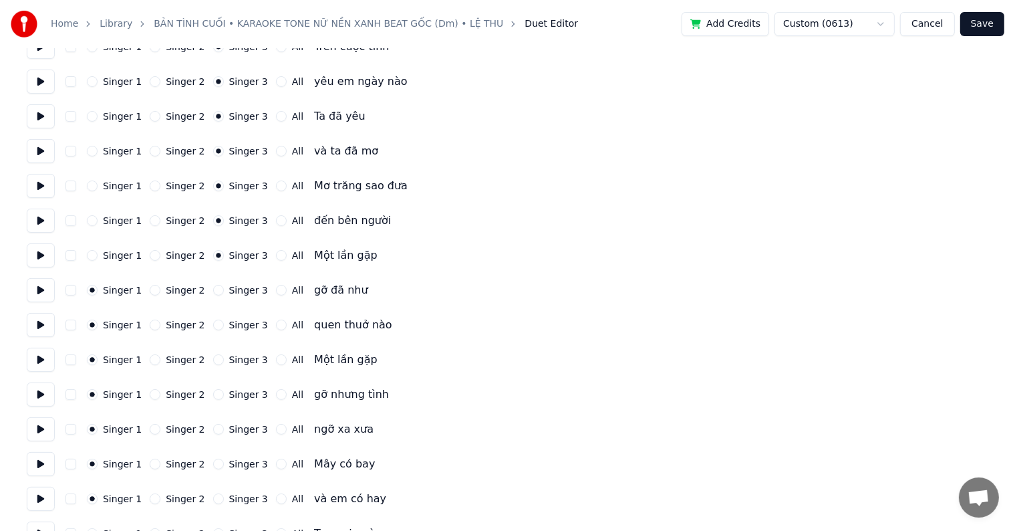
click at [238, 291] on label "Singer 3" at bounding box center [248, 289] width 39 height 9
click at [224, 291] on button "Singer 3" at bounding box center [218, 290] width 11 height 11
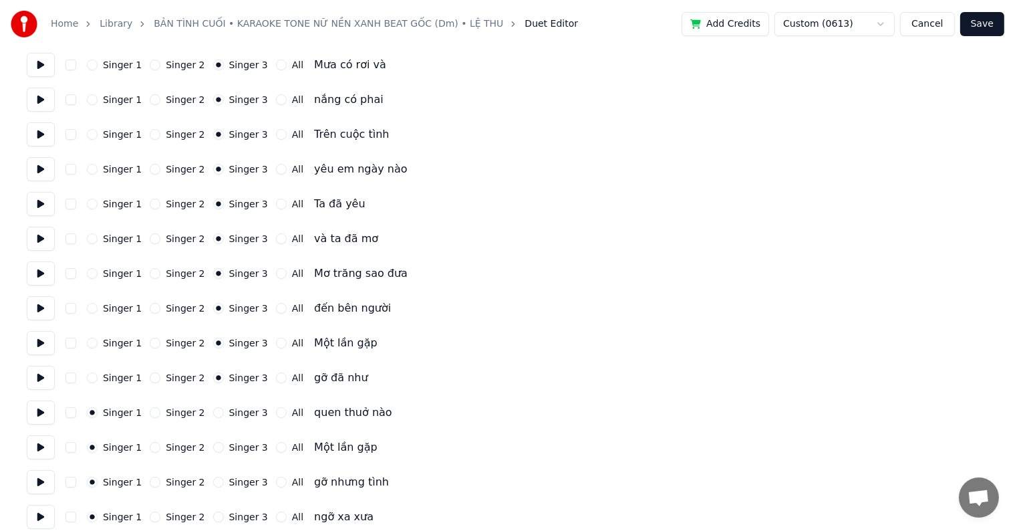
scroll to position [267, 0]
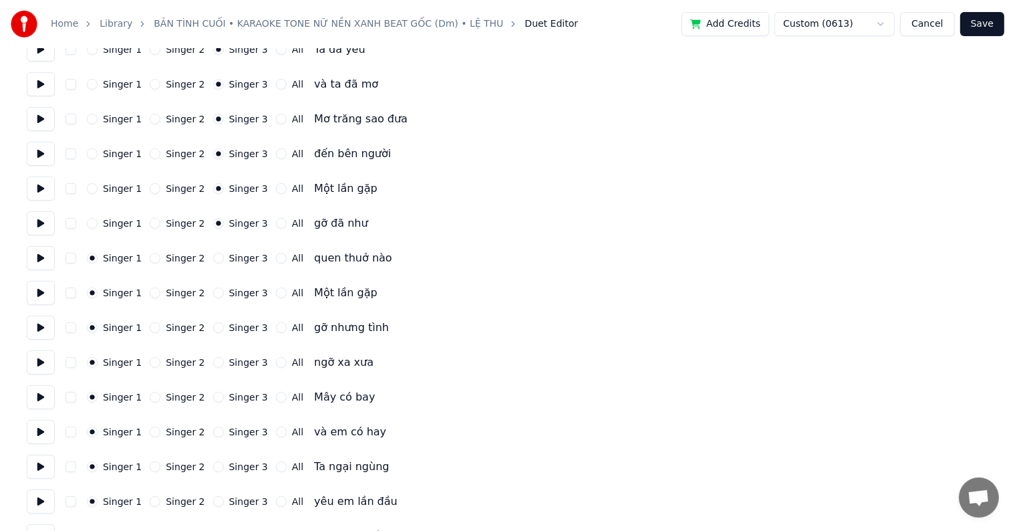
click at [233, 253] on label "Singer 3" at bounding box center [248, 257] width 39 height 9
click at [224, 253] on button "Singer 3" at bounding box center [218, 258] width 11 height 11
click at [235, 289] on label "Singer 3" at bounding box center [248, 292] width 39 height 9
click at [224, 289] on button "Singer 3" at bounding box center [218, 292] width 11 height 11
click at [237, 326] on label "Singer 3" at bounding box center [248, 327] width 39 height 9
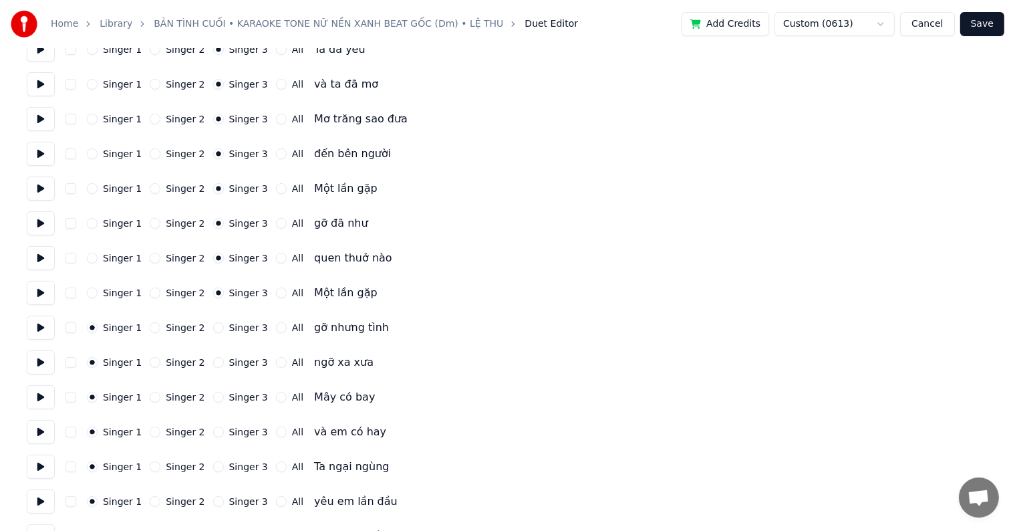
click at [224, 326] on button "Singer 3" at bounding box center [218, 327] width 11 height 11
click at [235, 358] on label "Singer 3" at bounding box center [248, 362] width 39 height 9
click at [224, 358] on button "Singer 3" at bounding box center [218, 362] width 11 height 11
click at [234, 396] on label "Singer 3" at bounding box center [248, 396] width 39 height 9
click at [224, 396] on button "Singer 3" at bounding box center [218, 397] width 11 height 11
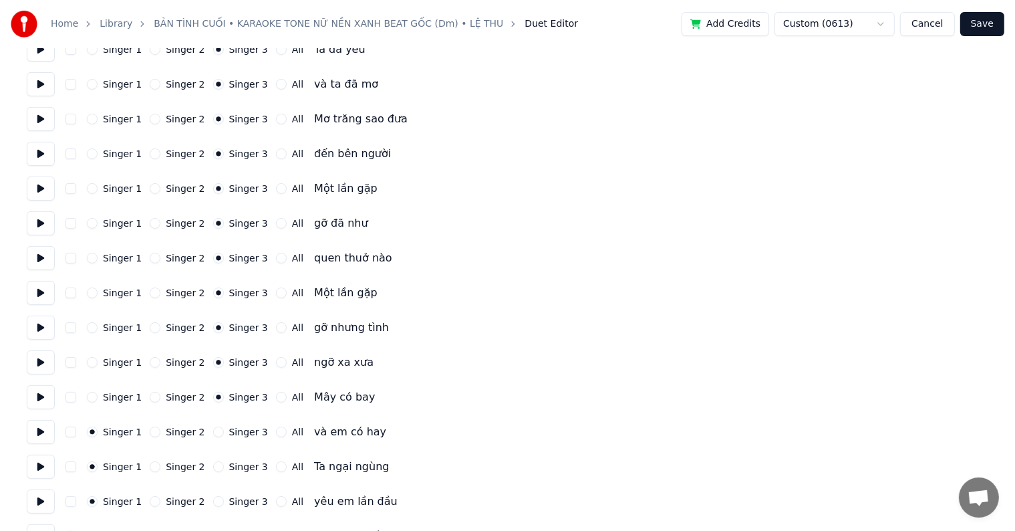
click at [233, 432] on label "Singer 3" at bounding box center [248, 431] width 39 height 9
click at [224, 432] on button "Singer 3" at bounding box center [218, 431] width 11 height 11
click at [232, 465] on label "Singer 3" at bounding box center [248, 466] width 39 height 9
click at [224, 465] on button "Singer 3" at bounding box center [218, 466] width 11 height 11
click at [232, 499] on label "Singer 3" at bounding box center [248, 501] width 39 height 9
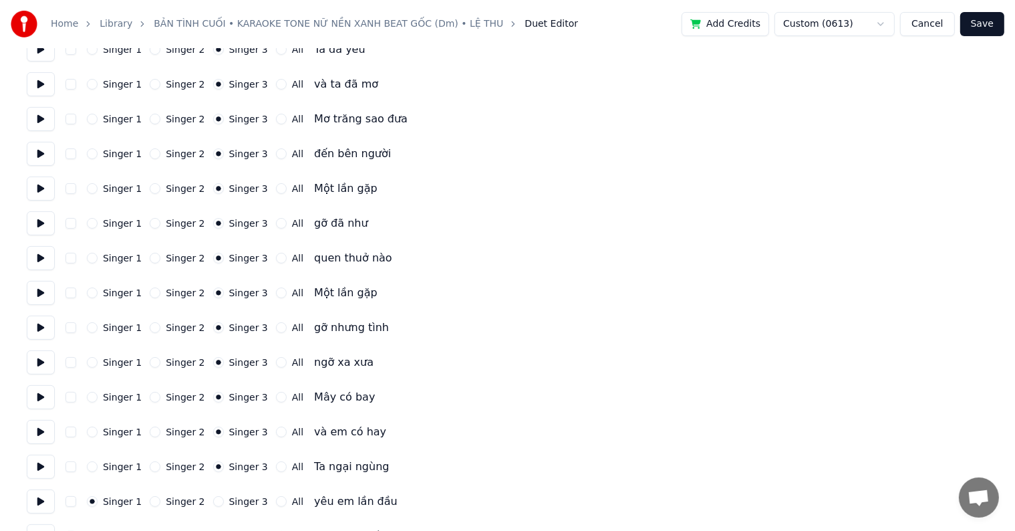
click at [224, 499] on button "Singer 3" at bounding box center [218, 501] width 11 height 11
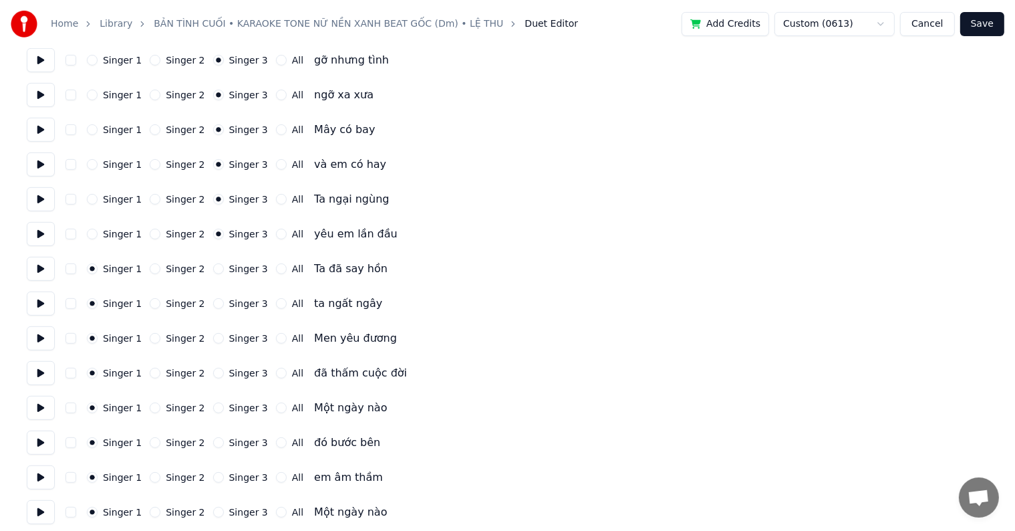
drag, startPoint x: 238, startPoint y: 267, endPoint x: 238, endPoint y: 284, distance: 17.4
click at [238, 267] on label "Singer 3" at bounding box center [248, 268] width 39 height 9
click at [224, 267] on button "Singer 3" at bounding box center [218, 268] width 11 height 11
drag, startPoint x: 238, startPoint y: 297, endPoint x: 238, endPoint y: 306, distance: 8.7
click at [238, 299] on label "Singer 3" at bounding box center [248, 303] width 39 height 9
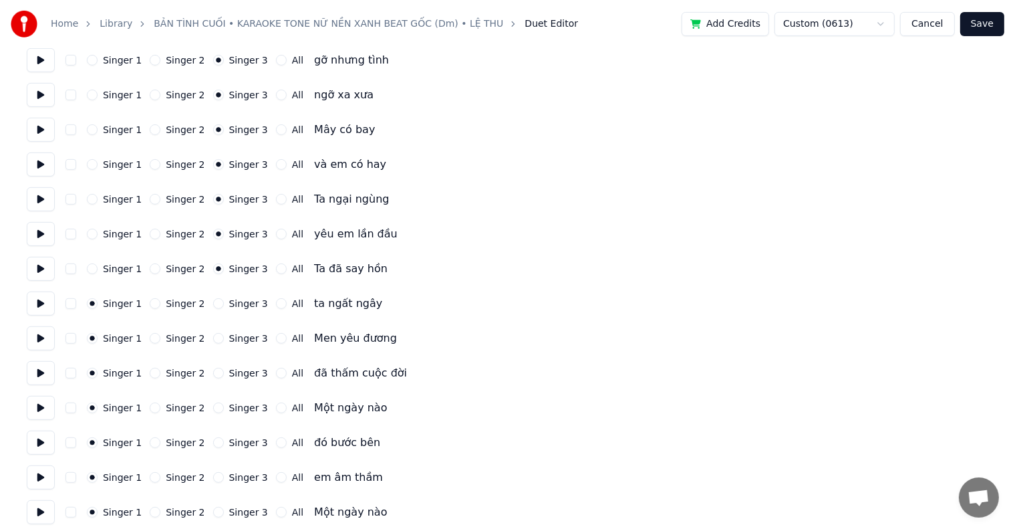
click at [224, 299] on button "Singer 3" at bounding box center [218, 303] width 11 height 11
click at [238, 340] on label "Singer 3" at bounding box center [248, 338] width 39 height 9
click at [224, 340] on button "Singer 3" at bounding box center [218, 338] width 11 height 11
drag, startPoint x: 237, startPoint y: 371, endPoint x: 237, endPoint y: 393, distance: 22.1
click at [237, 372] on label "Singer 3" at bounding box center [248, 372] width 39 height 9
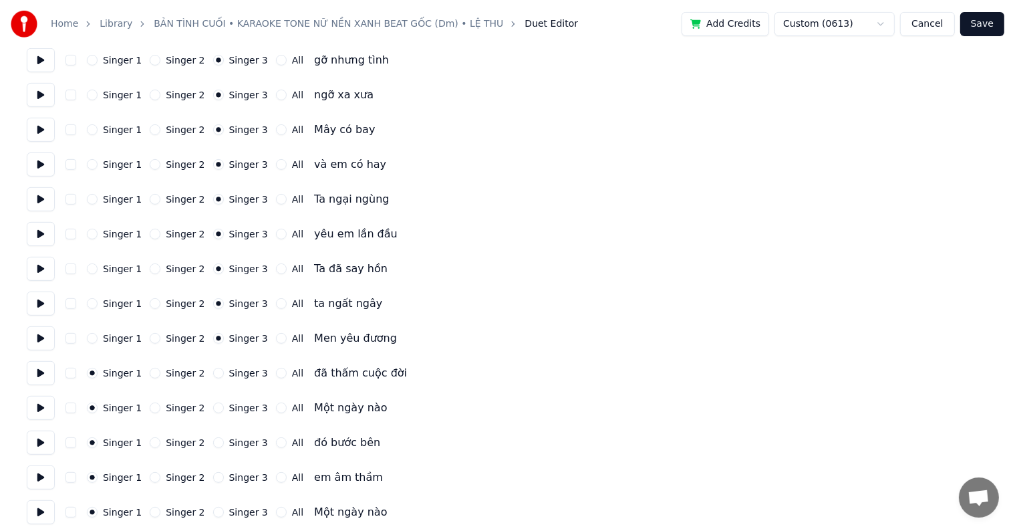
click at [224, 372] on button "Singer 3" at bounding box center [218, 373] width 11 height 11
click at [237, 409] on label "Singer 3" at bounding box center [248, 407] width 39 height 9
click at [224, 409] on button "Singer 3" at bounding box center [218, 407] width 11 height 11
click at [237, 447] on label "Singer 3" at bounding box center [248, 442] width 39 height 9
click at [224, 448] on button "Singer 3" at bounding box center [218, 442] width 11 height 11
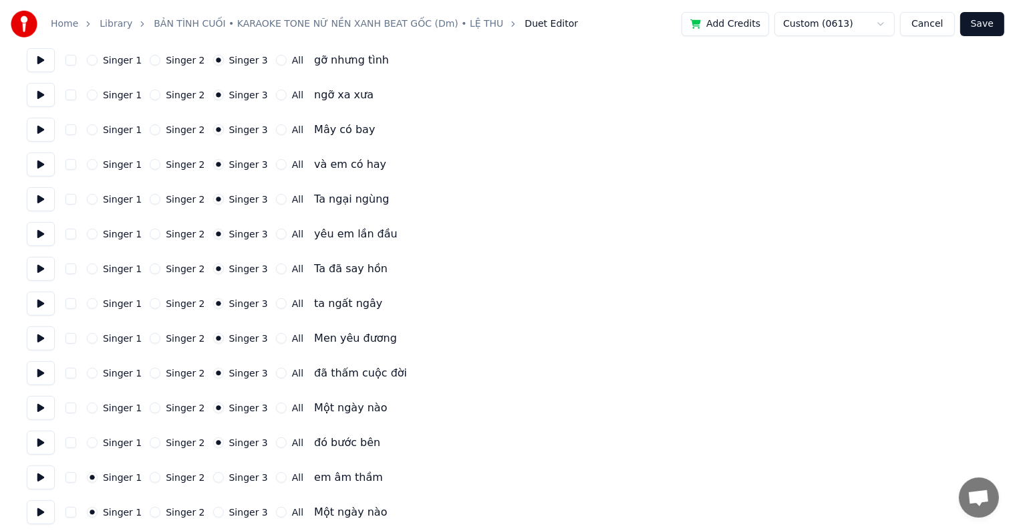
scroll to position [668, 0]
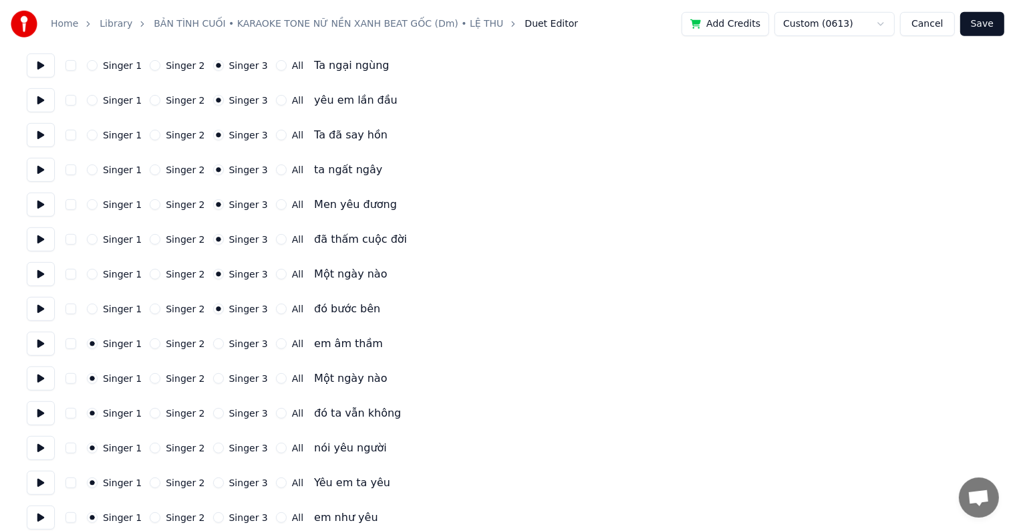
click at [229, 342] on label "Singer 3" at bounding box center [248, 343] width 39 height 9
click at [224, 342] on button "Singer 3" at bounding box center [218, 343] width 11 height 11
click at [229, 376] on label "Singer 3" at bounding box center [248, 378] width 39 height 9
click at [224, 376] on button "Singer 3" at bounding box center [218, 378] width 11 height 11
click at [230, 419] on div "Singer 1 Singer 2 Singer 3 All đó ta vẫn không" at bounding box center [508, 413] width 962 height 24
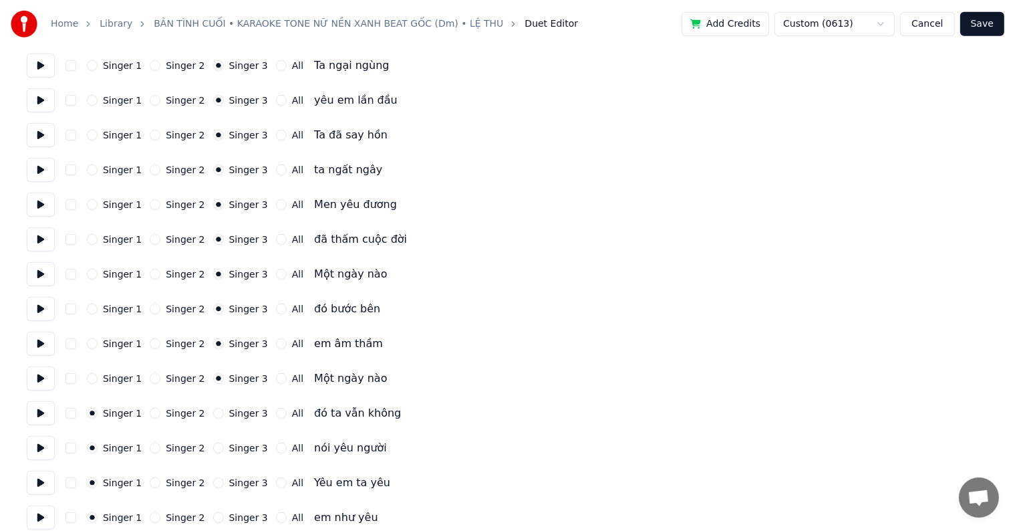
click at [232, 416] on label "Singer 3" at bounding box center [248, 412] width 39 height 9
click at [224, 416] on button "Singer 3" at bounding box center [218, 413] width 11 height 11
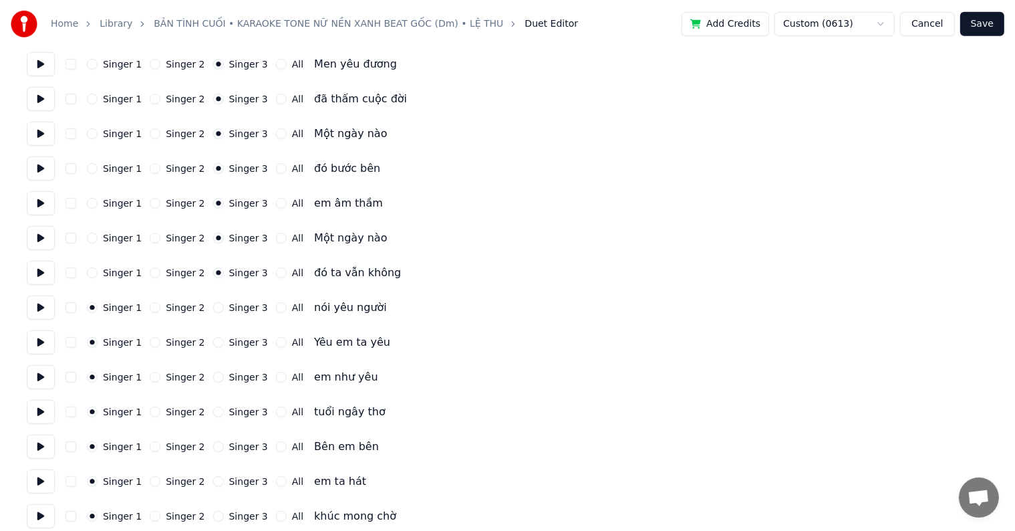
scroll to position [869, 0]
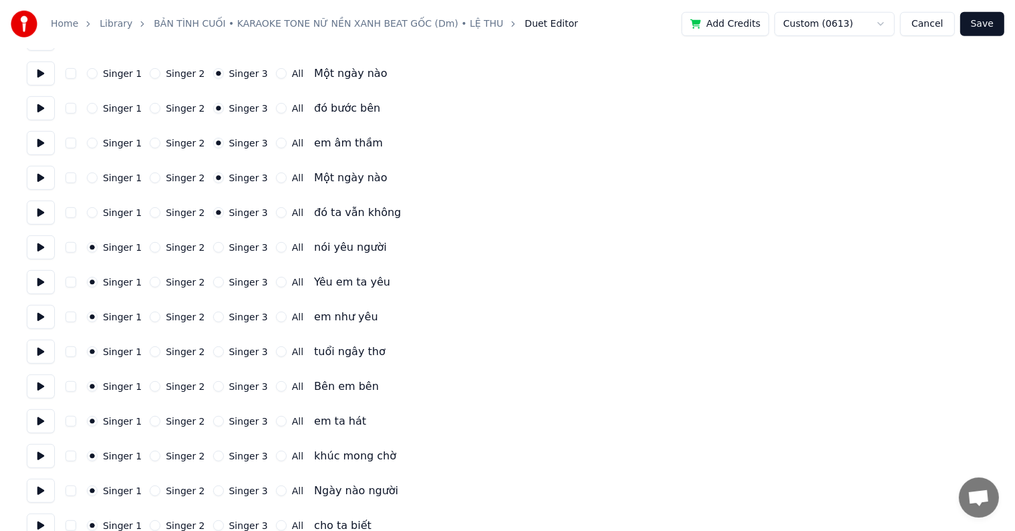
click at [235, 247] on label "Singer 3" at bounding box center [248, 247] width 39 height 9
click at [224, 247] on button "Singer 3" at bounding box center [218, 247] width 11 height 11
drag, startPoint x: 237, startPoint y: 277, endPoint x: 238, endPoint y: 286, distance: 8.7
click at [237, 278] on label "Singer 3" at bounding box center [248, 281] width 39 height 9
click at [224, 278] on button "Singer 3" at bounding box center [218, 282] width 11 height 11
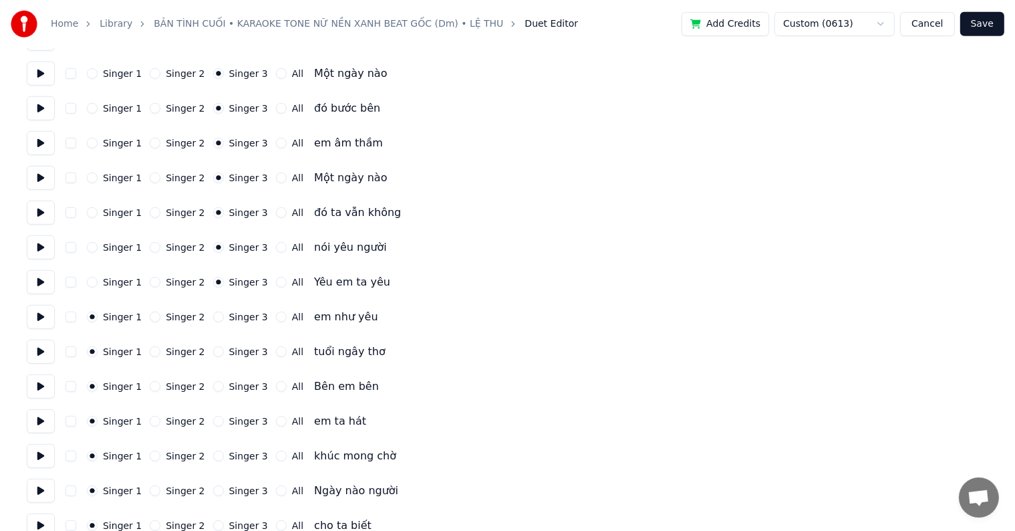
click at [238, 312] on label "Singer 3" at bounding box center [248, 316] width 39 height 9
click at [224, 311] on button "Singer 3" at bounding box center [218, 316] width 11 height 11
click at [239, 354] on label "Singer 3" at bounding box center [248, 351] width 39 height 9
click at [224, 354] on button "Singer 3" at bounding box center [218, 351] width 11 height 11
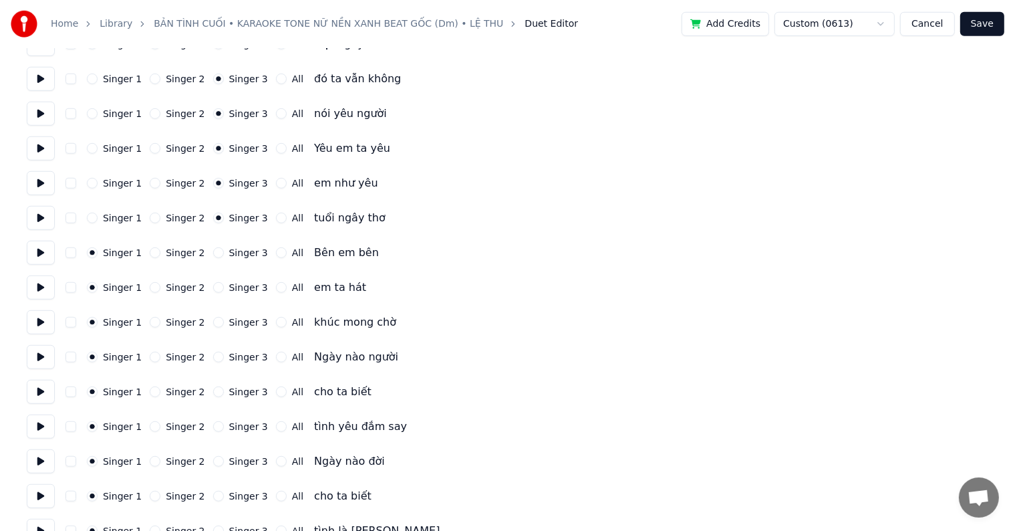
click at [236, 251] on label "Singer 3" at bounding box center [248, 252] width 39 height 9
click at [224, 251] on button "Singer 3" at bounding box center [218, 252] width 11 height 11
click at [236, 277] on div "Singer 1 Singer 2 Singer 3 All em ta hát" at bounding box center [508, 287] width 962 height 24
click at [236, 287] on label "Singer 3" at bounding box center [248, 287] width 39 height 9
click at [224, 287] on button "Singer 3" at bounding box center [218, 287] width 11 height 11
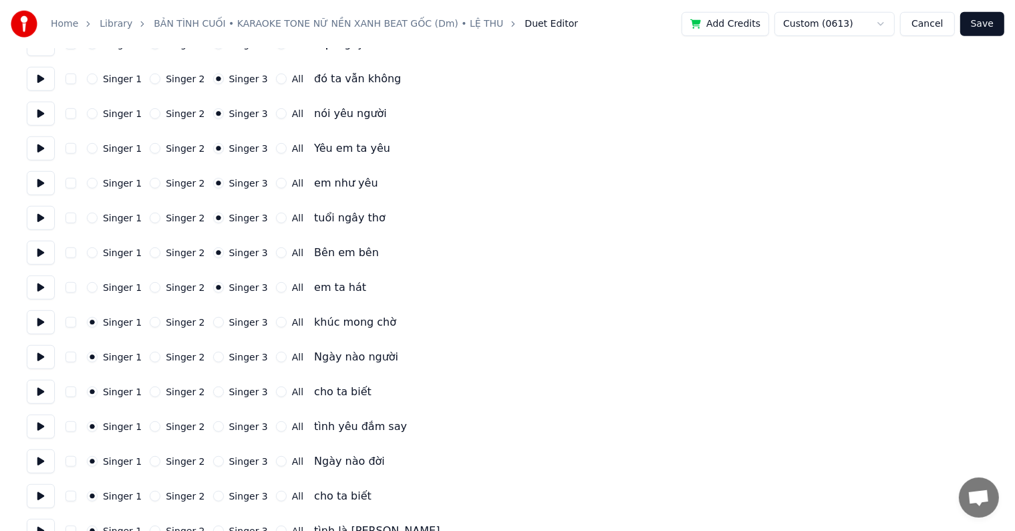
click at [235, 323] on label "Singer 3" at bounding box center [248, 321] width 39 height 9
click at [224, 323] on button "Singer 3" at bounding box center [218, 322] width 11 height 11
click at [234, 349] on div "Singer 1 Singer 2 Singer 3 All Ngày nào người" at bounding box center [508, 357] width 962 height 24
click at [234, 358] on label "Singer 3" at bounding box center [248, 356] width 39 height 9
click at [224, 358] on button "Singer 3" at bounding box center [218, 357] width 11 height 11
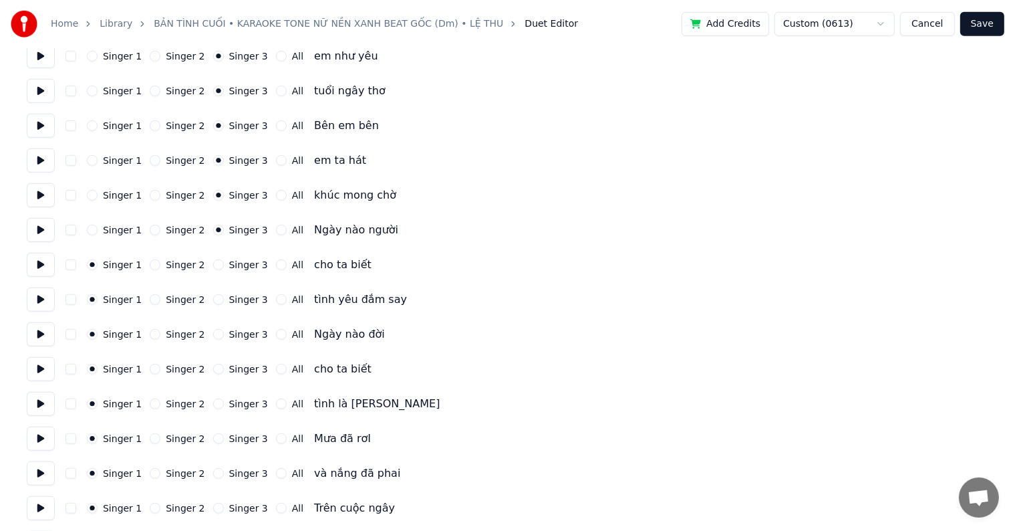
scroll to position [1203, 0]
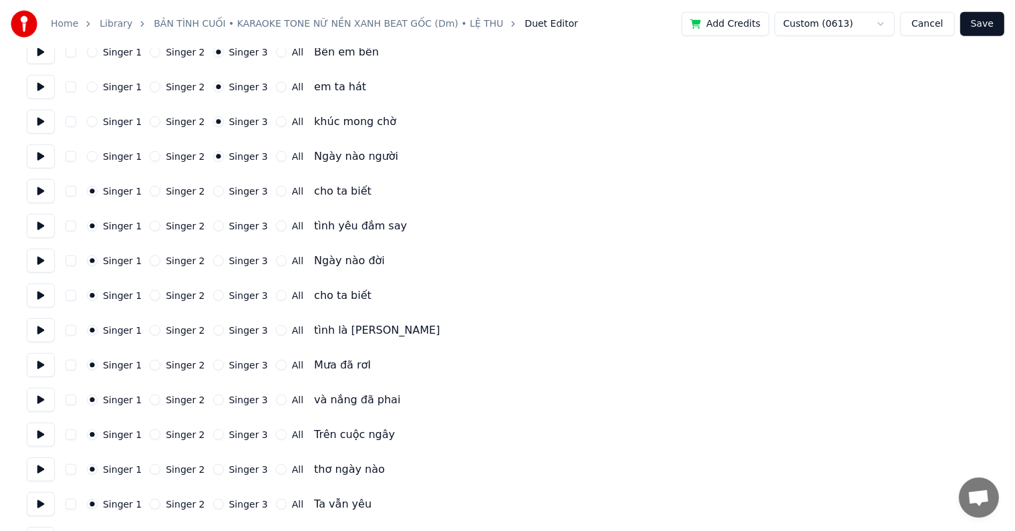
click at [237, 189] on label "Singer 3" at bounding box center [248, 190] width 39 height 9
click at [224, 189] on button "Singer 3" at bounding box center [218, 191] width 11 height 11
click at [237, 225] on label "Singer 3" at bounding box center [248, 225] width 39 height 9
click at [224, 225] on button "Singer 3" at bounding box center [218, 226] width 11 height 11
click at [239, 259] on label "Singer 3" at bounding box center [248, 260] width 39 height 9
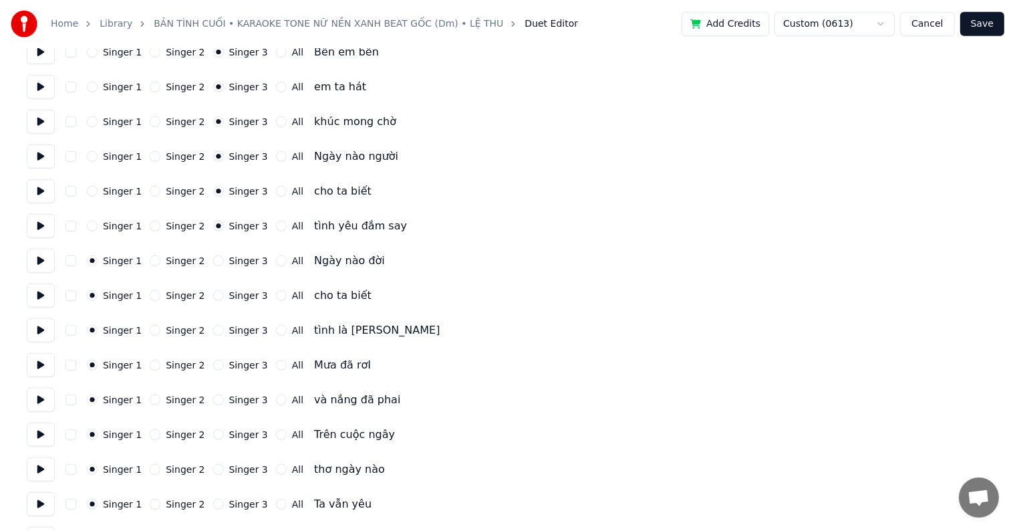
click at [224, 259] on button "Singer 3" at bounding box center [218, 260] width 11 height 11
click at [239, 298] on label "Singer 3" at bounding box center [248, 295] width 39 height 9
click at [224, 298] on button "Singer 3" at bounding box center [218, 295] width 11 height 11
click at [237, 329] on label "Singer 3" at bounding box center [248, 330] width 39 height 9
click at [224, 329] on button "Singer 3" at bounding box center [218, 330] width 11 height 11
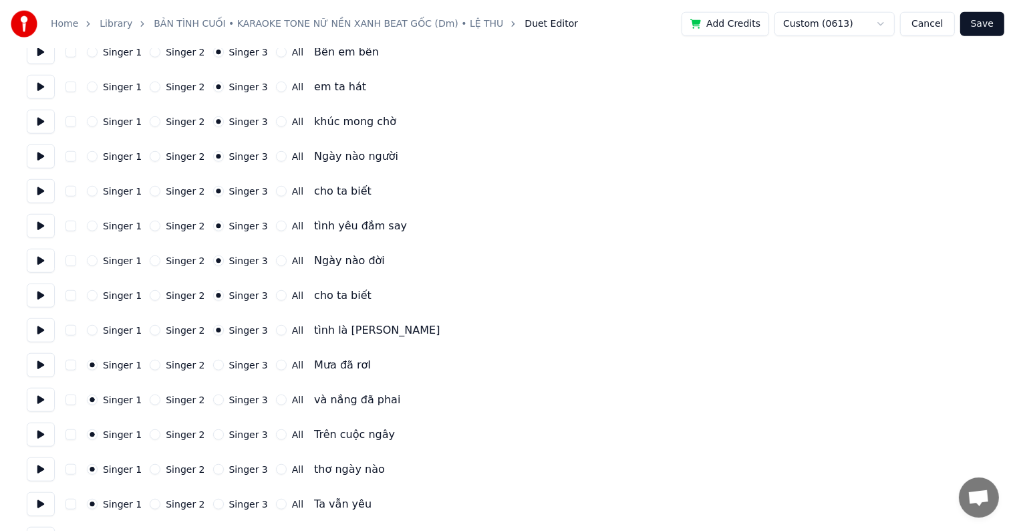
click at [235, 364] on label "Singer 3" at bounding box center [248, 364] width 39 height 9
click at [224, 364] on button "Singer 3" at bounding box center [218, 365] width 11 height 11
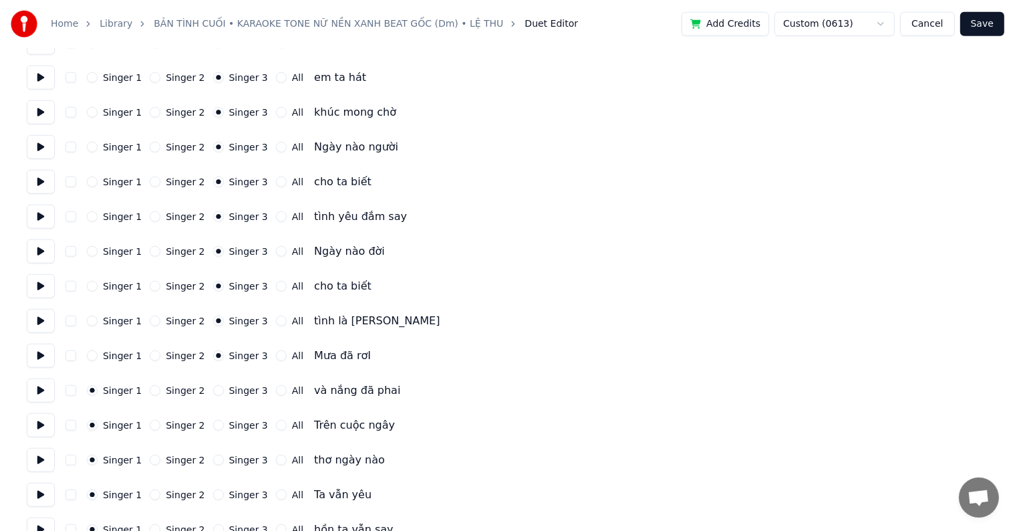
scroll to position [1337, 0]
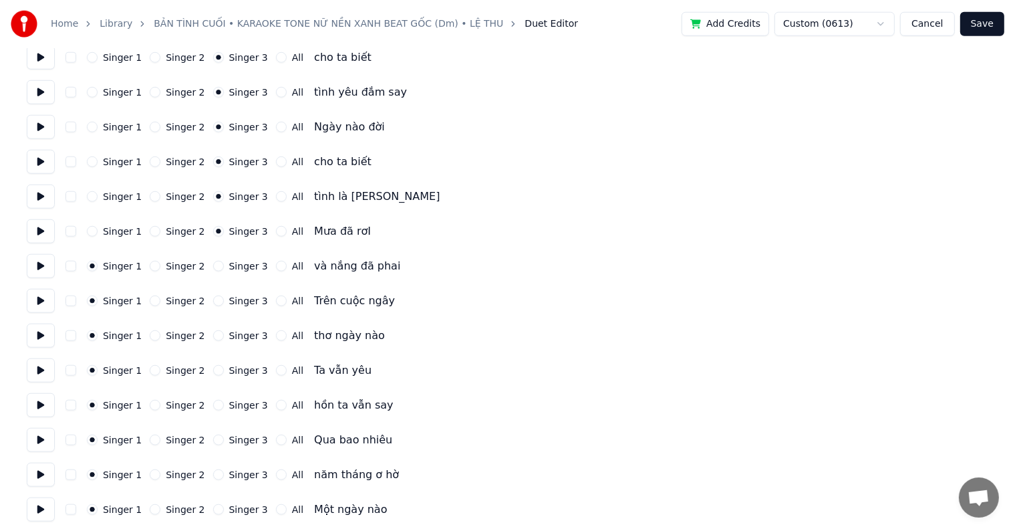
click at [233, 267] on label "Singer 3" at bounding box center [248, 265] width 39 height 9
click at [224, 267] on button "Singer 3" at bounding box center [218, 266] width 11 height 11
click at [233, 296] on label "Singer 3" at bounding box center [248, 300] width 39 height 9
click at [224, 295] on button "Singer 3" at bounding box center [218, 300] width 11 height 11
click at [233, 337] on label "Singer 3" at bounding box center [248, 335] width 39 height 9
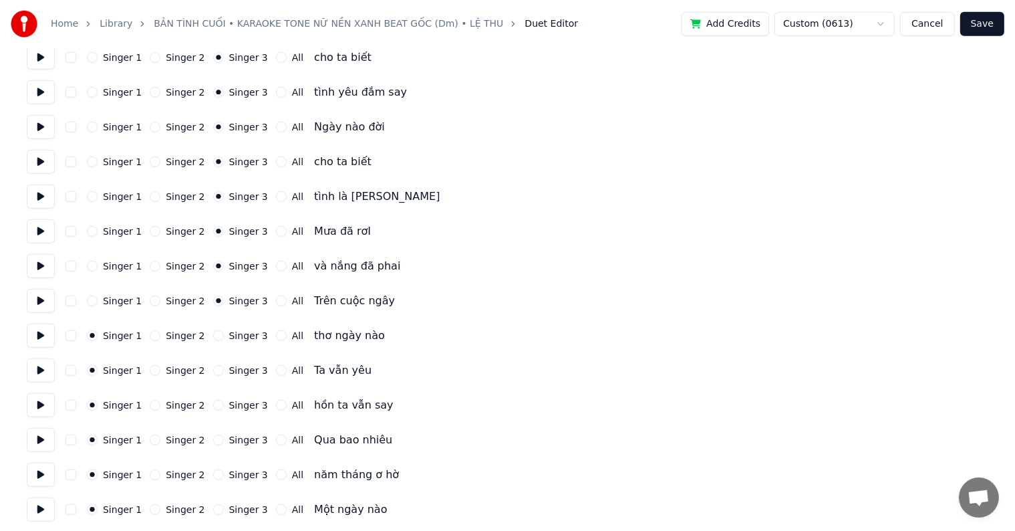
click at [224, 337] on button "Singer 3" at bounding box center [218, 335] width 11 height 11
click at [233, 364] on div "Singer 1 Singer 2 Singer 3 All Ta vẫn yêu" at bounding box center [508, 370] width 962 height 24
click at [233, 369] on label "Singer 3" at bounding box center [248, 370] width 39 height 9
click at [224, 369] on button "Singer 3" at bounding box center [218, 370] width 11 height 11
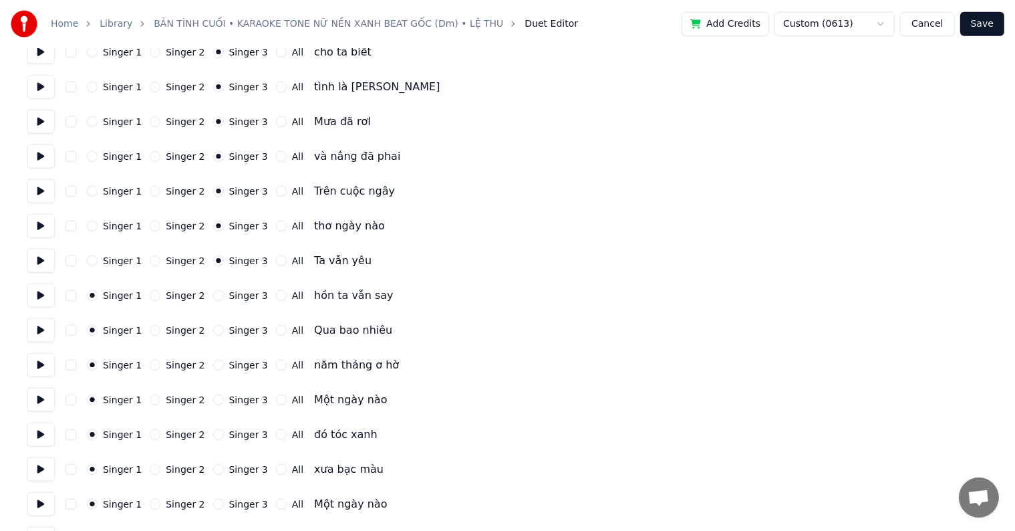
scroll to position [1537, 0]
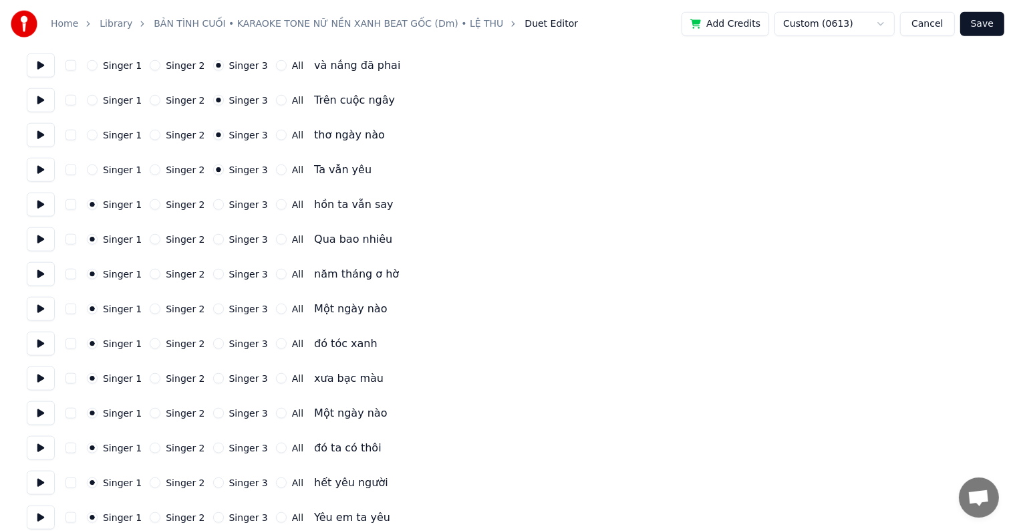
click at [240, 201] on label "Singer 3" at bounding box center [248, 204] width 39 height 9
click at [224, 201] on button "Singer 3" at bounding box center [218, 204] width 11 height 11
click at [233, 238] on label "Singer 3" at bounding box center [248, 239] width 39 height 9
click at [224, 238] on button "Singer 3" at bounding box center [218, 239] width 11 height 11
click at [233, 275] on label "Singer 3" at bounding box center [248, 273] width 39 height 9
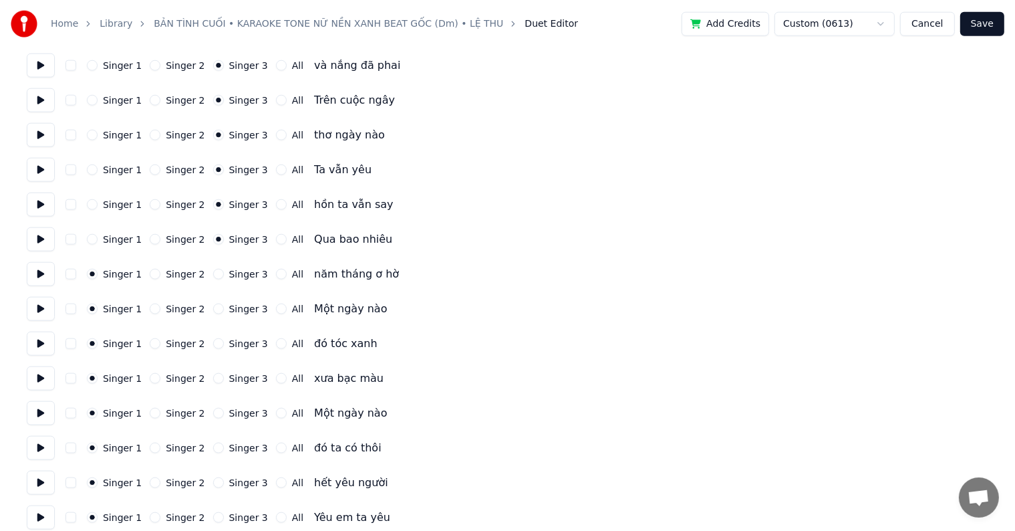
click at [224, 275] on button "Singer 3" at bounding box center [218, 274] width 11 height 11
click at [232, 307] on label "Singer 3" at bounding box center [248, 308] width 39 height 9
click at [224, 307] on button "Singer 3" at bounding box center [218, 308] width 11 height 11
drag, startPoint x: 233, startPoint y: 344, endPoint x: 234, endPoint y: 359, distance: 14.8
click at [233, 345] on label "Singer 3" at bounding box center [248, 343] width 39 height 9
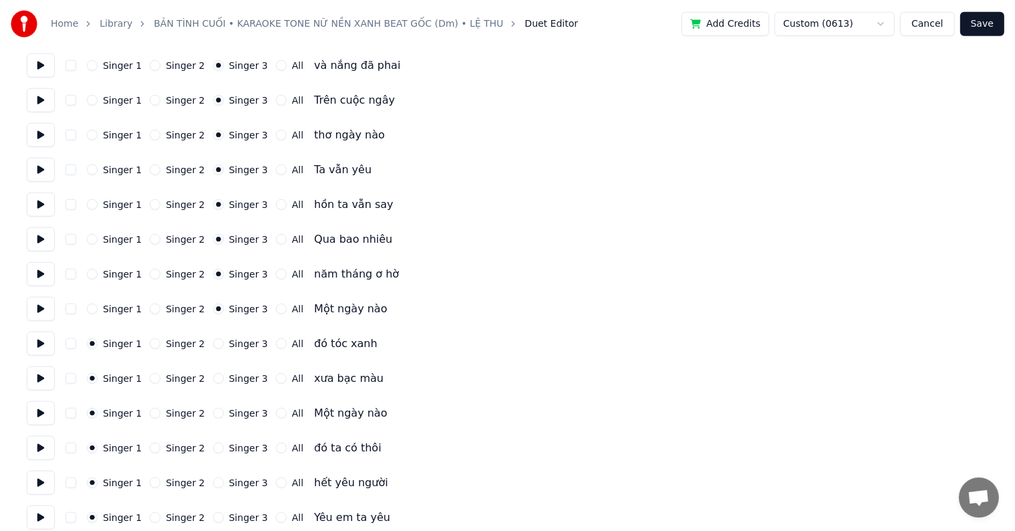
click at [224, 345] on button "Singer 3" at bounding box center [218, 343] width 11 height 11
click at [234, 376] on label "Singer 3" at bounding box center [248, 378] width 39 height 9
click at [224, 376] on button "Singer 3" at bounding box center [218, 378] width 11 height 11
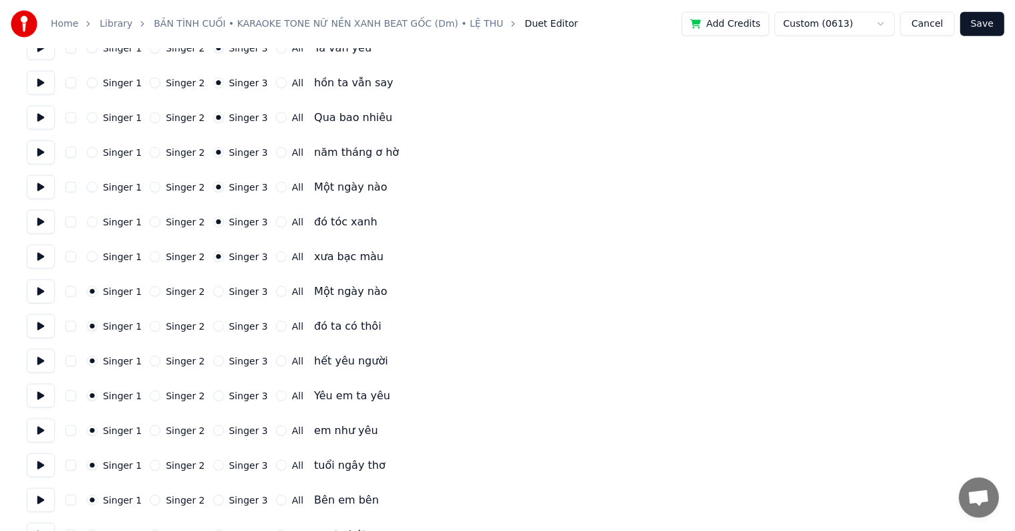
scroll to position [1738, 0]
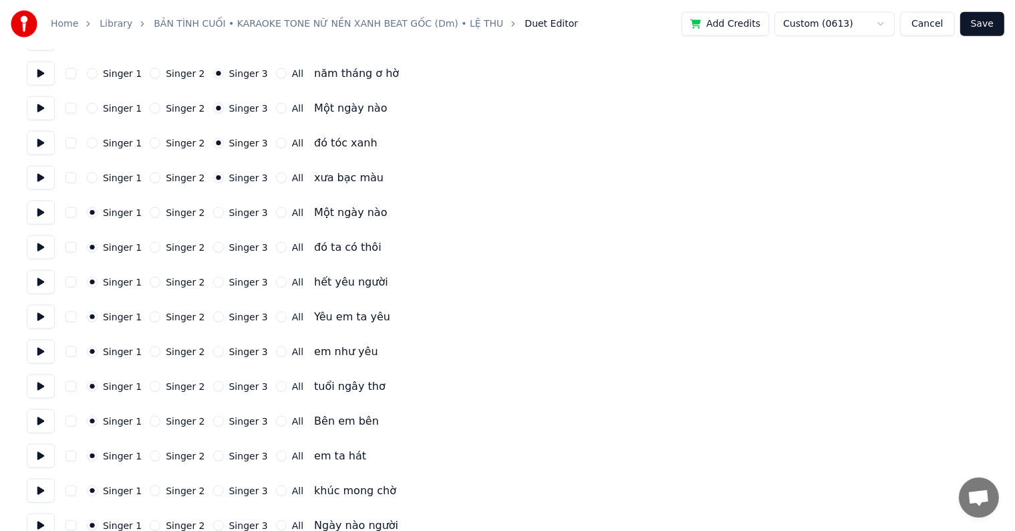
drag, startPoint x: 235, startPoint y: 245, endPoint x: 235, endPoint y: 238, distance: 7.4
click at [235, 246] on label "Singer 3" at bounding box center [248, 247] width 39 height 9
click at [224, 246] on button "Singer 3" at bounding box center [218, 247] width 11 height 11
click at [238, 211] on label "Singer 3" at bounding box center [248, 212] width 39 height 9
click at [224, 211] on button "Singer 3" at bounding box center [218, 212] width 11 height 11
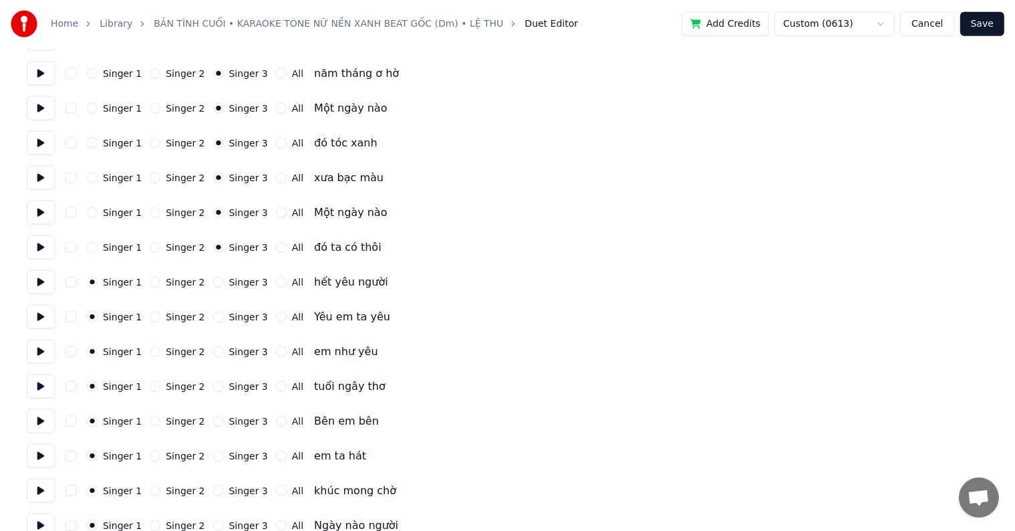
click at [238, 280] on label "Singer 3" at bounding box center [248, 281] width 39 height 9
click at [224, 280] on button "Singer 3" at bounding box center [218, 282] width 11 height 11
click at [239, 312] on label "Singer 3" at bounding box center [248, 316] width 39 height 9
click at [224, 311] on button "Singer 3" at bounding box center [218, 316] width 11 height 11
click at [238, 347] on label "Singer 3" at bounding box center [248, 351] width 39 height 9
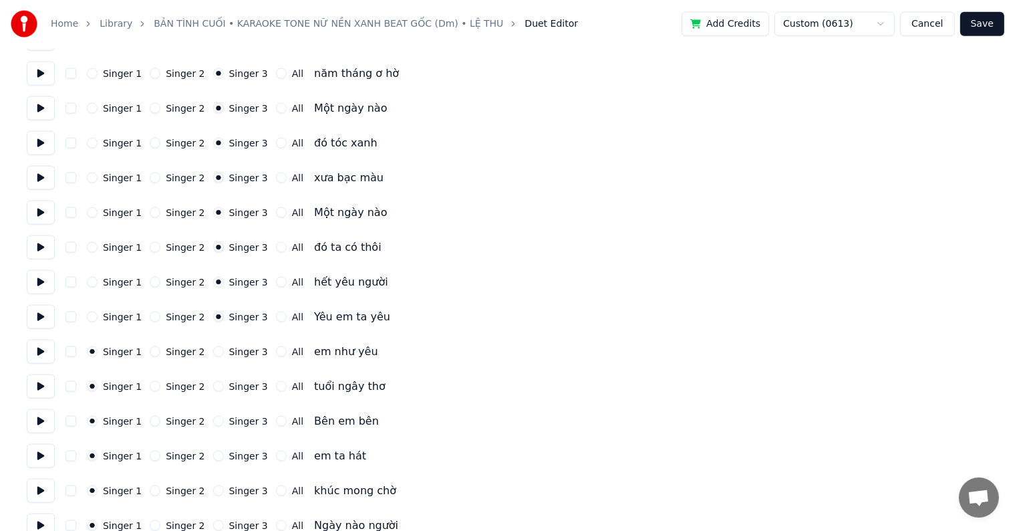
click at [224, 347] on button "Singer 3" at bounding box center [218, 351] width 11 height 11
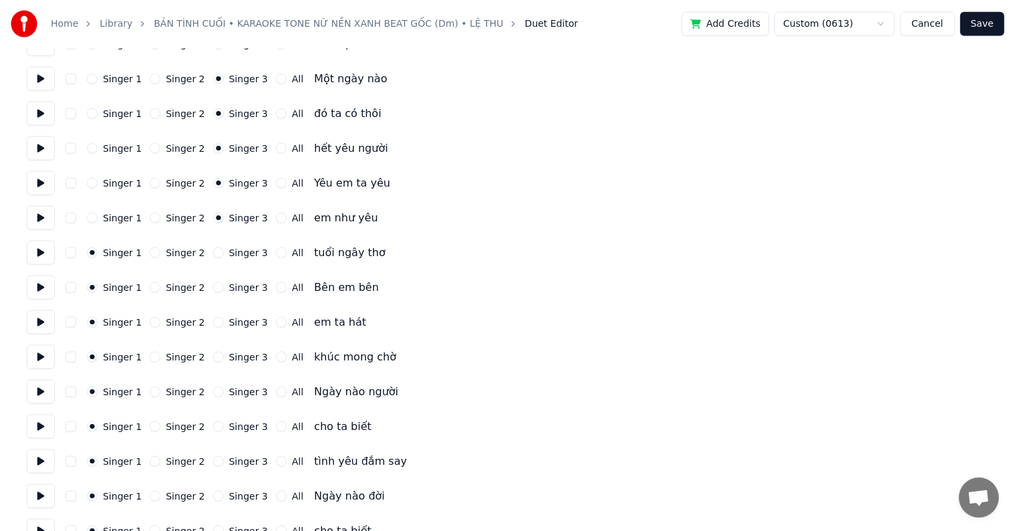
click at [235, 254] on label "Singer 3" at bounding box center [248, 252] width 39 height 9
click at [224, 254] on button "Singer 3" at bounding box center [218, 252] width 11 height 11
click at [235, 286] on label "Singer 3" at bounding box center [248, 287] width 39 height 9
click at [224, 286] on button "Singer 3" at bounding box center [218, 287] width 11 height 11
click at [235, 321] on label "Singer 3" at bounding box center [248, 321] width 39 height 9
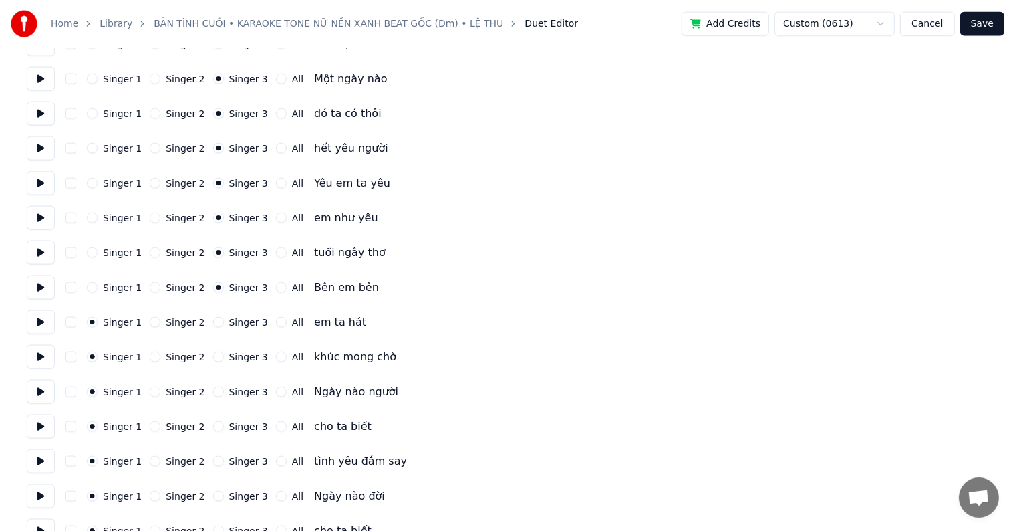
click at [224, 321] on button "Singer 3" at bounding box center [218, 322] width 11 height 11
click at [237, 358] on label "Singer 3" at bounding box center [248, 356] width 39 height 9
click at [224, 358] on button "Singer 3" at bounding box center [218, 357] width 11 height 11
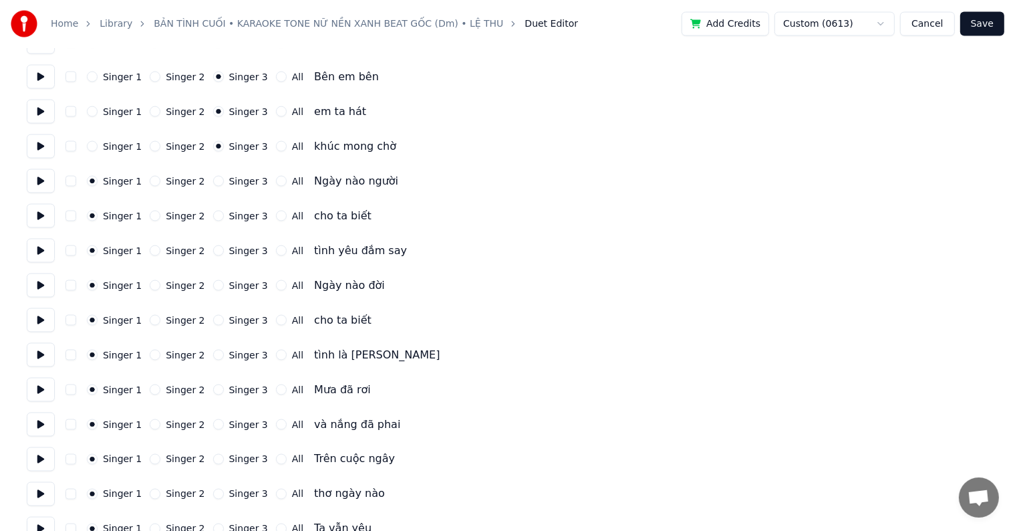
scroll to position [2139, 0]
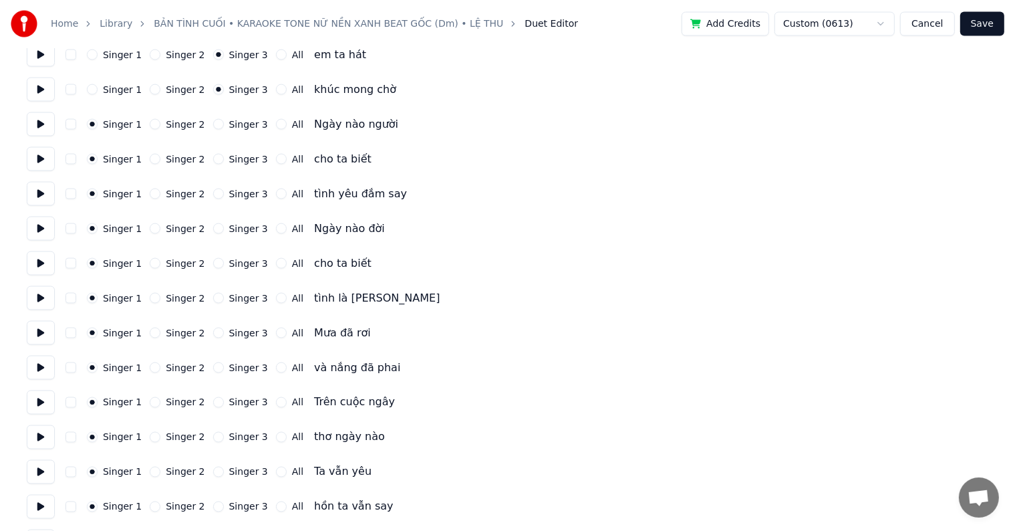
click at [235, 126] on label "Singer 3" at bounding box center [248, 124] width 39 height 9
click at [224, 126] on button "Singer 3" at bounding box center [218, 124] width 11 height 11
click at [235, 156] on label "Singer 3" at bounding box center [248, 158] width 39 height 9
click at [224, 156] on button "Singer 3" at bounding box center [218, 159] width 11 height 11
click at [235, 192] on label "Singer 3" at bounding box center [248, 193] width 39 height 9
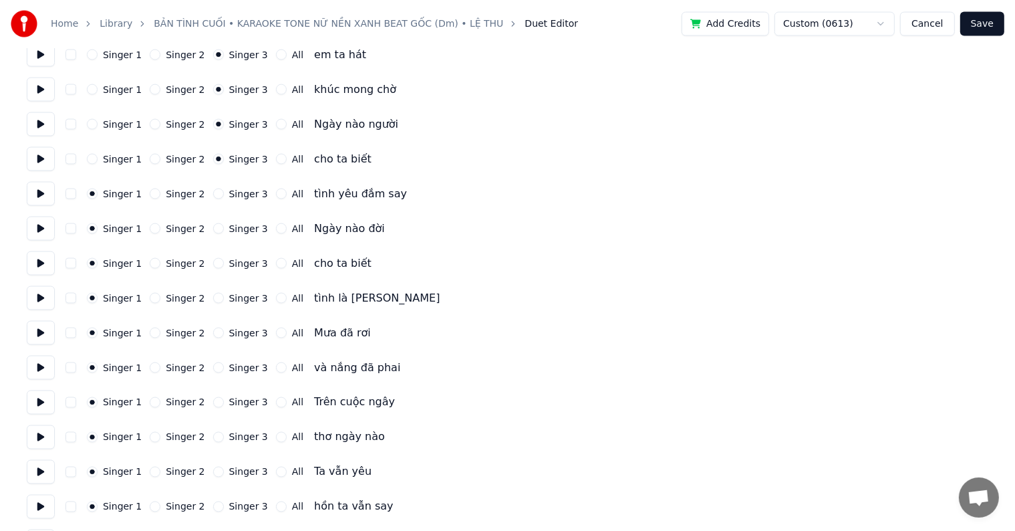
click at [224, 192] on button "Singer 3" at bounding box center [218, 193] width 11 height 11
click at [235, 231] on label "Singer 3" at bounding box center [248, 228] width 39 height 9
click at [224, 231] on button "Singer 3" at bounding box center [218, 228] width 11 height 11
click at [233, 270] on div "Singer 1 Singer 2 Singer 3 All cho ta biết" at bounding box center [508, 263] width 962 height 24
click at [235, 261] on label "Singer 3" at bounding box center [248, 263] width 39 height 9
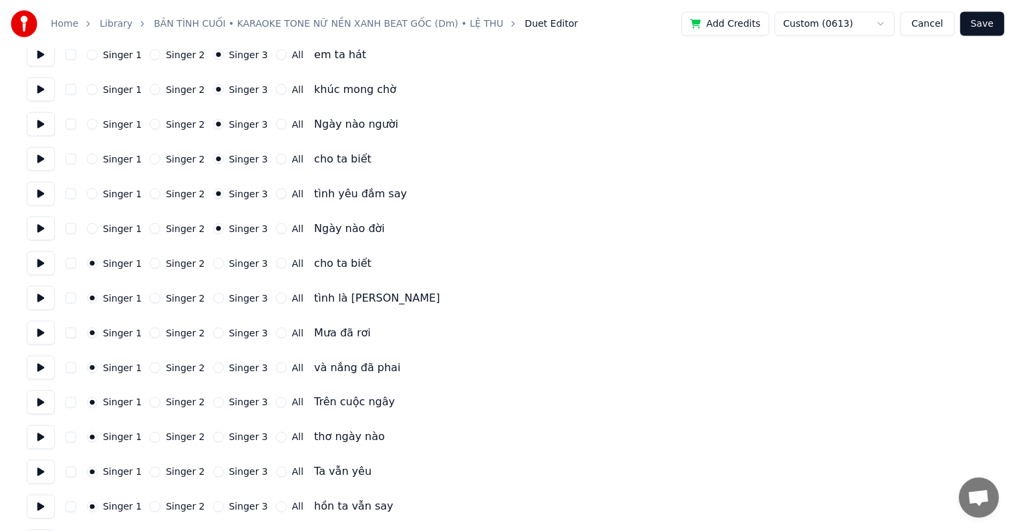
click at [224, 261] on button "Singer 3" at bounding box center [218, 263] width 11 height 11
click at [234, 291] on div "Singer 1 Singer 2 Singer 3 All tình là [PERSON_NAME]" at bounding box center [508, 298] width 962 height 24
click at [234, 300] on label "Singer 3" at bounding box center [248, 297] width 39 height 9
click at [224, 300] on button "Singer 3" at bounding box center [218, 298] width 11 height 11
click at [231, 336] on label "Singer 3" at bounding box center [248, 332] width 39 height 9
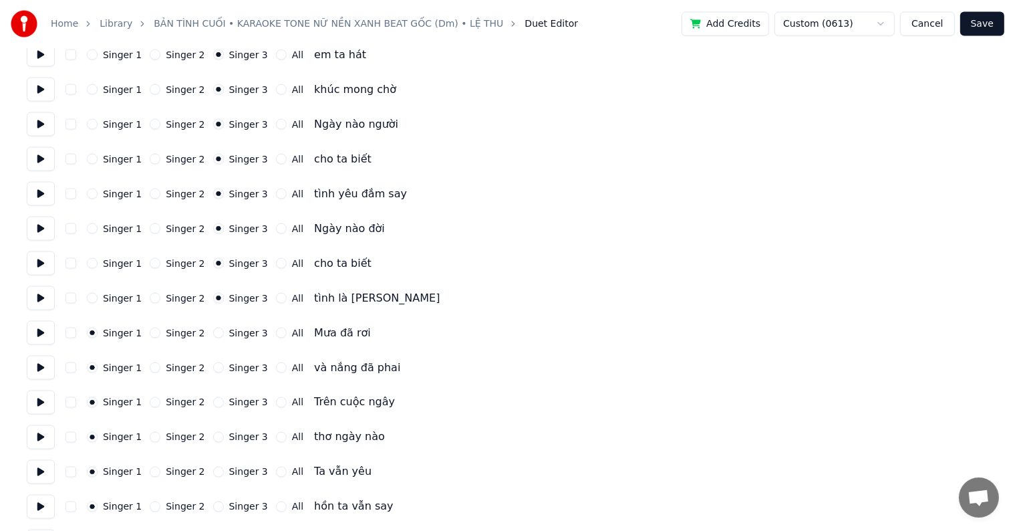
click at [224, 336] on button "Singer 3" at bounding box center [218, 333] width 11 height 11
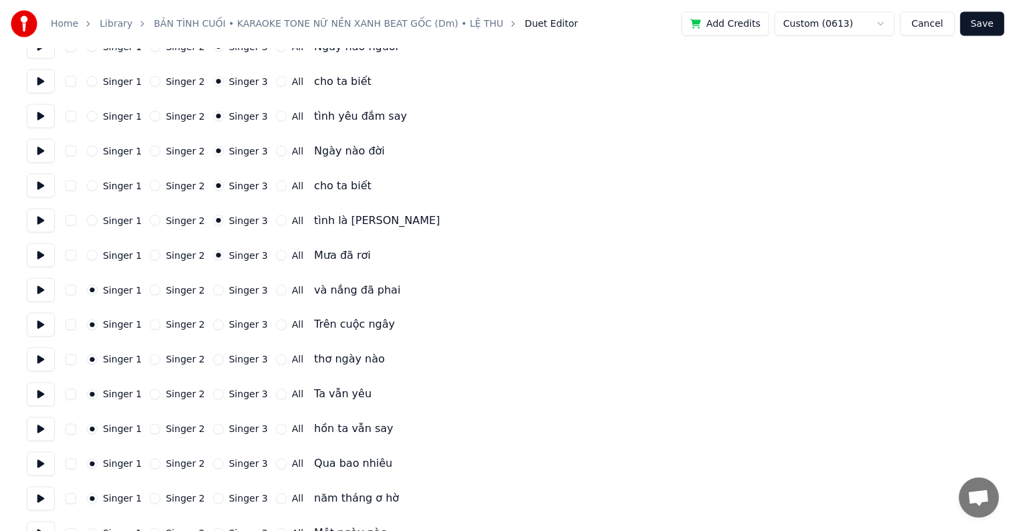
scroll to position [2339, 0]
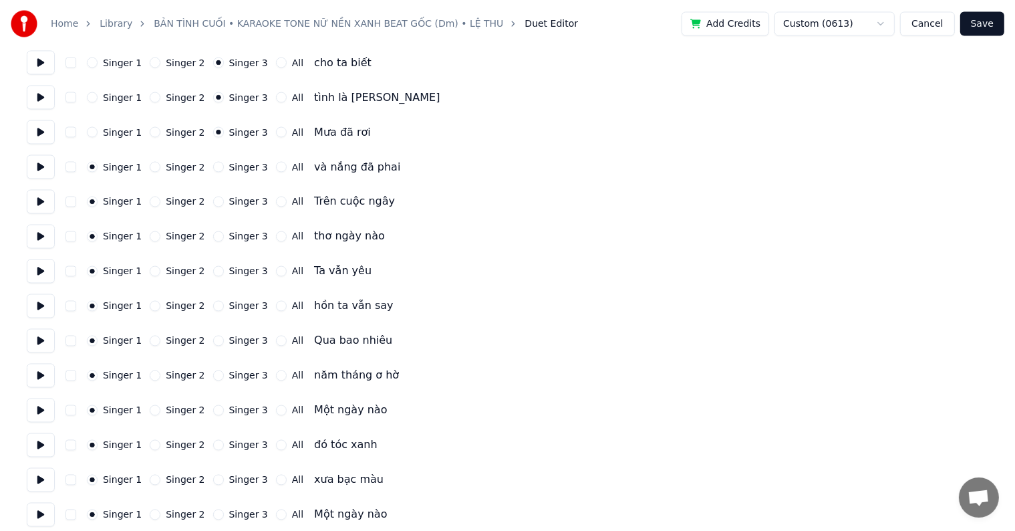
click at [239, 166] on label "Singer 3" at bounding box center [248, 166] width 39 height 9
click at [224, 166] on button "Singer 3" at bounding box center [218, 167] width 11 height 11
click at [239, 201] on label "Singer 3" at bounding box center [248, 201] width 39 height 9
click at [224, 201] on button "Singer 3" at bounding box center [218, 202] width 11 height 11
click at [238, 237] on label "Singer 3" at bounding box center [248, 236] width 39 height 9
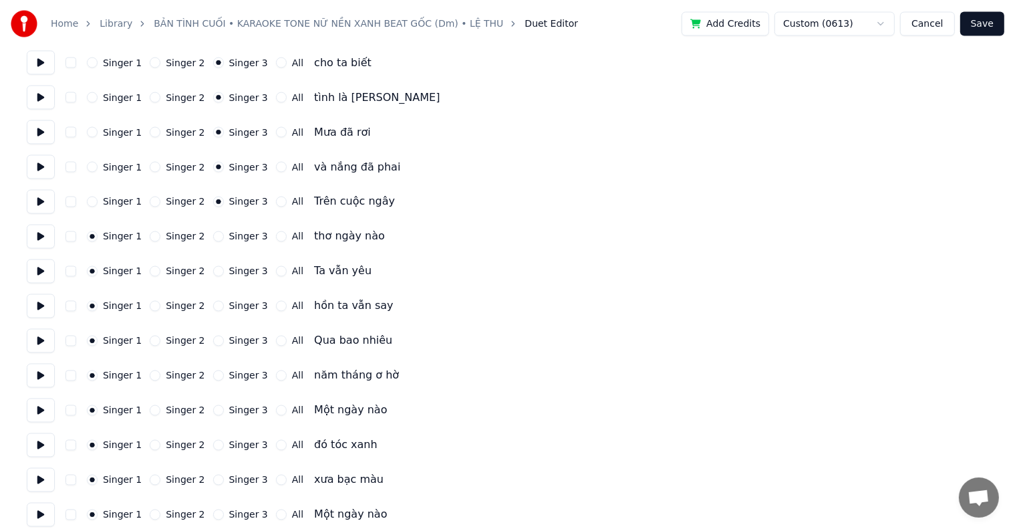
click at [224, 237] on button "Singer 3" at bounding box center [218, 236] width 11 height 11
click at [234, 273] on label "Singer 3" at bounding box center [248, 271] width 39 height 9
click at [224, 273] on button "Singer 3" at bounding box center [218, 271] width 11 height 11
click at [233, 295] on div "Singer 1 Singer 2 Singer 3 All hồn ta vẫn say" at bounding box center [508, 306] width 962 height 24
click at [233, 305] on label "Singer 3" at bounding box center [248, 305] width 39 height 9
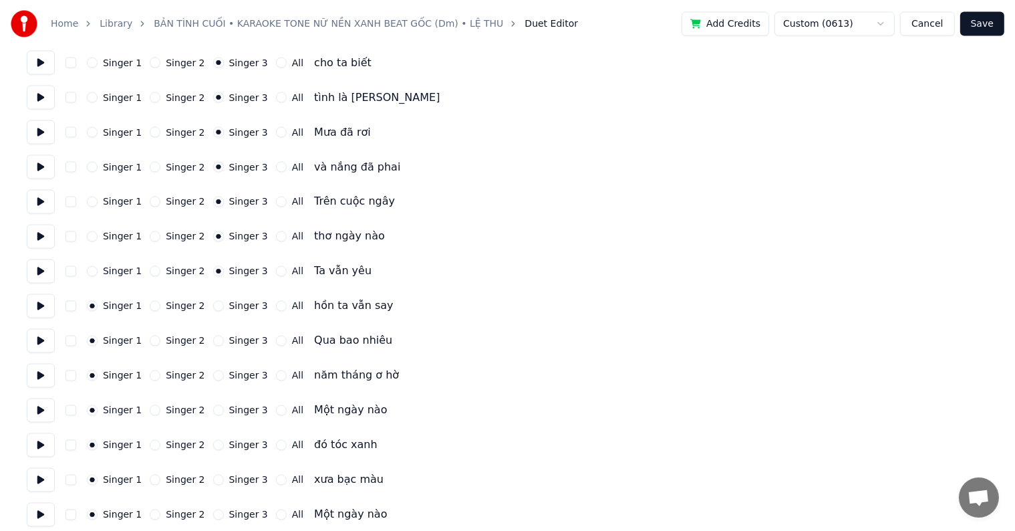
click at [224, 305] on button "Singer 3" at bounding box center [218, 306] width 11 height 11
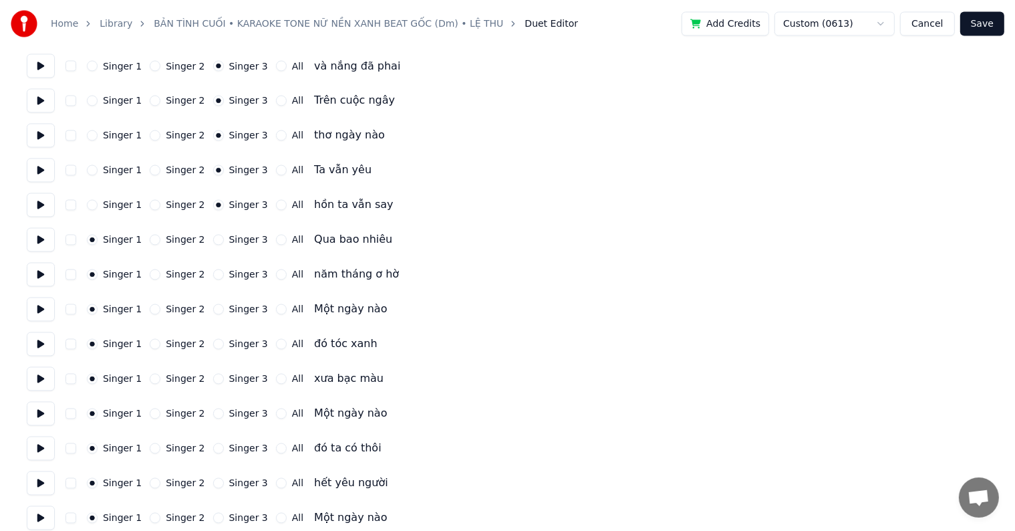
scroll to position [2540, 0]
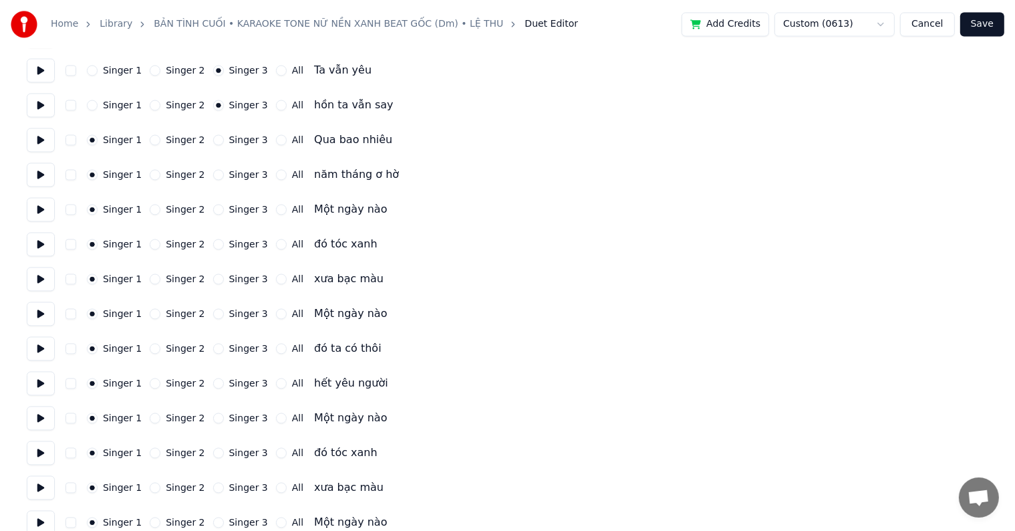
click at [242, 139] on label "Singer 3" at bounding box center [248, 140] width 39 height 9
click at [224, 139] on button "Singer 3" at bounding box center [218, 140] width 11 height 11
click at [238, 174] on label "Singer 3" at bounding box center [248, 174] width 39 height 9
click at [224, 174] on button "Singer 3" at bounding box center [218, 175] width 11 height 11
click at [240, 207] on label "Singer 3" at bounding box center [248, 209] width 39 height 9
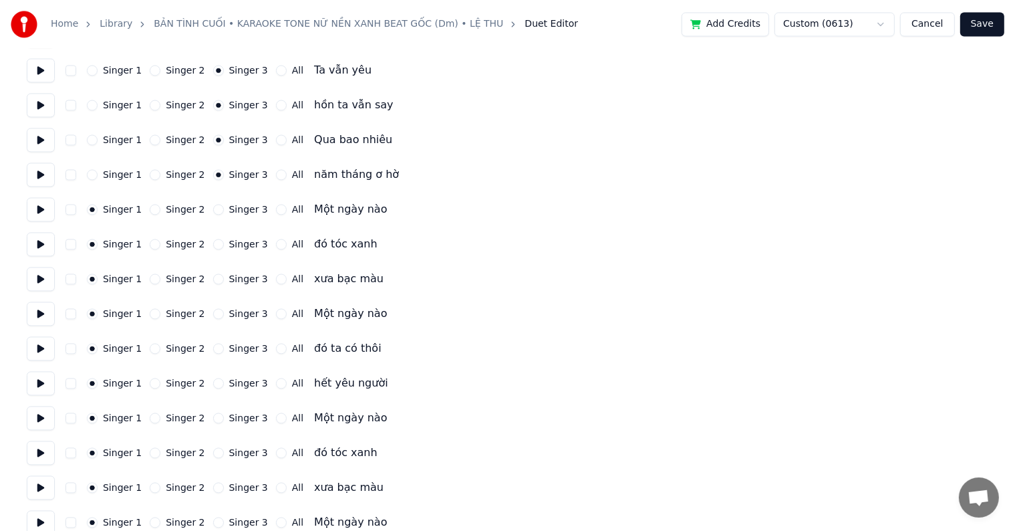
click at [224, 207] on button "Singer 3" at bounding box center [218, 210] width 11 height 11
click at [238, 241] on label "Singer 3" at bounding box center [248, 244] width 39 height 9
click at [224, 241] on button "Singer 3" at bounding box center [218, 244] width 11 height 11
click at [230, 280] on label "Singer 3" at bounding box center [248, 279] width 39 height 9
click at [224, 280] on button "Singer 3" at bounding box center [218, 279] width 11 height 11
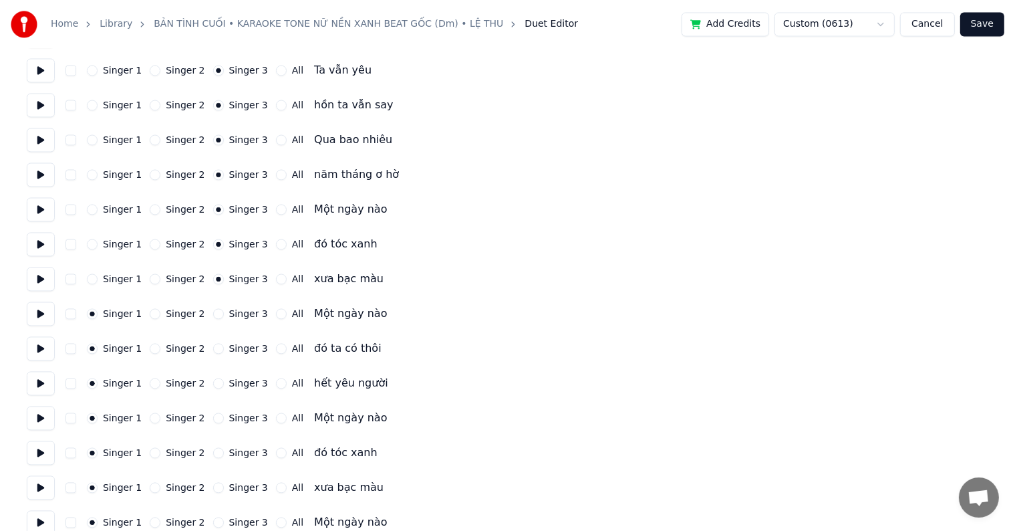
click at [230, 313] on label "Singer 3" at bounding box center [248, 313] width 39 height 9
click at [224, 313] on button "Singer 3" at bounding box center [218, 314] width 11 height 11
click at [230, 348] on label "Singer 3" at bounding box center [248, 348] width 39 height 9
click at [224, 348] on button "Singer 3" at bounding box center [218, 349] width 11 height 11
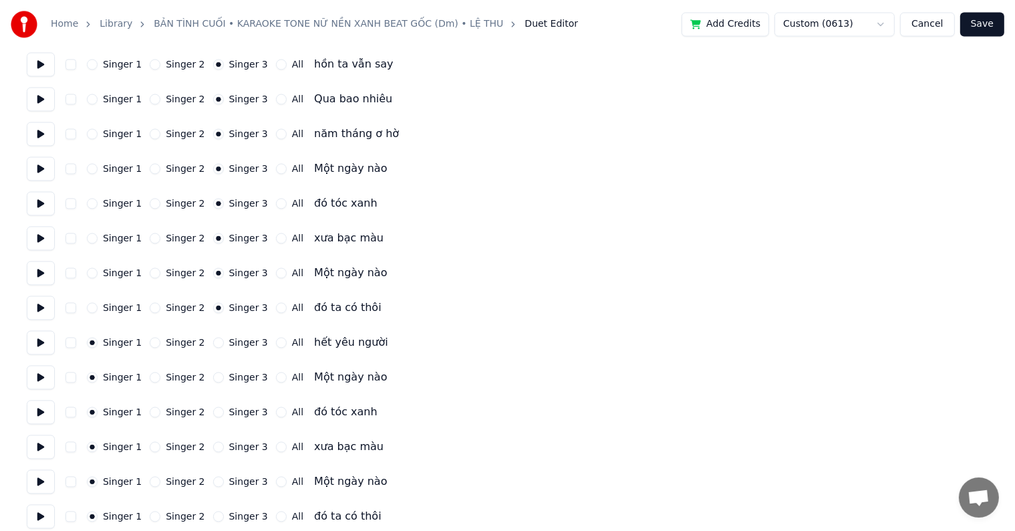
scroll to position [2627, 0]
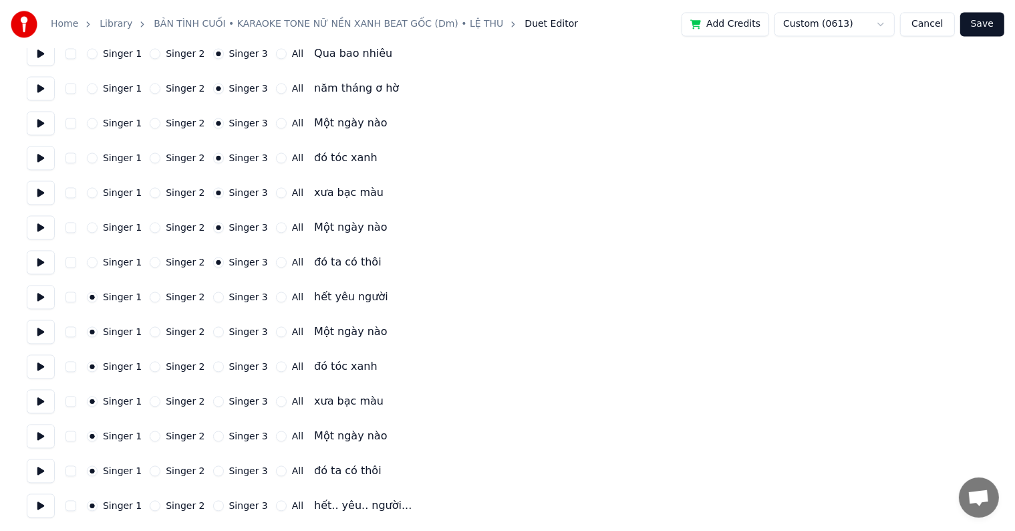
click at [234, 296] on label "Singer 3" at bounding box center [248, 296] width 39 height 9
click at [224, 296] on button "Singer 3" at bounding box center [218, 296] width 11 height 11
click at [234, 332] on label "Singer 3" at bounding box center [248, 331] width 39 height 9
click at [224, 332] on button "Singer 3" at bounding box center [218, 331] width 11 height 11
click at [229, 362] on label "Singer 3" at bounding box center [248, 366] width 39 height 9
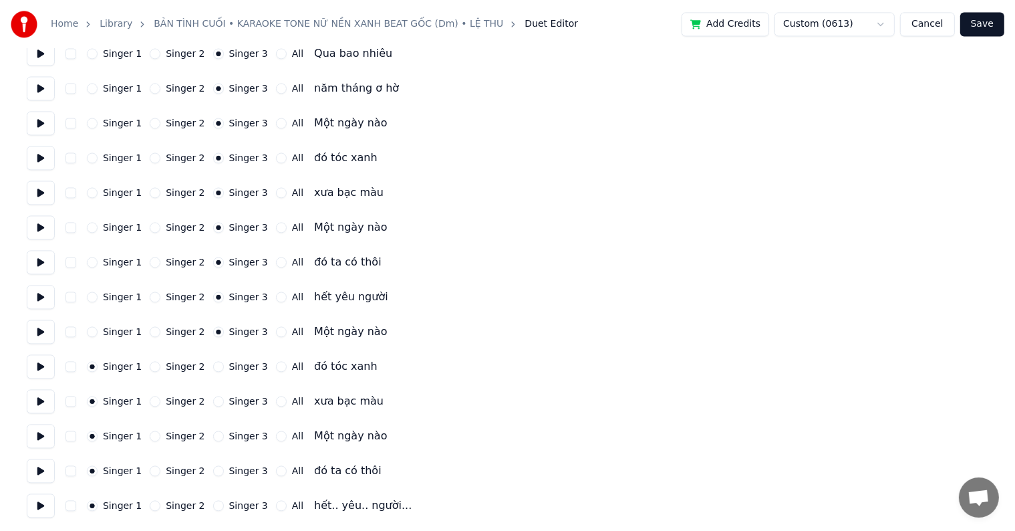
click at [224, 361] on button "Singer 3" at bounding box center [218, 366] width 11 height 11
click at [230, 400] on label "Singer 3" at bounding box center [248, 400] width 39 height 9
click at [224, 400] on button "Singer 3" at bounding box center [218, 401] width 11 height 11
click at [233, 431] on label "Singer 3" at bounding box center [248, 435] width 39 height 9
click at [224, 431] on button "Singer 3" at bounding box center [218, 435] width 11 height 11
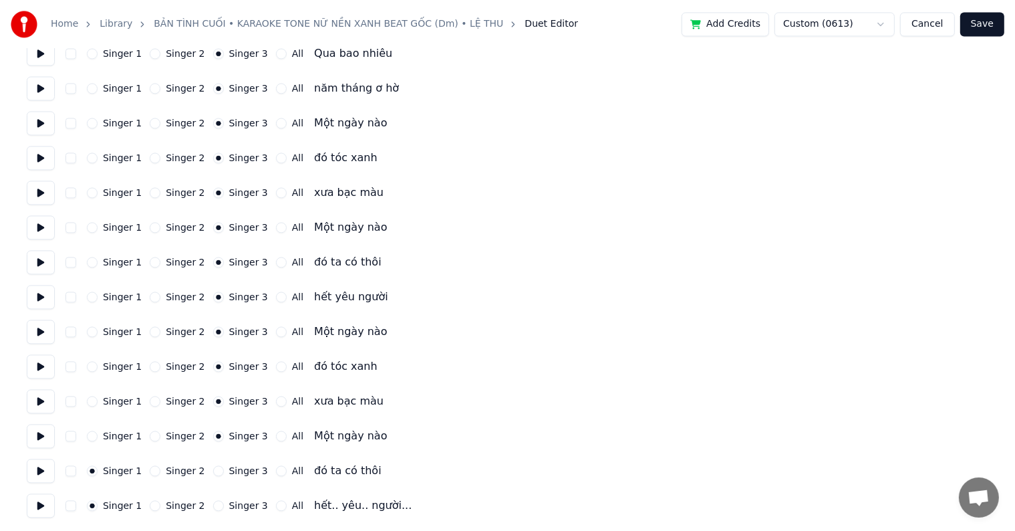
click at [230, 469] on label "Singer 3" at bounding box center [248, 470] width 39 height 9
click at [224, 469] on button "Singer 3" at bounding box center [218, 470] width 11 height 11
click at [229, 505] on label "Singer 3" at bounding box center [248, 505] width 39 height 9
click at [224, 505] on button "Singer 3" at bounding box center [218, 505] width 11 height 11
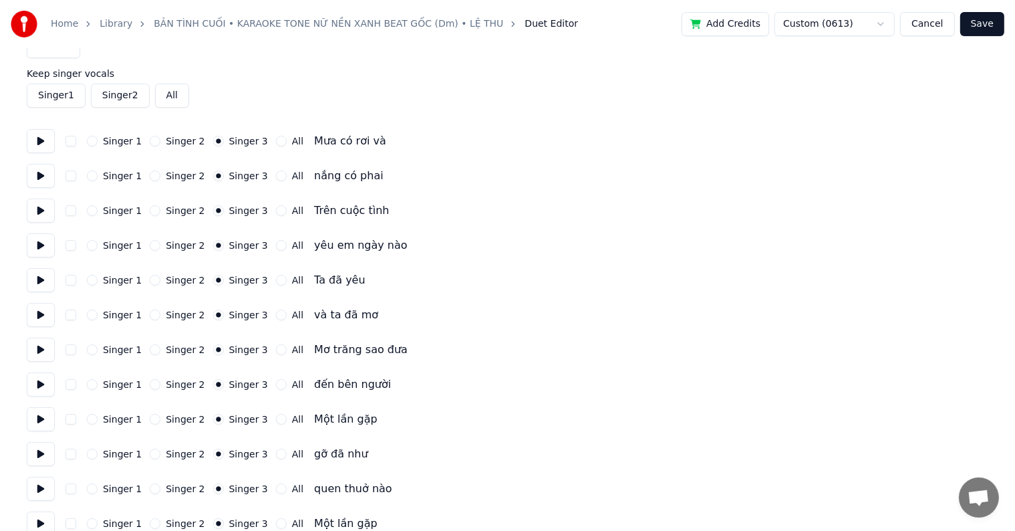
scroll to position [0, 0]
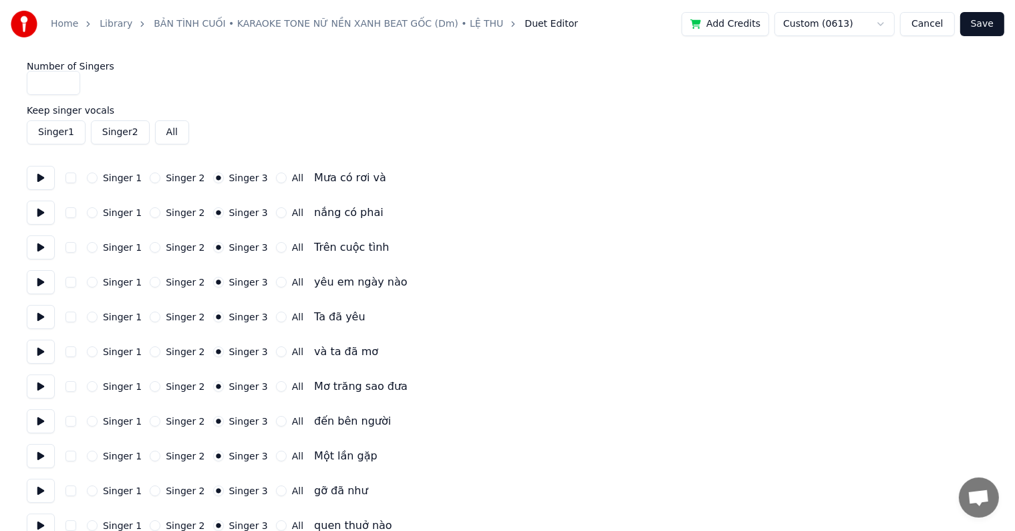
click at [988, 27] on button "Save" at bounding box center [982, 24] width 44 height 24
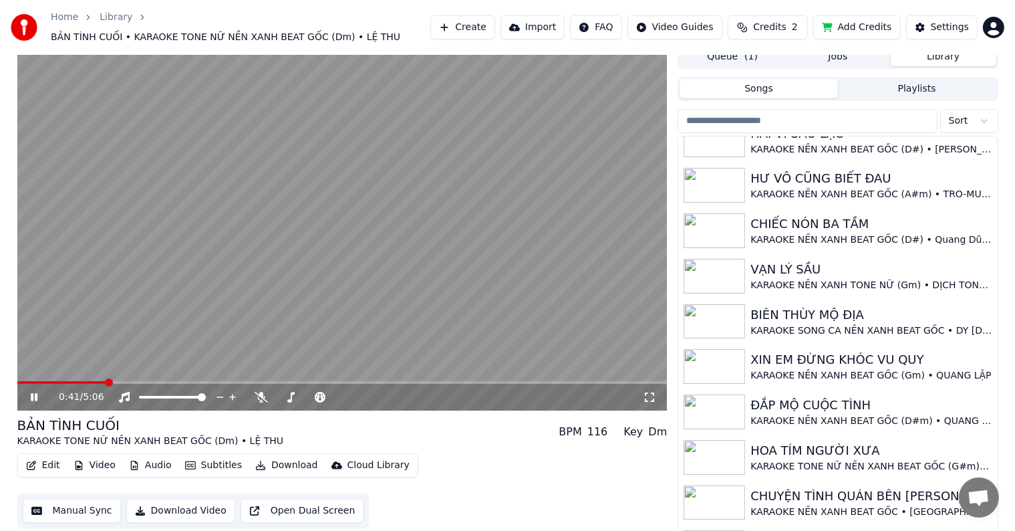
scroll to position [13, 0]
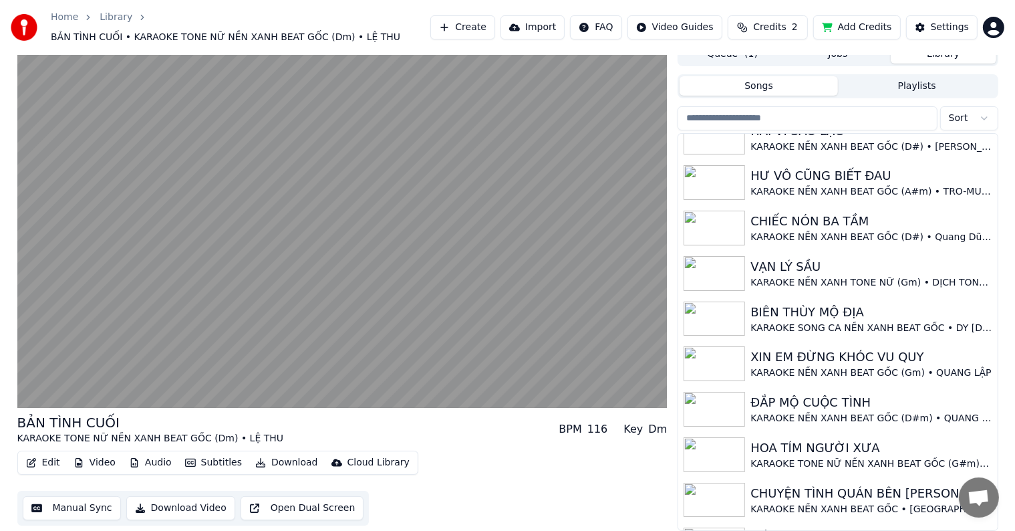
click at [176, 505] on button "Download Video" at bounding box center [180, 508] width 109 height 24
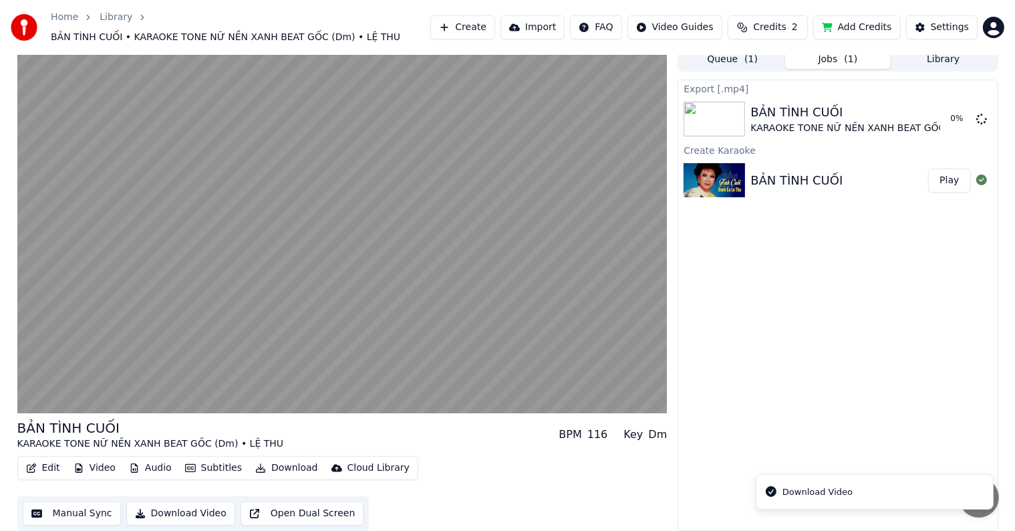
scroll to position [7, 0]
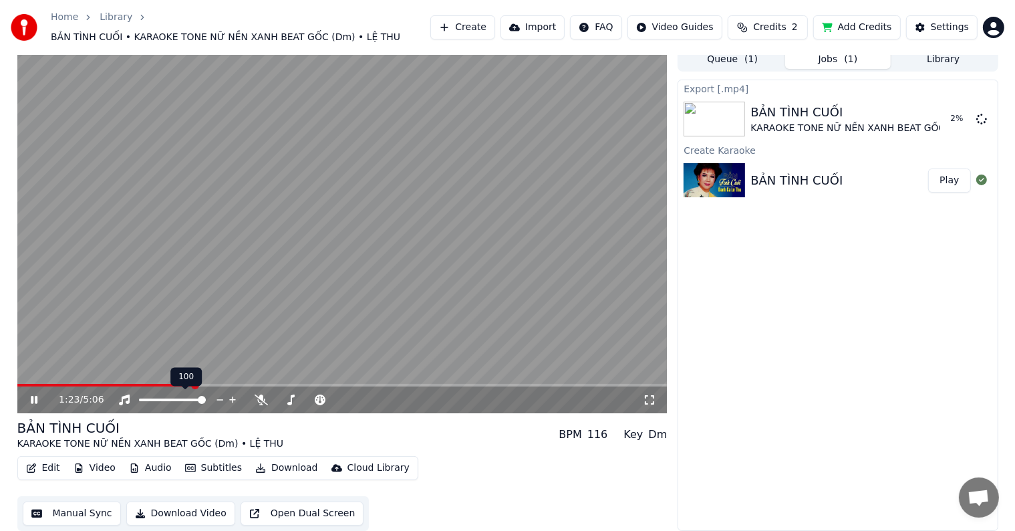
click at [181, 273] on video at bounding box center [342, 230] width 650 height 366
click at [329, 211] on video at bounding box center [342, 230] width 650 height 366
click at [630, 382] on span at bounding box center [626, 385] width 8 height 8
click at [27, 396] on div "4:48 / 5:06" at bounding box center [343, 399] width 640 height 13
click at [36, 398] on icon at bounding box center [34, 399] width 8 height 9
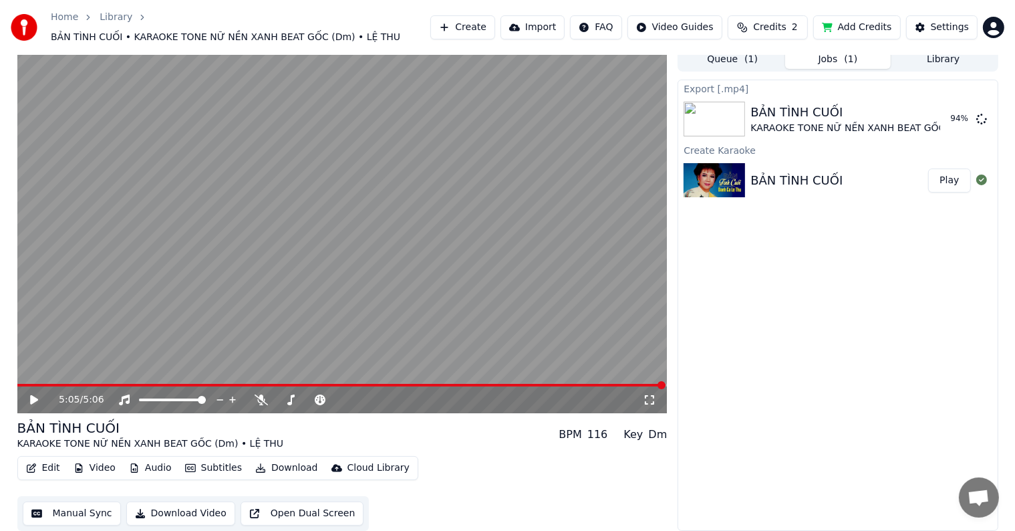
click at [862, 273] on div "Export [.mp4] BẢN TÌNH CUỐI KARAOKE TONE NỮ NỀN XANH BEAT GỐC (Dm) • LỆ THU 94 …" at bounding box center [838, 305] width 320 height 451
click at [790, 275] on div "Export [.mp4] BẢN TÌNH CUỐI KARAOKE TONE NỮ NỀN XANH BEAT GỐC (Dm) • LỆ THU 96 …" at bounding box center [838, 305] width 320 height 451
click at [944, 120] on button "Show" at bounding box center [947, 119] width 48 height 24
